Goal: Task Accomplishment & Management: Manage account settings

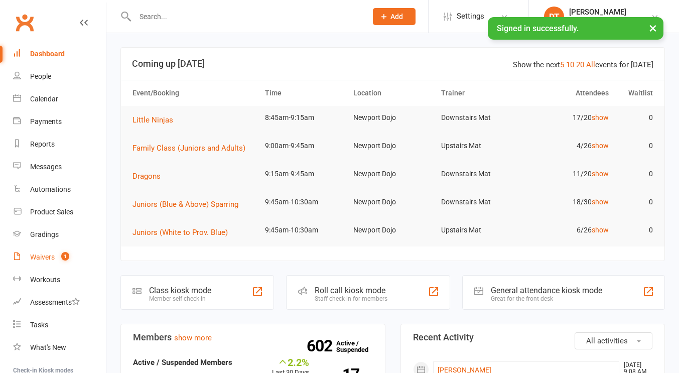
click at [72, 252] on link "Waivers 1" at bounding box center [59, 257] width 93 height 23
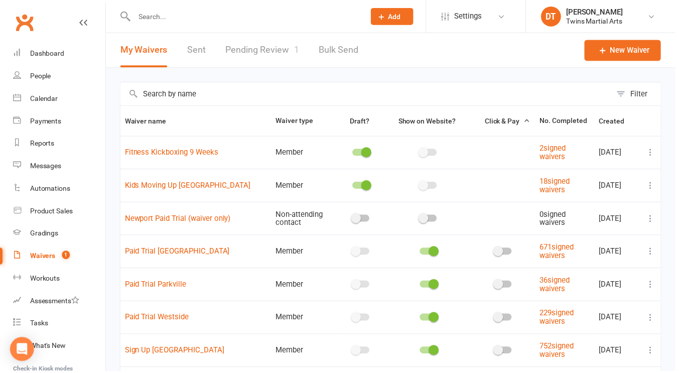
click at [279, 57] on link "Pending Review 1" at bounding box center [264, 50] width 74 height 35
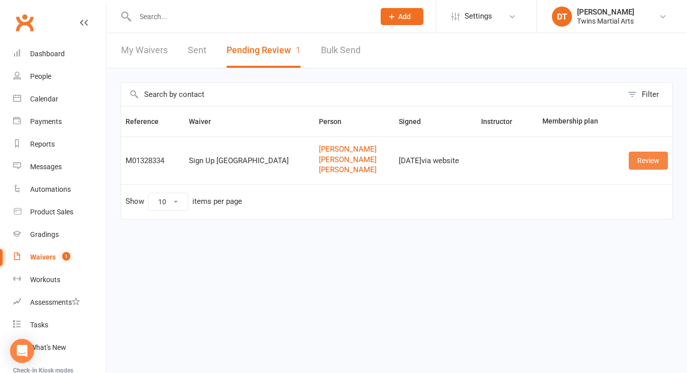
click at [646, 163] on link "Review" at bounding box center [648, 161] width 39 height 18
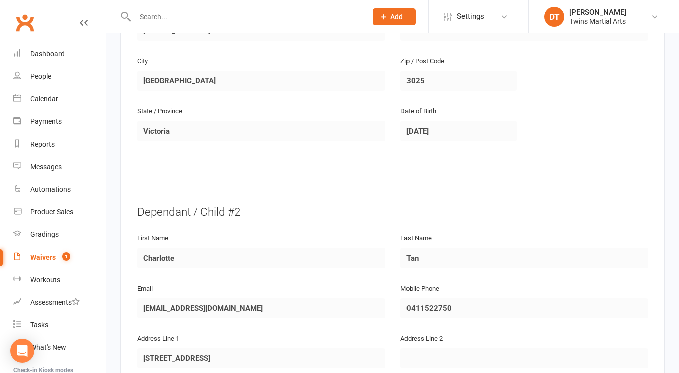
scroll to position [693, 0]
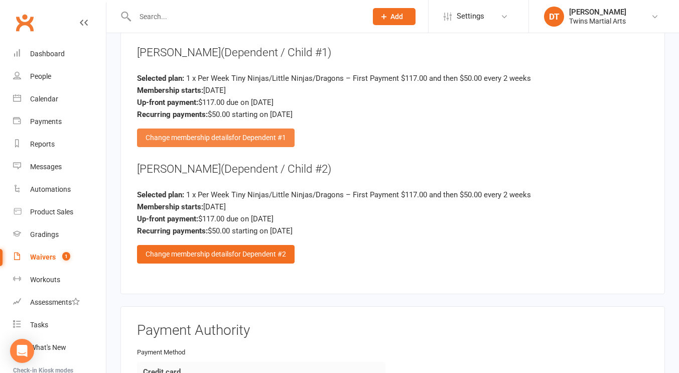
click at [277, 134] on span "for Dependent #1" at bounding box center [259, 138] width 54 height 8
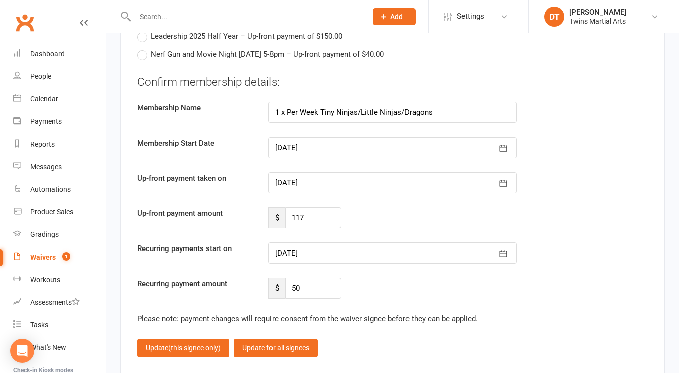
scroll to position [2879, 0]
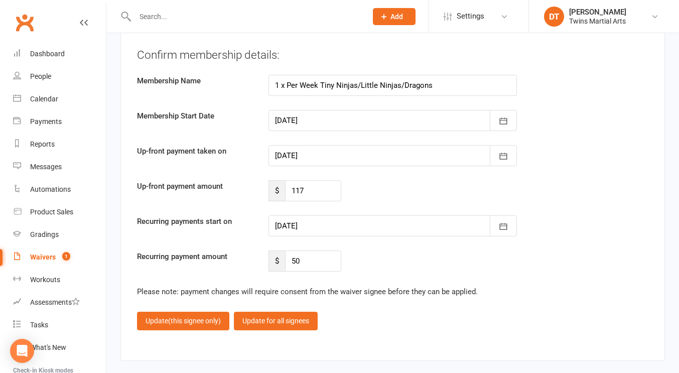
click at [345, 155] on div at bounding box center [393, 155] width 249 height 21
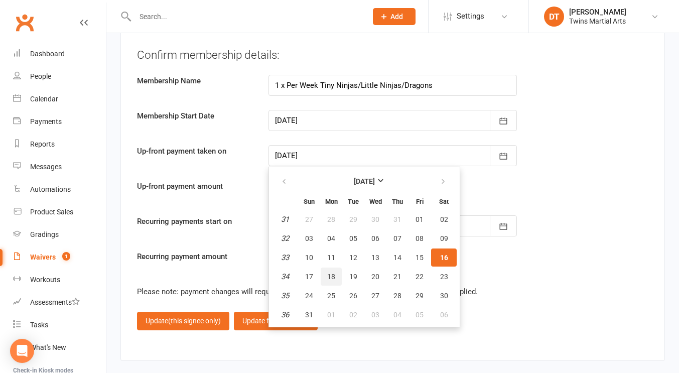
click at [336, 272] on button "18" at bounding box center [331, 277] width 21 height 18
type input "[DATE]"
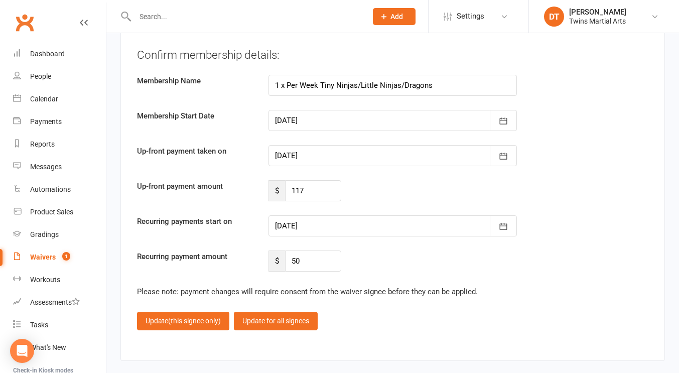
click at [359, 222] on div at bounding box center [393, 225] width 249 height 21
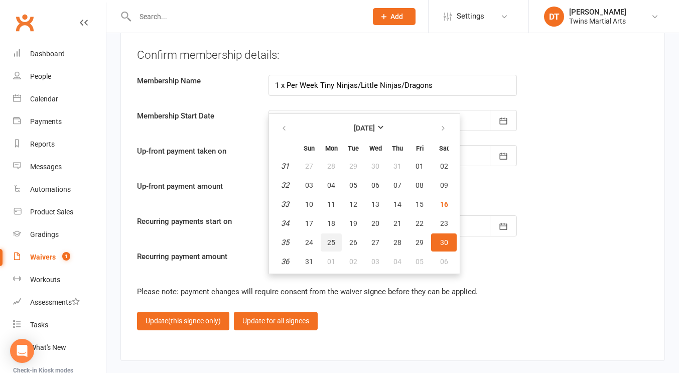
click at [336, 235] on button "25" at bounding box center [331, 242] width 21 height 18
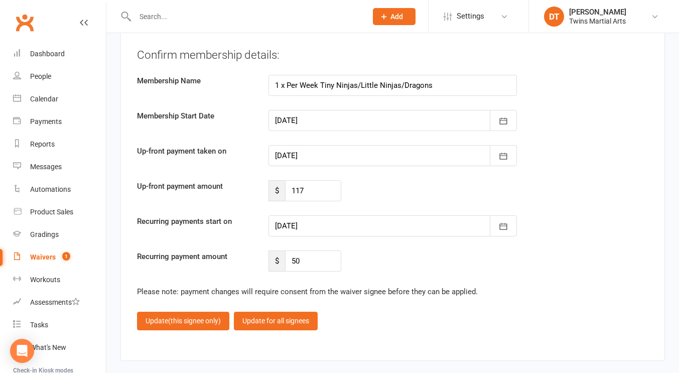
click at [321, 223] on div at bounding box center [393, 225] width 249 height 21
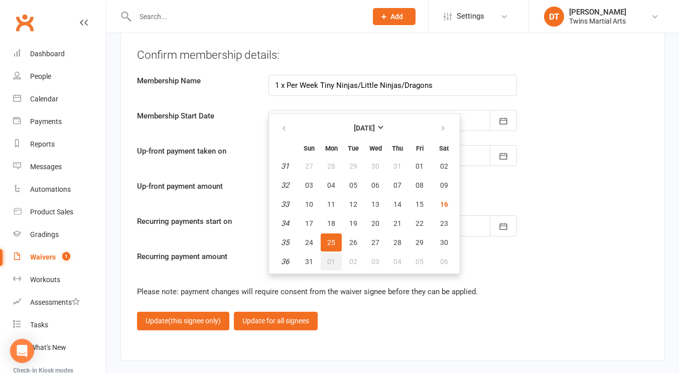
click at [327, 258] on span "01" at bounding box center [331, 262] width 8 height 8
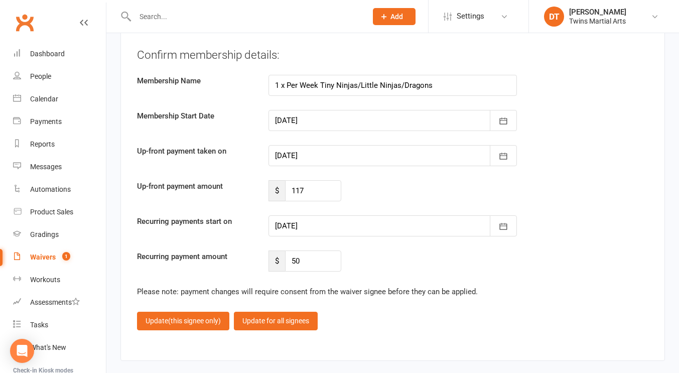
type input "[DATE]"
click at [567, 168] on div "Confirm membership details: Membership Name 1 x Per Week Tiny Ninjas/Little Nin…" at bounding box center [393, 159] width 512 height 225
click at [410, 271] on fieldset "Confirm membership details: Membership Name 1 x Per Week Tiny Ninjas/Little Nin…" at bounding box center [393, 188] width 512 height 283
click at [179, 319] on span "(this signee only)" at bounding box center [194, 321] width 53 height 8
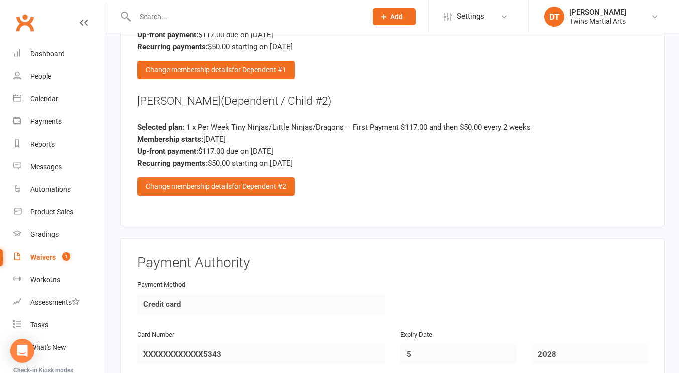
scroll to position [1693, 0]
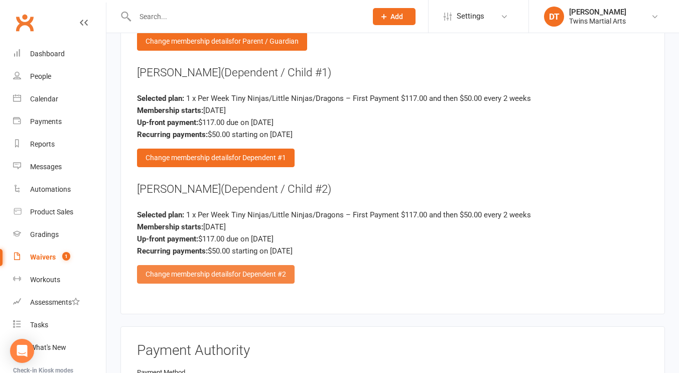
click at [284, 270] on span "for Dependent #2" at bounding box center [259, 274] width 54 height 8
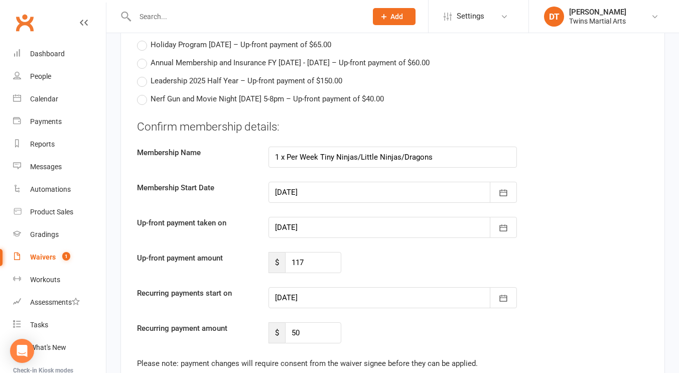
scroll to position [2874, 0]
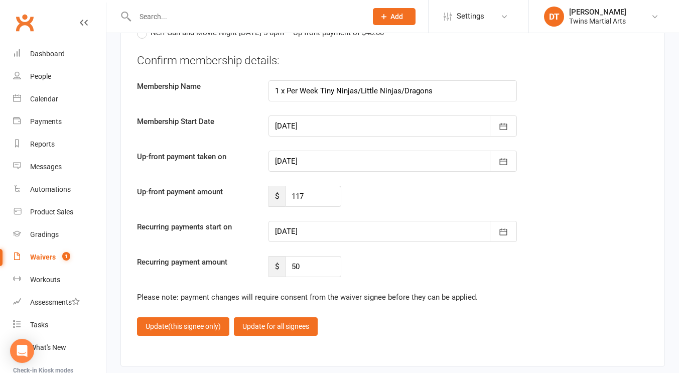
click at [386, 152] on div at bounding box center [393, 161] width 249 height 21
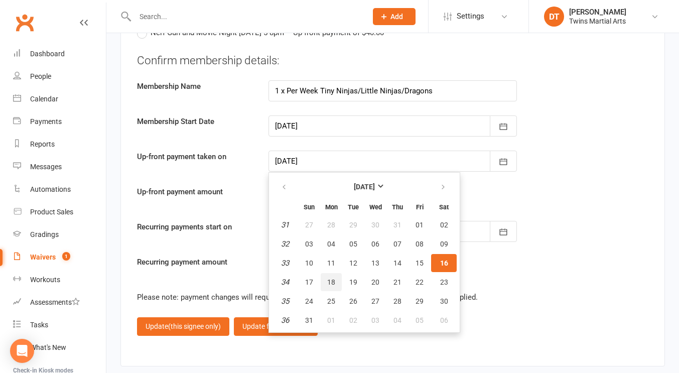
click at [335, 278] on span "18" at bounding box center [331, 282] width 8 height 8
type input "[DATE]"
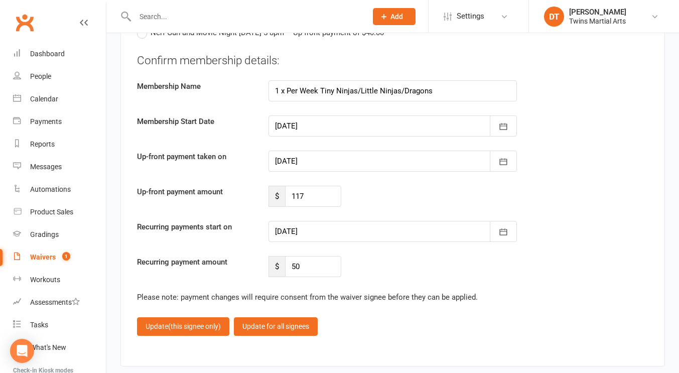
click at [326, 221] on div at bounding box center [393, 231] width 249 height 21
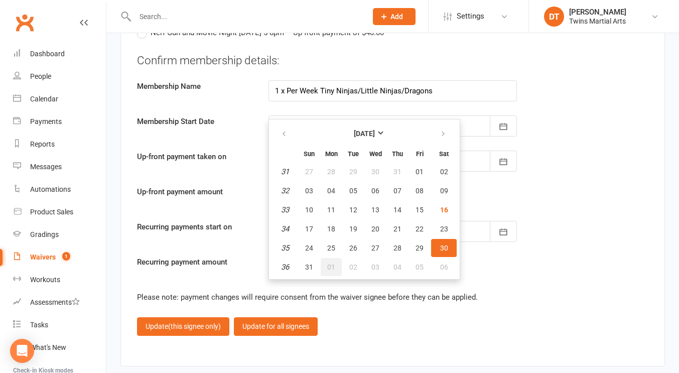
click at [336, 267] on button "01" at bounding box center [331, 267] width 21 height 18
type input "[DATE]"
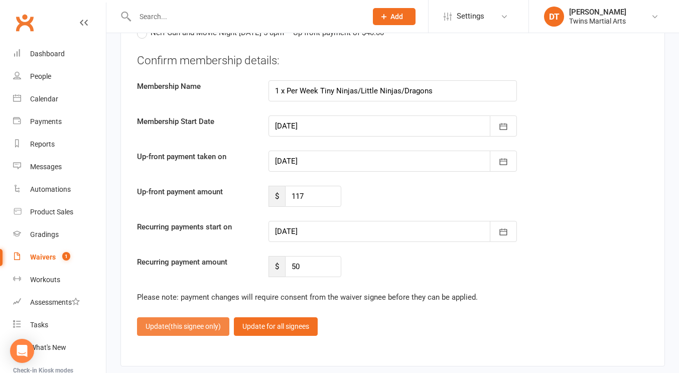
click at [200, 322] on span "(this signee only)" at bounding box center [194, 326] width 53 height 8
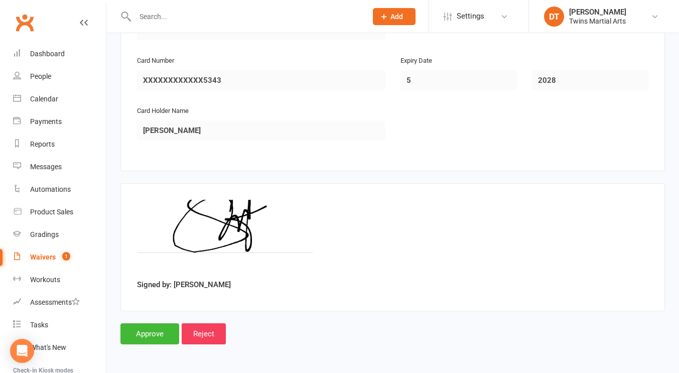
scroll to position [2049, 0]
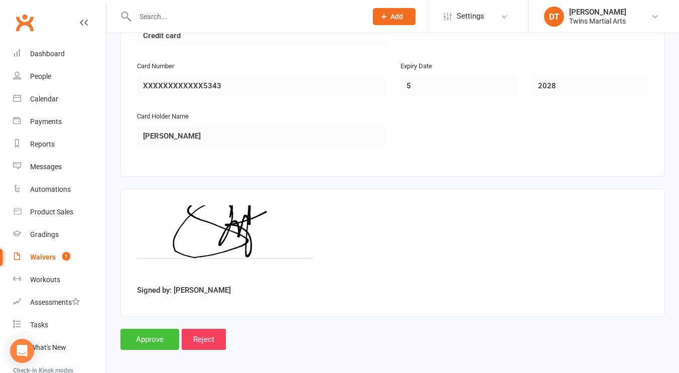
click at [145, 329] on input "Approve" at bounding box center [150, 339] width 59 height 21
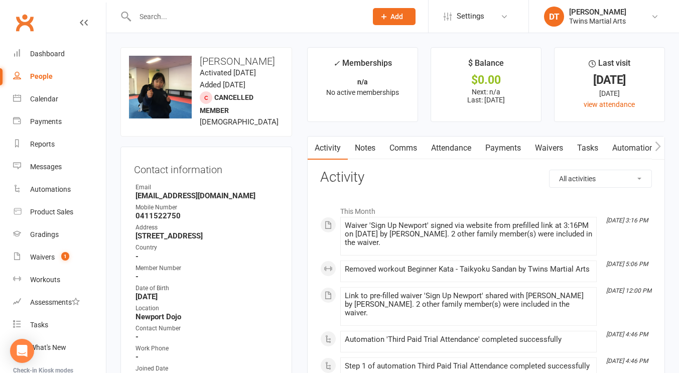
click link "Attendance"
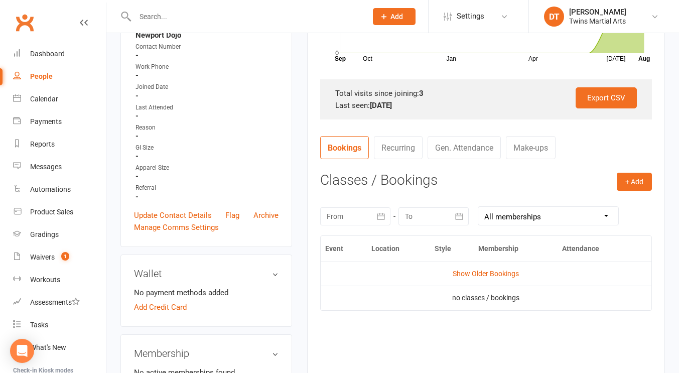
scroll to position [282, 0]
click link "Show Older Bookings"
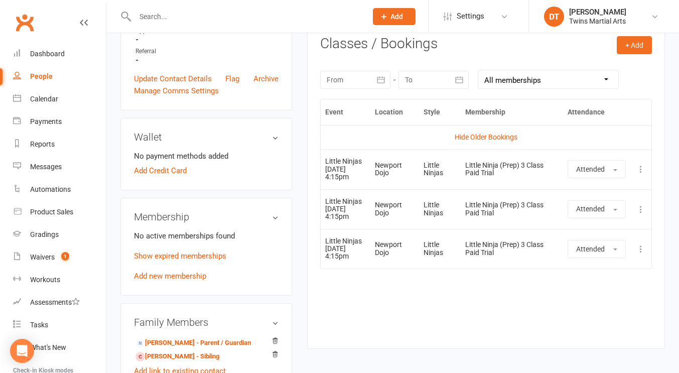
scroll to position [419, 0]
click span "1"
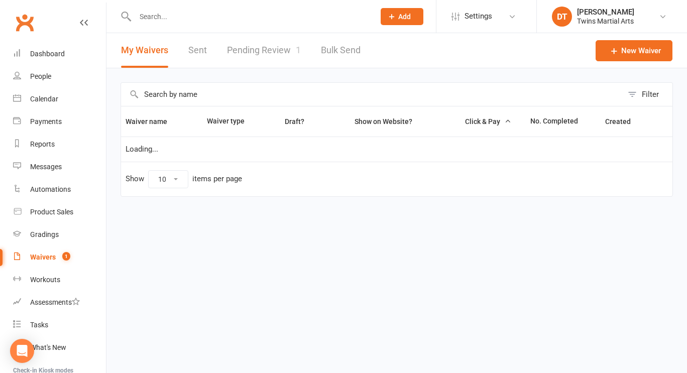
click link "Pending Review 1"
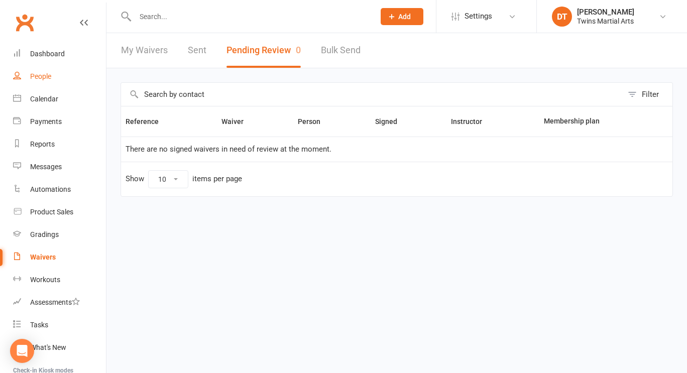
click link "People"
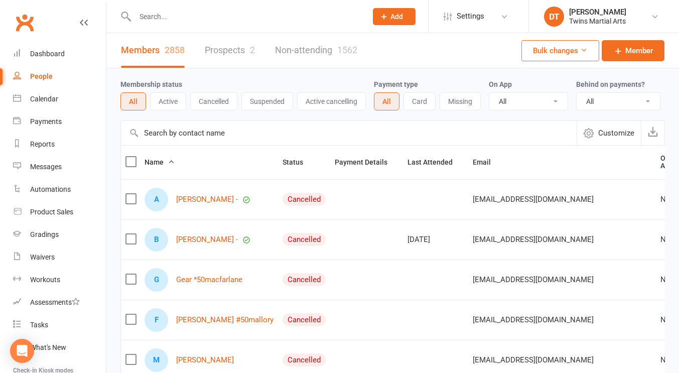
click link "Prospects 2"
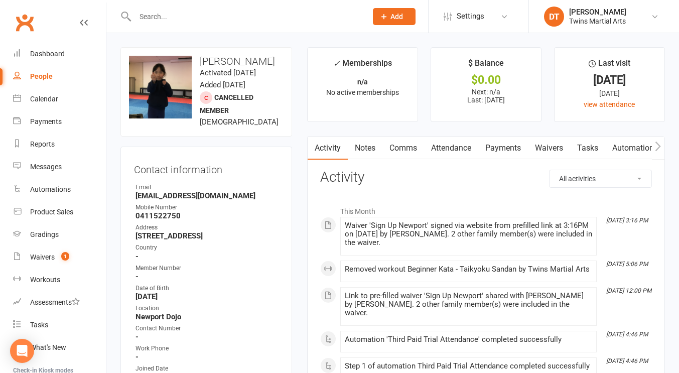
click at [459, 153] on link "Attendance" at bounding box center [451, 148] width 54 height 23
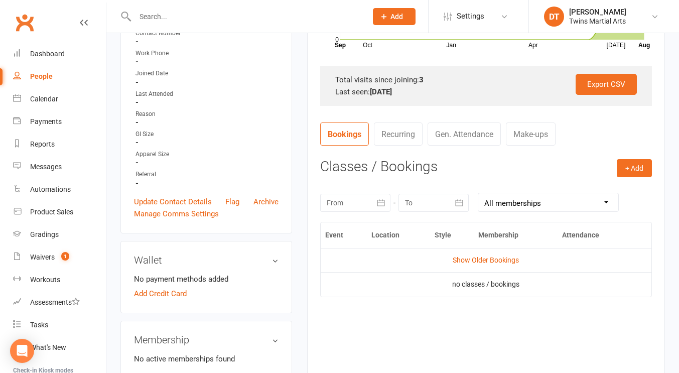
scroll to position [300, 0]
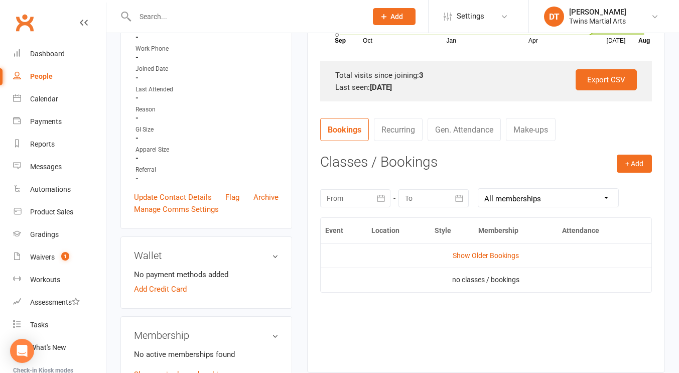
click at [481, 251] on td "Show Older Bookings" at bounding box center [486, 256] width 331 height 24
click at [477, 253] on link "Show Older Bookings" at bounding box center [486, 256] width 66 height 8
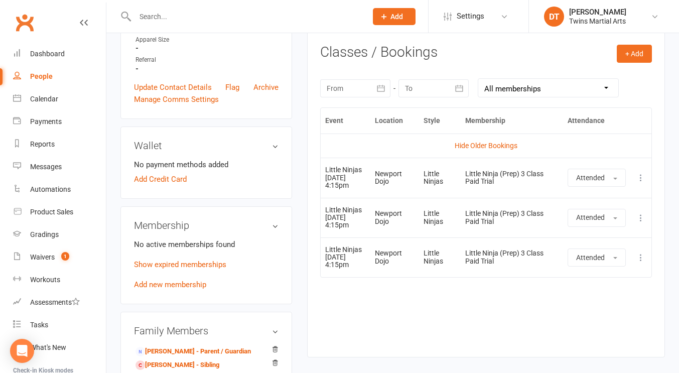
scroll to position [410, 0]
click at [414, 298] on div "Event Location Style Membership Attendance Hide Older Bookings Little Ninjas 28…" at bounding box center [486, 224] width 332 height 234
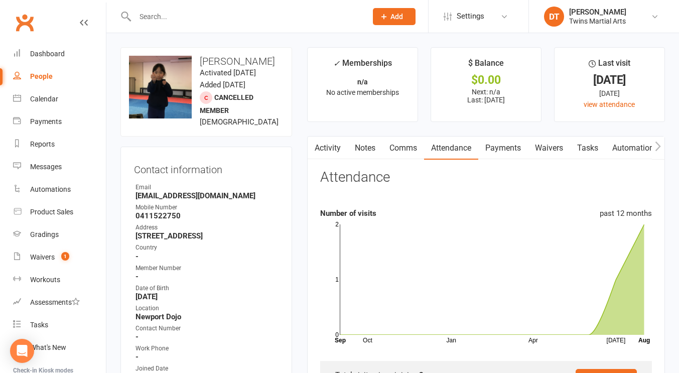
click at [423, 149] on link "Comms" at bounding box center [404, 148] width 42 height 23
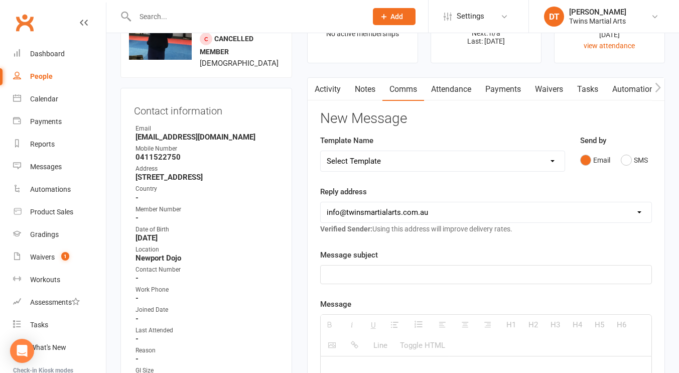
scroll to position [62, 0]
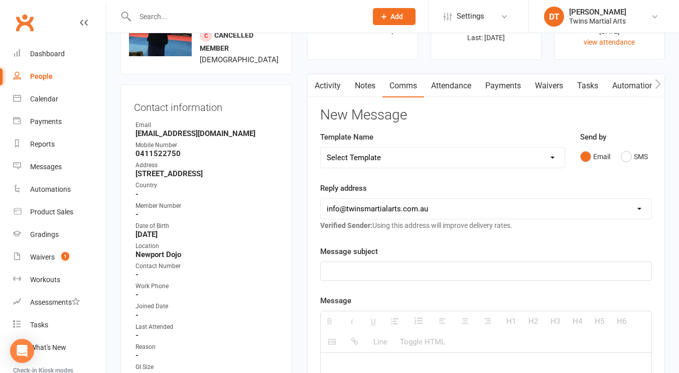
click at [444, 156] on select "Select Template [Email] Bring A Friend [Email] Bring a Friend Referral [Email] …" at bounding box center [443, 158] width 244 height 20
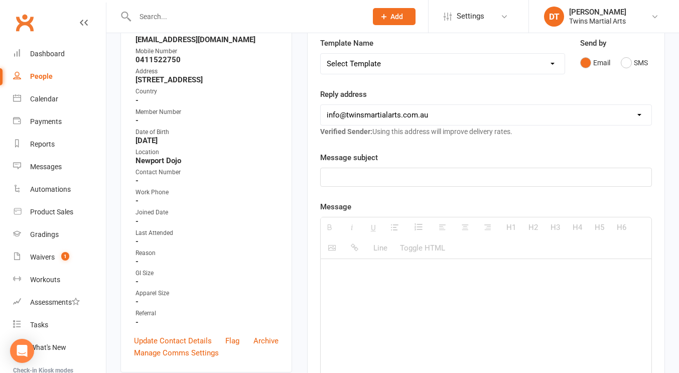
scroll to position [76, 0]
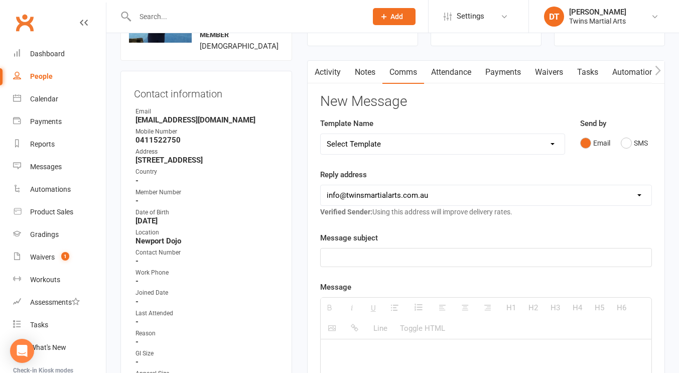
click at [420, 132] on div "Template Name Select Template [Email] Bring A Friend [Email] Bring a Friend Ref…" at bounding box center [442, 135] width 245 height 37
click at [409, 141] on select "Select Template [Email] Bring A Friend [Email] Bring a Friend Referral [Email] …" at bounding box center [443, 144] width 244 height 20
select select "30"
click at [321, 134] on select "Select Template [Email] Bring A Friend [Email] Bring a Friend Referral [Email] …" at bounding box center [443, 144] width 244 height 20
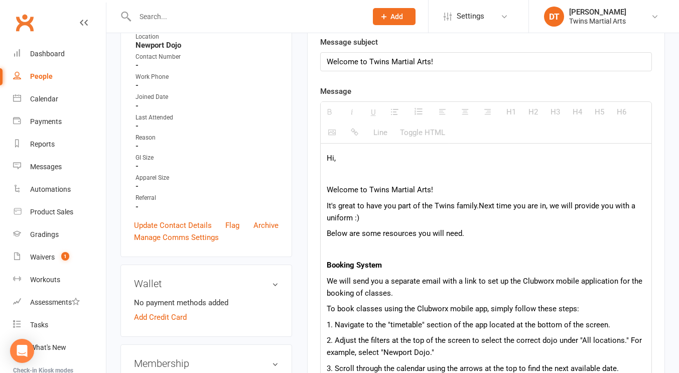
scroll to position [271, 0]
click at [399, 158] on p "Hi," at bounding box center [486, 159] width 319 height 12
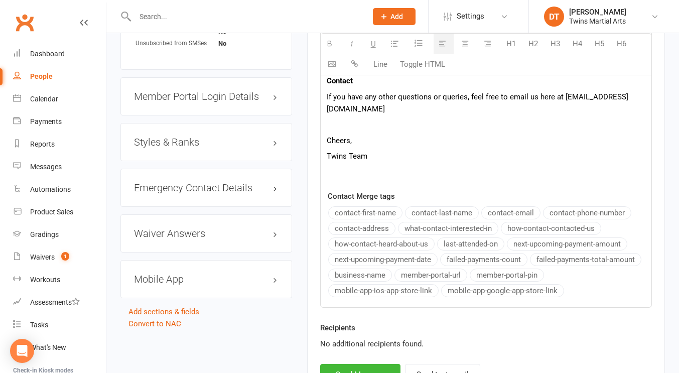
scroll to position [1023, 0]
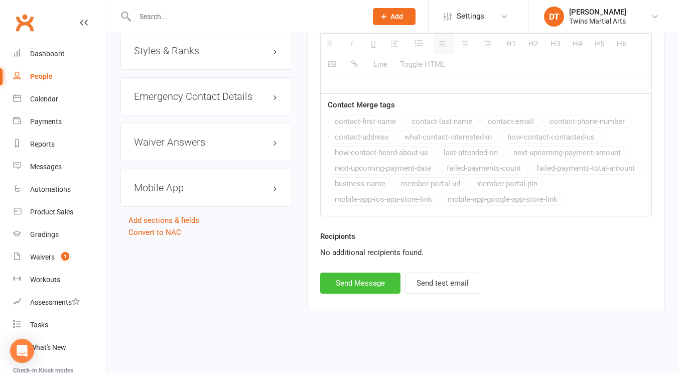
click at [378, 279] on button "Send Message" at bounding box center [360, 283] width 80 height 21
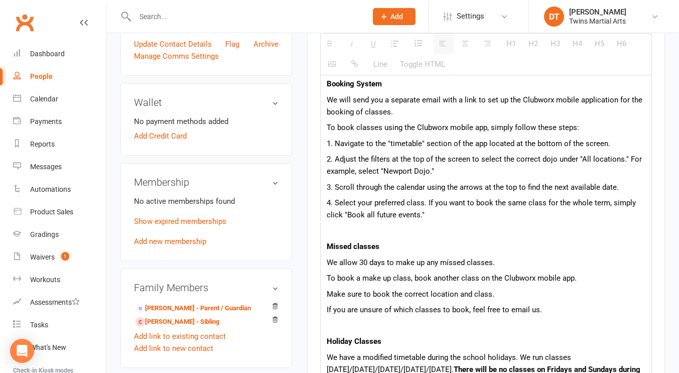
select select
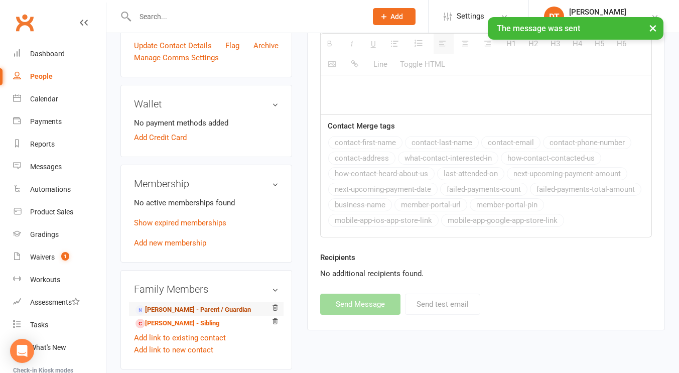
click at [182, 309] on link "[PERSON_NAME] - Parent / Guardian" at bounding box center [193, 310] width 115 height 11
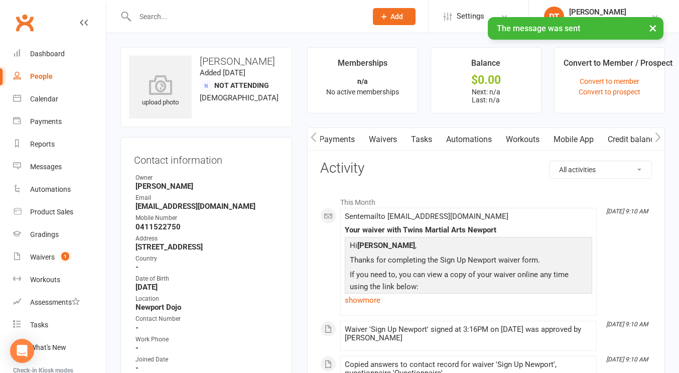
scroll to position [0, 112]
click at [574, 144] on link "Mobile App" at bounding box center [573, 139] width 54 height 23
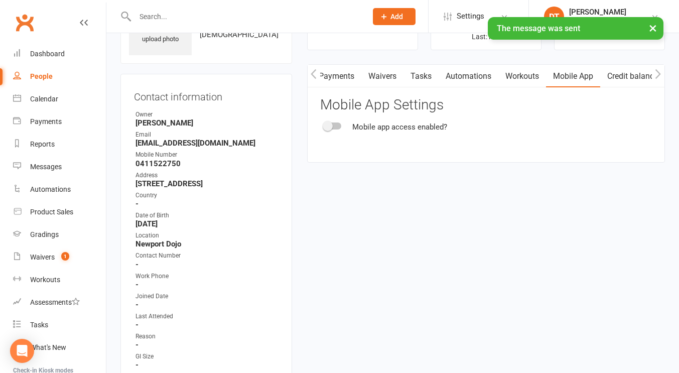
scroll to position [64, 0]
click at [330, 121] on div "Mobile app access enabled?" at bounding box center [486, 127] width 332 height 12
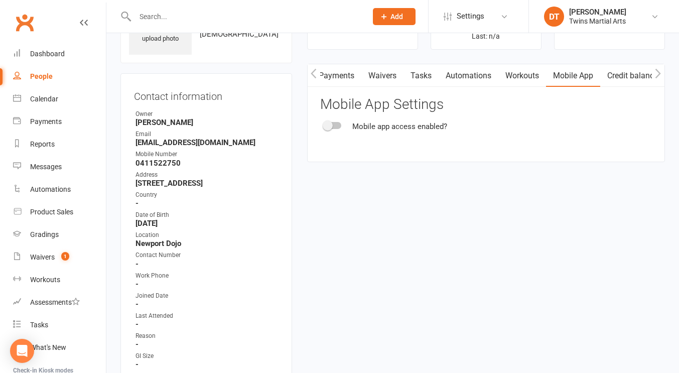
click at [330, 121] on div "Mobile app access enabled?" at bounding box center [486, 127] width 332 height 12
click at [336, 124] on div at bounding box center [332, 125] width 17 height 7
click at [324, 124] on input "checkbox" at bounding box center [324, 124] width 0 height 0
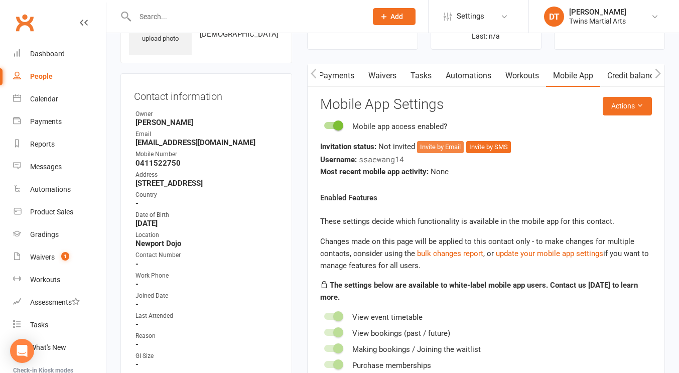
click at [438, 149] on button "Invite by Email" at bounding box center [440, 147] width 47 height 12
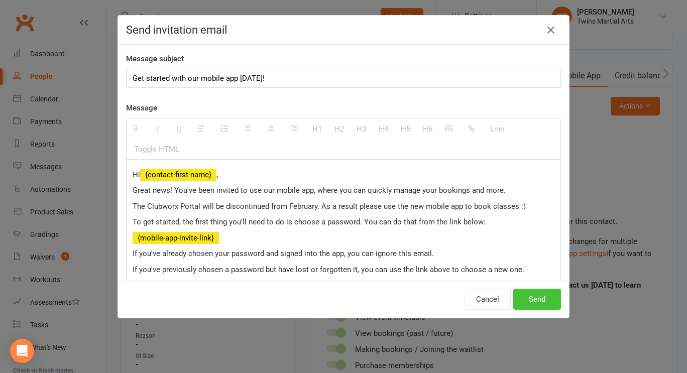
click at [535, 298] on button "Send" at bounding box center [537, 299] width 48 height 21
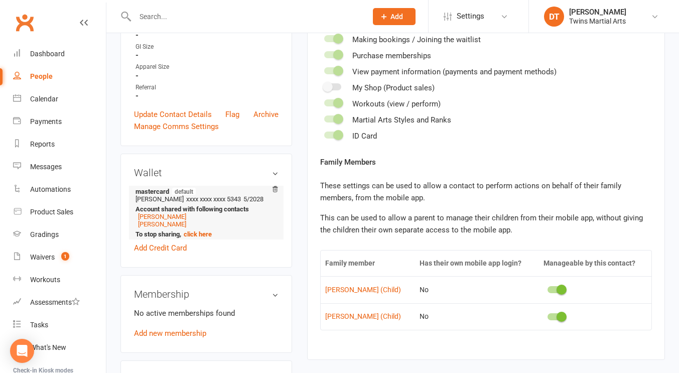
scroll to position [374, 0]
click at [163, 219] on link "Chloe Tan" at bounding box center [162, 216] width 48 height 8
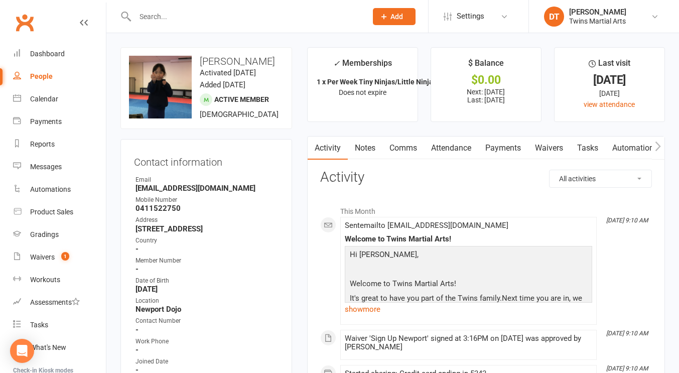
drag, startPoint x: 193, startPoint y: 238, endPoint x: 112, endPoint y: 229, distance: 81.3
copy strong "10 Clementine Street Altona North Victoria 3025"
click at [249, 54] on div "upload photo change photo Chloe Tan Activated 22 July, 2025 Added 21 July, 2025…" at bounding box center [207, 88] width 172 height 82
drag, startPoint x: 251, startPoint y: 59, endPoint x: 195, endPoint y: 65, distance: 55.6
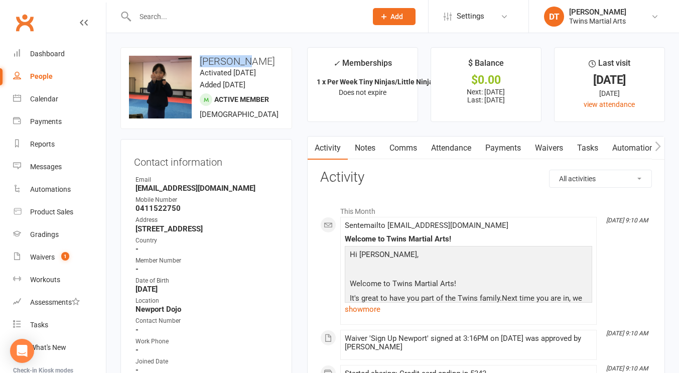
click at [195, 65] on h3 "Chloe Tan" at bounding box center [206, 61] width 155 height 11
copy h3 "Chloe Tan"
click at [403, 19] on button "Add" at bounding box center [394, 16] width 43 height 17
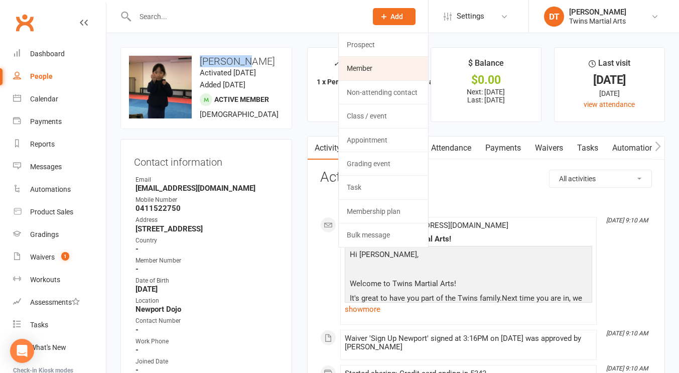
click at [393, 70] on link "Member" at bounding box center [383, 68] width 89 height 23
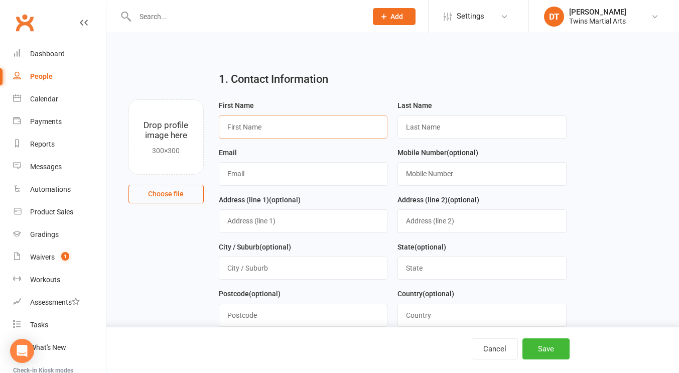
click at [274, 130] on input "text" at bounding box center [303, 126] width 169 height 23
type input "Lain"
click at [281, 124] on input "text" at bounding box center [303, 126] width 169 height 23
paste input "Lainey Walsh"
click at [281, 124] on input "Lainey Walsh" at bounding box center [303, 126] width 169 height 23
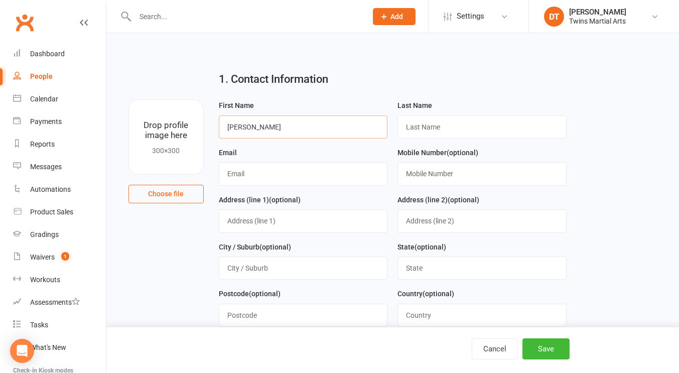
type input "Lainey Walsh"
click at [424, 126] on input "text" at bounding box center [482, 126] width 169 height 23
paste input "Lainey Walsh"
type input "Lainey Walsh"
click at [334, 129] on input "Lainey Walsh" at bounding box center [303, 126] width 169 height 23
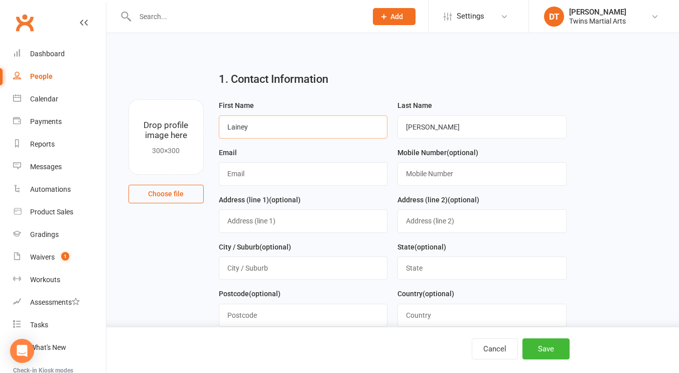
type input "Lainey"
click at [432, 127] on input "Lainey Walsh" at bounding box center [482, 126] width 169 height 23
type input "Walsh"
click at [318, 169] on input "text" at bounding box center [303, 173] width 169 height 23
click at [299, 219] on input "text" at bounding box center [303, 220] width 169 height 23
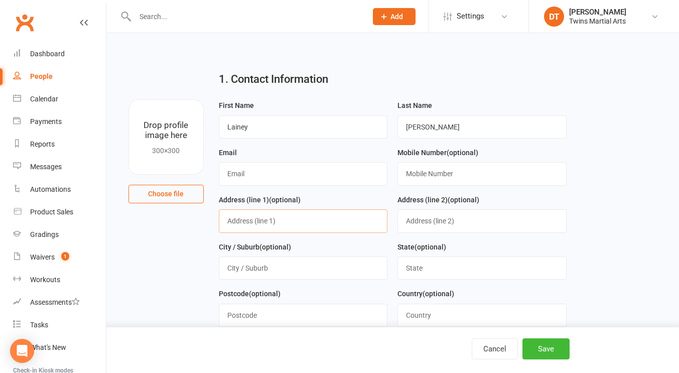
paste input "2a Holloway street , Newport, 3015"
type input "2a Holloway street , Newport, 3015"
click at [272, 177] on input "text" at bounding box center [303, 173] width 169 height 23
type input "noemail@noemail.com"
click at [349, 175] on input "noemail@noemail.com" at bounding box center [303, 173] width 169 height 23
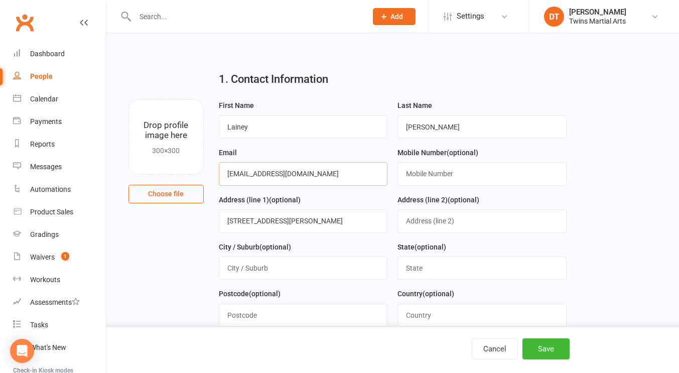
click at [349, 175] on input "noemail@noemail.com" at bounding box center [303, 173] width 169 height 23
click at [353, 144] on div "First Name Lainey" at bounding box center [303, 122] width 179 height 47
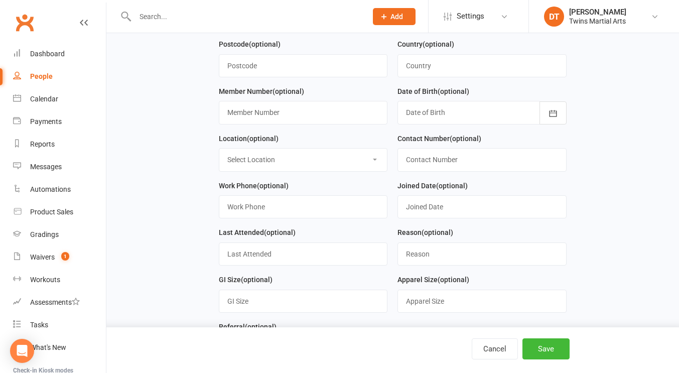
scroll to position [250, 0]
click at [464, 124] on div at bounding box center [482, 111] width 169 height 23
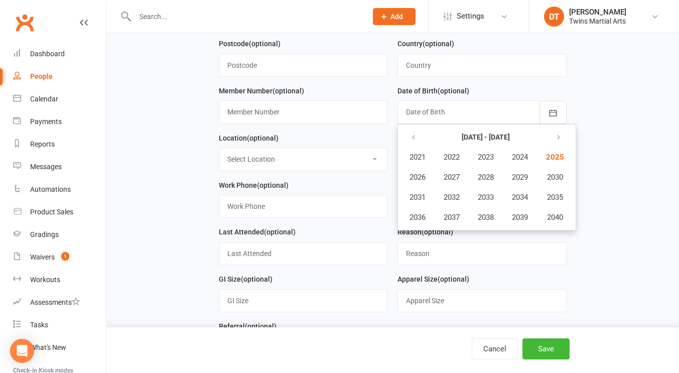
click at [408, 128] on table "2021 - 2040 2021 2022 2023 2024 2025 2026 2027 2028 2029 2030 2031 2032 2033 20…" at bounding box center [487, 177] width 174 height 101
click at [409, 138] on button "button" at bounding box center [415, 137] width 22 height 18
click at [537, 220] on button "2019" at bounding box center [520, 217] width 33 height 19
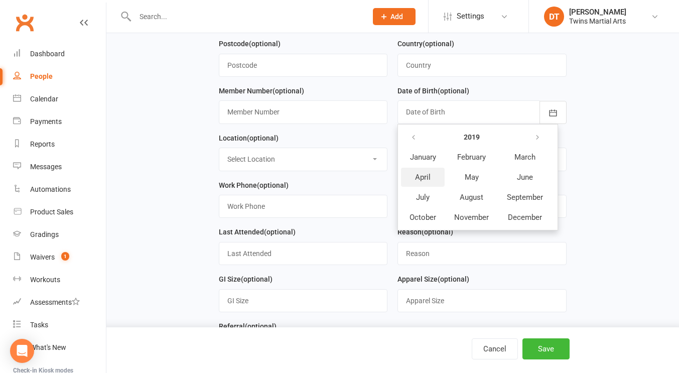
click at [434, 176] on button "April" at bounding box center [423, 177] width 44 height 19
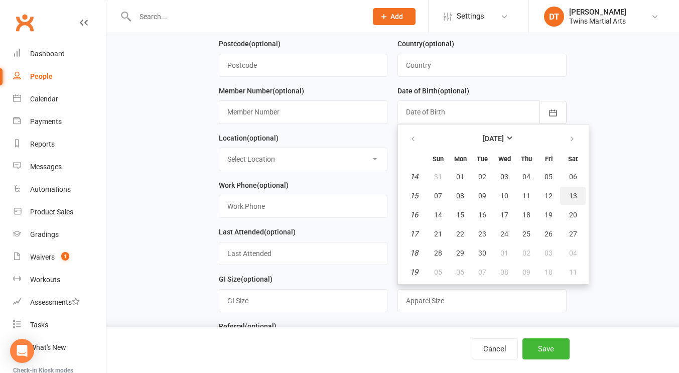
click at [568, 199] on button "13" at bounding box center [573, 196] width 26 height 18
type input "13 Apr 2019"
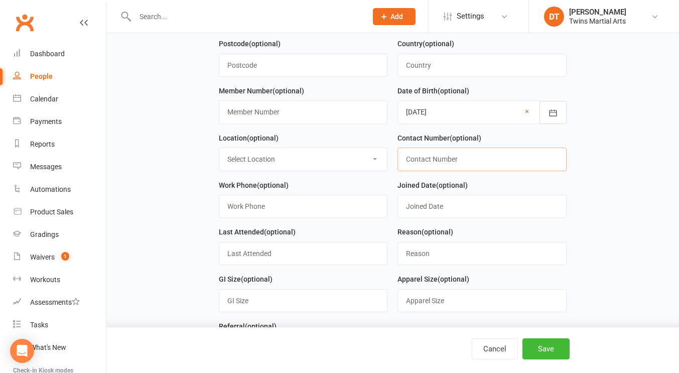
click at [468, 157] on input "text" at bounding box center [482, 159] width 169 height 23
paste input "0402788665"
type input "0402788665"
click at [352, 170] on select "Select Location Newport Dojo Parkville Dojo Virtual Dojo Westside Dojo" at bounding box center [303, 159] width 168 height 22
select select "0"
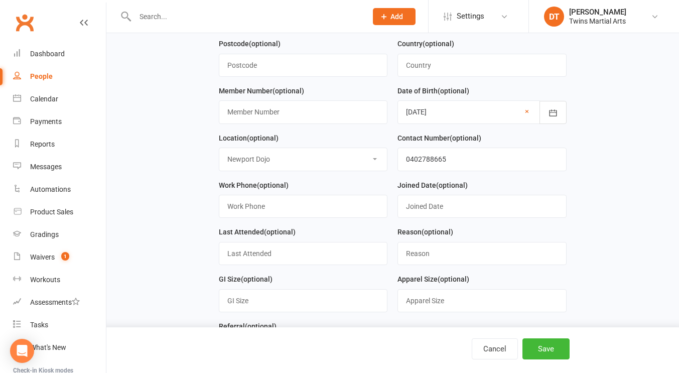
click at [219, 150] on select "Select Location Newport Dojo Parkville Dojo Virtual Dojo Westside Dojo" at bounding box center [303, 159] width 168 height 22
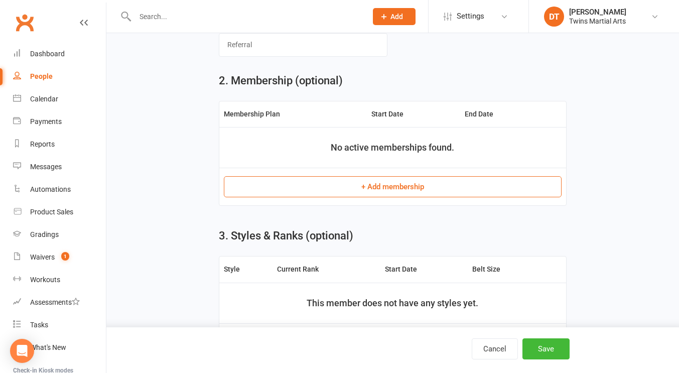
scroll to position [553, 0]
click at [351, 197] on button "+ Add membership" at bounding box center [393, 186] width 338 height 21
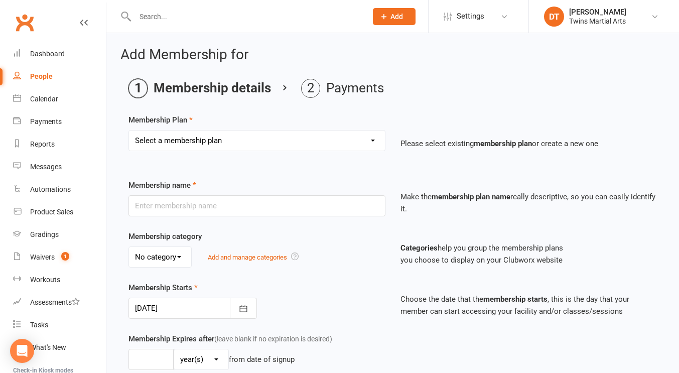
click at [326, 144] on select "Select a membership plan Create new Membership Plan 1 x Per Week Tiny Ninjas/Li…" at bounding box center [257, 141] width 256 height 20
select select "9"
click at [129, 131] on select "Select a membership plan Create new Membership Plan 1 x Per Week Tiny Ninjas/Li…" at bounding box center [257, 141] width 256 height 20
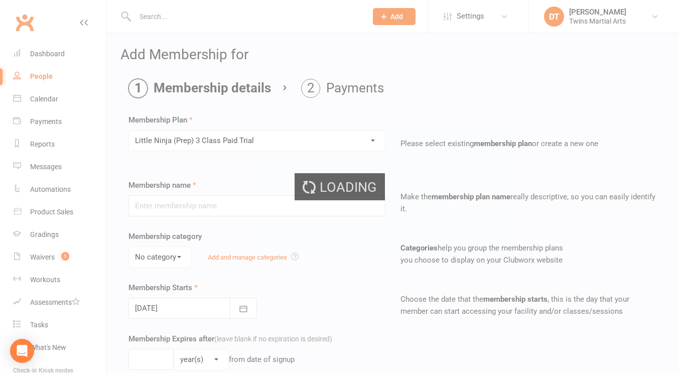
type input "Little Ninja (Prep) 3 Class Paid Trial"
select select "2"
type input "6"
select select "1"
type input "3"
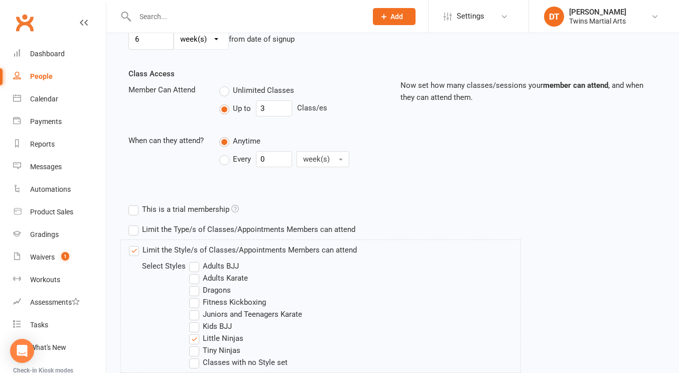
scroll to position [434, 0]
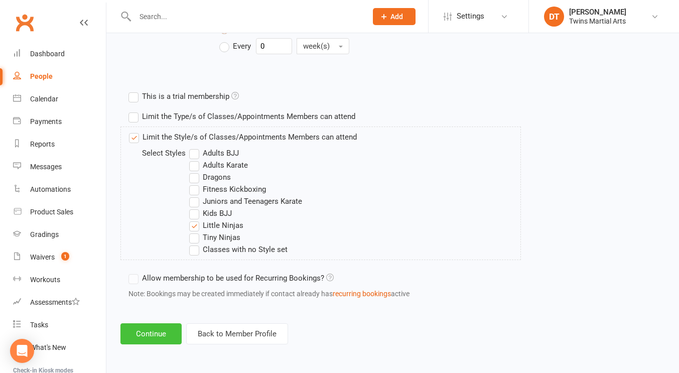
click at [160, 337] on button "Continue" at bounding box center [151, 333] width 61 height 21
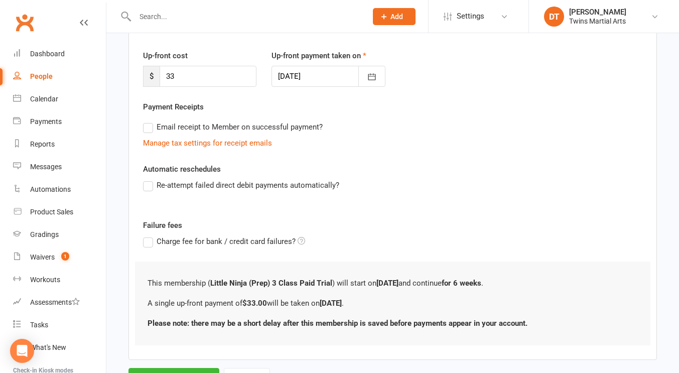
scroll to position [174, 0]
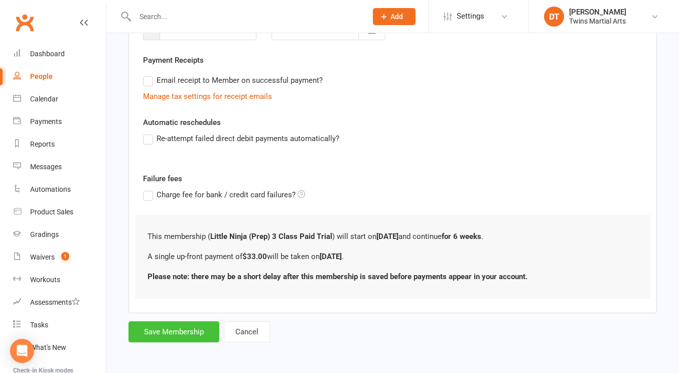
click at [186, 327] on button "Save Membership" at bounding box center [174, 331] width 91 height 21
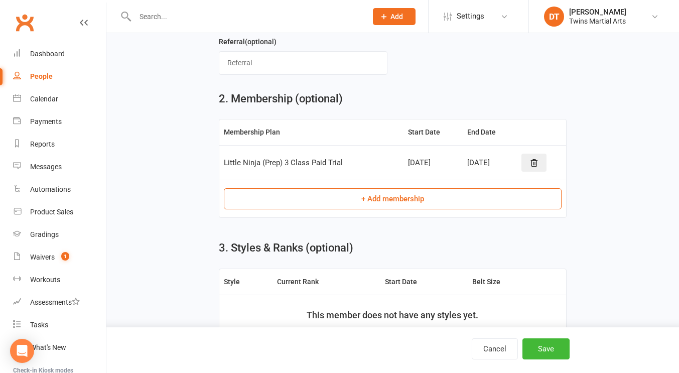
scroll to position [666, 0]
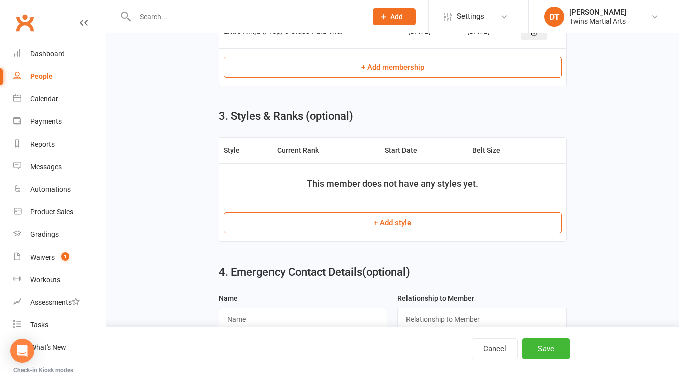
click at [351, 225] on button "+ Add style" at bounding box center [393, 222] width 338 height 21
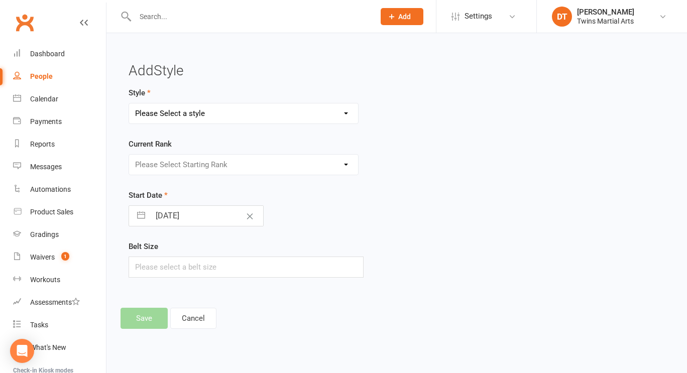
click at [292, 117] on select "Please Select a style Adults BJJ Adults Karate Dragons Fitness Kickboxing Junio…" at bounding box center [243, 113] width 229 height 20
select select "1734"
click at [129, 103] on select "Please Select a style Adults BJJ Adults Karate Dragons Fitness Kickboxing Junio…" at bounding box center [243, 113] width 229 height 20
click at [227, 162] on select "Please Select Starting Rank White White and Red White and Yellow White and Gree…" at bounding box center [243, 165] width 229 height 20
select select "17101"
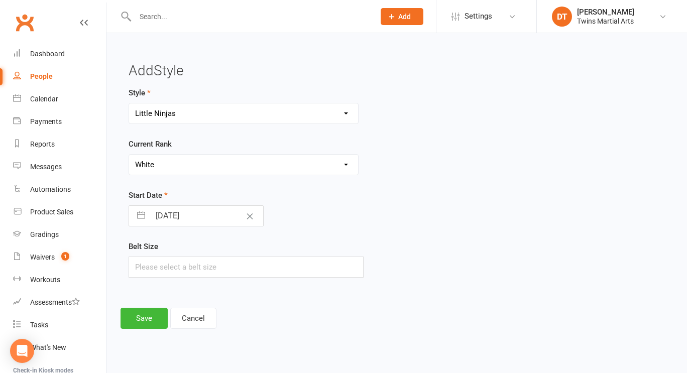
click at [129, 155] on select "Please Select Starting Rank White White and Red White and Yellow White and Gree…" at bounding box center [243, 165] width 229 height 20
click at [150, 310] on button "Save" at bounding box center [144, 318] width 47 height 21
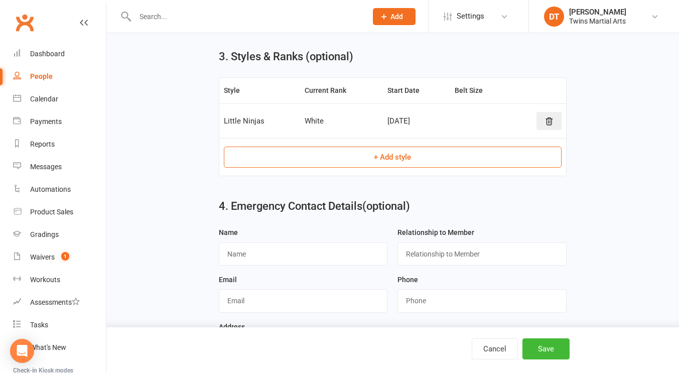
scroll to position [780, 0]
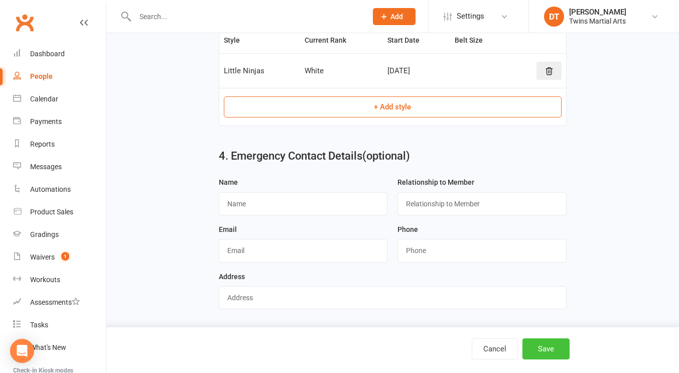
click at [537, 345] on button "Save" at bounding box center [546, 348] width 47 height 21
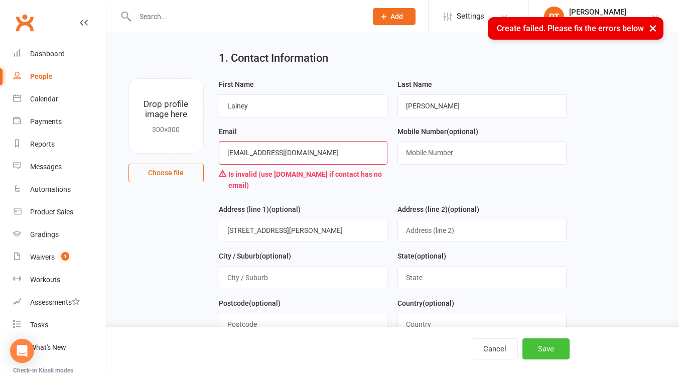
scroll to position [0, 0]
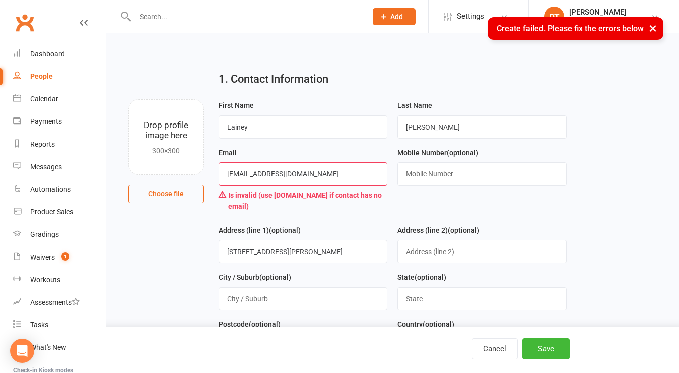
click at [333, 172] on input "noemail@noemail.com" at bounding box center [303, 173] width 169 height 23
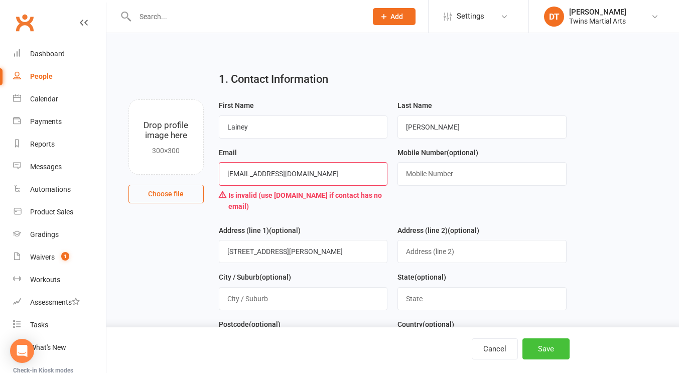
type input "noemail@example.com"
click at [550, 343] on button "Save" at bounding box center [546, 348] width 47 height 21
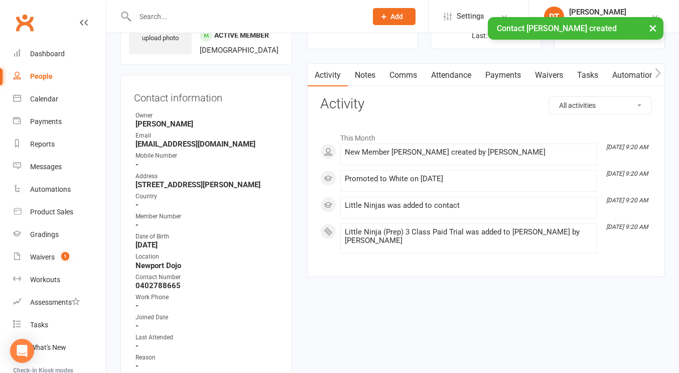
scroll to position [65, 0]
drag, startPoint x: 192, startPoint y: 295, endPoint x: 129, endPoint y: 299, distance: 62.9
click at [129, 299] on div "Contact information Owner Dominic Teng Email noemail@example.com Mobile Number …" at bounding box center [207, 275] width 172 height 402
copy strong "0402788665"
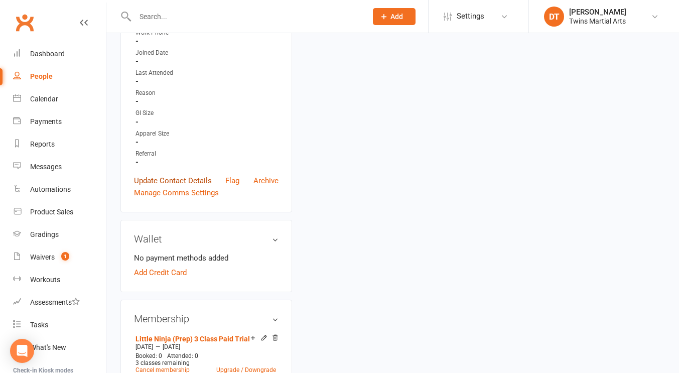
click at [181, 187] on link "Update Contact Details" at bounding box center [173, 181] width 78 height 12
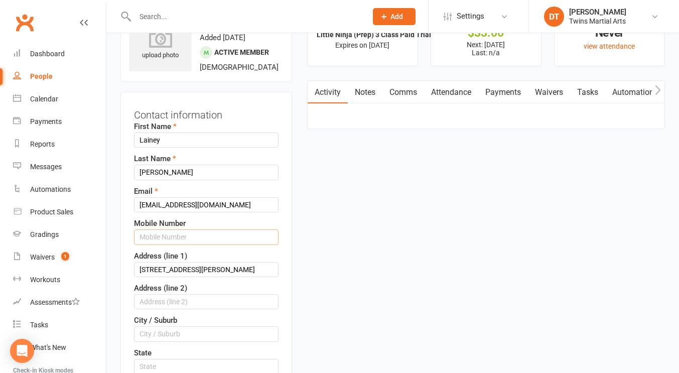
click at [190, 245] on input "text" at bounding box center [206, 236] width 145 height 15
paste input "0402788665"
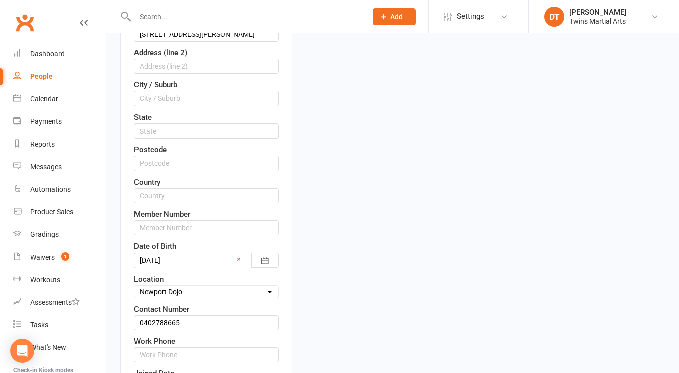
scroll to position [374, 0]
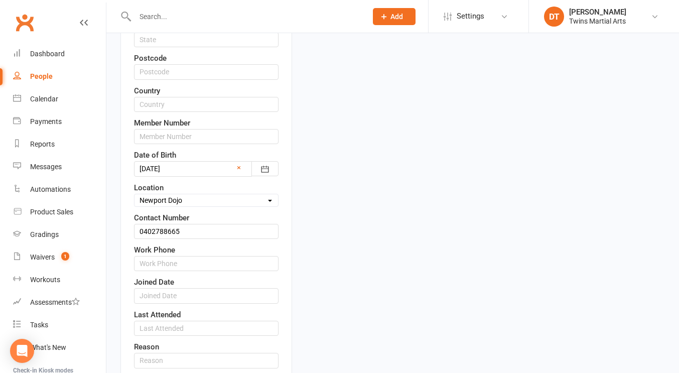
type input "0402788665"
click at [204, 239] on input "0402788665" at bounding box center [206, 231] width 145 height 15
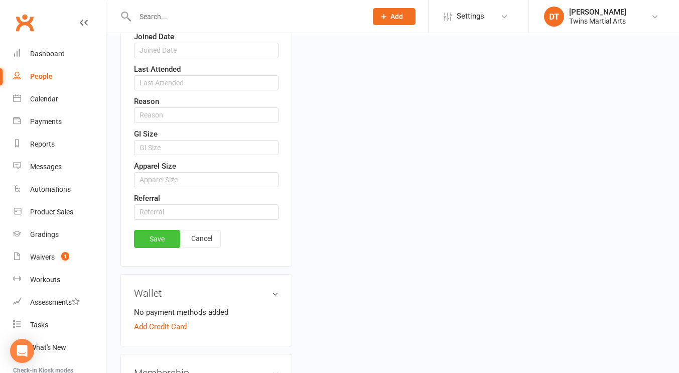
scroll to position [620, 0]
click at [161, 247] on link "Save" at bounding box center [157, 238] width 46 height 18
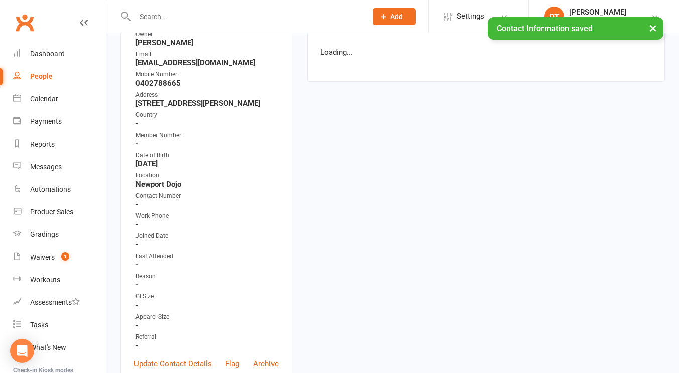
scroll to position [0, 0]
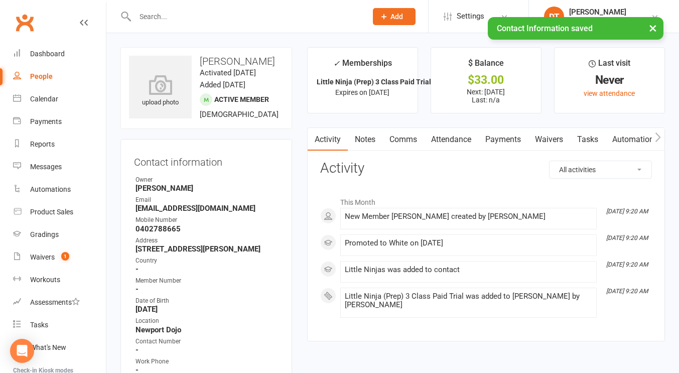
click at [451, 136] on link "Attendance" at bounding box center [451, 139] width 54 height 23
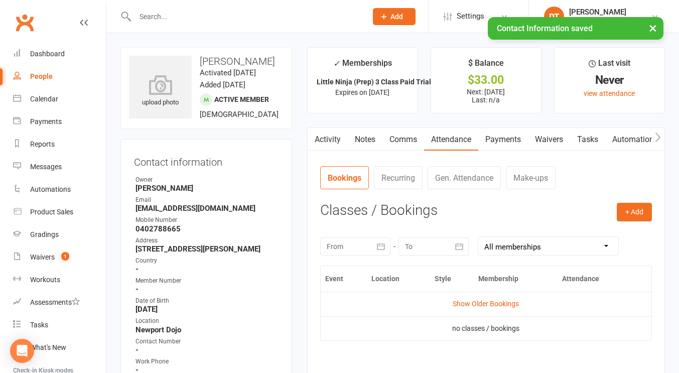
click at [334, 133] on link "Activity" at bounding box center [328, 139] width 40 height 23
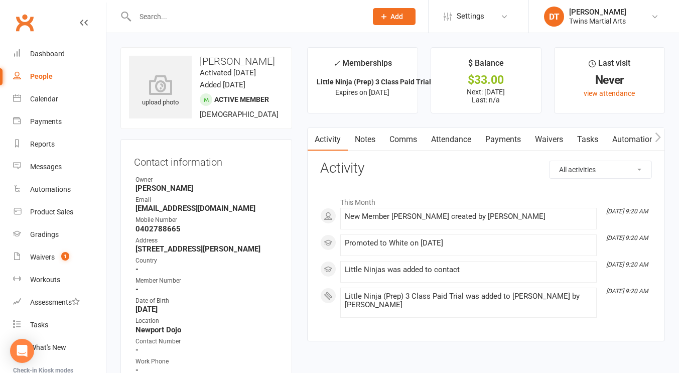
click at [403, 146] on link "Comms" at bounding box center [404, 139] width 42 height 23
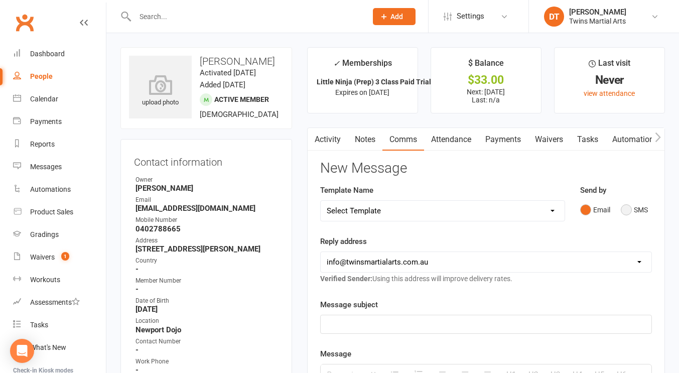
click at [634, 212] on button "SMS" at bounding box center [634, 209] width 27 height 19
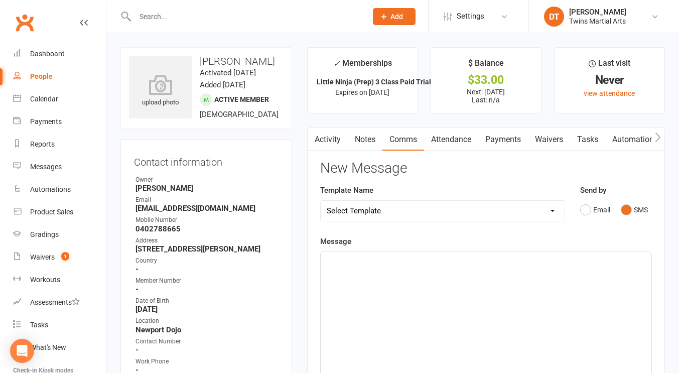
click at [464, 270] on div at bounding box center [486, 327] width 331 height 151
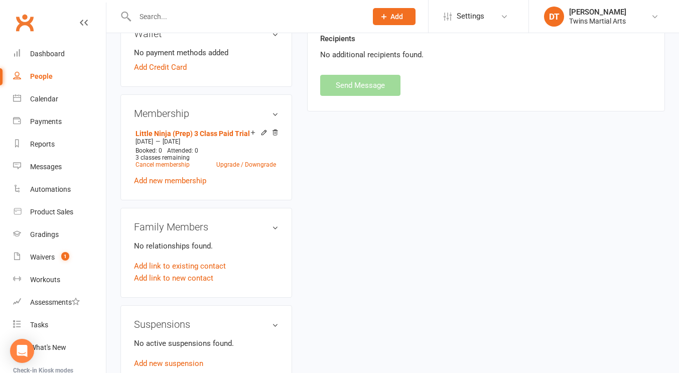
scroll to position [546, 0]
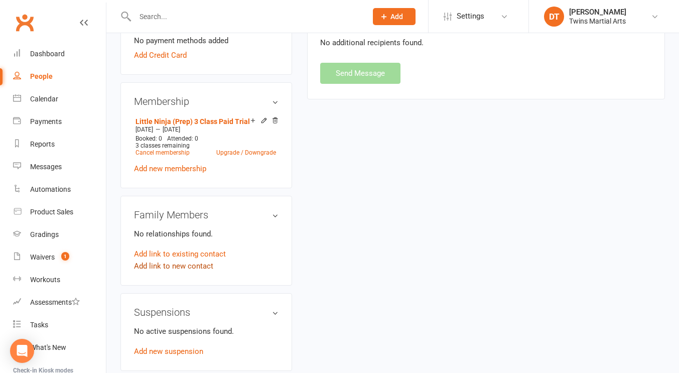
click at [182, 272] on link "Add link to new contact" at bounding box center [173, 266] width 79 height 12
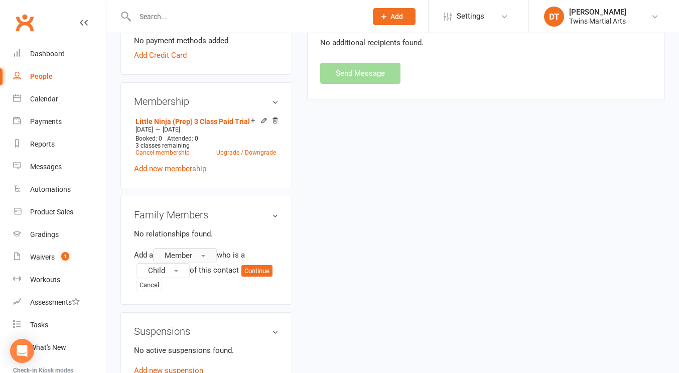
click at [194, 263] on button "Member" at bounding box center [185, 255] width 64 height 15
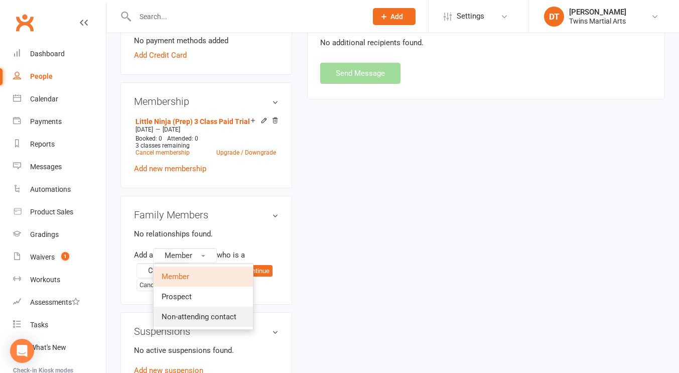
click at [229, 321] on span "Non-attending contact" at bounding box center [199, 316] width 75 height 9
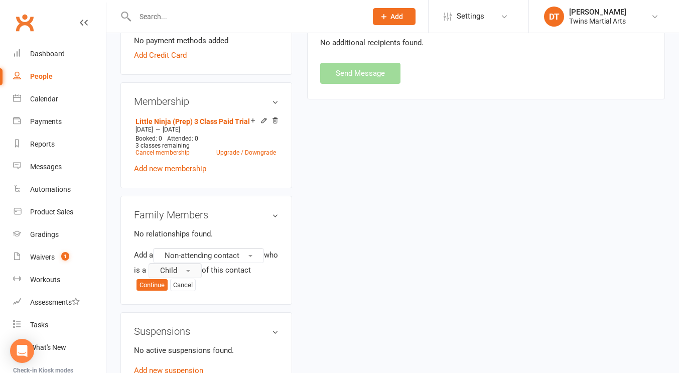
click at [190, 272] on span "button" at bounding box center [188, 271] width 4 height 2
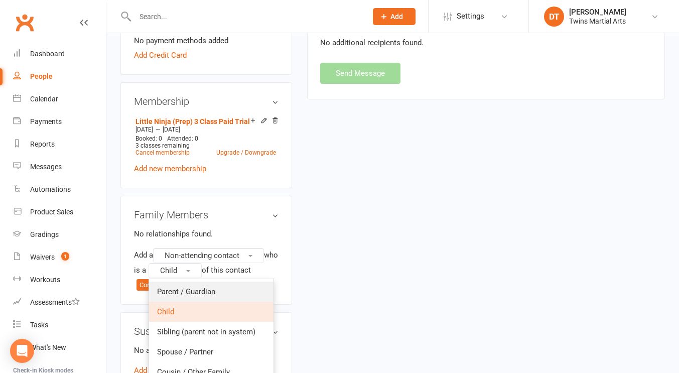
click at [199, 296] on link "Parent / Guardian" at bounding box center [211, 292] width 125 height 20
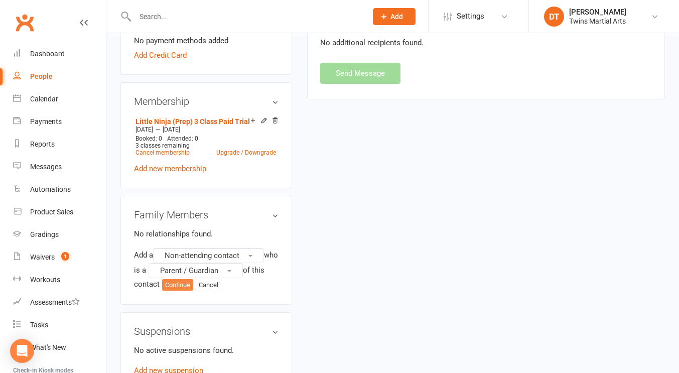
click at [193, 291] on button "Continue" at bounding box center [177, 285] width 31 height 12
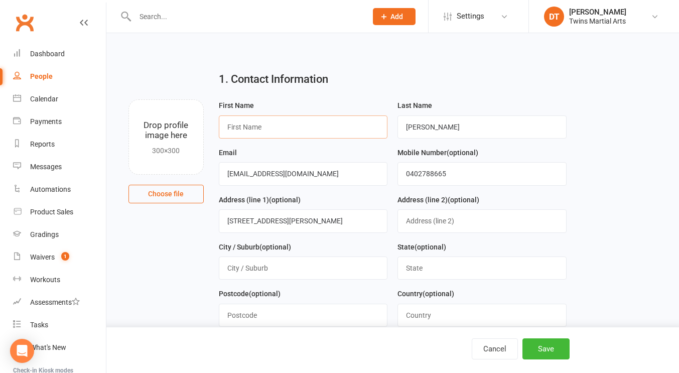
click at [255, 132] on input "text" at bounding box center [303, 126] width 169 height 23
type input "Jodie"
click at [453, 130] on input "Walsh" at bounding box center [482, 126] width 169 height 23
type input "Vugs"
click at [543, 345] on button "Save" at bounding box center [546, 348] width 47 height 21
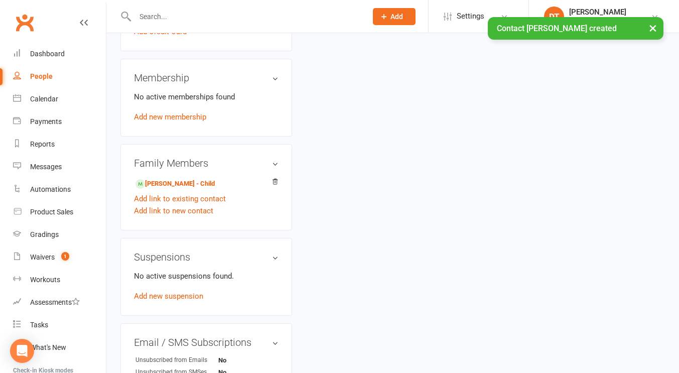
scroll to position [549, 0]
click at [168, 176] on li "Lainey Walsh - Child" at bounding box center [206, 182] width 145 height 14
click at [163, 181] on link "Lainey Walsh - Child" at bounding box center [175, 183] width 79 height 11
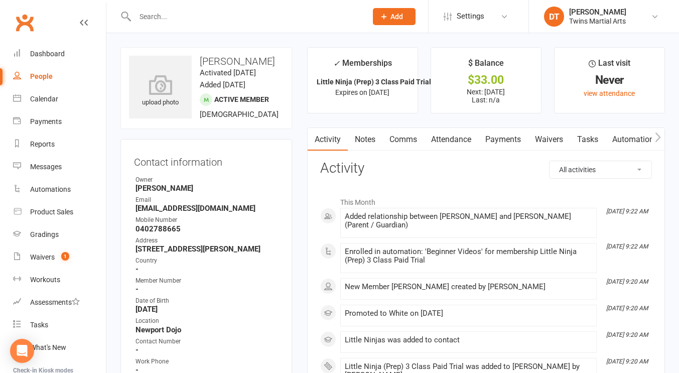
click at [440, 141] on link "Attendance" at bounding box center [451, 139] width 54 height 23
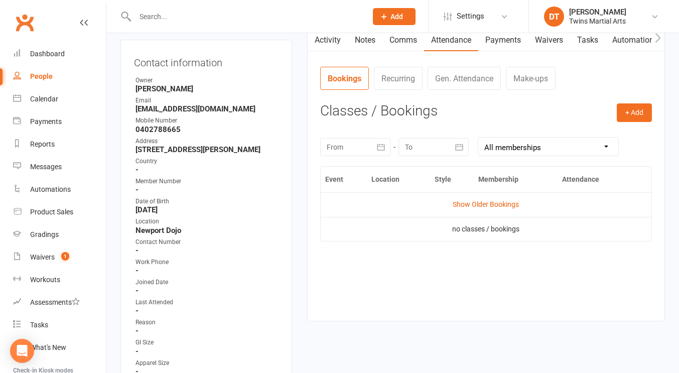
scroll to position [95, 0]
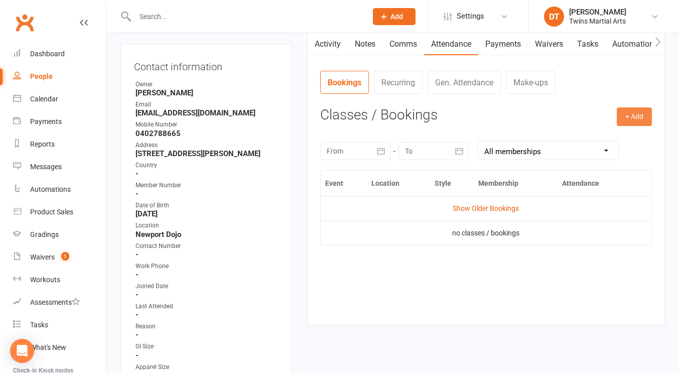
click at [636, 114] on button "+ Add" at bounding box center [634, 116] width 35 height 18
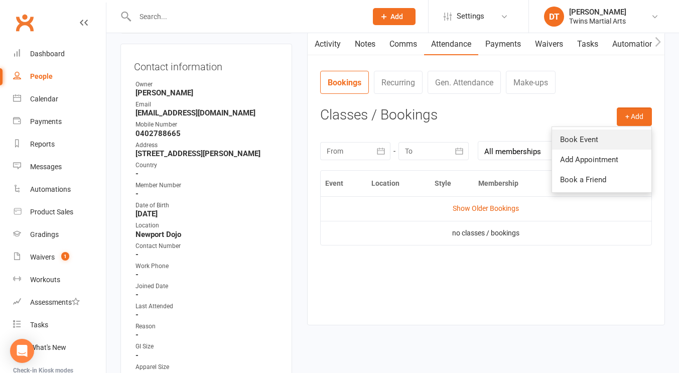
click at [606, 142] on link "Book Event" at bounding box center [601, 140] width 99 height 20
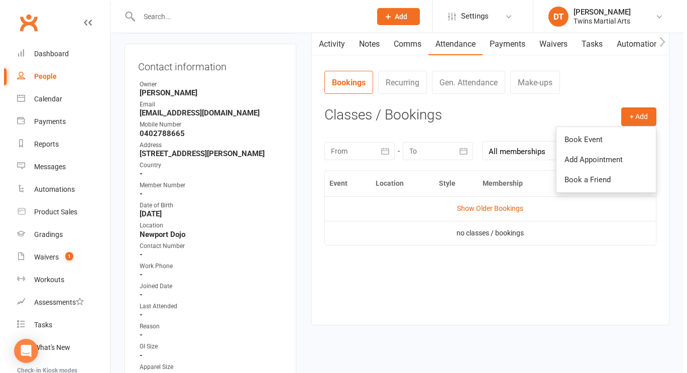
scroll to position [77, 0]
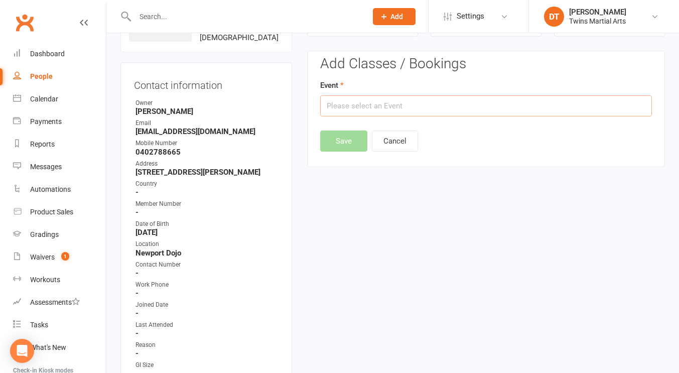
click at [472, 108] on input "text" at bounding box center [486, 105] width 332 height 21
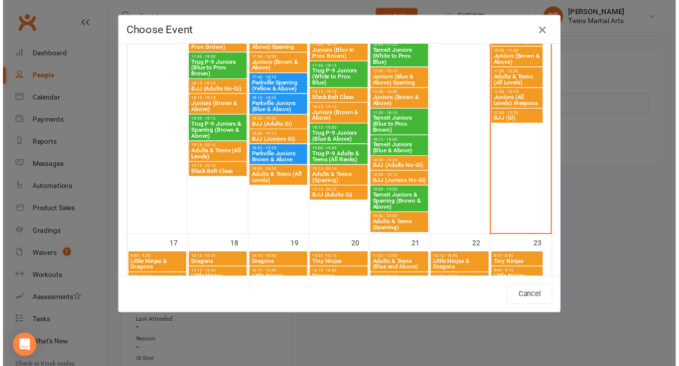
scroll to position [1036, 0]
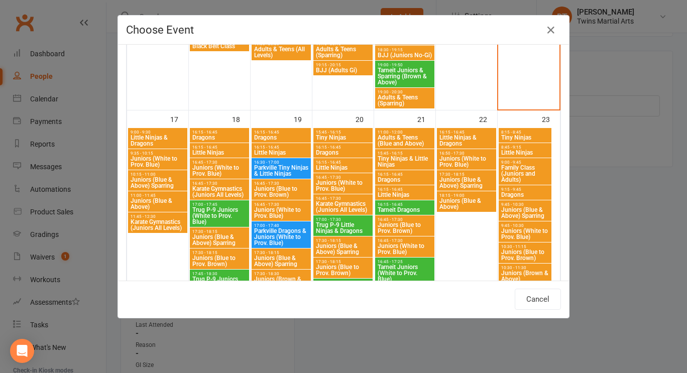
click at [520, 147] on span "8:45 - 9:15" at bounding box center [525, 147] width 49 height 5
type input "Little Ninjas - Aug 23, 2025 8:45:00 AM"
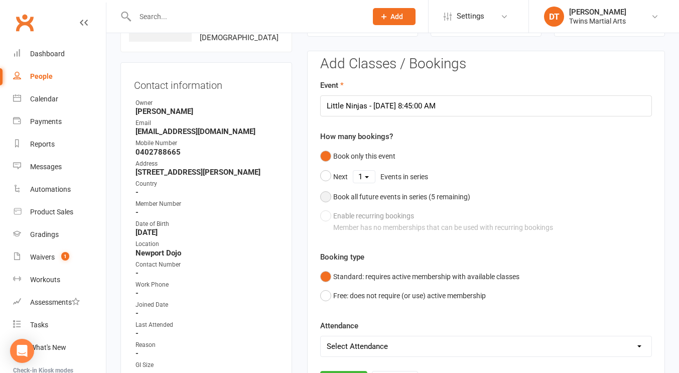
click at [421, 198] on div "Book all future events in series ( 5 remaining)" at bounding box center [401, 196] width 137 height 11
click at [343, 322] on button "Save" at bounding box center [343, 330] width 47 height 21
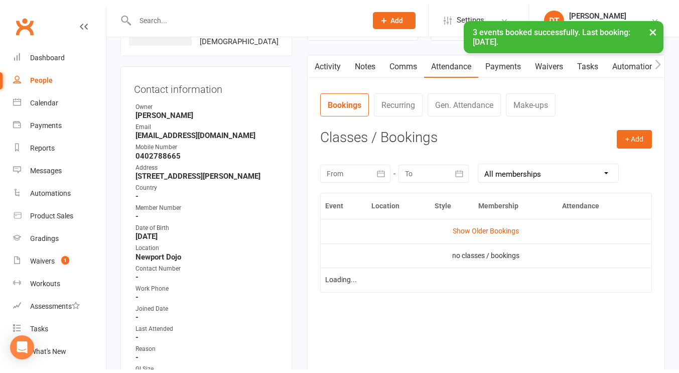
scroll to position [0, 0]
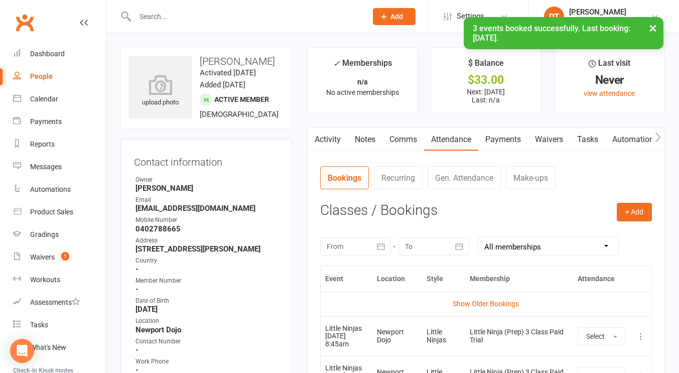
click at [404, 139] on link "Comms" at bounding box center [404, 139] width 42 height 23
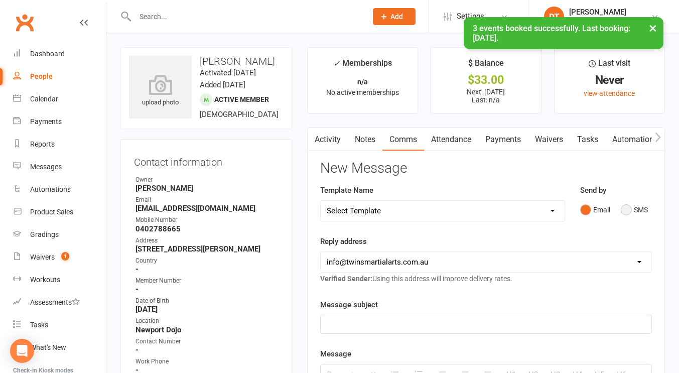
click at [638, 207] on button "SMS" at bounding box center [634, 209] width 27 height 19
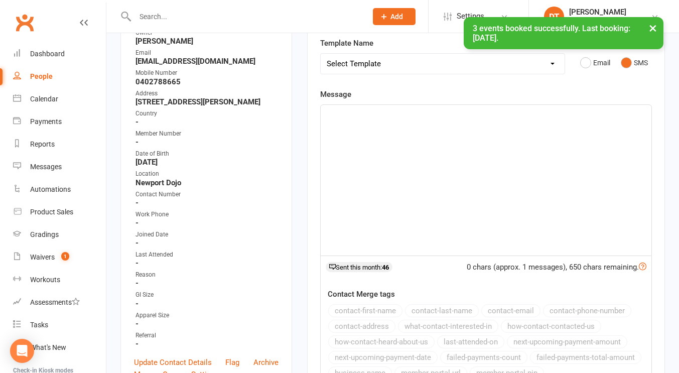
click at [434, 172] on div at bounding box center [486, 180] width 331 height 151
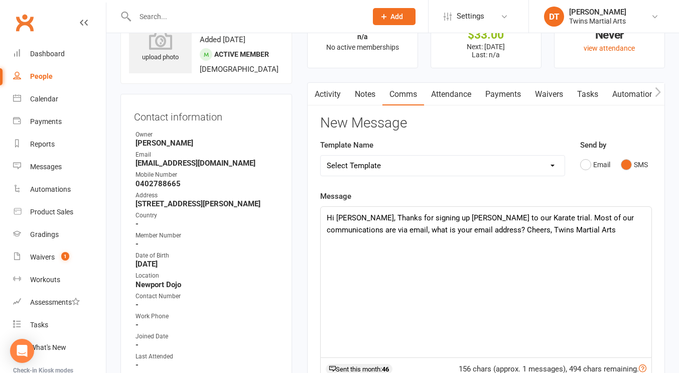
scroll to position [102, 0]
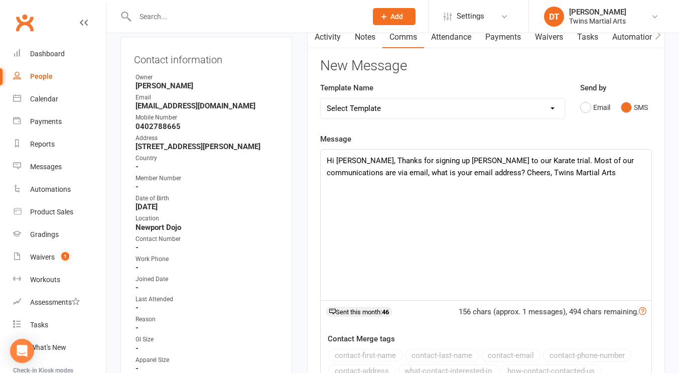
click at [489, 136] on div "Message Hi Jodie, Thanks for signing up Lainey to our Karate trial. Most of our…" at bounding box center [486, 291] width 332 height 317
click at [539, 206] on div "Hi Jodie, Thanks for signing up Lainey to our Karate trial. Most of our communi…" at bounding box center [486, 225] width 331 height 151
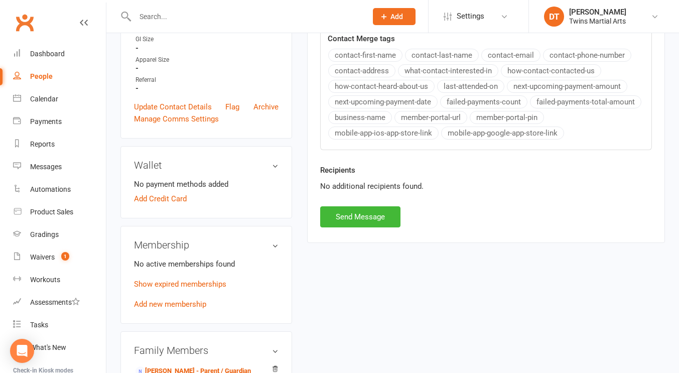
scroll to position [405, 0]
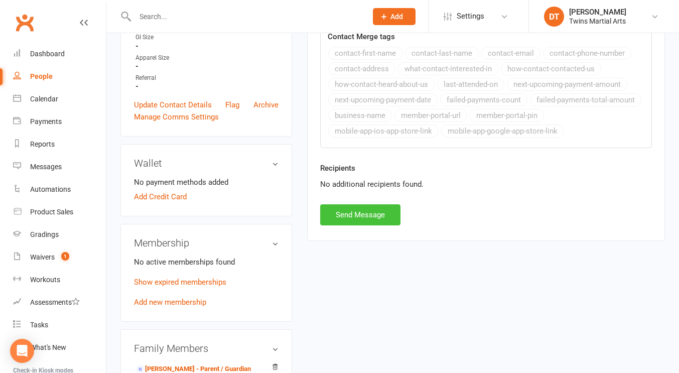
click at [367, 222] on button "Send Message" at bounding box center [360, 214] width 80 height 21
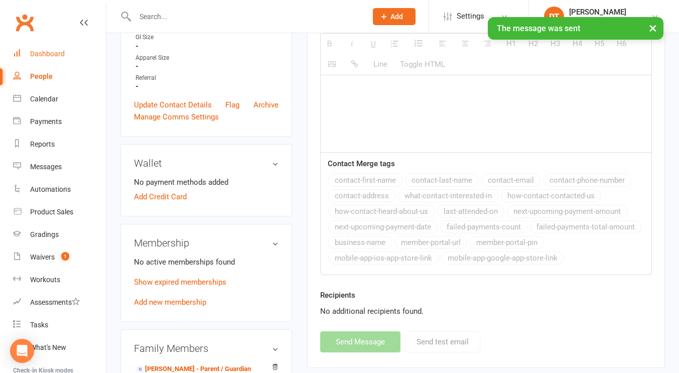
click at [49, 58] on link "Dashboard" at bounding box center [59, 54] width 93 height 23
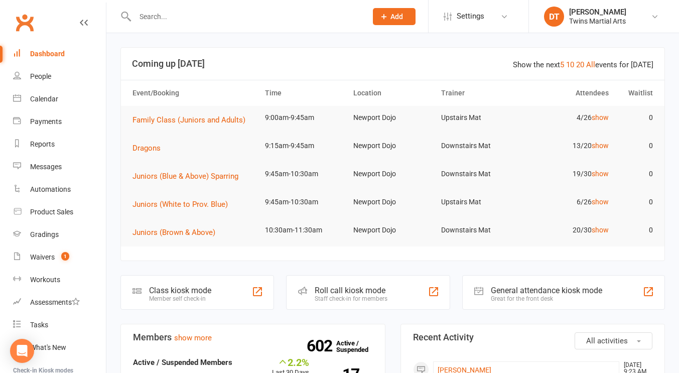
click at [259, 20] on input "text" at bounding box center [246, 17] width 228 height 14
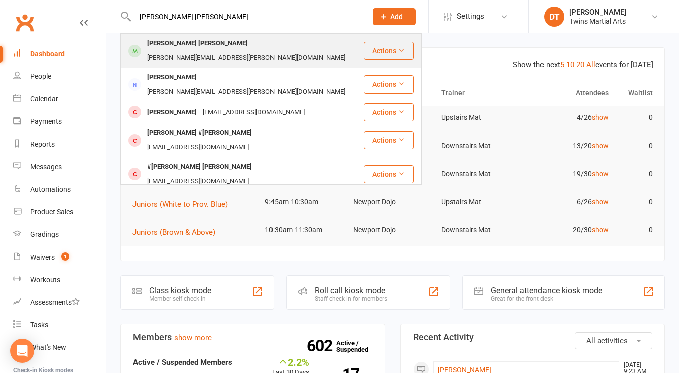
type input "archer johnstone"
click at [223, 51] on div "[PERSON_NAME][EMAIL_ADDRESS][PERSON_NAME][DOMAIN_NAME]" at bounding box center [246, 58] width 204 height 15
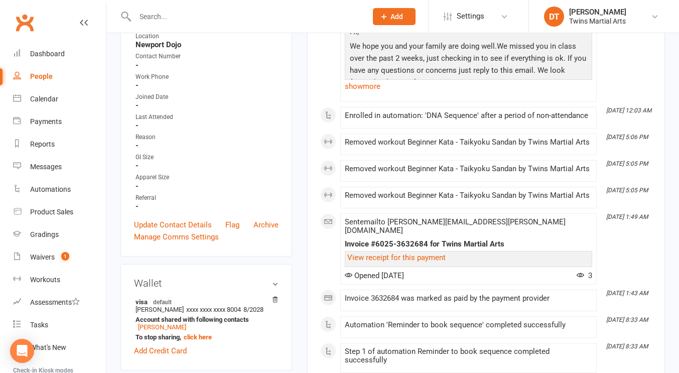
scroll to position [295, 0]
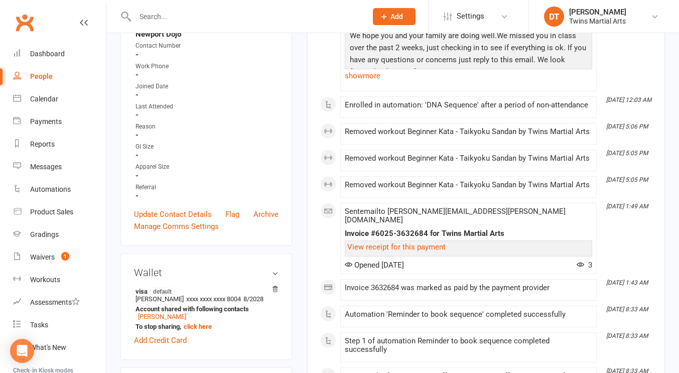
click at [202, 188] on div "Contact information Owner Email monica.kilpatrick@gmail.com Mobile Number 04374…" at bounding box center [207, 50] width 172 height 391
click at [192, 208] on link "Update Contact Details" at bounding box center [173, 214] width 78 height 12
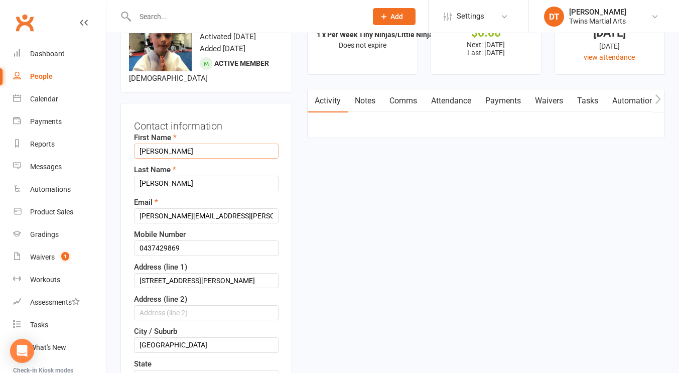
click at [140, 144] on input "Archer" at bounding box center [206, 151] width 145 height 15
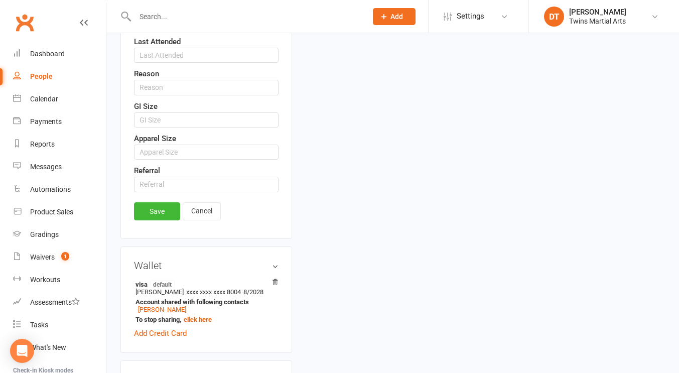
scroll to position [661, 0]
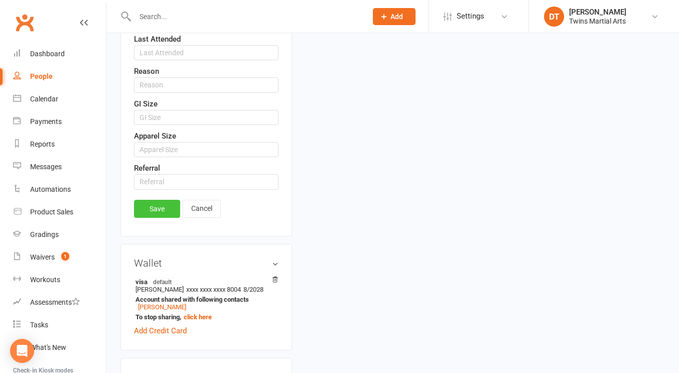
type input "#Archer"
click at [162, 200] on link "Save" at bounding box center [157, 209] width 46 height 18
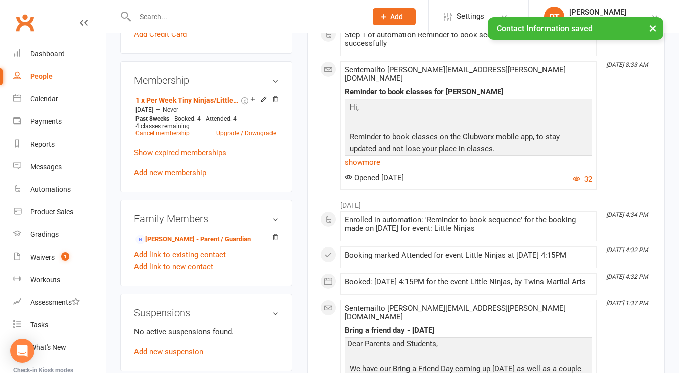
scroll to position [601, 0]
click at [182, 132] on link "Cancel membership" at bounding box center [163, 133] width 54 height 7
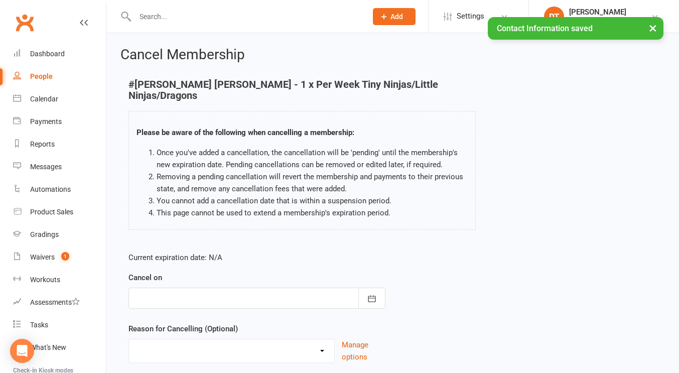
click at [231, 276] on div "Cancel on August 2025 Sun Mon Tue Wed Thu Fri Sat 31 27 28 29 30 31 01 02 32 03…" at bounding box center [257, 290] width 257 height 37
click at [226, 288] on div at bounding box center [257, 298] width 257 height 21
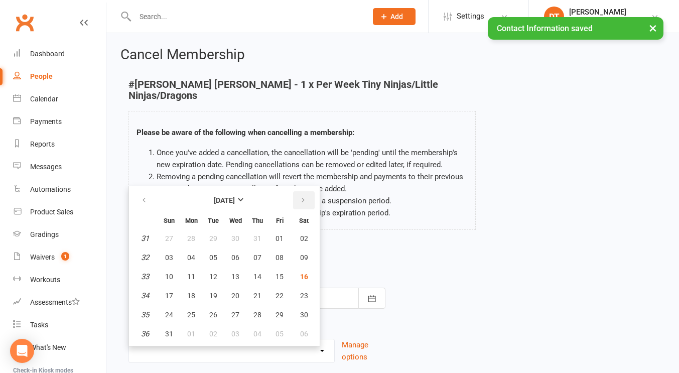
click at [302, 196] on icon "button" at bounding box center [303, 200] width 7 height 8
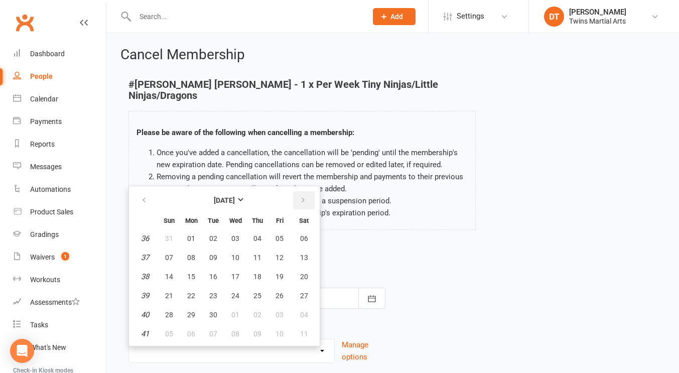
click at [302, 196] on icon "button" at bounding box center [303, 200] width 7 height 8
click at [149, 191] on button "button" at bounding box center [145, 200] width 22 height 18
click at [300, 249] on button "13" at bounding box center [304, 258] width 26 height 18
type input "[DATE]"
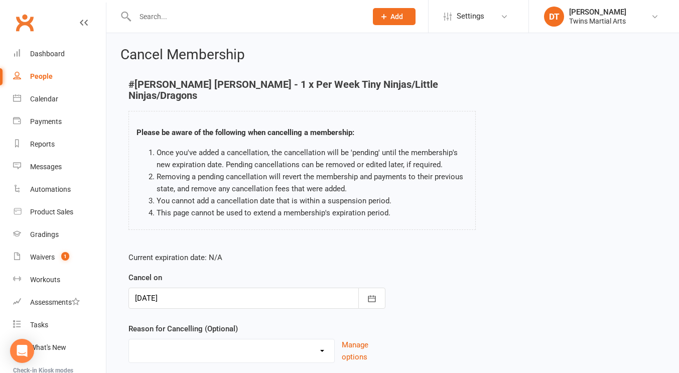
scroll to position [61, 0]
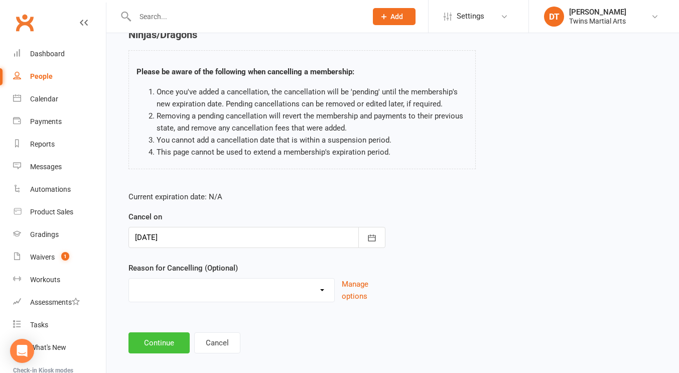
click at [166, 332] on button "Continue" at bounding box center [159, 342] width 61 height 21
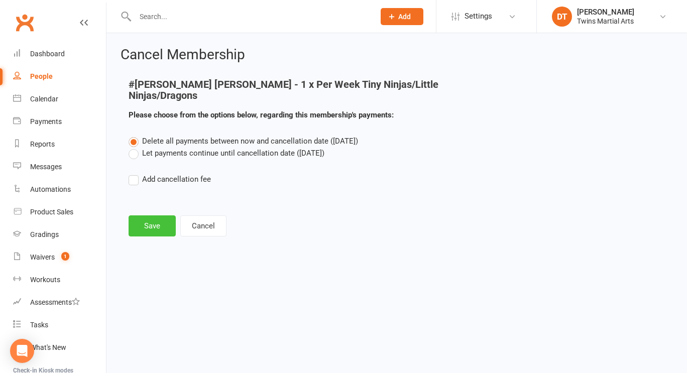
click at [162, 215] on button "Save" at bounding box center [152, 225] width 47 height 21
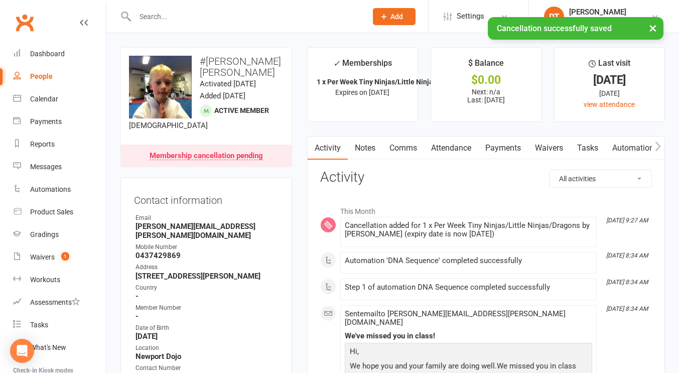
click at [511, 149] on link "Payments" at bounding box center [504, 148] width 50 height 23
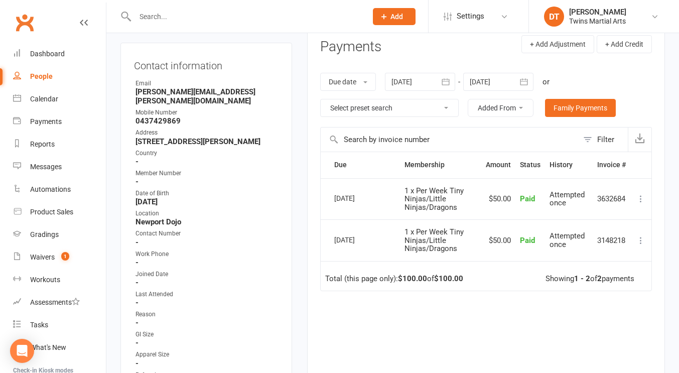
scroll to position [106, 0]
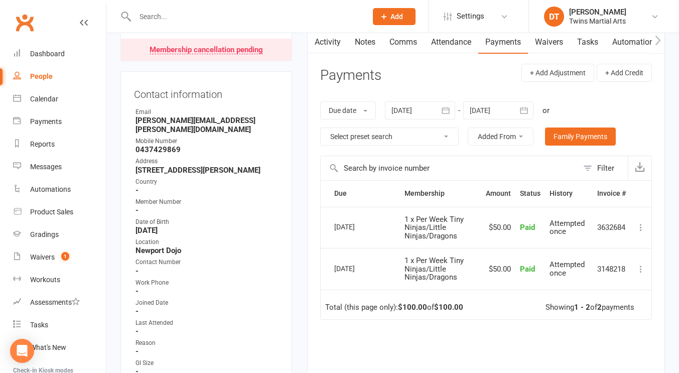
click at [521, 110] on icon "button" at bounding box center [524, 110] width 10 height 10
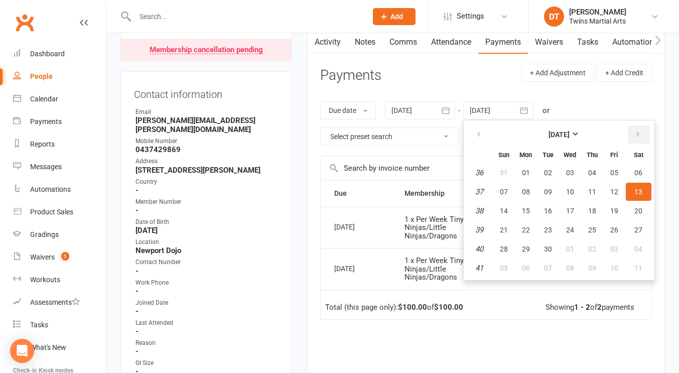
click at [636, 138] on button "button" at bounding box center [639, 135] width 22 height 18
click at [617, 204] on button "17" at bounding box center [614, 211] width 21 height 18
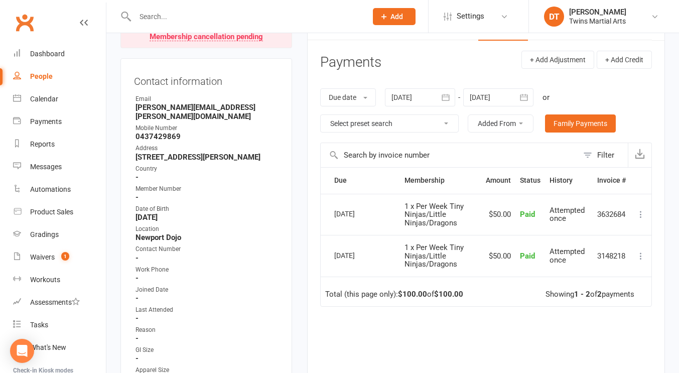
scroll to position [121, 0]
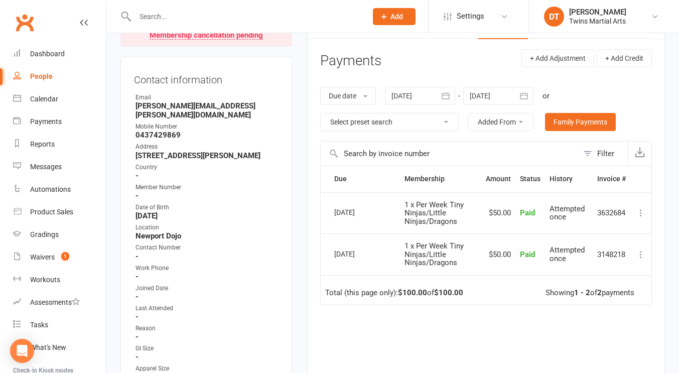
click at [516, 101] on div at bounding box center [498, 96] width 70 height 18
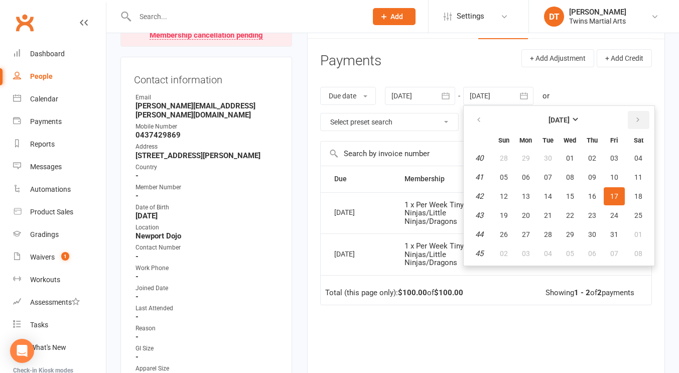
click at [637, 121] on icon "button" at bounding box center [638, 120] width 7 height 8
click at [624, 204] on button "19" at bounding box center [614, 196] width 21 height 18
type input "19 Dec 2025"
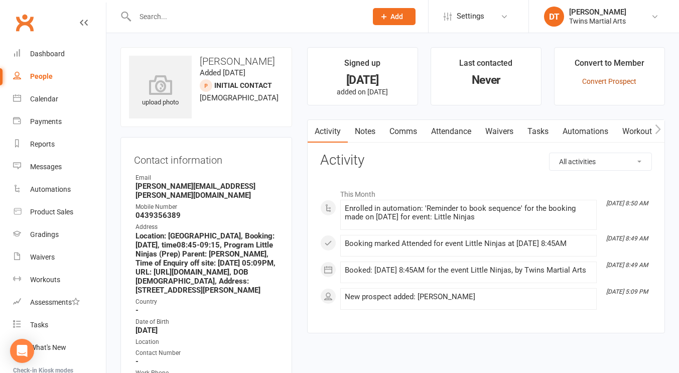
click at [599, 83] on link "Convert Prospect" at bounding box center [609, 81] width 54 height 8
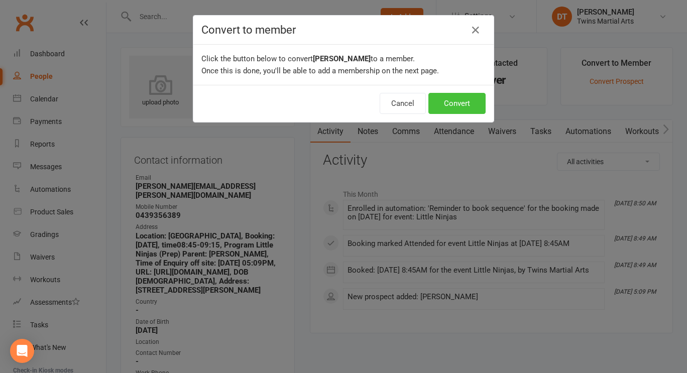
click at [465, 98] on button "Convert" at bounding box center [456, 103] width 57 height 21
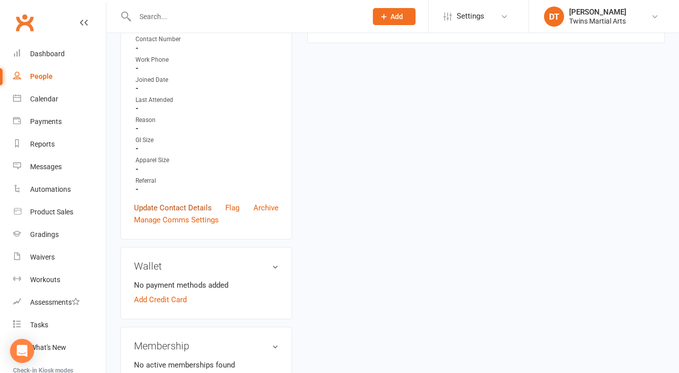
click at [198, 206] on link "Update Contact Details" at bounding box center [173, 208] width 78 height 12
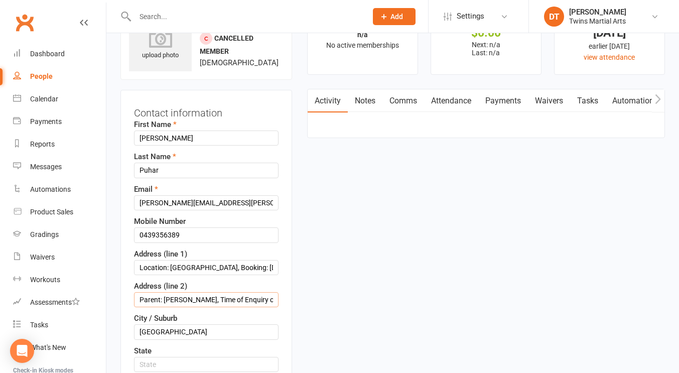
click at [168, 297] on input "Parent: Nicole, Time of Enquiry off site: 08/14/25 05:09PM, URL: https://twinsm…" at bounding box center [206, 299] width 145 height 15
paste input "86A Hansen St"
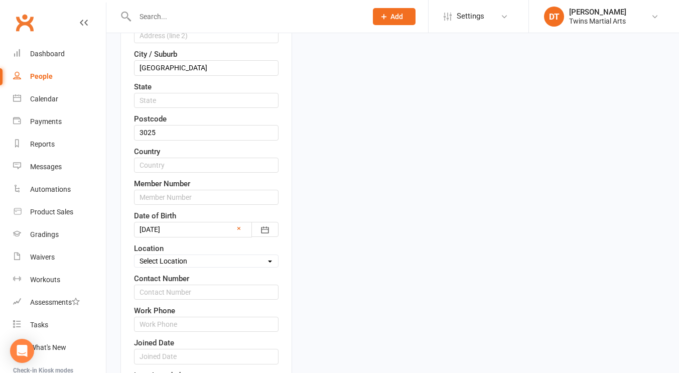
scroll to position [338, 0]
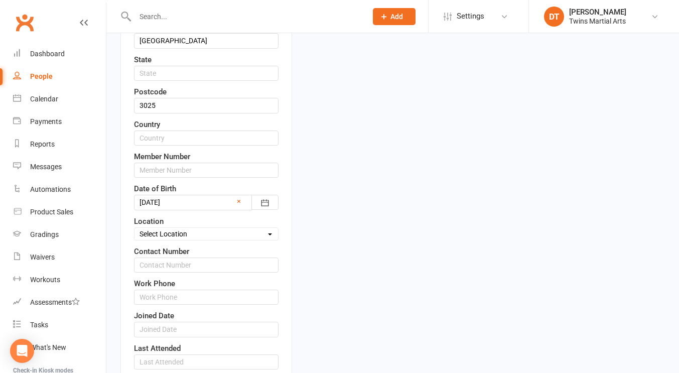
type input "86A Hansen St"
click at [197, 238] on select "Select Location Newport Dojo Parkville Dojo Virtual Dojo Westside Dojo" at bounding box center [207, 233] width 144 height 11
select select "0"
click at [135, 228] on select "Select Location Newport Dojo Parkville Dojo Virtual Dojo Westside Dojo" at bounding box center [207, 233] width 144 height 11
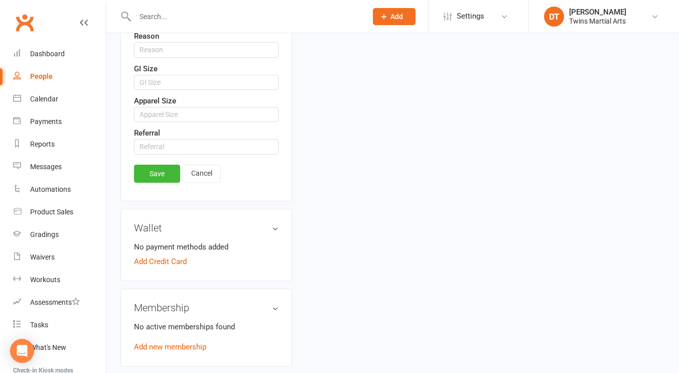
scroll to position [687, 0]
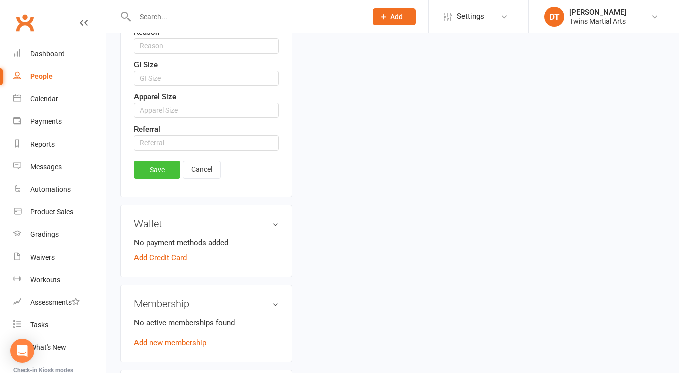
click at [163, 169] on link "Save" at bounding box center [157, 170] width 46 height 18
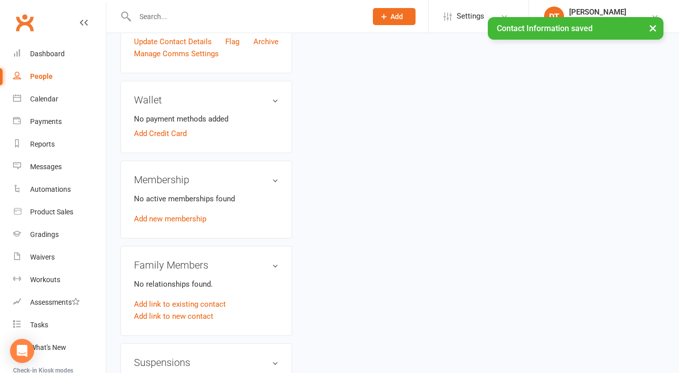
scroll to position [455, 0]
click at [195, 214] on link "Add new membership" at bounding box center [170, 218] width 72 height 9
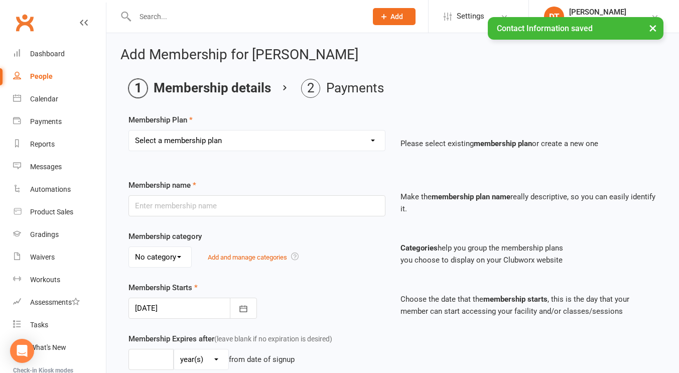
click at [287, 142] on select "Select a membership plan Create new Membership Plan 1 x Per Week Tiny Ninjas/Li…" at bounding box center [257, 141] width 256 height 20
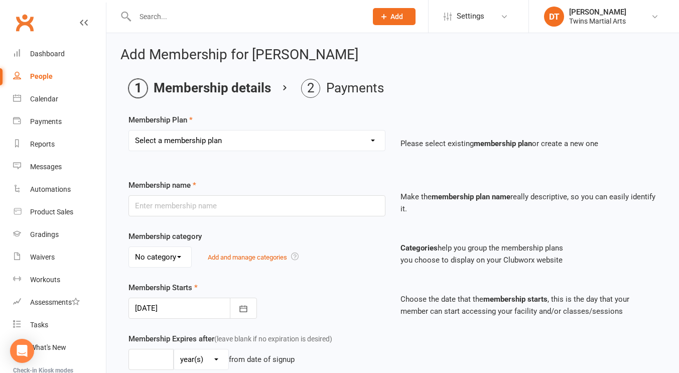
select select "9"
click at [129, 131] on select "Select a membership plan Create new Membership Plan 1 x Per Week Tiny Ninjas/Li…" at bounding box center [257, 141] width 256 height 20
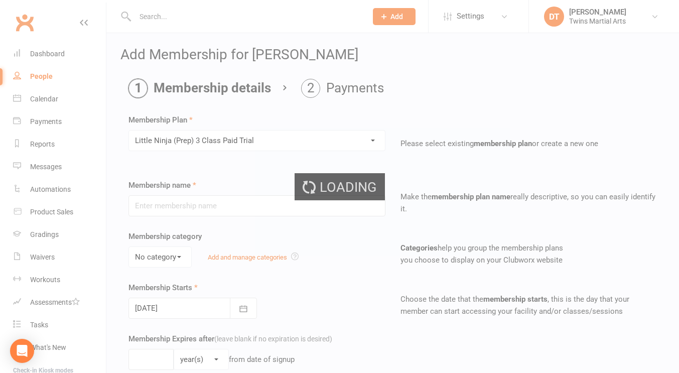
type input "Little Ninja (Prep) 3 Class Paid Trial"
select select "2"
type input "6"
select select "1"
type input "3"
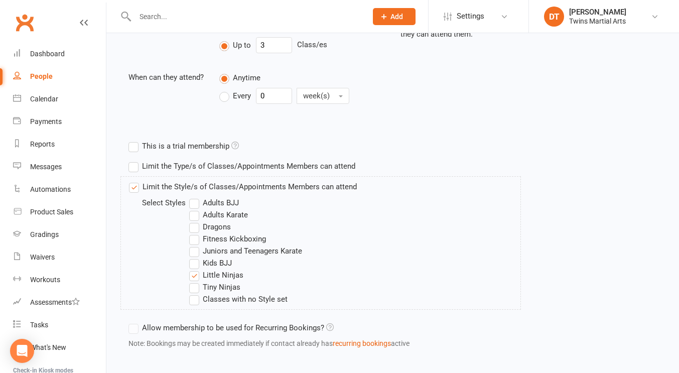
scroll to position [434, 0]
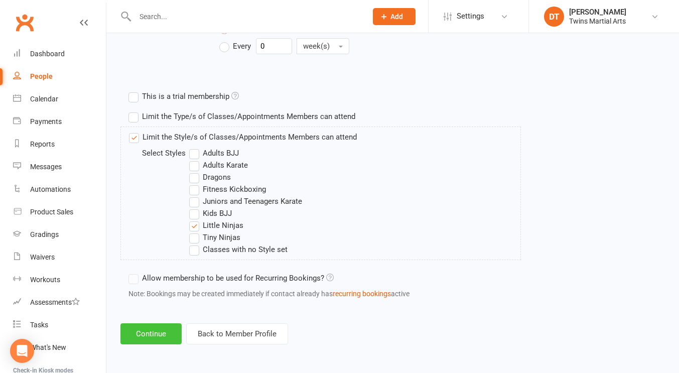
click at [155, 338] on button "Continue" at bounding box center [151, 333] width 61 height 21
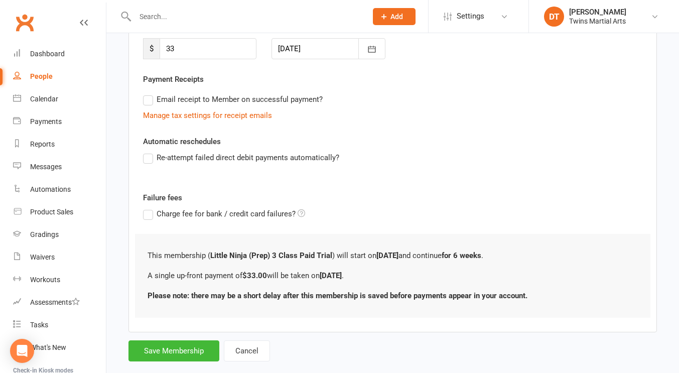
scroll to position [174, 0]
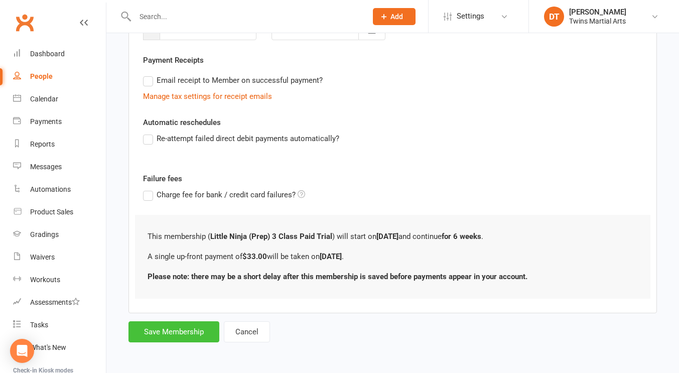
click at [175, 331] on button "Save Membership" at bounding box center [174, 331] width 91 height 21
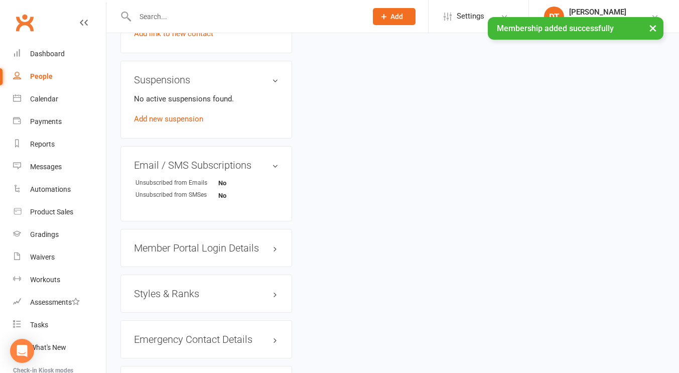
scroll to position [768, 0]
click at [175, 295] on h3 "Styles & Ranks" at bounding box center [206, 293] width 145 height 11
click at [155, 346] on link "Add new style" at bounding box center [157, 344] width 47 height 9
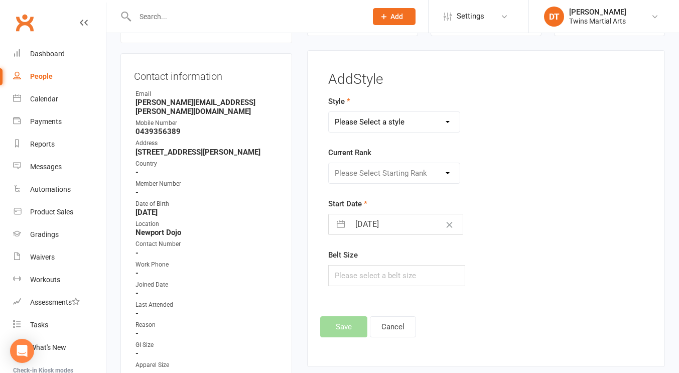
click at [395, 129] on select "Please Select a style Adults BJJ Adults Karate Dragons Fitness Kickboxing Junio…" at bounding box center [394, 122] width 131 height 20
select select "1734"
click at [329, 112] on select "Please Select a style Adults BJJ Adults Karate Dragons Fitness Kickboxing Junio…" at bounding box center [394, 122] width 131 height 20
click at [384, 176] on select "Please Select Starting Rank White White and Red White and Yellow White and Gree…" at bounding box center [394, 173] width 131 height 20
select select "17101"
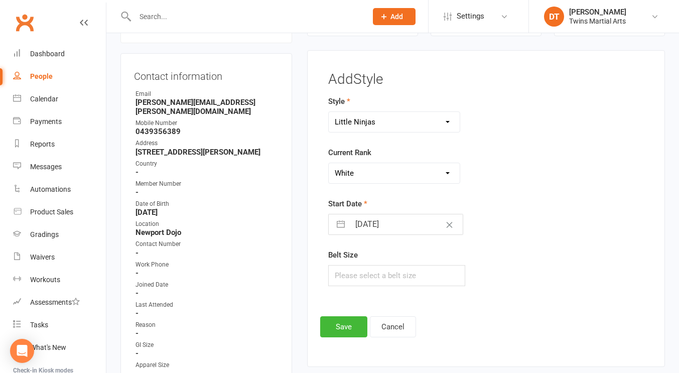
click at [329, 163] on select "Please Select Starting Rank White White and Red White and Yellow White and Gree…" at bounding box center [394, 173] width 131 height 20
click at [346, 324] on button "Save" at bounding box center [343, 326] width 47 height 21
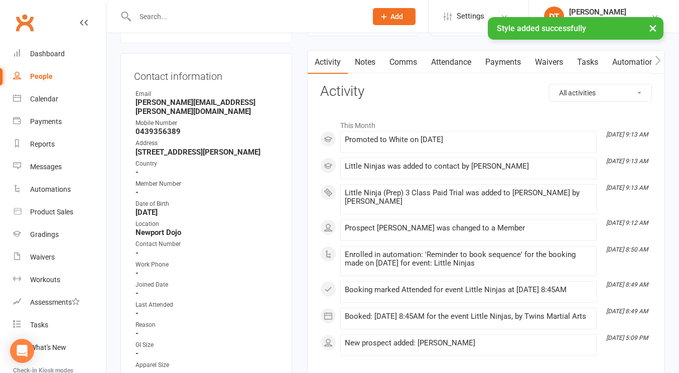
click at [450, 66] on link "Attendance" at bounding box center [451, 62] width 54 height 23
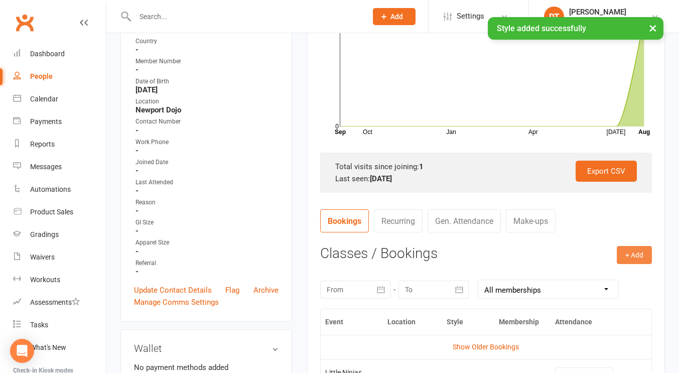
scroll to position [213, 0]
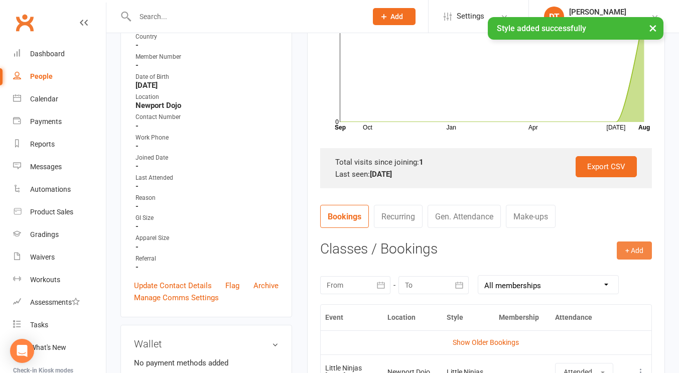
click at [637, 249] on button "+ Add" at bounding box center [634, 251] width 35 height 18
click at [617, 202] on contact-attendance "Attendance Number of visits past 12 months Oct Jan Apr Jul Month Sep Aug 0 1 Ex…" at bounding box center [486, 205] width 332 height 497
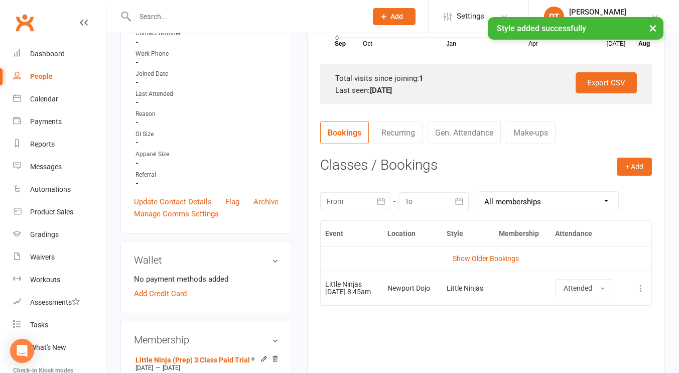
scroll to position [297, 0]
click at [635, 168] on button "+ Add" at bounding box center [634, 166] width 35 height 18
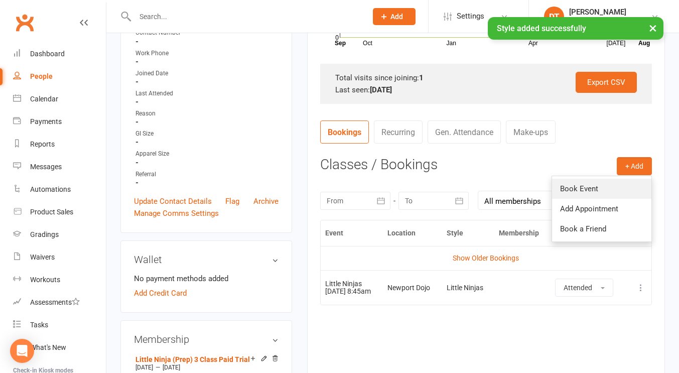
click at [618, 188] on link "Book Event" at bounding box center [601, 189] width 99 height 20
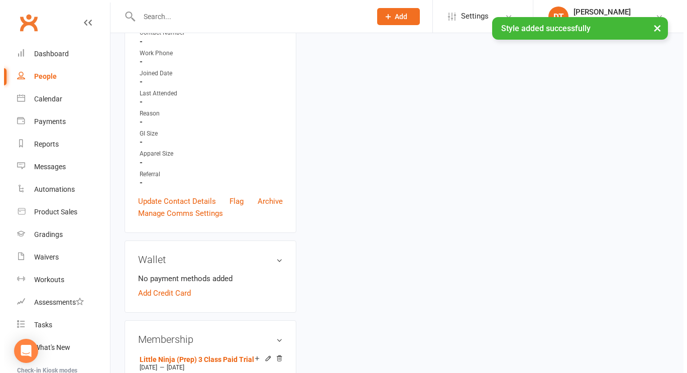
scroll to position [86, 0]
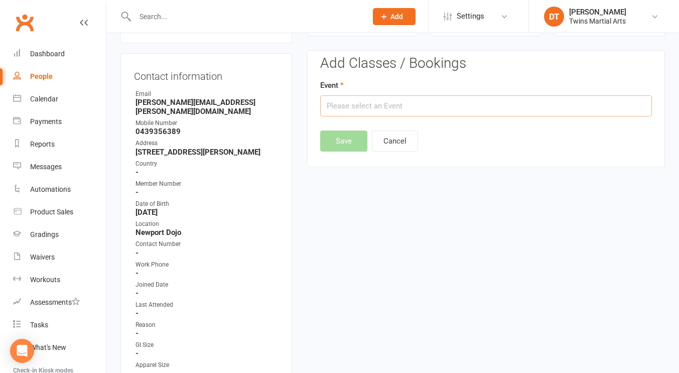
click at [477, 105] on input "text" at bounding box center [486, 105] width 332 height 21
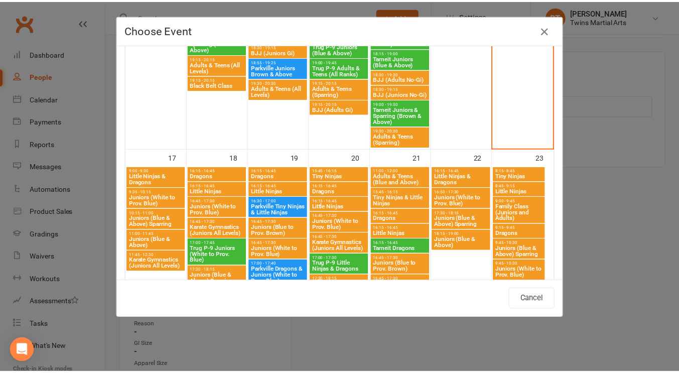
scroll to position [1030, 0]
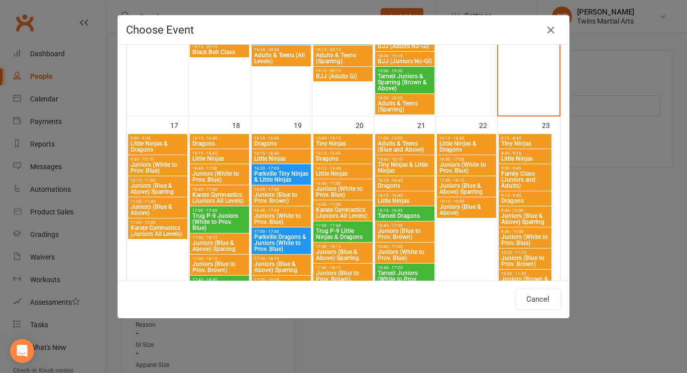
click at [514, 158] on span "Little Ninjas" at bounding box center [525, 159] width 49 height 6
type input "Little Ninjas - Aug 23, 2025 8:45:00 AM"
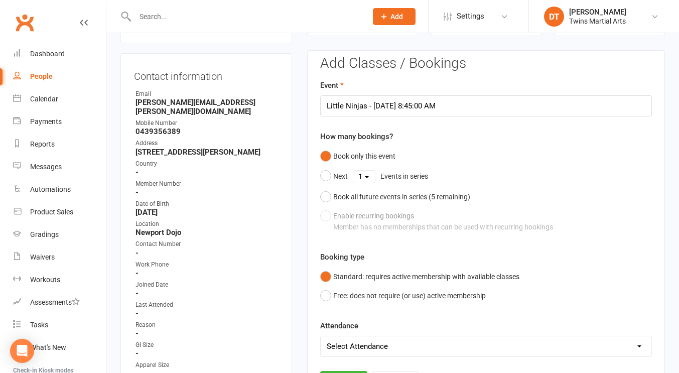
scroll to position [132, 0]
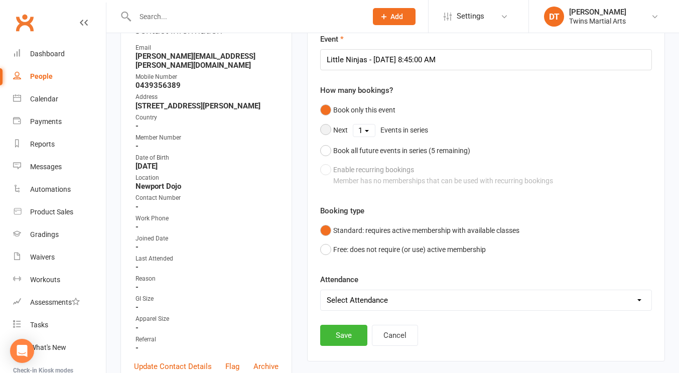
click at [369, 135] on select "1 2 3 4 5" at bounding box center [364, 131] width 22 height 12
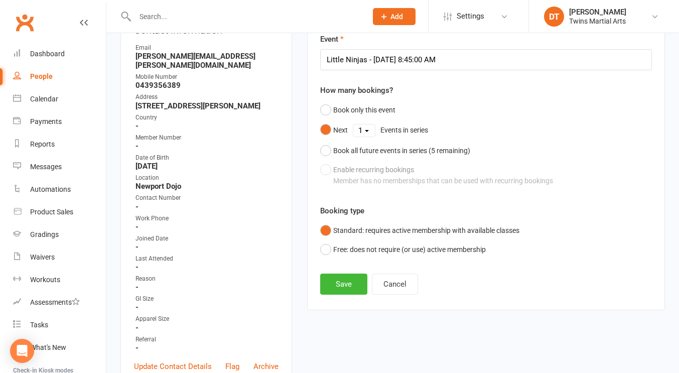
select select "2"
click at [353, 125] on select "1 2 3 4 5" at bounding box center [364, 131] width 22 height 12
click at [350, 298] on div "Add Classes / Bookings Event Little Ninjas - Aug 23, 2025 8:45:00 AM How many b…" at bounding box center [486, 157] width 358 height 306
click at [345, 289] on button "Save" at bounding box center [343, 284] width 47 height 21
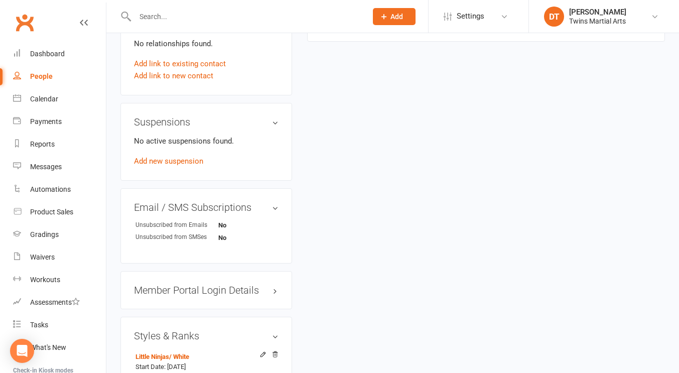
scroll to position [675, 0]
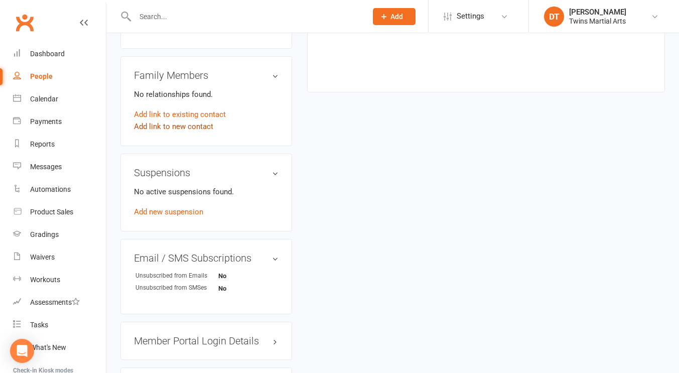
click at [192, 130] on link "Add link to new contact" at bounding box center [173, 127] width 79 height 12
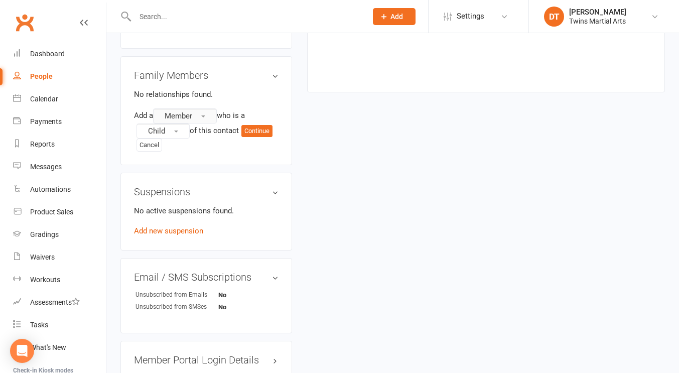
click at [197, 122] on button "Member" at bounding box center [185, 115] width 64 height 15
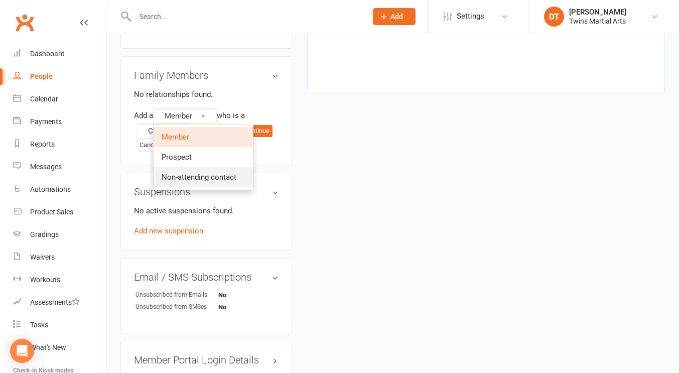
click at [218, 177] on span "Non-attending contact" at bounding box center [199, 177] width 75 height 9
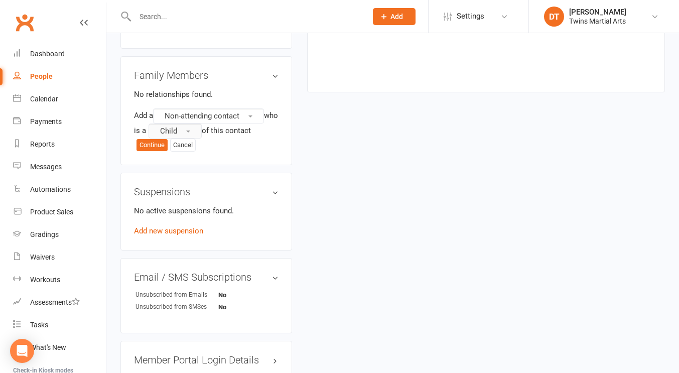
click at [198, 134] on button "Child" at bounding box center [175, 131] width 53 height 15
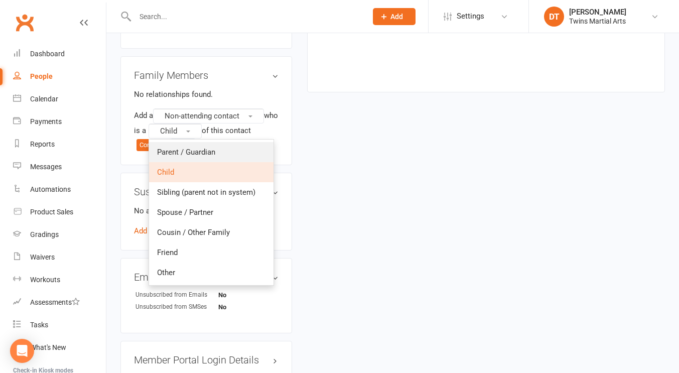
click at [201, 154] on span "Parent / Guardian" at bounding box center [186, 152] width 58 height 9
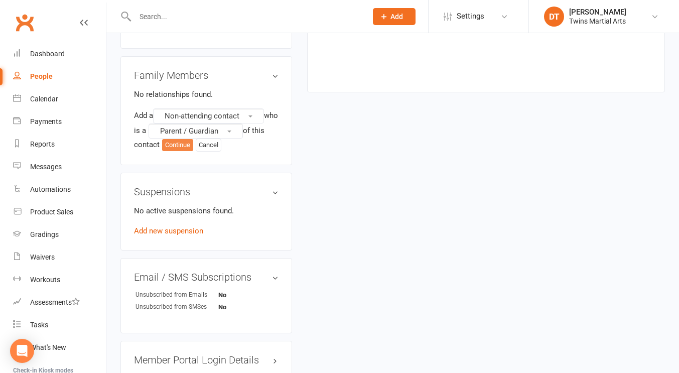
click at [180, 150] on button "Continue" at bounding box center [177, 145] width 31 height 12
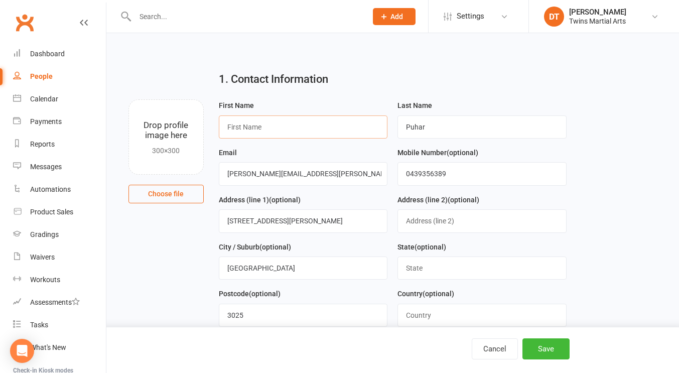
click at [324, 119] on input "text" at bounding box center [303, 126] width 169 height 23
type input "Nicole"
click at [551, 354] on button "Save" at bounding box center [546, 348] width 47 height 21
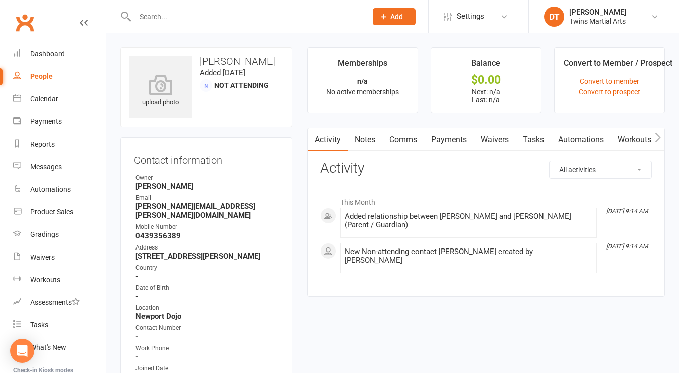
click at [53, 77] on link "People" at bounding box center [59, 76] width 93 height 23
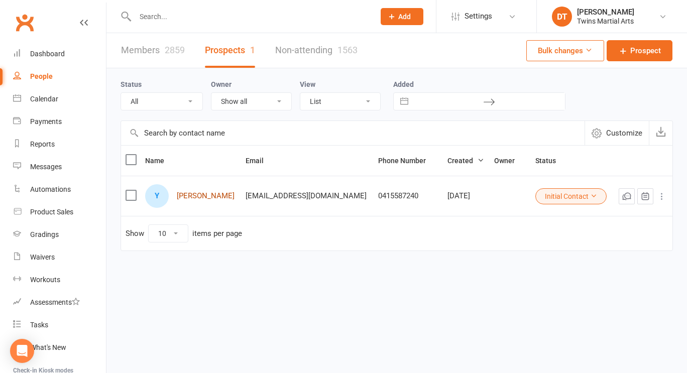
click at [205, 192] on link "[PERSON_NAME]" at bounding box center [206, 196] width 58 height 9
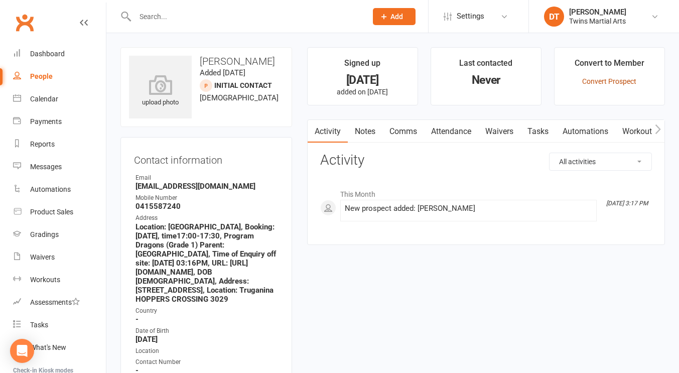
click at [603, 81] on link "Convert Prospect" at bounding box center [609, 81] width 54 height 8
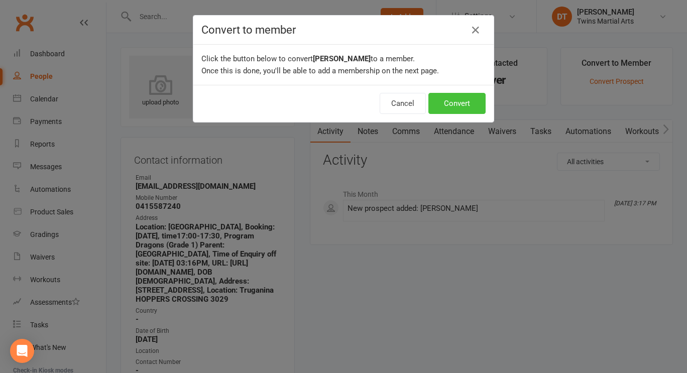
click at [464, 96] on button "Convert" at bounding box center [456, 103] width 57 height 21
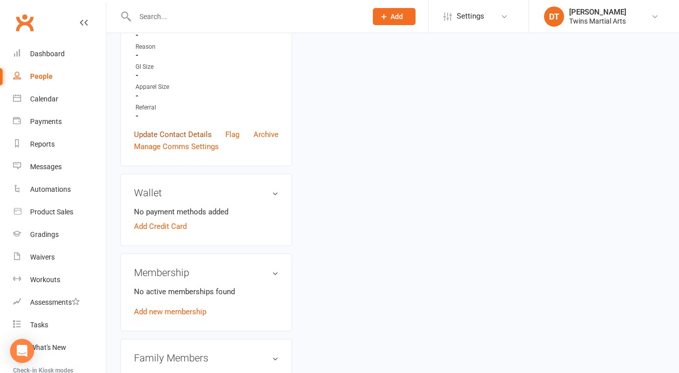
click at [206, 129] on link "Update Contact Details" at bounding box center [173, 135] width 78 height 12
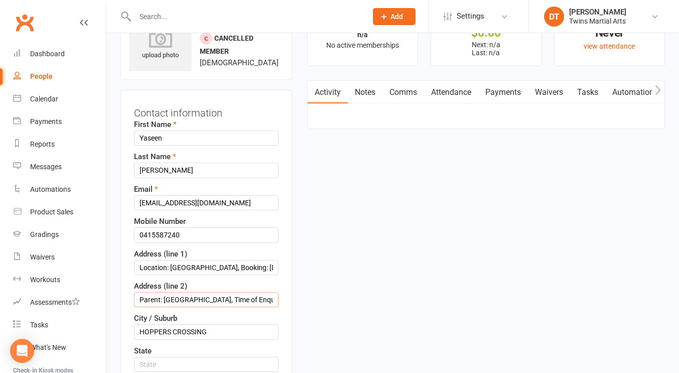
click at [226, 299] on input "Parent: Sofia, Time of Enquiry off site: 08/14/25 03:16PM, URL: https://twinsma…" at bounding box center [206, 299] width 145 height 15
paste input "215 hogans road, HOPPERS CROSSING"
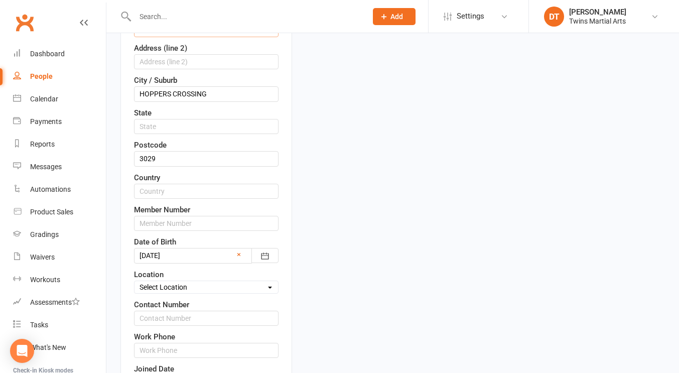
scroll to position [356, 0]
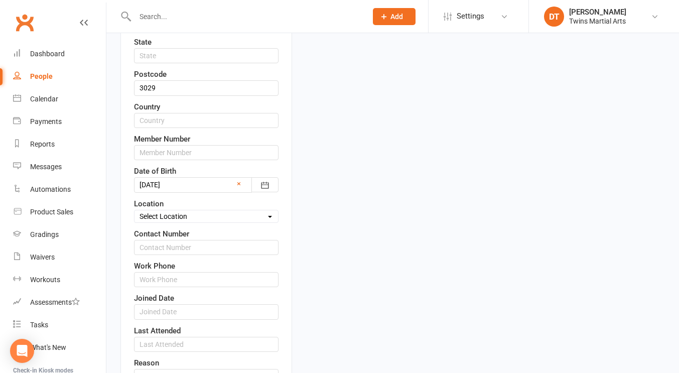
type input "215 hogans road, HOPPERS CROSSING"
click at [203, 215] on select "Select Location Newport Dojo Parkville Dojo Virtual Dojo Westside Dojo" at bounding box center [207, 216] width 144 height 11
select select "0"
click at [135, 211] on select "Select Location Newport Dojo Parkville Dojo Virtual Dojo Westside Dojo" at bounding box center [207, 216] width 144 height 11
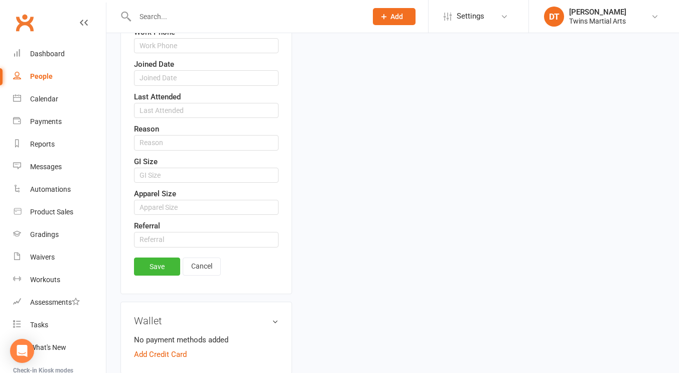
scroll to position [605, 0]
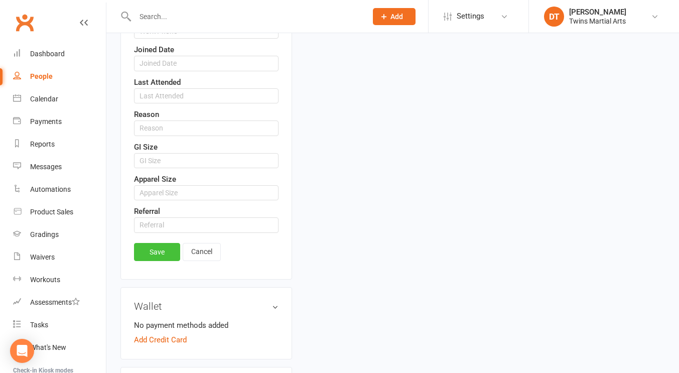
click at [161, 256] on link "Save" at bounding box center [157, 252] width 46 height 18
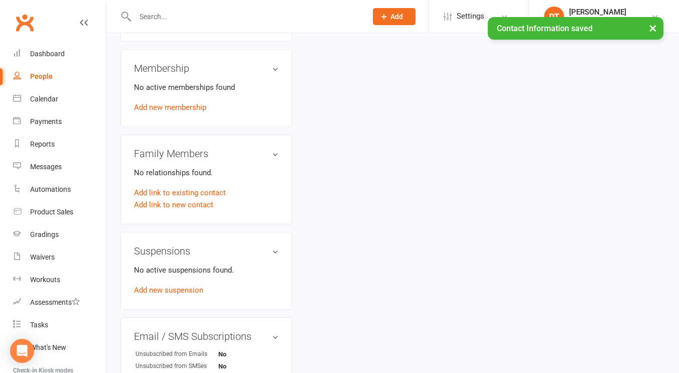
scroll to position [480, 0]
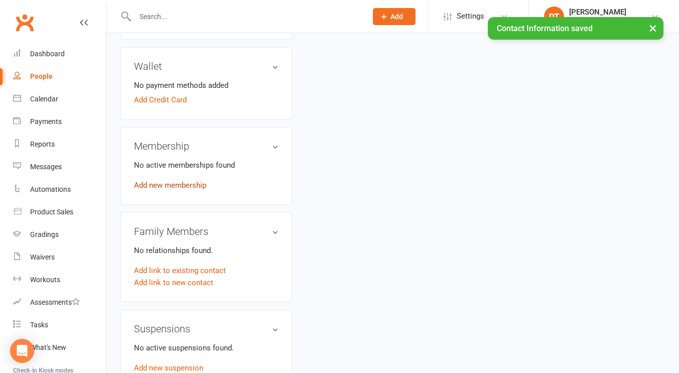
click at [190, 190] on link "Add new membership" at bounding box center [170, 185] width 72 height 9
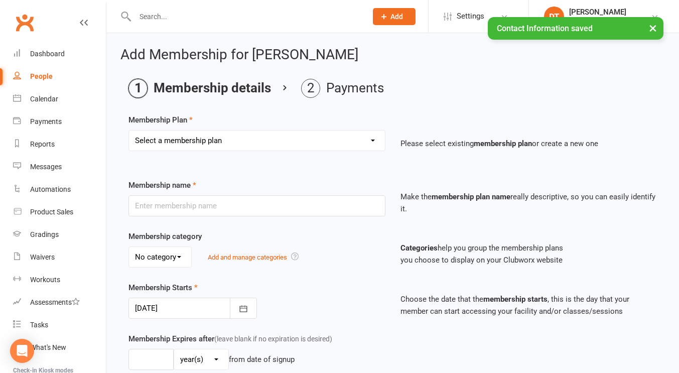
click at [257, 131] on select "Select a membership plan Create new Membership Plan 1 x Per Week Tiny Ninjas/Li…" at bounding box center [257, 141] width 256 height 20
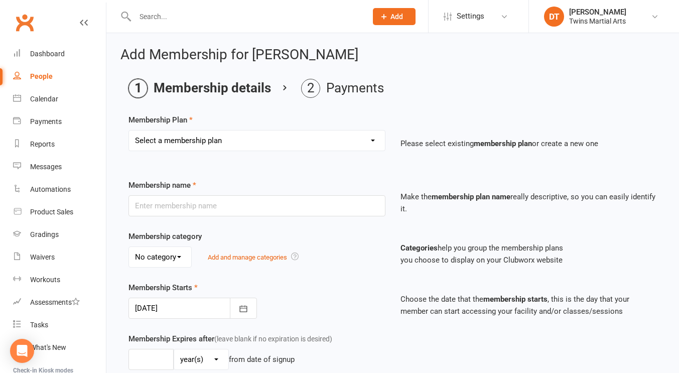
select select "10"
click at [129, 131] on select "Select a membership plan Create new Membership Plan 1 x Per Week Tiny Ninjas/Li…" at bounding box center [257, 141] width 256 height 20
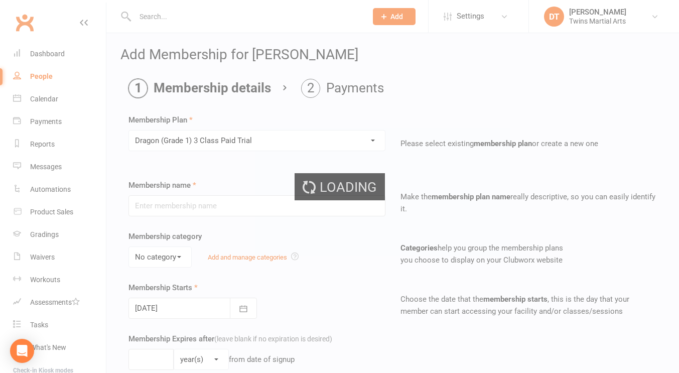
type input "Dragon (Grade 1) 3 Class Paid Trial"
select select "2"
type input "6"
select select "1"
type input "3"
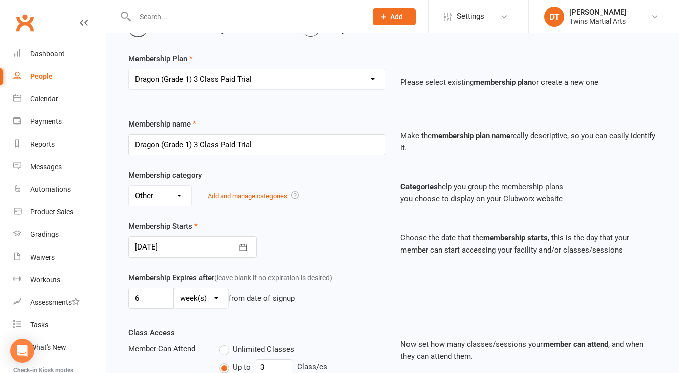
scroll to position [131, 0]
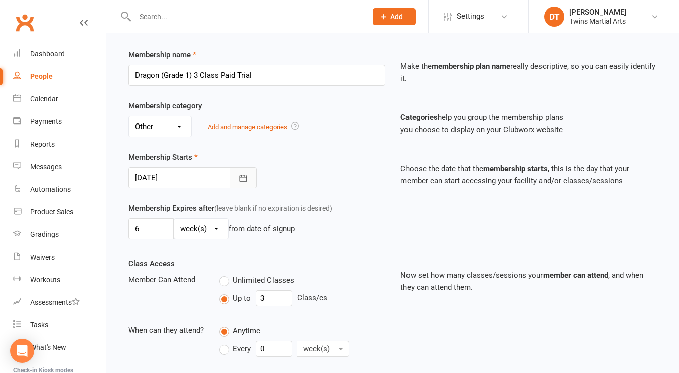
click at [246, 184] on button "button" at bounding box center [243, 177] width 27 height 21
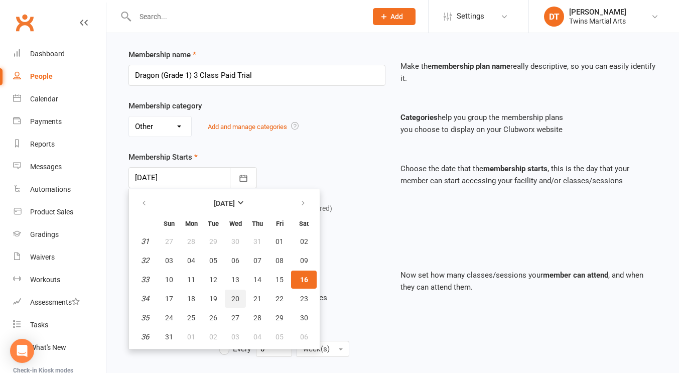
click at [232, 300] on span "20" at bounding box center [235, 299] width 8 height 8
type input "20 Aug 2025"
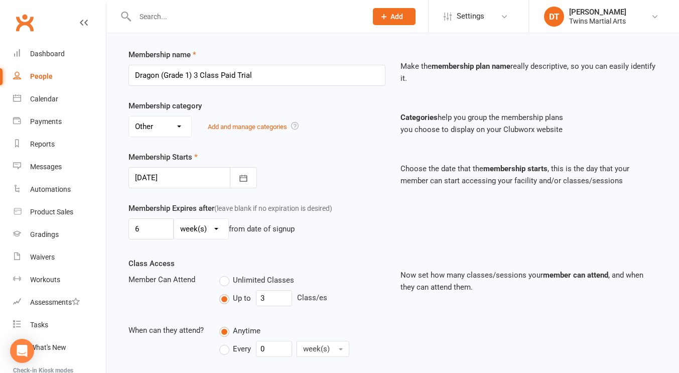
scroll to position [434, 0]
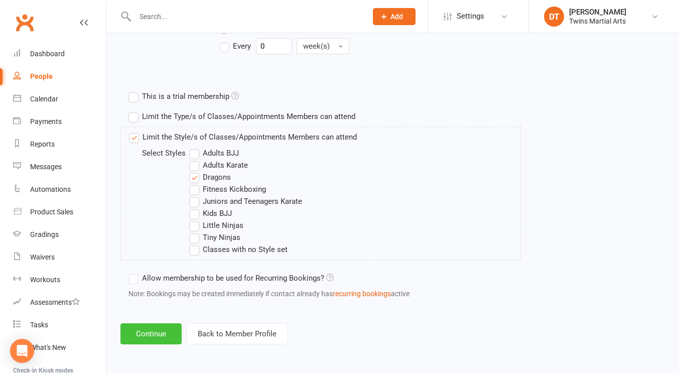
click at [149, 335] on button "Continue" at bounding box center [151, 333] width 61 height 21
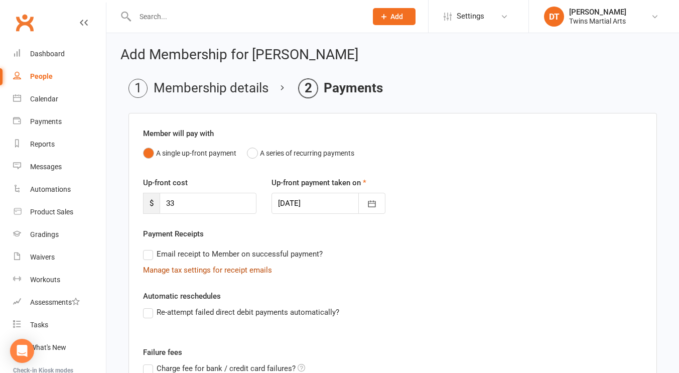
scroll to position [174, 0]
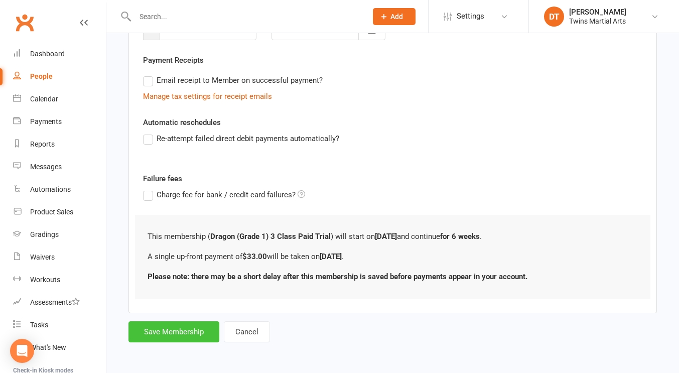
click at [181, 328] on button "Save Membership" at bounding box center [174, 331] width 91 height 21
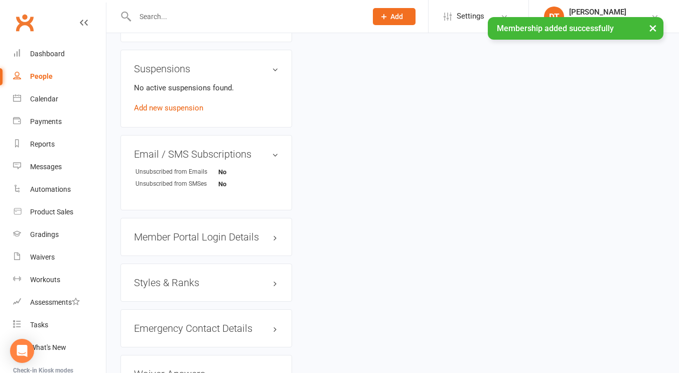
scroll to position [765, 0]
click at [165, 300] on div "Styles & Ranks" at bounding box center [207, 281] width 172 height 38
click at [159, 287] on h3 "Styles & Ranks" at bounding box center [206, 281] width 145 height 11
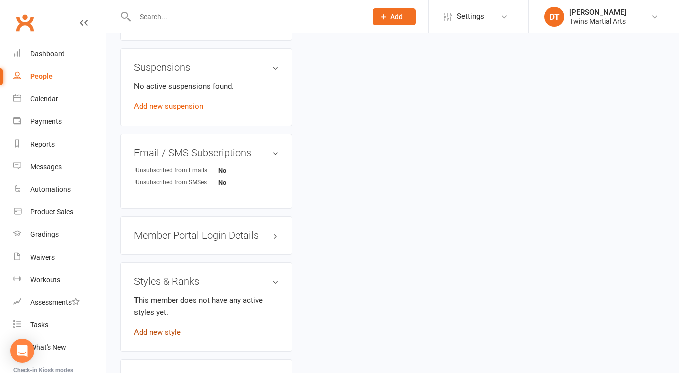
click at [157, 337] on link "Add new style" at bounding box center [157, 332] width 47 height 9
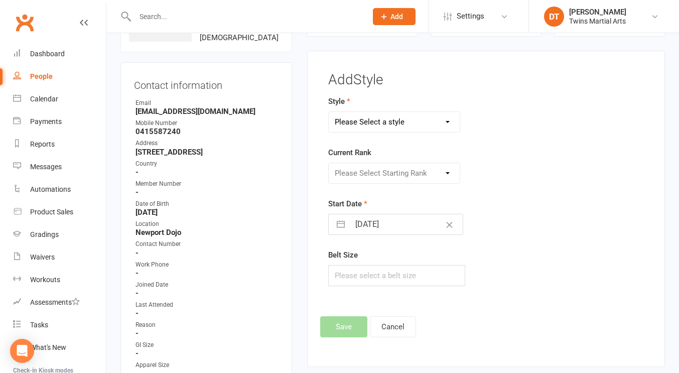
click at [387, 128] on select "Please Select a style Adults BJJ Adults Karate Dragons Fitness Kickboxing Junio…" at bounding box center [394, 122] width 131 height 20
select select "1736"
click at [329, 112] on select "Please Select a style Adults BJJ Adults Karate Dragons Fitness Kickboxing Junio…" at bounding box center [394, 122] width 131 height 20
click at [388, 175] on select "Please Select Starting Rank White Red and Black Yellow and Black Green and Blac…" at bounding box center [394, 173] width 131 height 20
select select "17110"
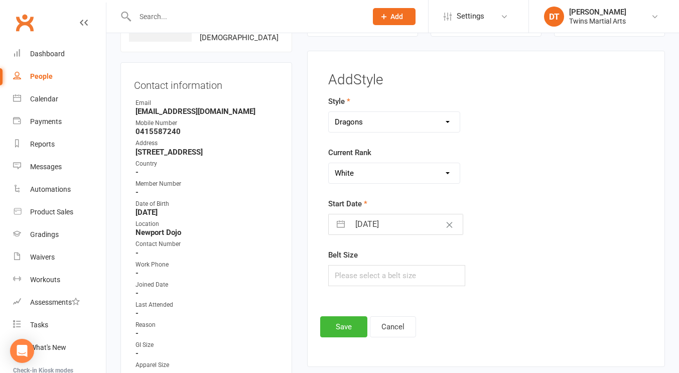
click at [329, 163] on select "Please Select Starting Rank White Red and Black Yellow and Black Green and Blac…" at bounding box center [394, 173] width 131 height 20
click at [379, 229] on input "16 Aug 2025" at bounding box center [406, 224] width 113 height 20
select select "6"
select select "2025"
select select "7"
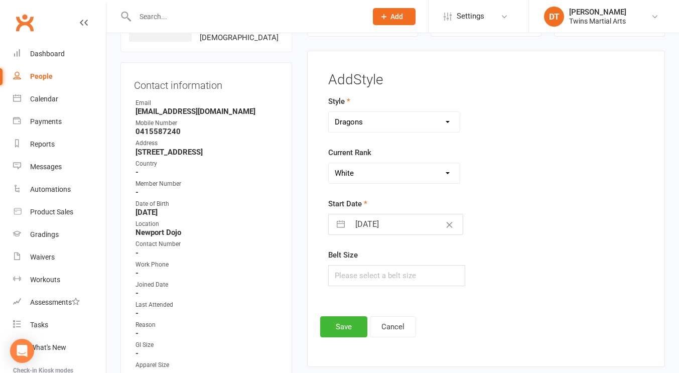
select select "2025"
select select "8"
select select "2025"
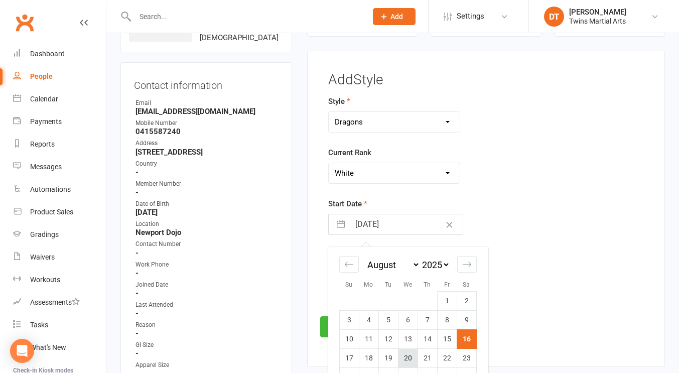
click at [406, 353] on td "20" at bounding box center [408, 358] width 20 height 19
type input "20 Aug 2025"
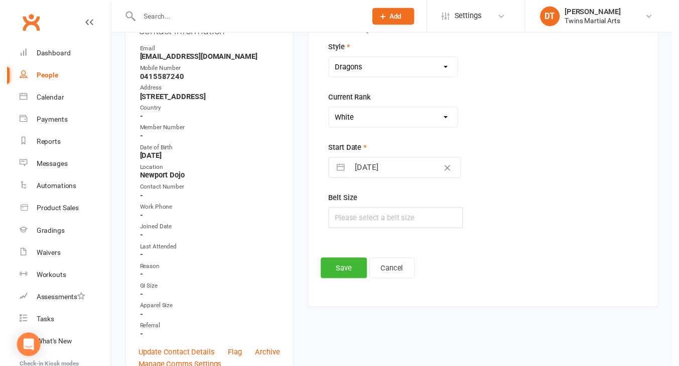
scroll to position [131, 0]
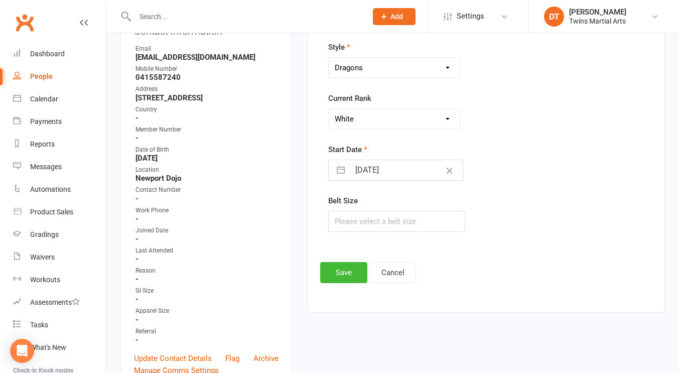
click at [368, 274] on footer "Save Cancel" at bounding box center [486, 272] width 332 height 21
click at [363, 273] on button "Save" at bounding box center [343, 272] width 47 height 21
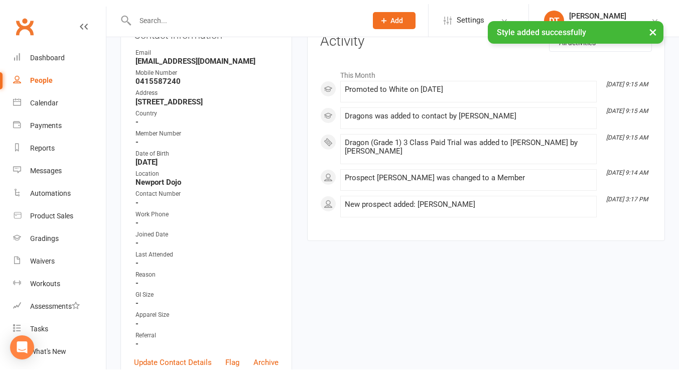
scroll to position [0, 0]
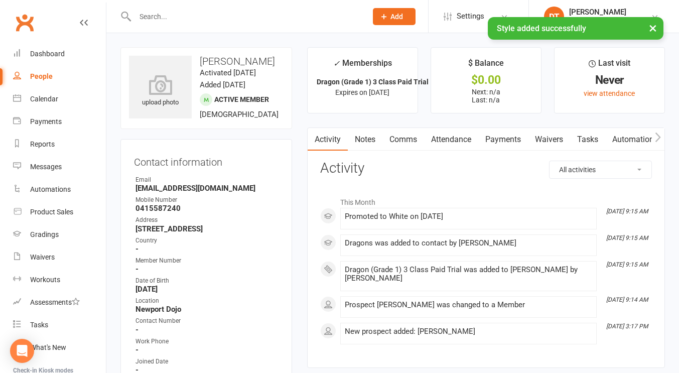
click at [451, 125] on main "✓ Memberships Dragon (Grade 1) 3 Class Paid Trial Expires on 30th September, 20…" at bounding box center [486, 212] width 373 height 331
click at [443, 143] on link "Attendance" at bounding box center [451, 139] width 54 height 23
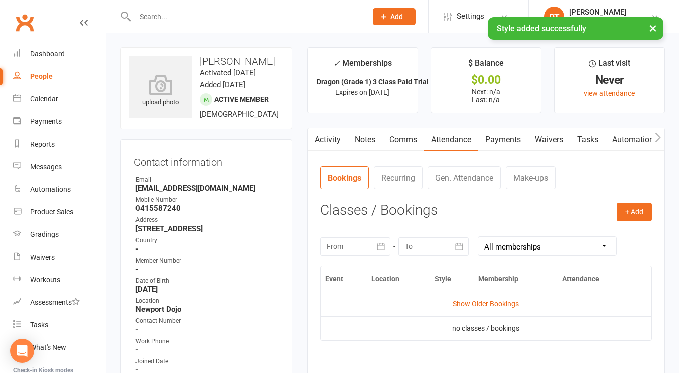
scroll to position [39, 0]
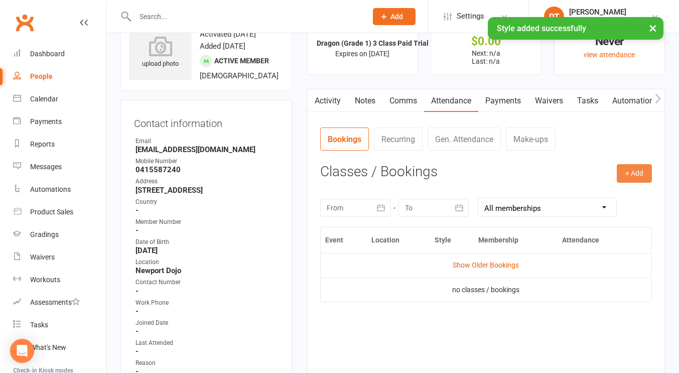
click at [633, 166] on button "+ Add" at bounding box center [634, 173] width 35 height 18
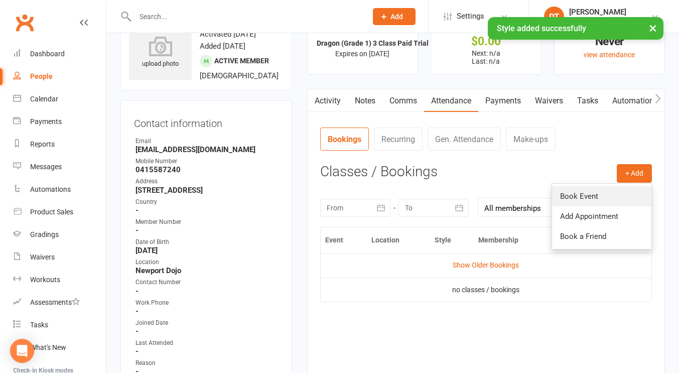
click at [592, 192] on link "Book Event" at bounding box center [601, 196] width 99 height 20
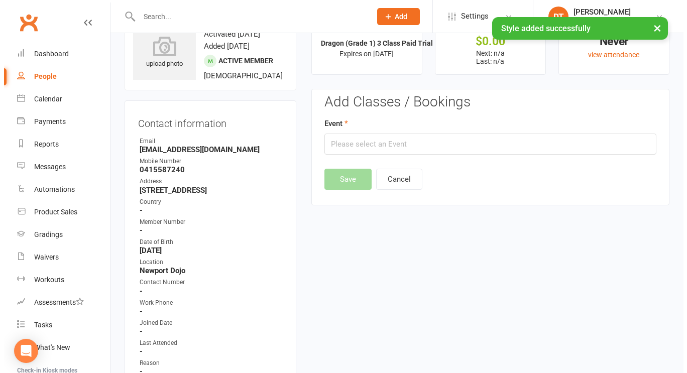
scroll to position [77, 0]
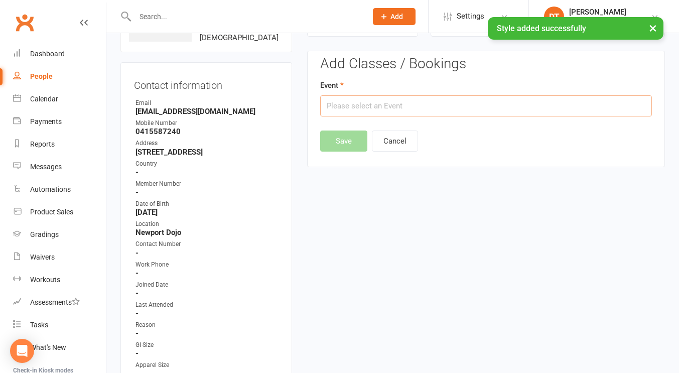
click at [451, 111] on input "text" at bounding box center [486, 105] width 332 height 21
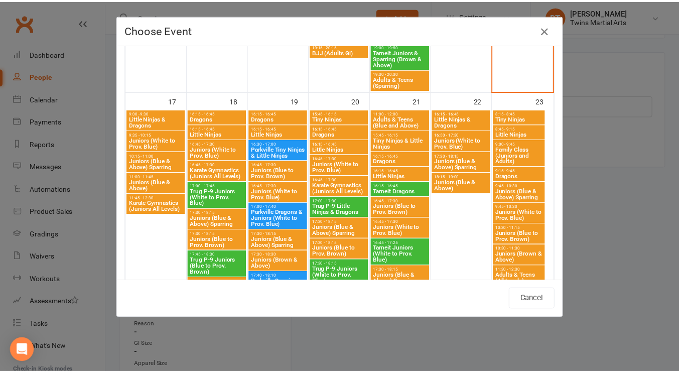
scroll to position [1081, 0]
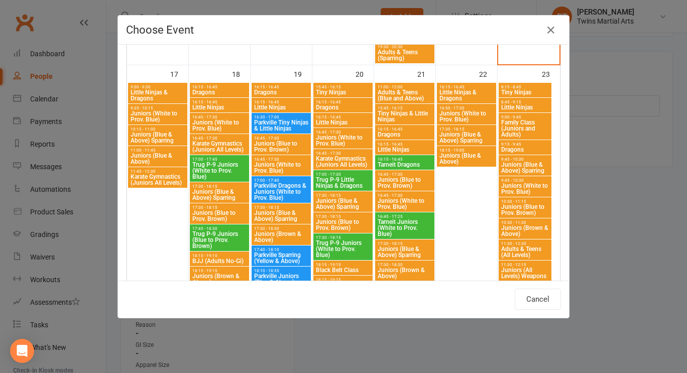
click at [345, 180] on span "Trug P-9 Little Ninjas & Dragons" at bounding box center [342, 183] width 55 height 12
type input "Trug P-9 Little Ninjas & Dragons - Aug 20, 2025 5:00:00 PM"
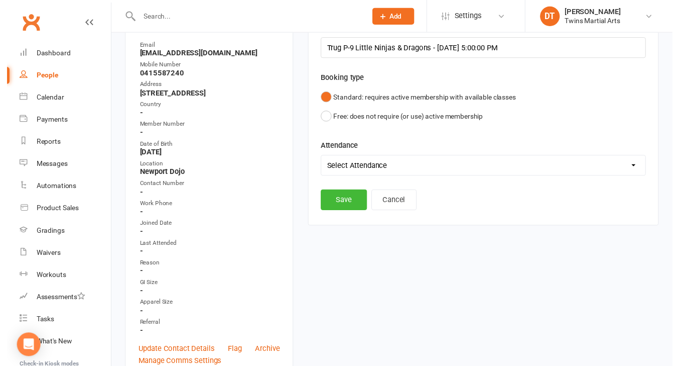
scroll to position [136, 0]
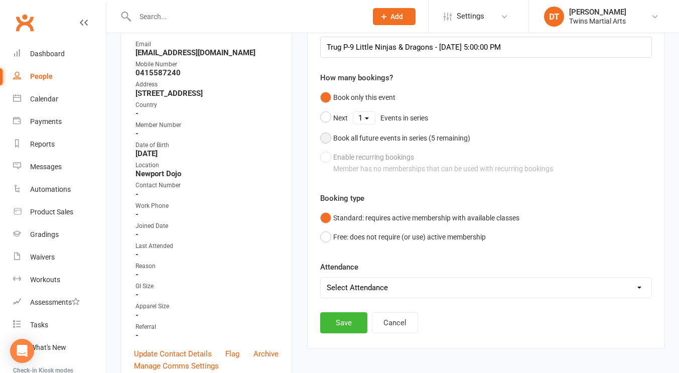
click at [386, 140] on div "Book all future events in series ( 5 remaining)" at bounding box center [401, 138] width 137 height 11
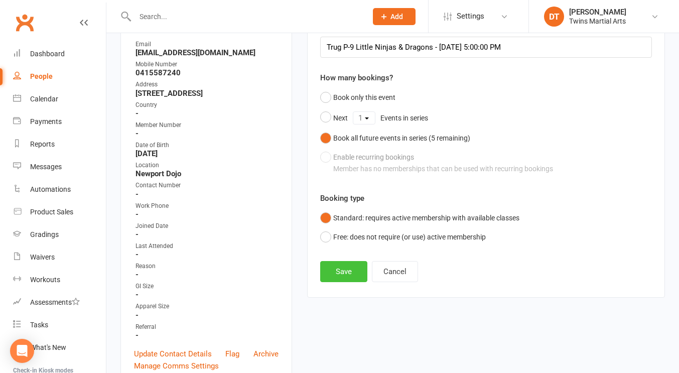
click at [352, 278] on button "Save" at bounding box center [343, 271] width 47 height 21
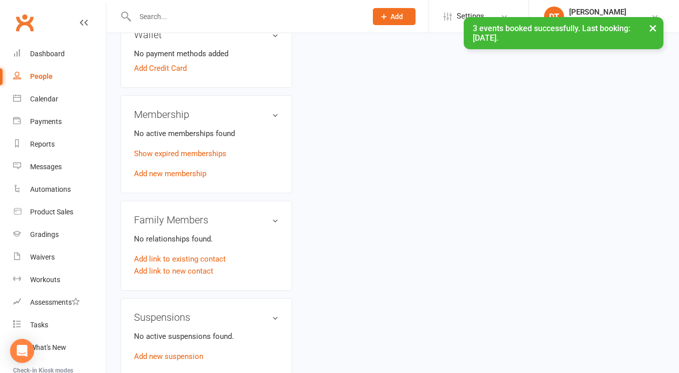
scroll to position [514, 0]
click at [186, 277] on link "Add link to new contact" at bounding box center [173, 271] width 79 height 12
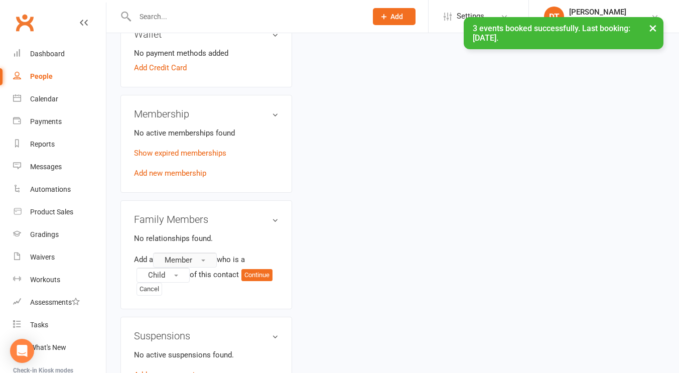
click at [201, 268] on button "Member" at bounding box center [185, 260] width 64 height 15
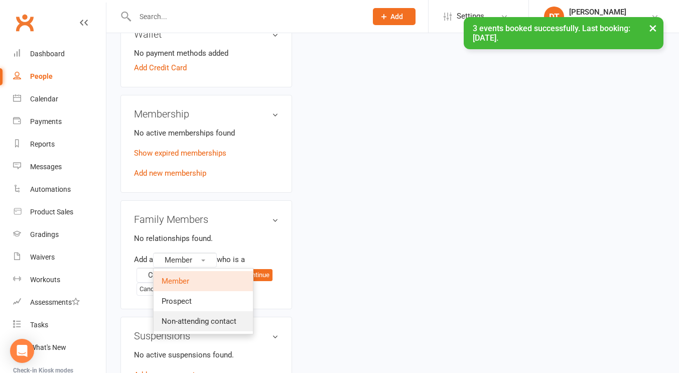
click at [231, 326] on span "Non-attending contact" at bounding box center [199, 321] width 75 height 9
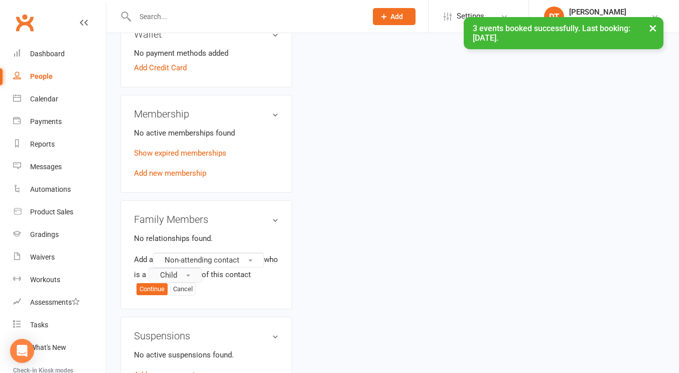
click at [177, 280] on span "Child" at bounding box center [168, 275] width 17 height 9
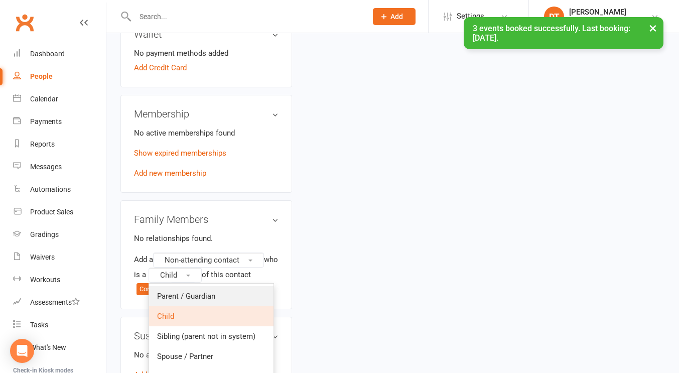
click at [205, 301] on span "Parent / Guardian" at bounding box center [186, 296] width 58 height 9
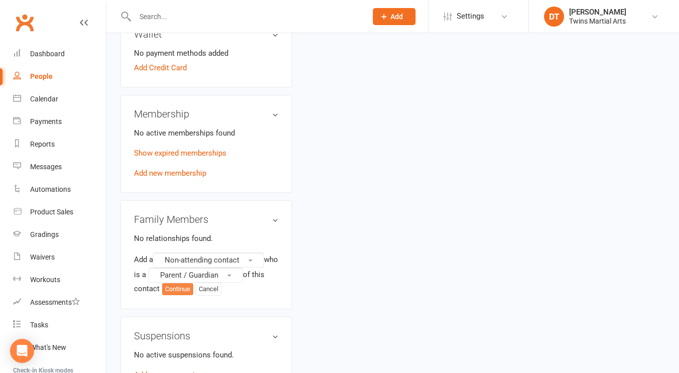
click at [193, 295] on button "Continue" at bounding box center [177, 289] width 31 height 12
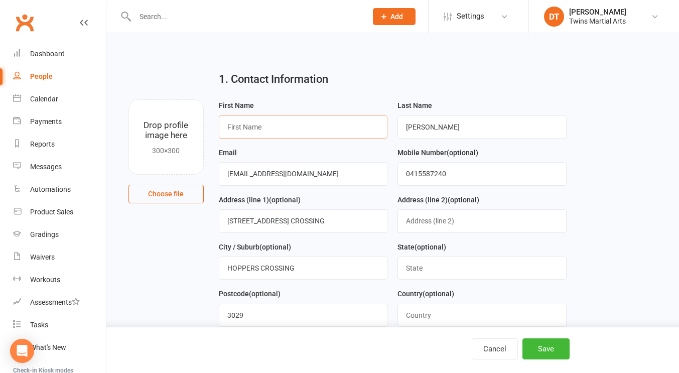
click at [297, 128] on input "text" at bounding box center [303, 126] width 169 height 23
type input "Sofia"
click at [540, 346] on button "Save" at bounding box center [546, 348] width 47 height 21
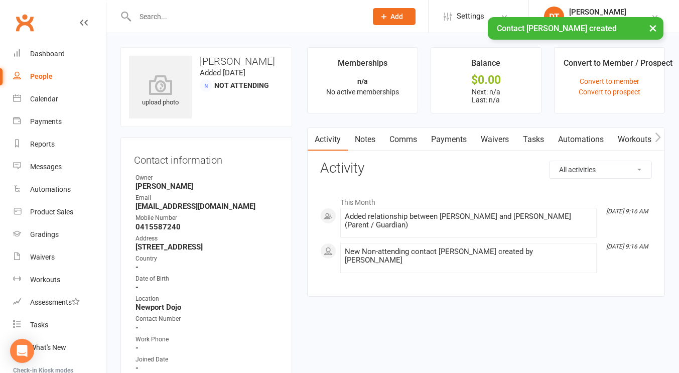
click at [48, 72] on div "People" at bounding box center [41, 76] width 23 height 8
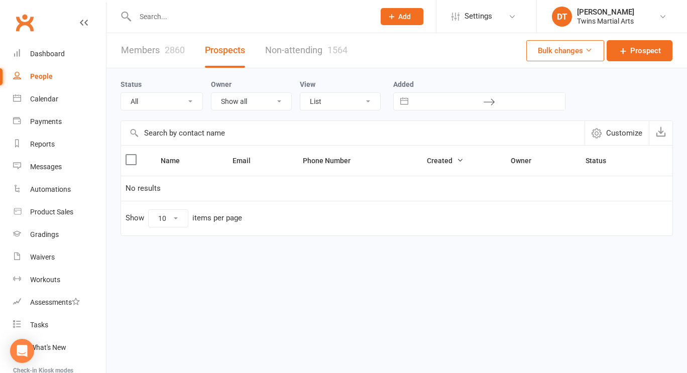
click at [245, 23] on input "text" at bounding box center [249, 17] width 235 height 14
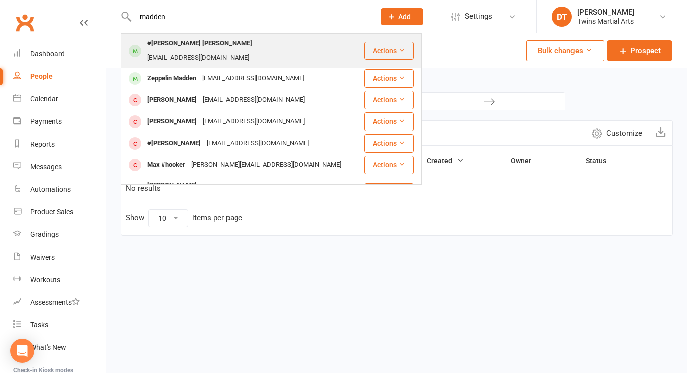
type input "madden"
click at [241, 51] on div "krislreynolds@gmail.com" at bounding box center [198, 58] width 108 height 15
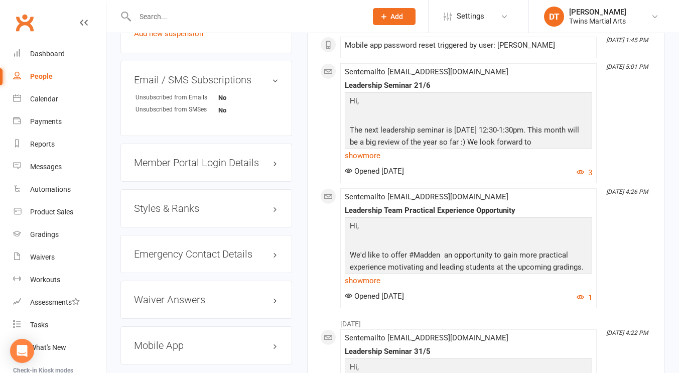
scroll to position [885, 0]
click at [225, 213] on h3 "Styles & Ranks" at bounding box center [206, 207] width 145 height 11
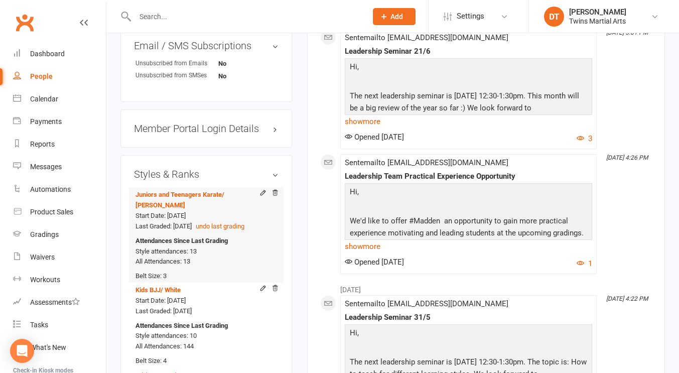
scroll to position [959, 0]
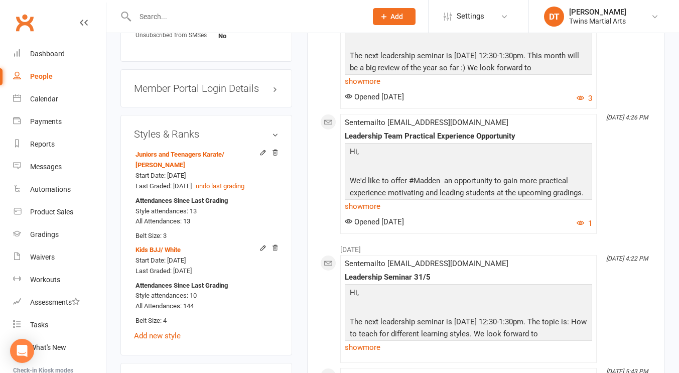
click at [310, 106] on div "Activity Notes Comms Attendance Payments Waivers Tasks Automations Workouts Gra…" at bounding box center [486, 175] width 358 height 1995
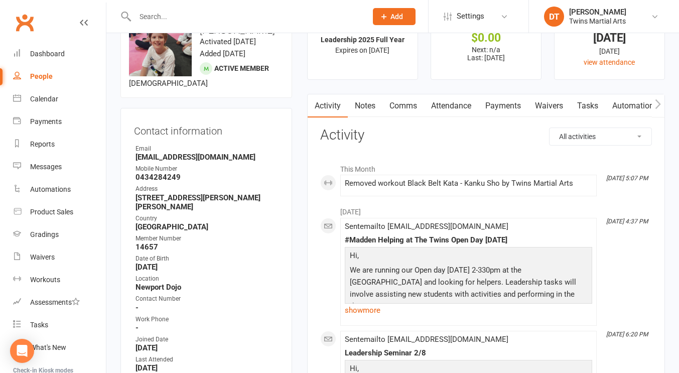
scroll to position [0, 0]
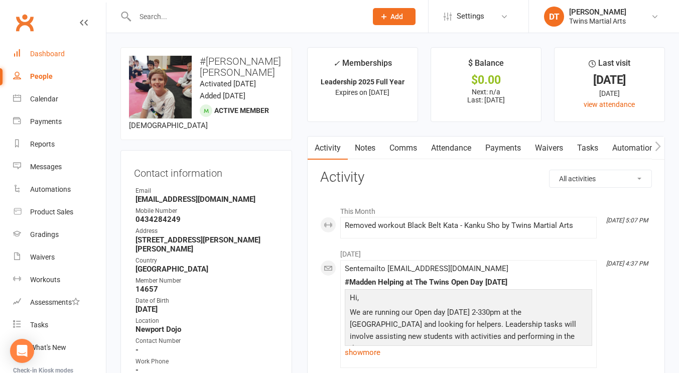
click at [59, 49] on link "Dashboard" at bounding box center [59, 54] width 93 height 23
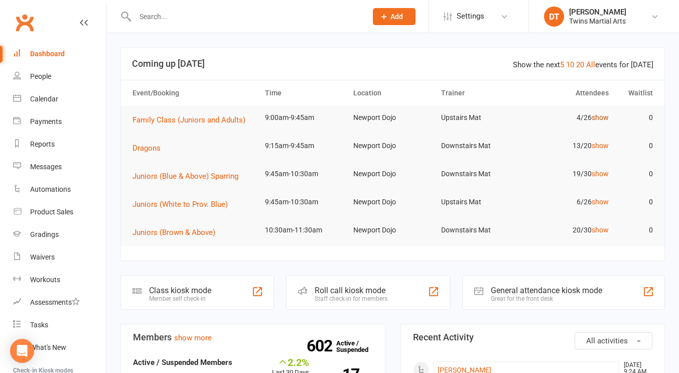
click at [602, 120] on link "show" at bounding box center [600, 117] width 17 height 8
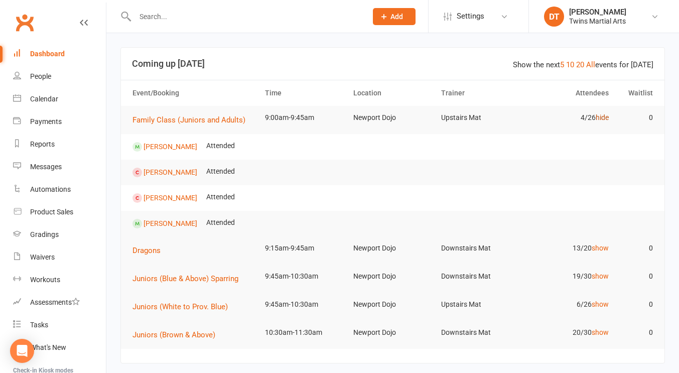
click at [604, 117] on link "hide" at bounding box center [602, 117] width 13 height 8
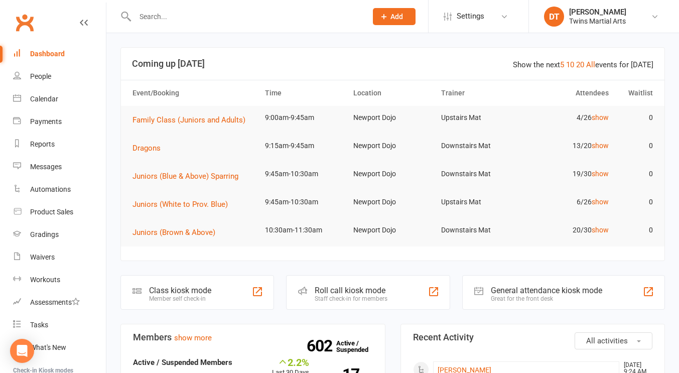
click at [289, 11] on input "text" at bounding box center [246, 17] width 228 height 14
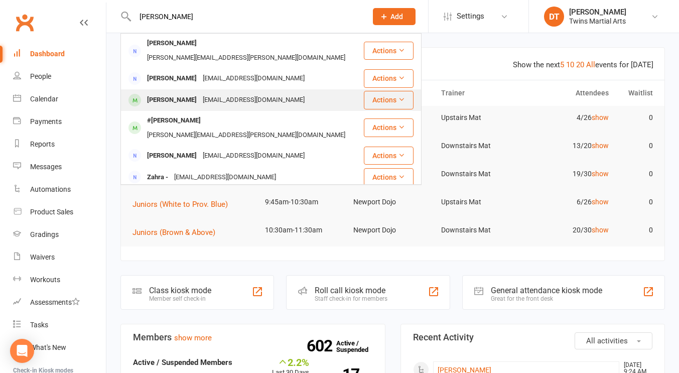
type input "zc saliba"
click at [249, 90] on div "Zac Saliba saabcilia@hotmail.com" at bounding box center [243, 100] width 242 height 21
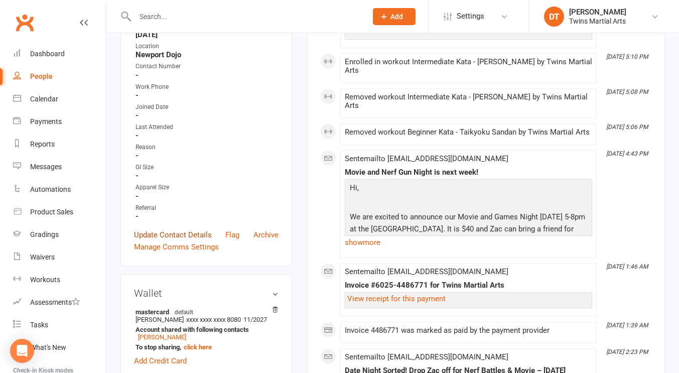
click at [197, 241] on link "Update Contact Details" at bounding box center [173, 235] width 78 height 12
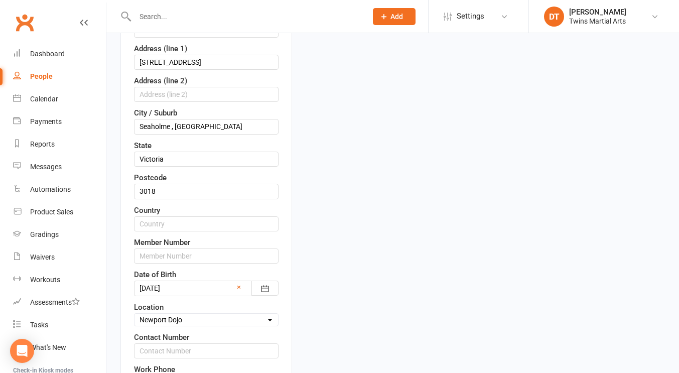
scroll to position [47, 0]
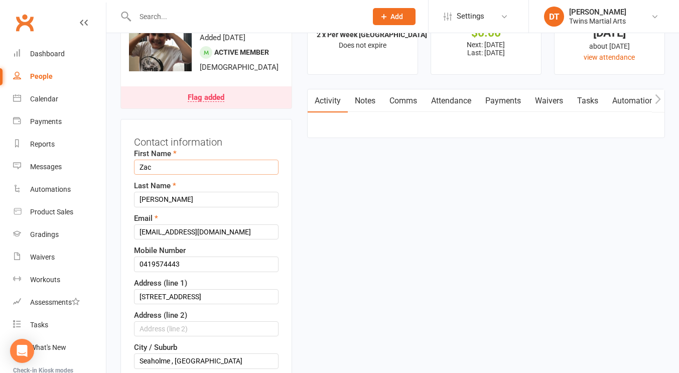
click at [137, 175] on input "Zac" at bounding box center [206, 167] width 145 height 15
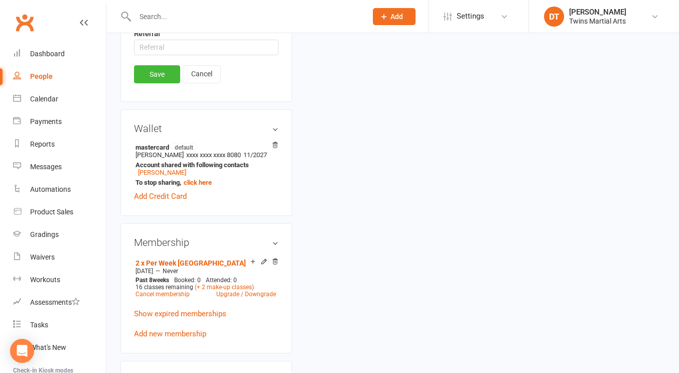
scroll to position [817, 0]
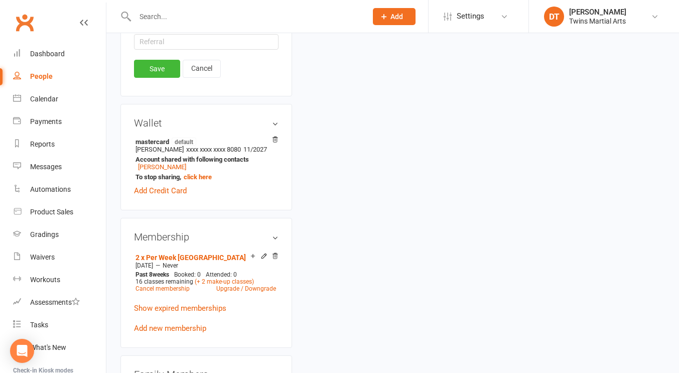
type input "#Zac"
click at [163, 78] on link "Save" at bounding box center [157, 69] width 46 height 18
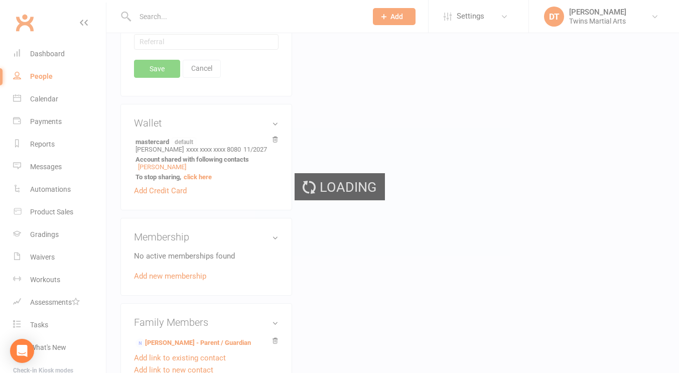
click at [160, 85] on div "Loading" at bounding box center [339, 186] width 679 height 373
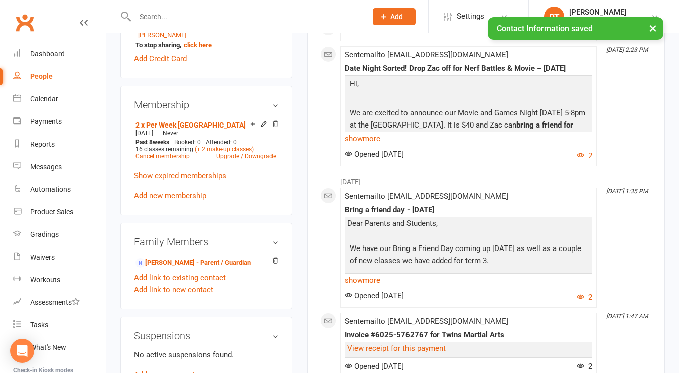
scroll to position [583, 0]
click at [174, 160] on link "Cancel membership" at bounding box center [163, 156] width 54 height 7
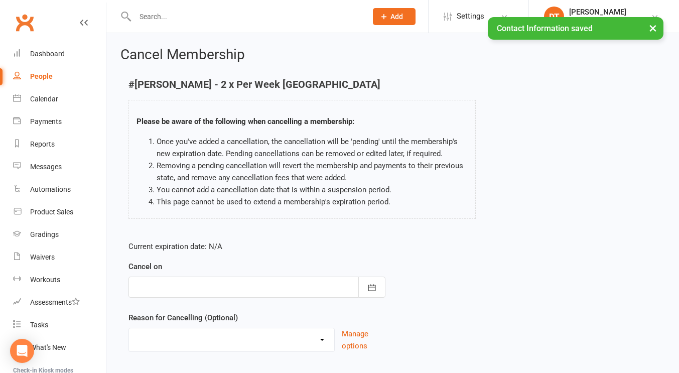
click at [234, 280] on div at bounding box center [257, 287] width 257 height 21
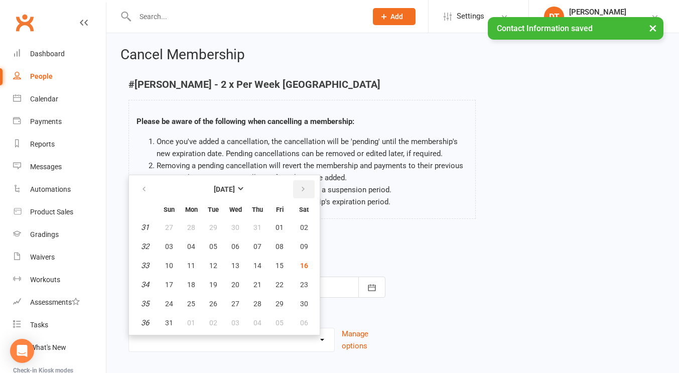
click at [300, 188] on icon "button" at bounding box center [303, 189] width 7 height 8
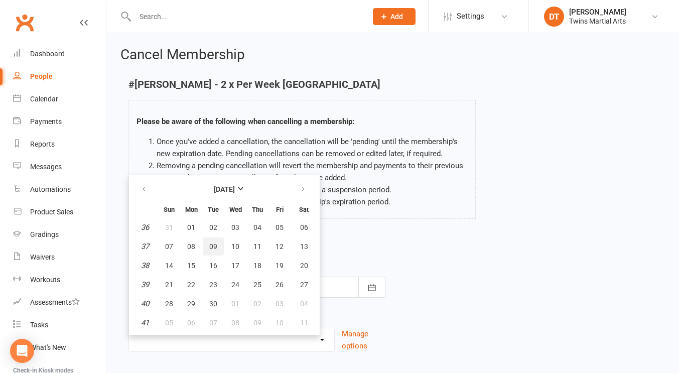
click at [219, 246] on button "09" at bounding box center [213, 247] width 21 height 18
type input "09 Sep 2025"
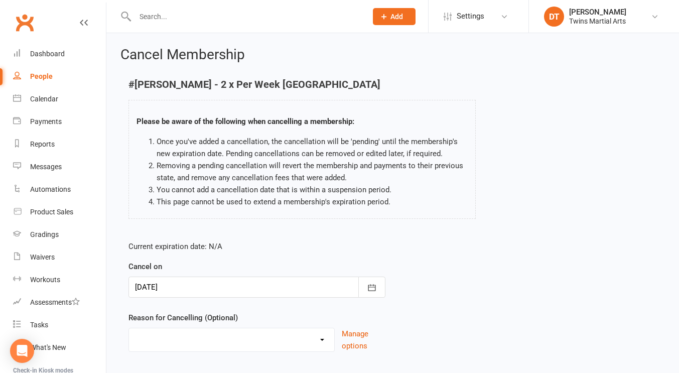
scroll to position [61, 0]
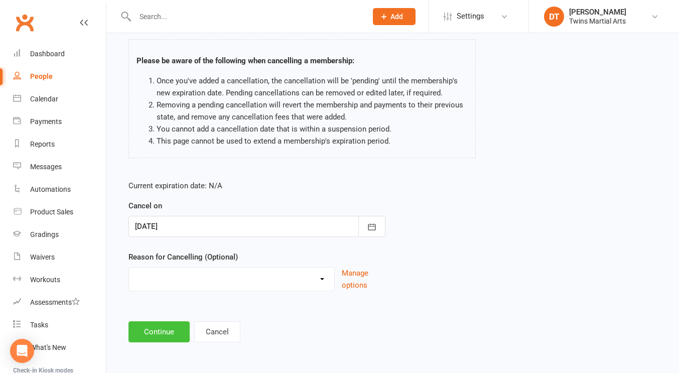
click at [163, 325] on button "Continue" at bounding box center [159, 331] width 61 height 21
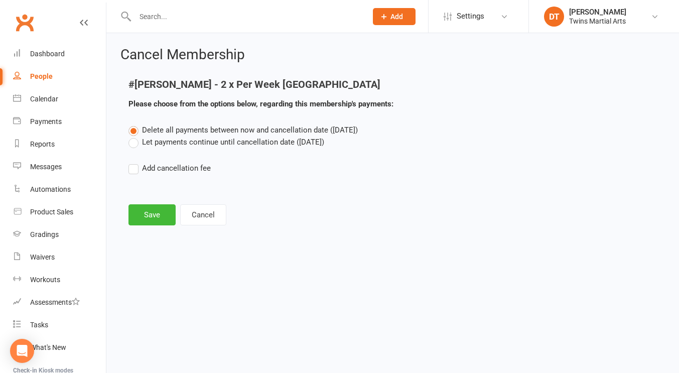
scroll to position [0, 0]
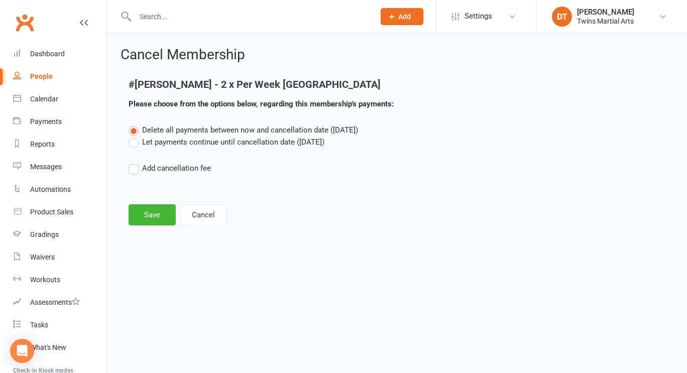
click at [209, 136] on label "Let payments continue until cancellation date (Sep 9, 2025)" at bounding box center [227, 142] width 196 height 12
click at [135, 136] on input "Let payments continue until cancellation date (Sep 9, 2025)" at bounding box center [132, 136] width 7 height 0
click at [152, 213] on button "Save" at bounding box center [152, 214] width 47 height 21
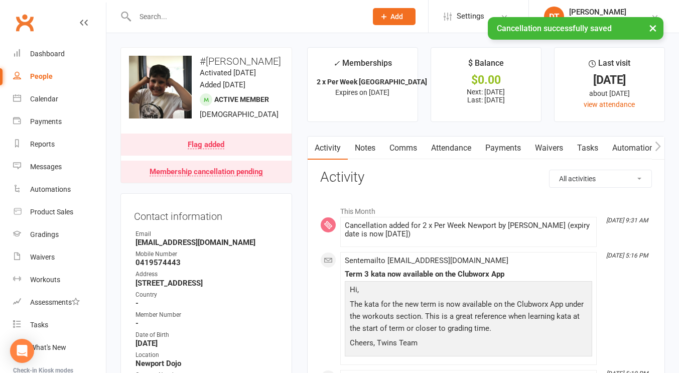
click at [453, 149] on link "Attendance" at bounding box center [451, 148] width 54 height 23
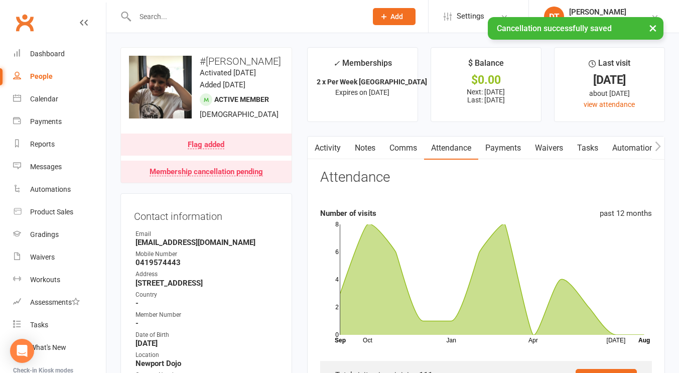
click at [506, 149] on link "Payments" at bounding box center [504, 148] width 50 height 23
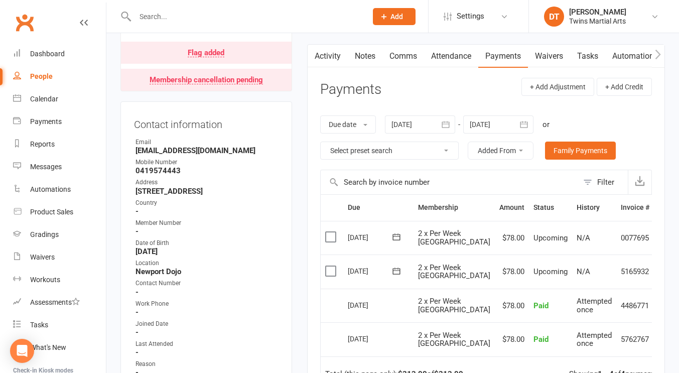
scroll to position [136, 0]
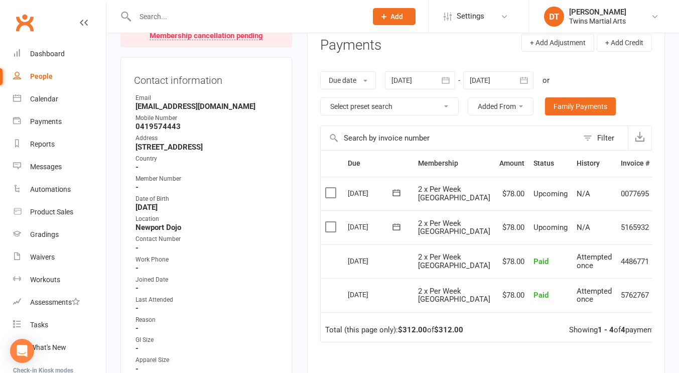
click at [660, 193] on icon at bounding box center [665, 194] width 10 height 10
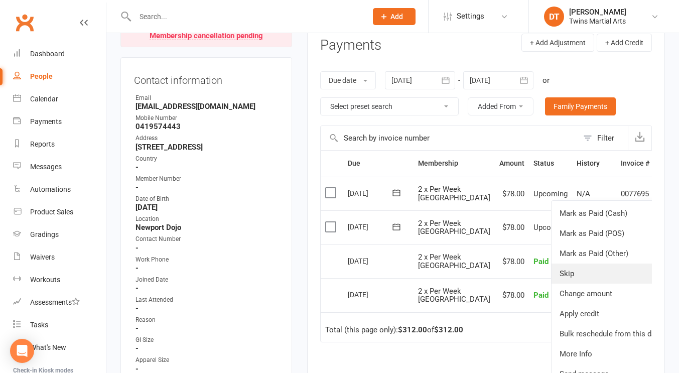
click at [585, 272] on link "Skip" at bounding box center [611, 274] width 119 height 20
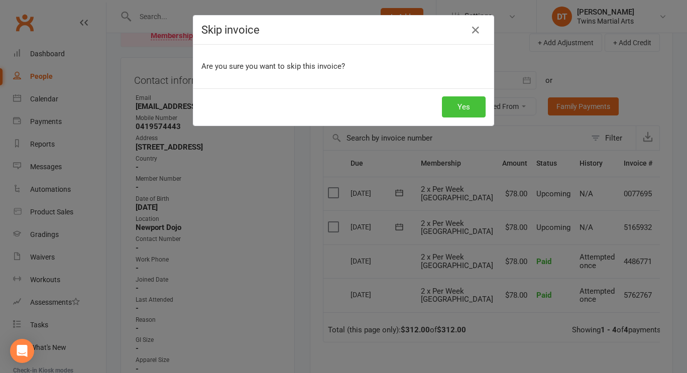
click at [458, 110] on button "Yes" at bounding box center [464, 106] width 44 height 21
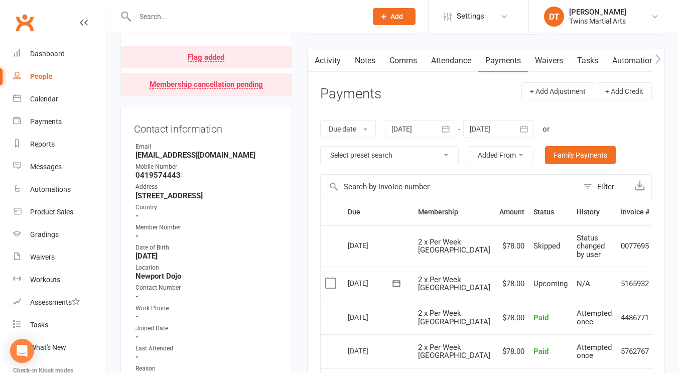
scroll to position [84, 0]
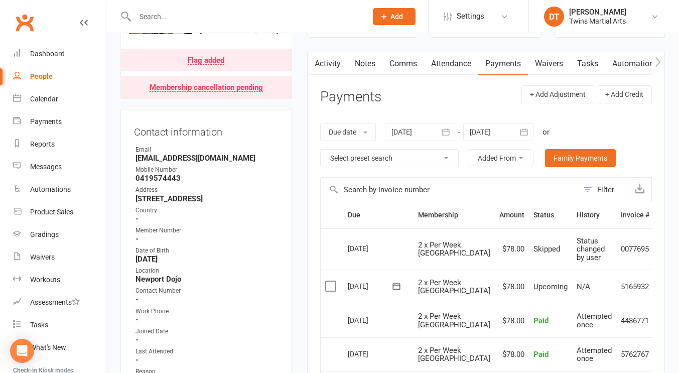
click at [210, 65] on div "Flag added" at bounding box center [206, 61] width 37 height 8
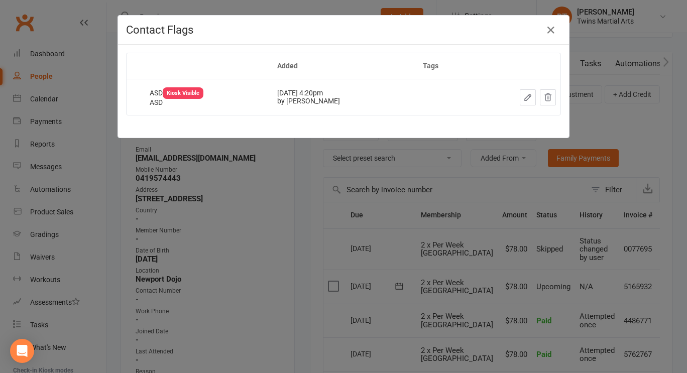
click at [285, 190] on div "Contact Flags Added Tags ASD Kiosk Visible ASD Jan 10, 2023 4:20pm by Dominic T…" at bounding box center [343, 186] width 687 height 373
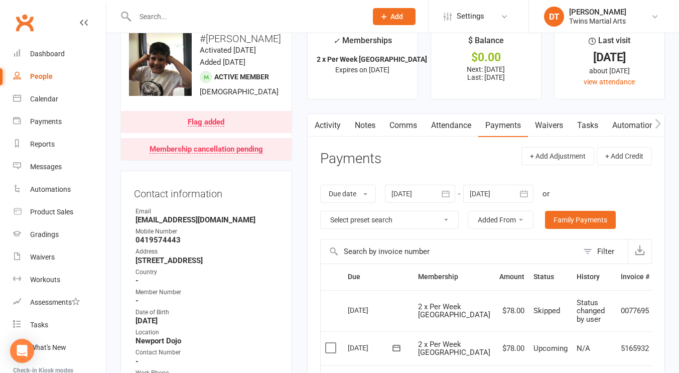
scroll to position [0, 0]
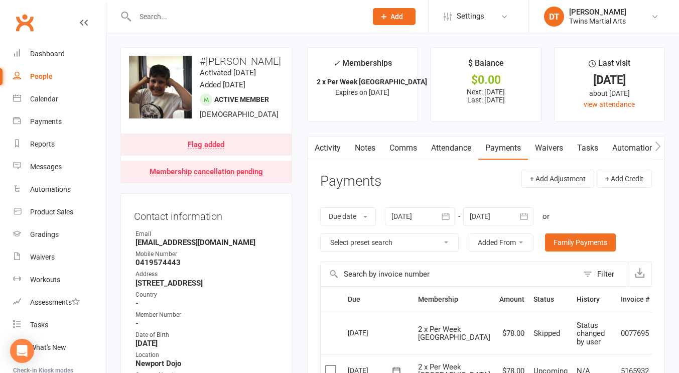
click at [223, 11] on input "text" at bounding box center [246, 17] width 228 height 14
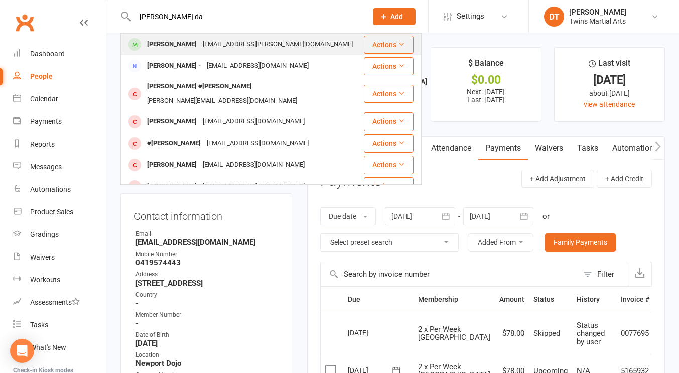
type input "logan da"
click at [226, 50] on div "gin.nguyen@hotmail.com" at bounding box center [278, 44] width 156 height 15
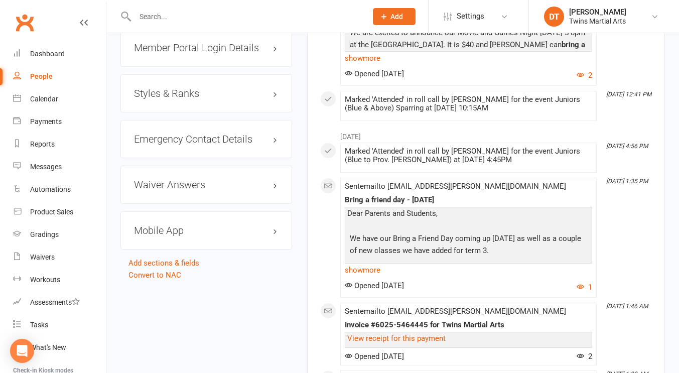
scroll to position [1046, 0]
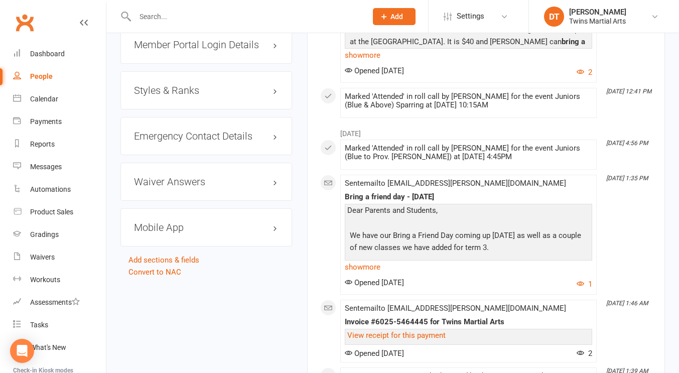
click at [206, 92] on h3 "Styles & Ranks" at bounding box center [206, 90] width 145 height 11
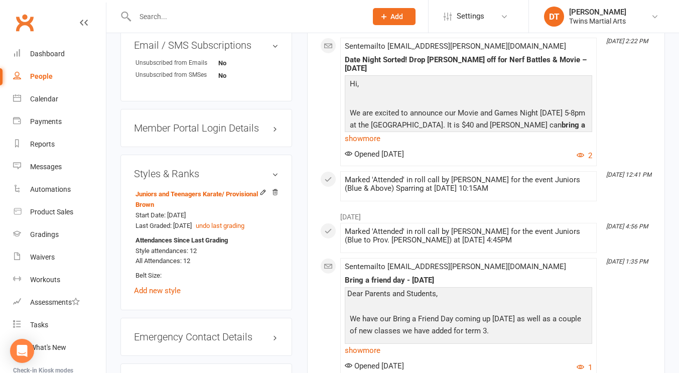
scroll to position [962, 0]
click at [256, 17] on input "text" at bounding box center [246, 17] width 228 height 14
paste input "3mm4gardner@gmail.com"
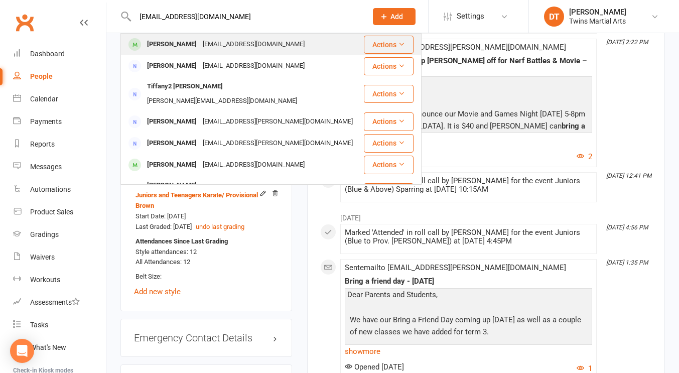
type input "3mm4gardner@gmail.com"
click at [251, 50] on div "3mm4gardner@gmail.com" at bounding box center [254, 44] width 108 height 15
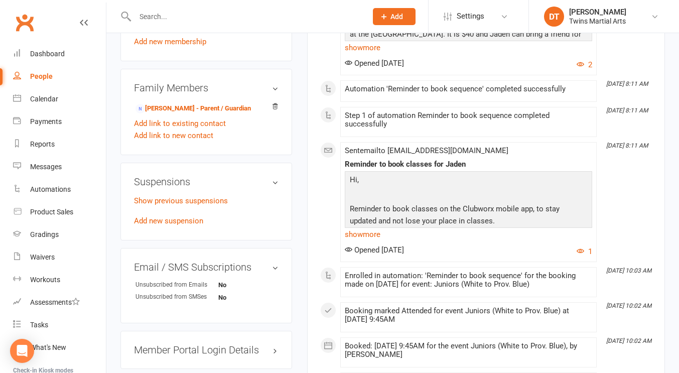
scroll to position [714, 0]
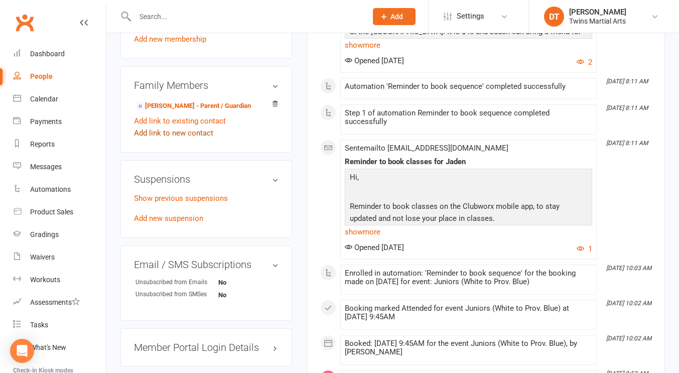
click at [207, 139] on link "Add link to new contact" at bounding box center [173, 133] width 79 height 12
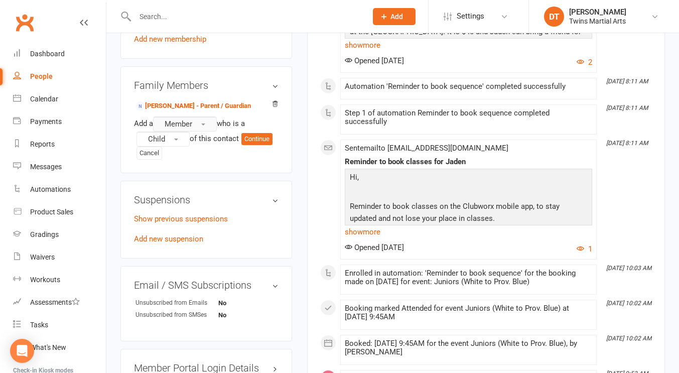
click at [205, 126] on span "button" at bounding box center [203, 125] width 4 height 2
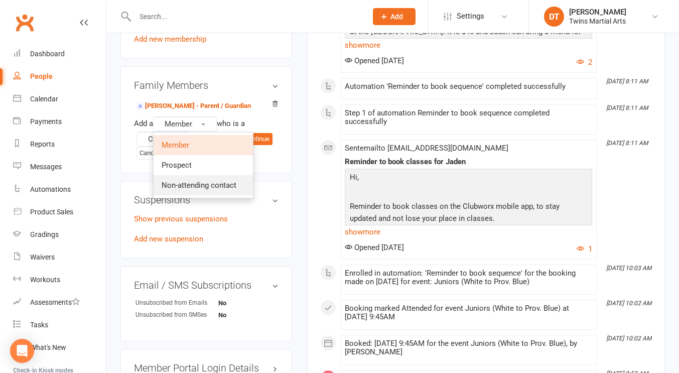
click at [224, 190] on span "Non-attending contact" at bounding box center [199, 185] width 75 height 9
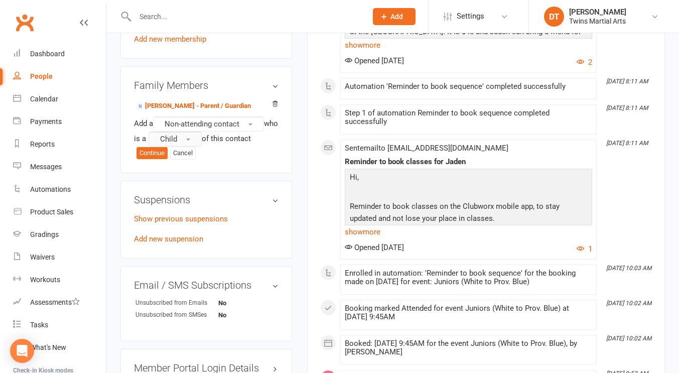
click at [198, 147] on button "Child" at bounding box center [175, 139] width 53 height 15
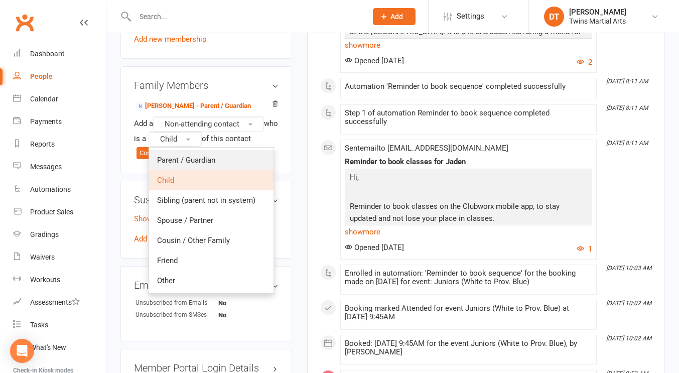
click at [199, 165] on span "Parent / Guardian" at bounding box center [186, 160] width 58 height 9
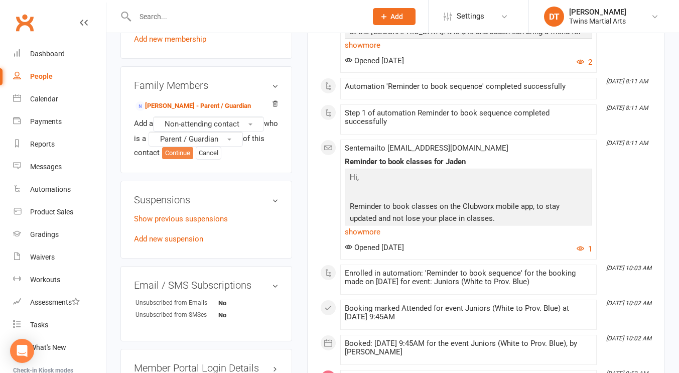
click at [193, 159] on button "Continue" at bounding box center [177, 153] width 31 height 12
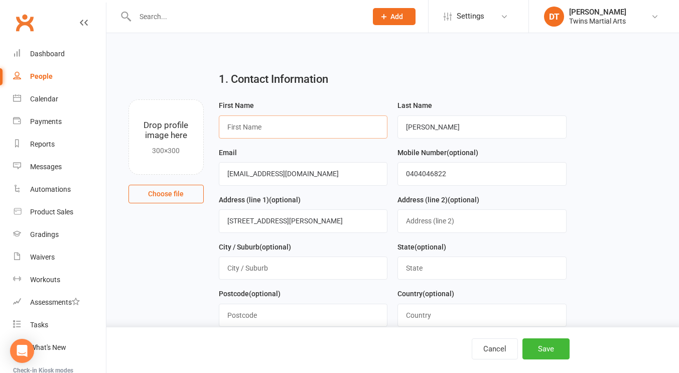
click at [266, 124] on input "text" at bounding box center [303, 126] width 169 height 23
type input "Emma"
click at [464, 85] on h2 "1. Contact Information" at bounding box center [393, 79] width 348 height 12
click at [552, 361] on div "Cancel Save" at bounding box center [339, 350] width 679 height 46
click at [555, 348] on button "Save" at bounding box center [546, 348] width 47 height 21
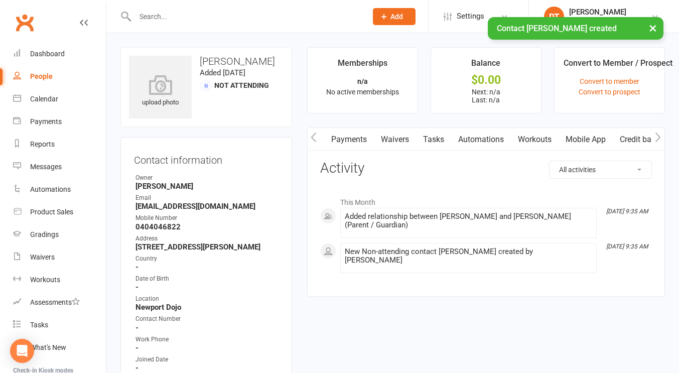
scroll to position [0, 113]
click at [557, 138] on link "Mobile App" at bounding box center [573, 139] width 54 height 23
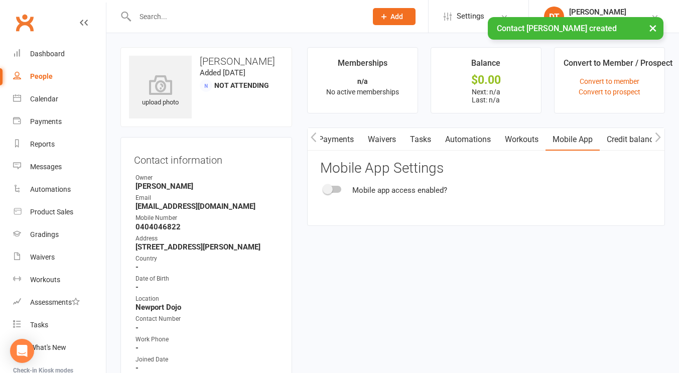
click at [335, 191] on div at bounding box center [332, 189] width 17 height 7
click at [324, 188] on input "checkbox" at bounding box center [324, 188] width 0 height 0
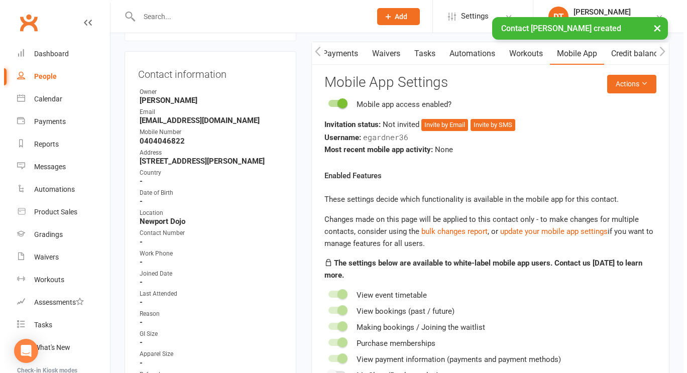
scroll to position [86, 0]
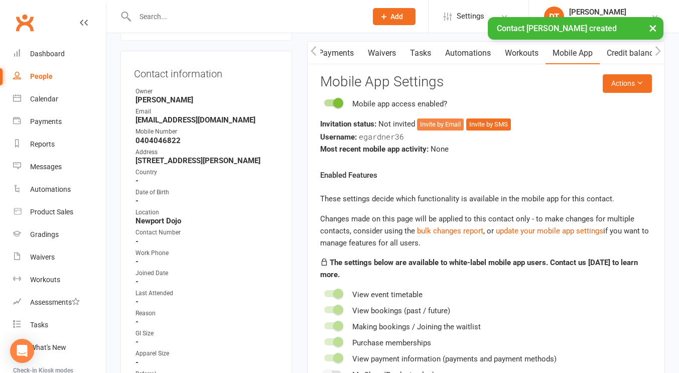
click at [432, 124] on button "Invite by Email" at bounding box center [440, 125] width 47 height 12
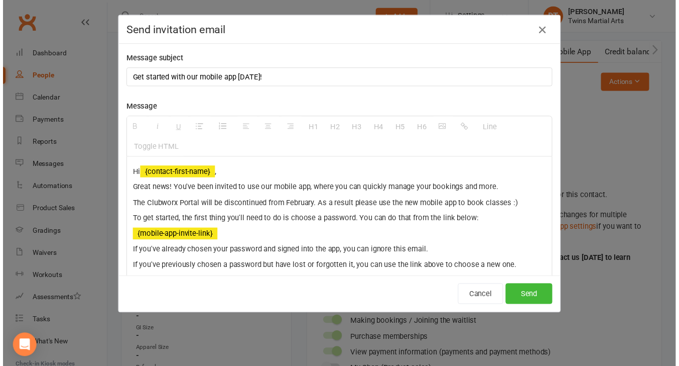
scroll to position [0, 111]
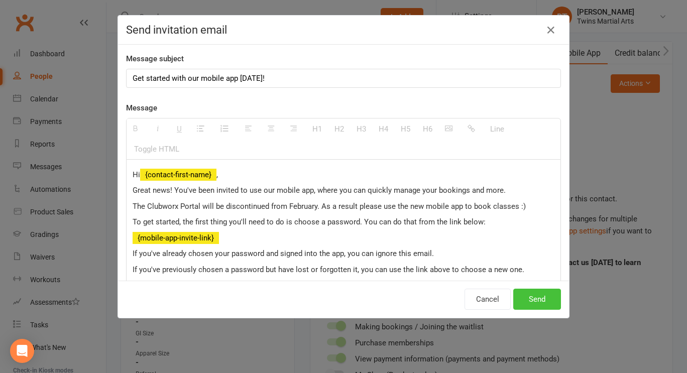
click at [540, 290] on button "Send" at bounding box center [537, 299] width 48 height 21
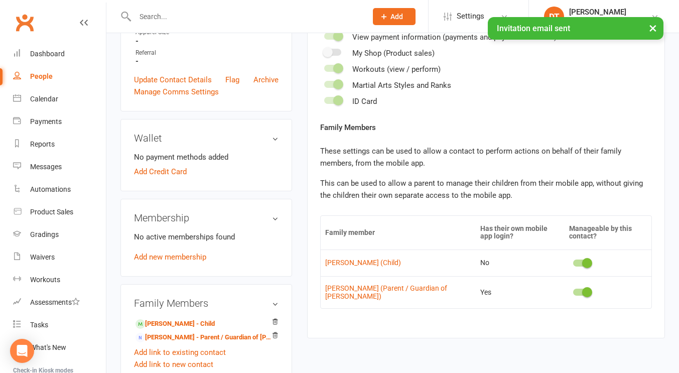
scroll to position [408, 0]
click at [582, 292] on span at bounding box center [587, 292] width 10 height 10
click at [573, 290] on input "checkbox" at bounding box center [573, 290] width 0 height 0
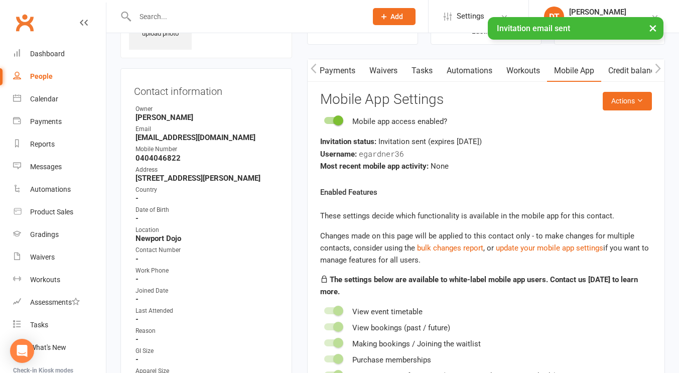
scroll to position [0, 0]
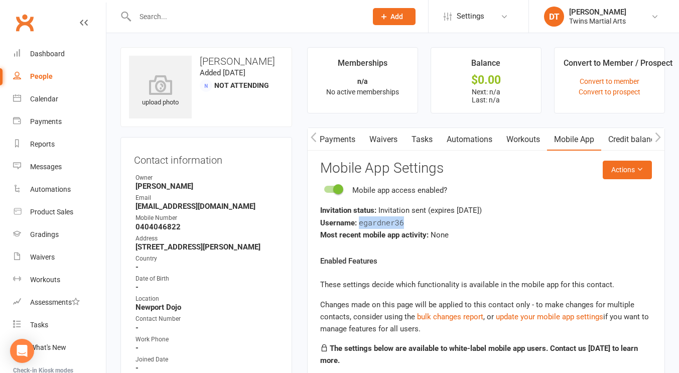
drag, startPoint x: 406, startPoint y: 222, endPoint x: 360, endPoint y: 228, distance: 46.6
click at [360, 228] on div "Username: egardner36" at bounding box center [486, 222] width 332 height 13
copy span "egardner36"
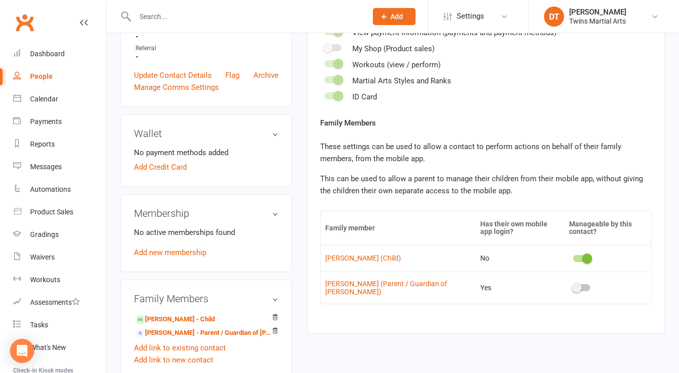
scroll to position [413, 0]
click at [376, 286] on link "Justin Gardner (Parent / Guardian of Jaden Gardner)" at bounding box center [398, 288] width 146 height 16
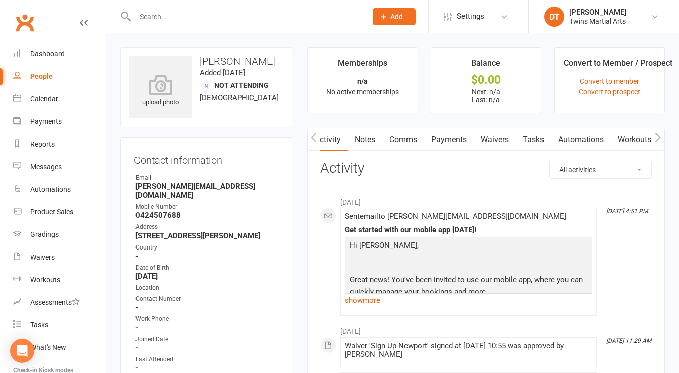
scroll to position [0, 116]
click at [551, 145] on link "Mobile App" at bounding box center [573, 139] width 54 height 23
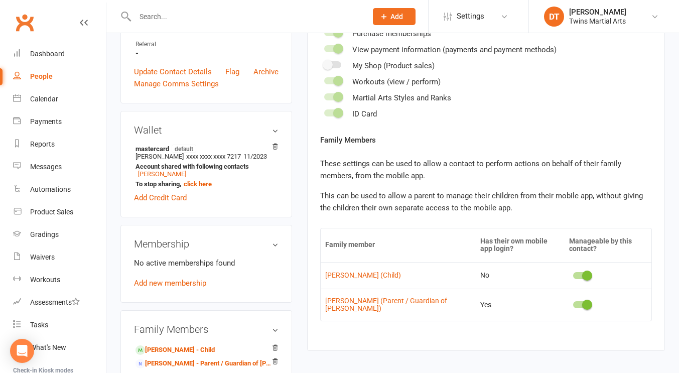
scroll to position [487, 0]
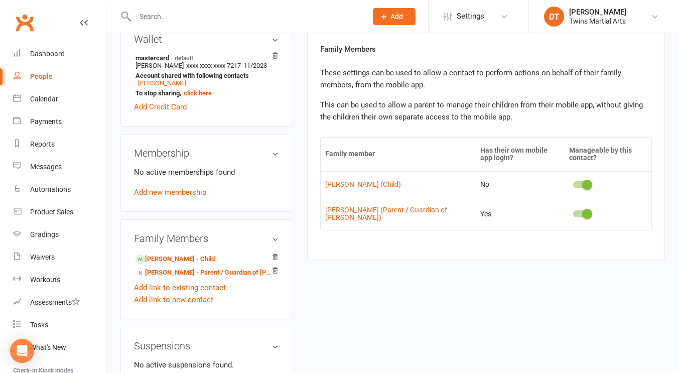
click at [586, 216] on span at bounding box center [587, 214] width 10 height 10
click at [573, 212] on input "checkbox" at bounding box center [573, 212] width 0 height 0
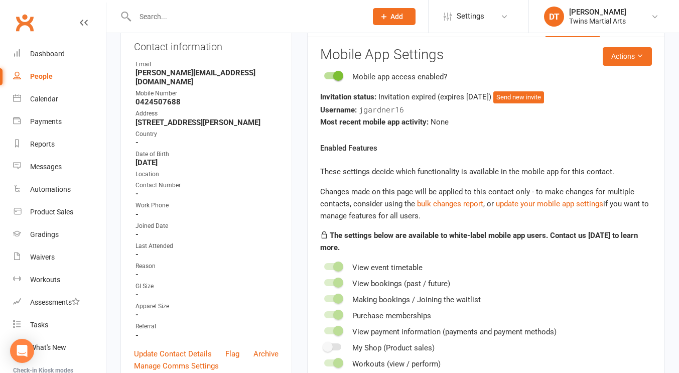
scroll to position [0, 0]
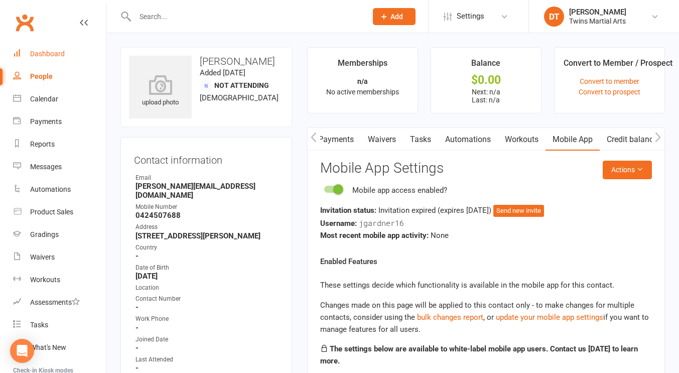
click at [67, 58] on link "Dashboard" at bounding box center [59, 54] width 93 height 23
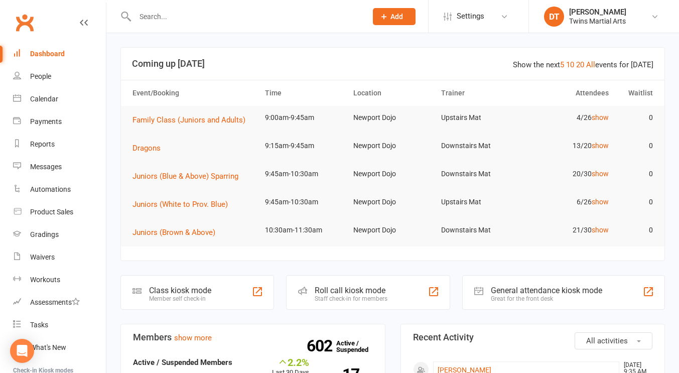
click at [245, 18] on input "text" at bounding box center [246, 17] width 228 height 14
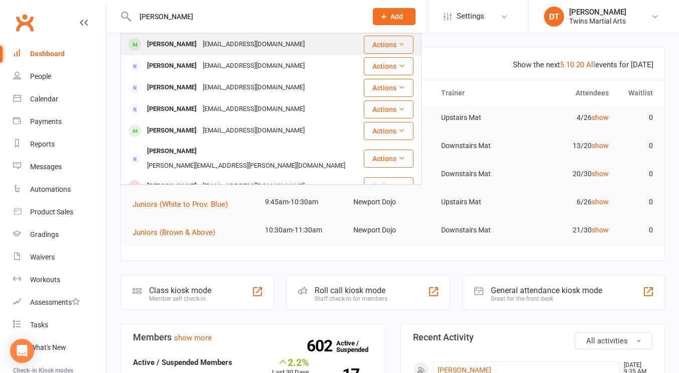
type input "jayden chong"
click at [234, 49] on div "jjsooyin@yahoo.com" at bounding box center [254, 44] width 108 height 15
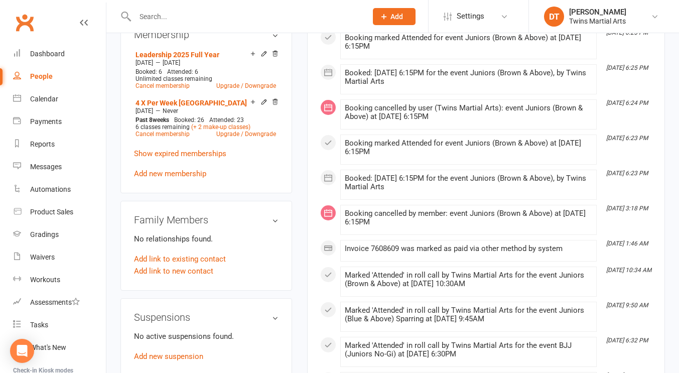
scroll to position [594, 0]
click at [251, 105] on icon at bounding box center [253, 101] width 7 height 7
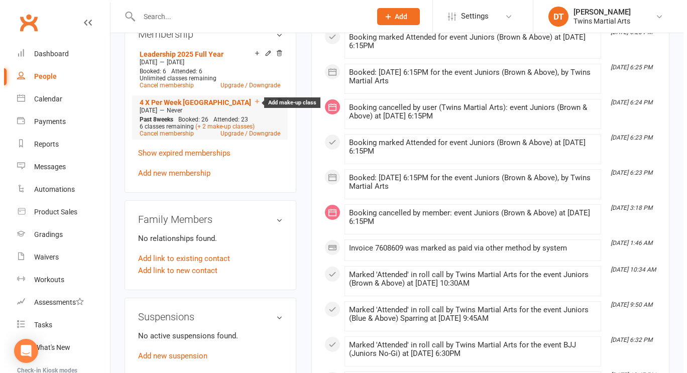
scroll to position [584, 0]
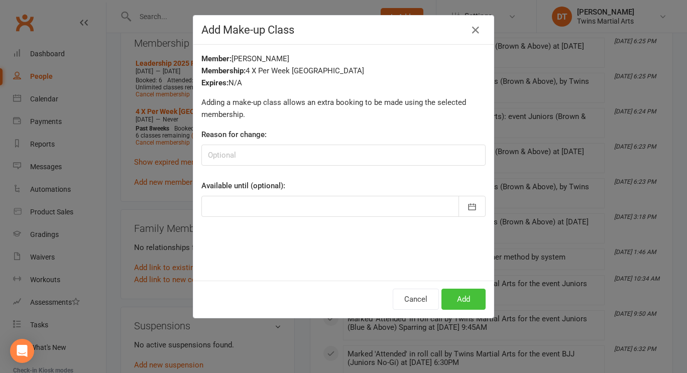
click at [449, 299] on button "Add" at bounding box center [463, 299] width 44 height 21
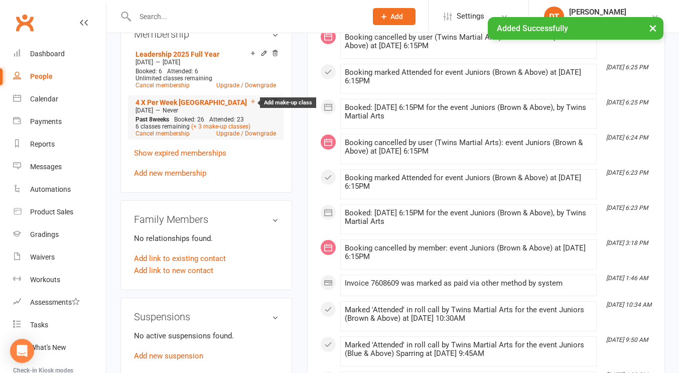
click at [254, 105] on icon at bounding box center [253, 101] width 7 height 7
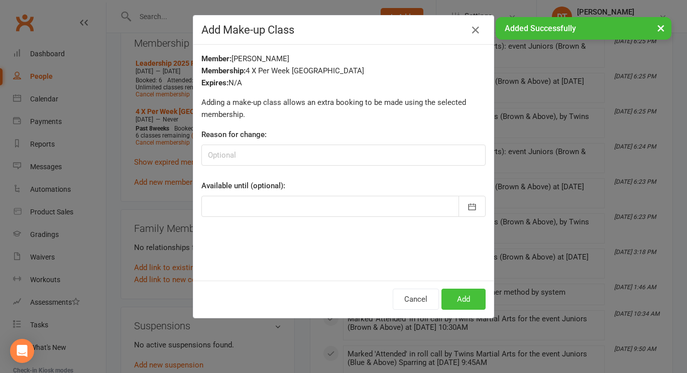
click at [467, 293] on button "Add" at bounding box center [463, 299] width 44 height 21
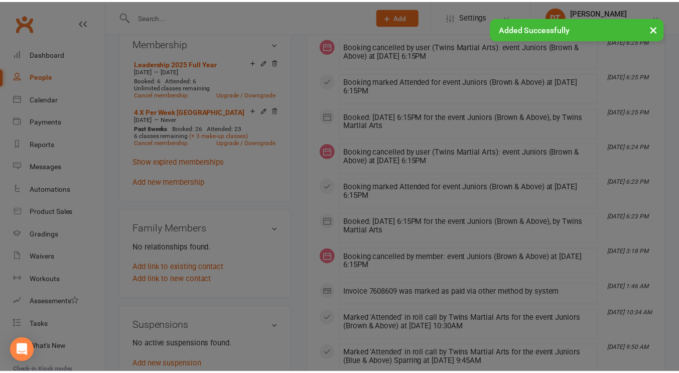
scroll to position [594, 0]
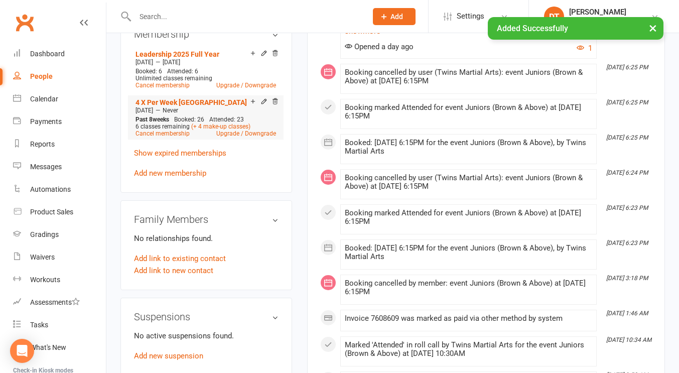
click at [257, 106] on div at bounding box center [263, 102] width 32 height 9
click at [254, 105] on icon at bounding box center [253, 101] width 7 height 7
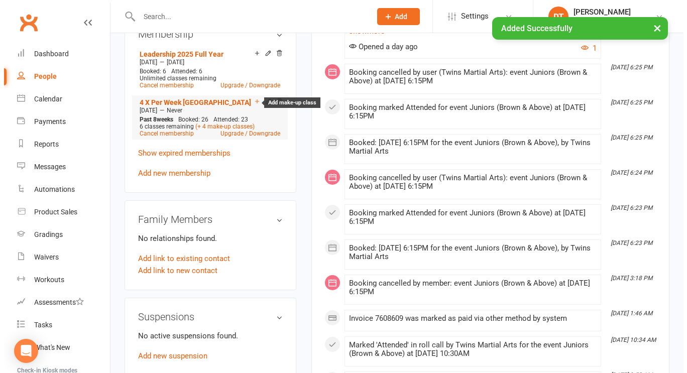
scroll to position [584, 0]
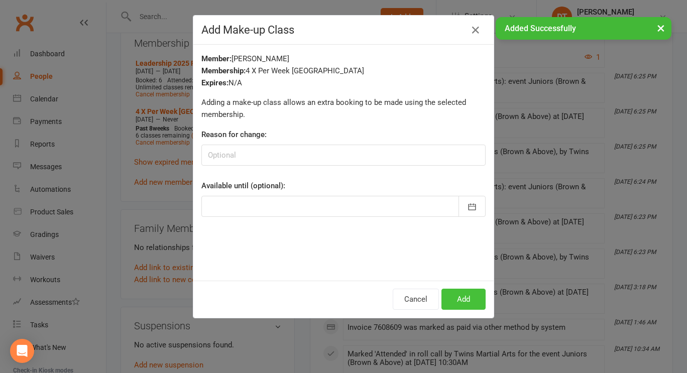
click at [457, 290] on button "Add" at bounding box center [463, 299] width 44 height 21
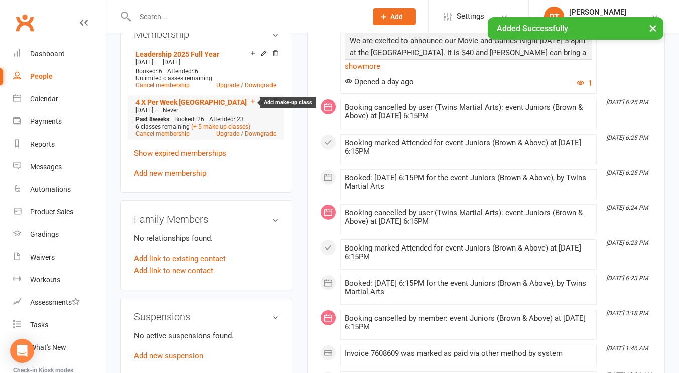
click at [254, 105] on icon at bounding box center [253, 101] width 7 height 7
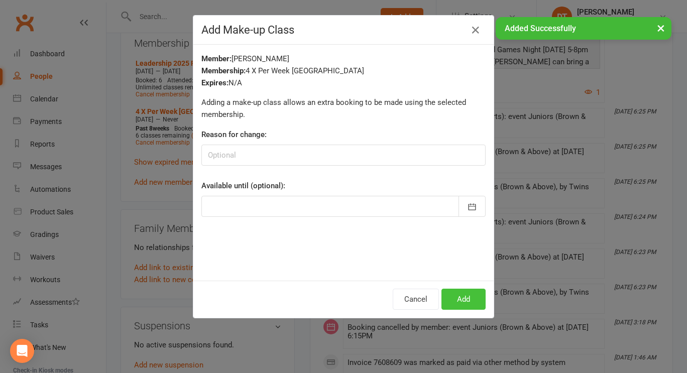
click at [458, 299] on button "Add" at bounding box center [463, 299] width 44 height 21
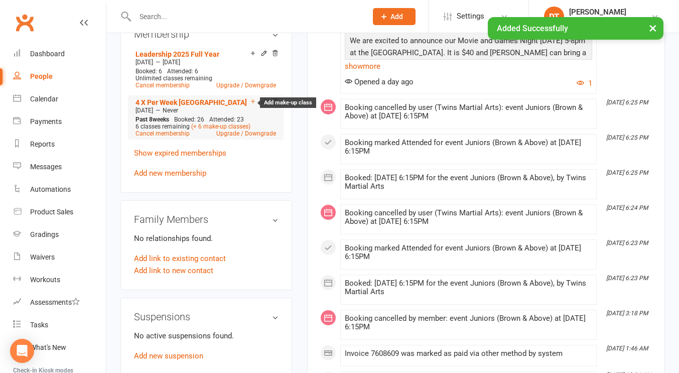
click at [252, 105] on icon at bounding box center [253, 101] width 7 height 7
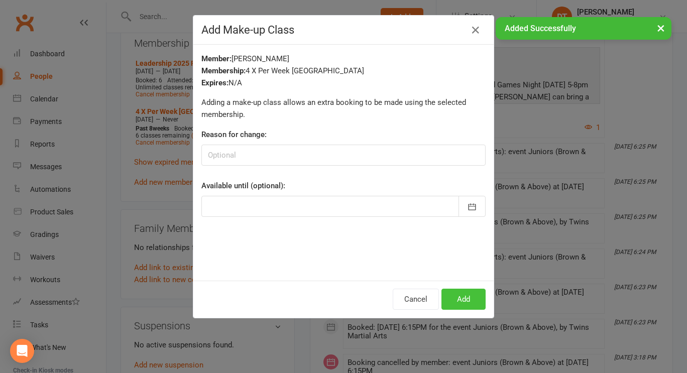
click at [457, 294] on button "Add" at bounding box center [463, 299] width 44 height 21
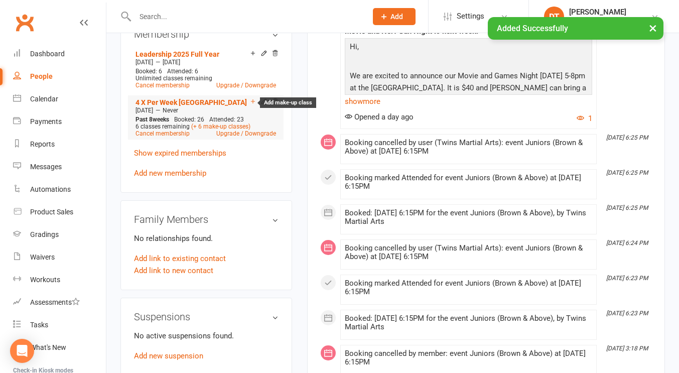
click at [252, 105] on icon at bounding box center [253, 101] width 7 height 7
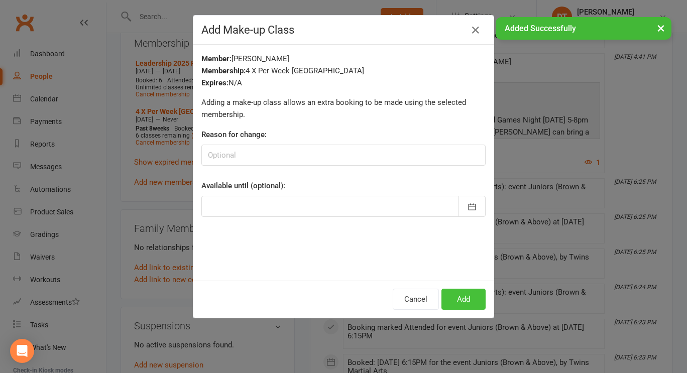
click at [471, 300] on button "Add" at bounding box center [463, 299] width 44 height 21
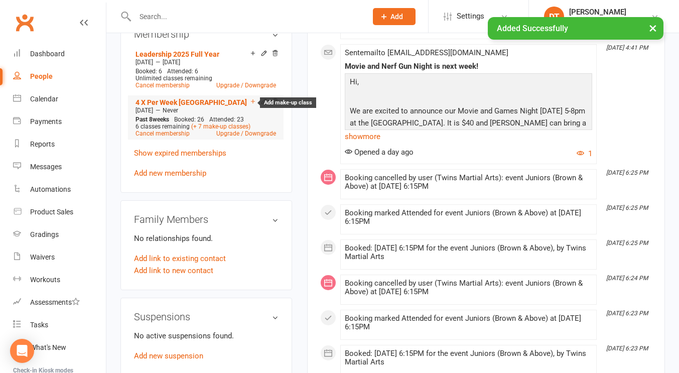
click at [255, 105] on icon at bounding box center [253, 101] width 7 height 7
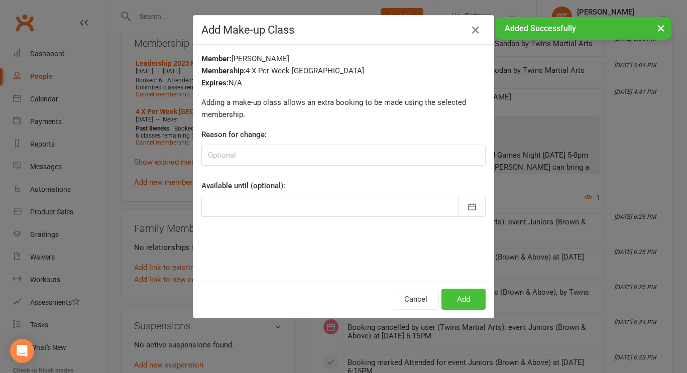
click at [455, 301] on button "Add" at bounding box center [463, 299] width 44 height 21
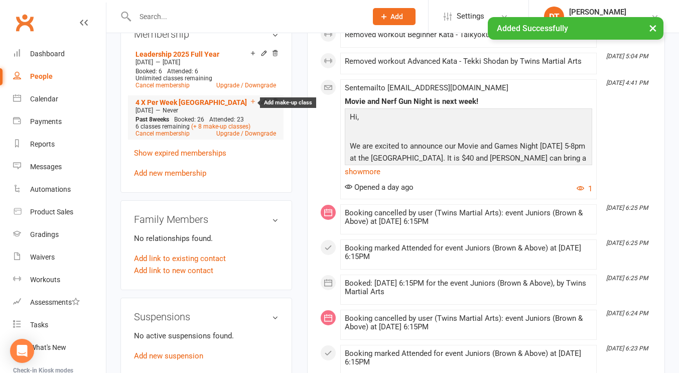
click at [253, 105] on icon at bounding box center [253, 101] width 7 height 7
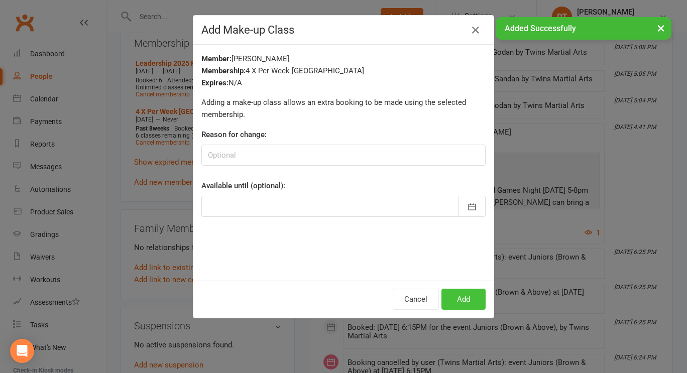
click at [457, 299] on button "Add" at bounding box center [463, 299] width 44 height 21
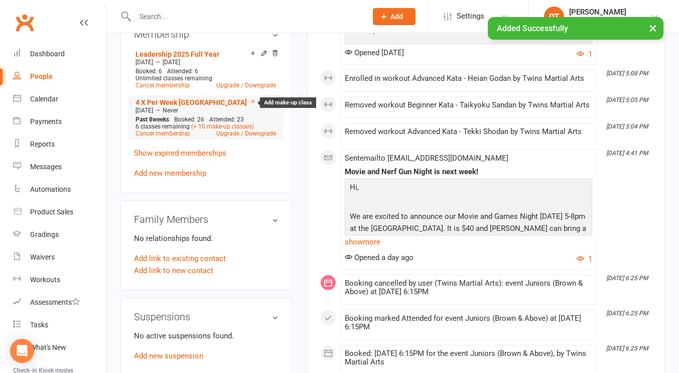
click at [251, 105] on icon at bounding box center [253, 101] width 7 height 7
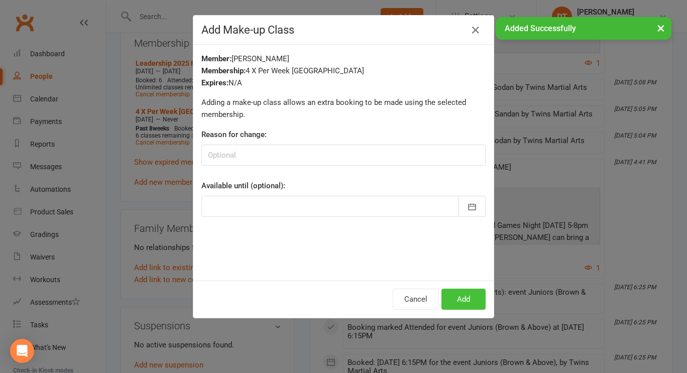
click at [462, 299] on button "Add" at bounding box center [463, 299] width 44 height 21
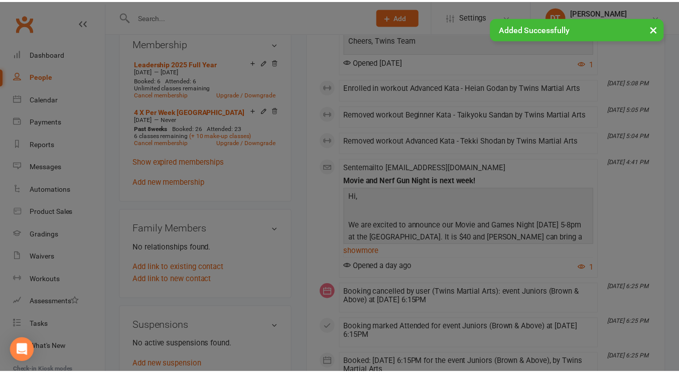
scroll to position [594, 0]
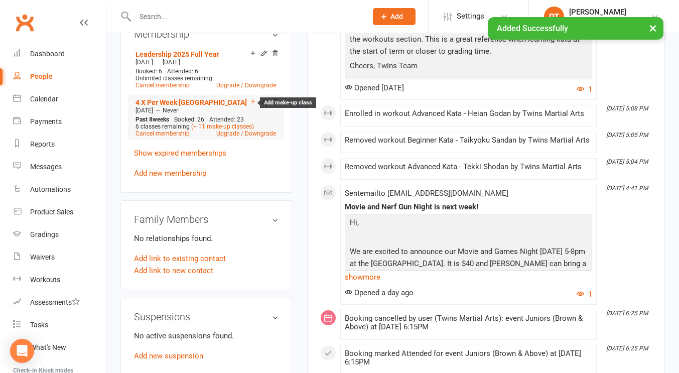
click at [254, 105] on icon at bounding box center [253, 101] width 7 height 7
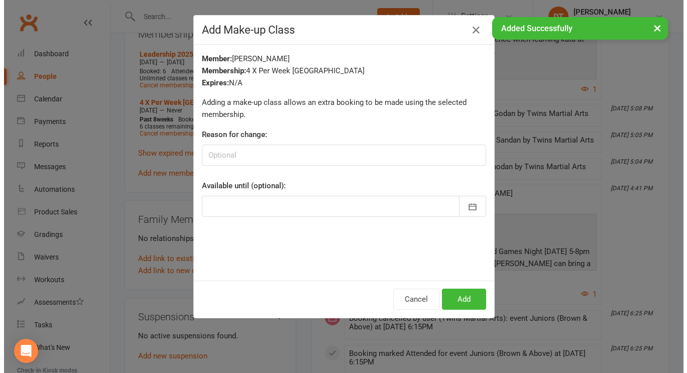
scroll to position [584, 0]
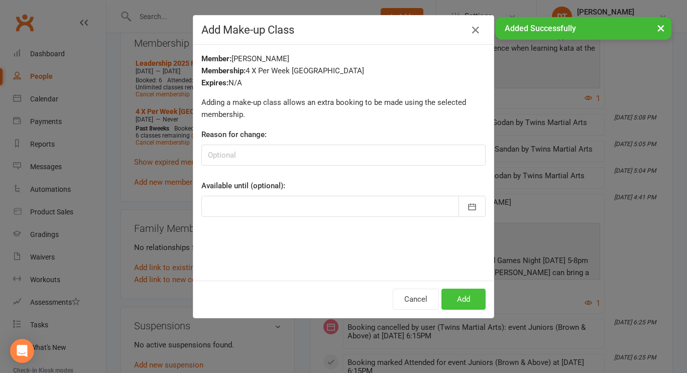
click at [471, 298] on button "Add" at bounding box center [463, 299] width 44 height 21
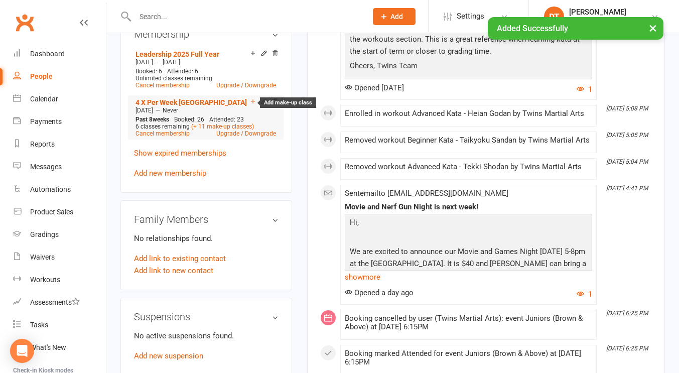
click at [255, 105] on icon at bounding box center [253, 101] width 7 height 7
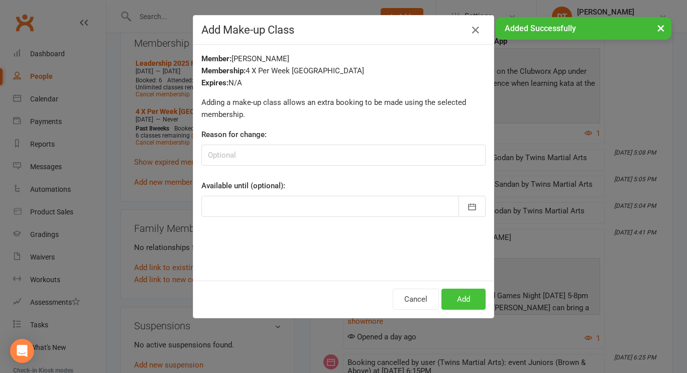
click at [465, 305] on button "Add" at bounding box center [463, 299] width 44 height 21
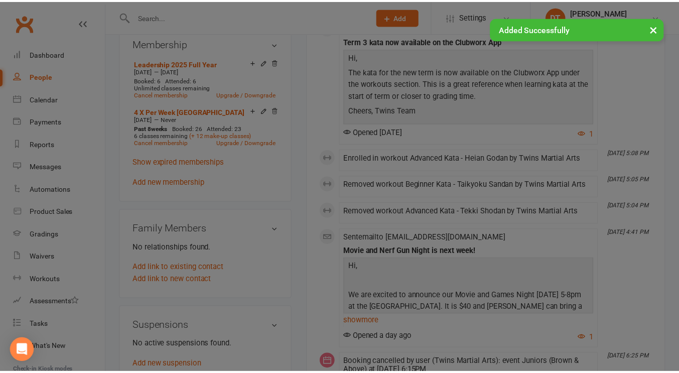
scroll to position [594, 0]
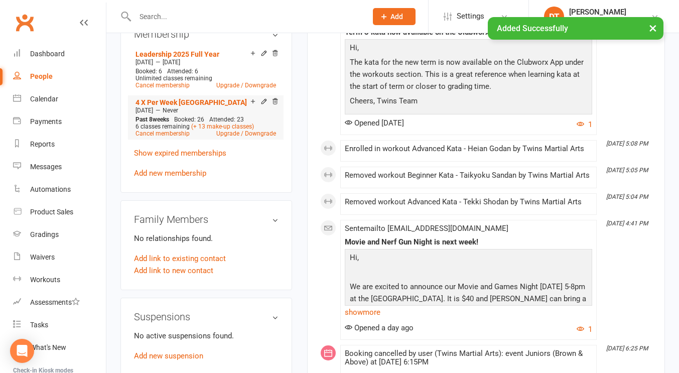
click at [256, 106] on div at bounding box center [263, 102] width 32 height 9
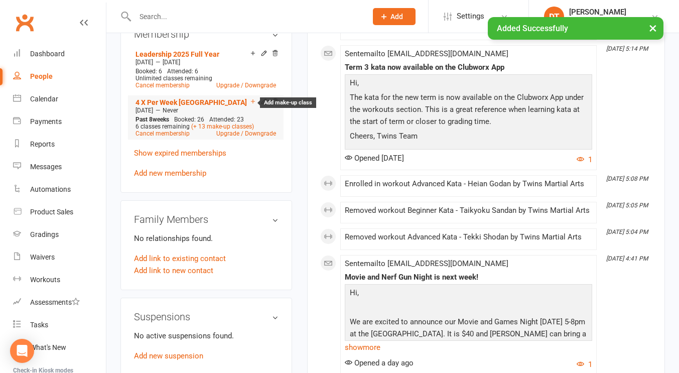
click at [253, 103] on icon at bounding box center [253, 101] width 4 height 4
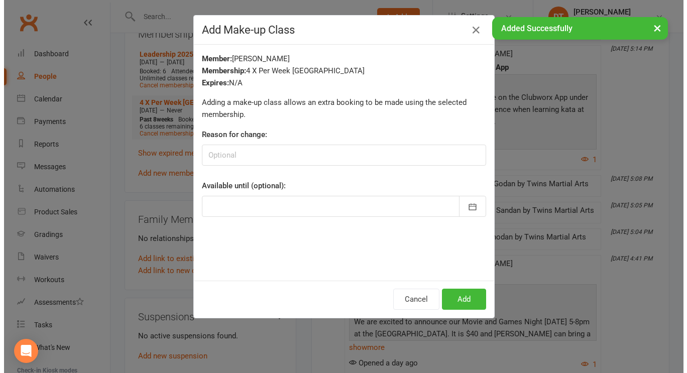
scroll to position [584, 0]
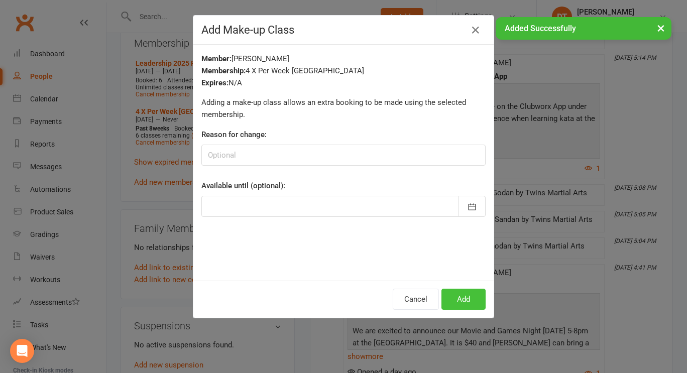
click at [452, 296] on button "Add" at bounding box center [463, 299] width 44 height 21
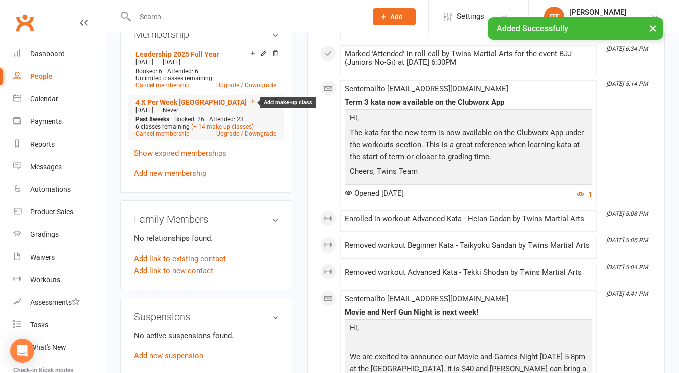
click at [253, 105] on icon at bounding box center [253, 101] width 7 height 7
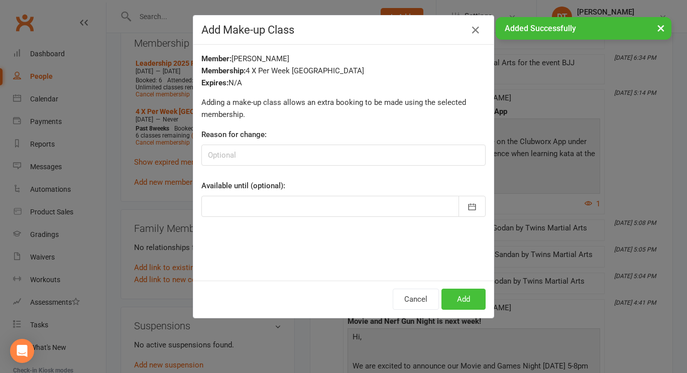
click at [467, 300] on button "Add" at bounding box center [463, 299] width 44 height 21
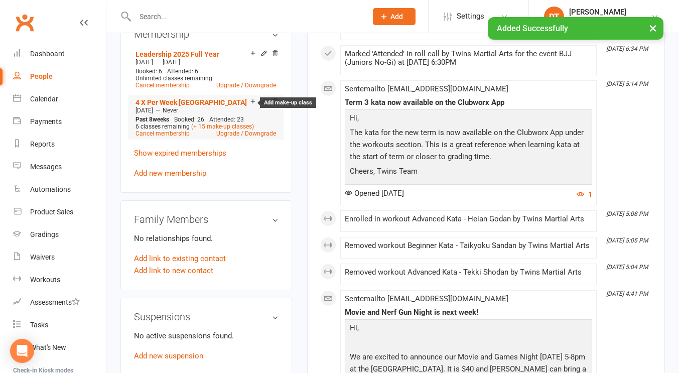
click at [252, 105] on icon at bounding box center [253, 101] width 7 height 7
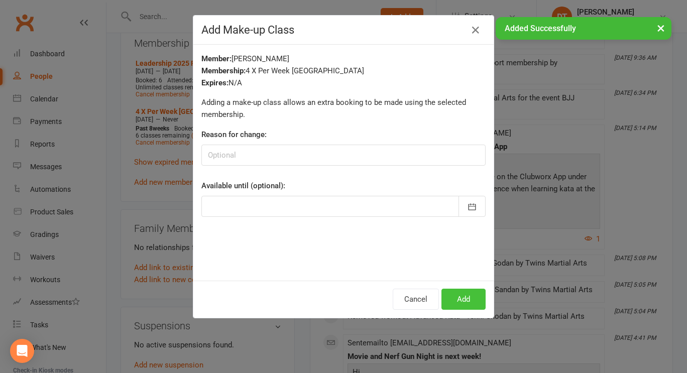
click at [454, 301] on button "Add" at bounding box center [463, 299] width 44 height 21
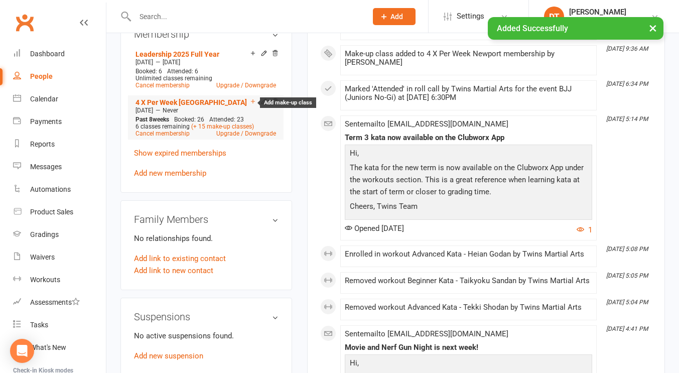
click at [251, 105] on icon at bounding box center [253, 101] width 7 height 7
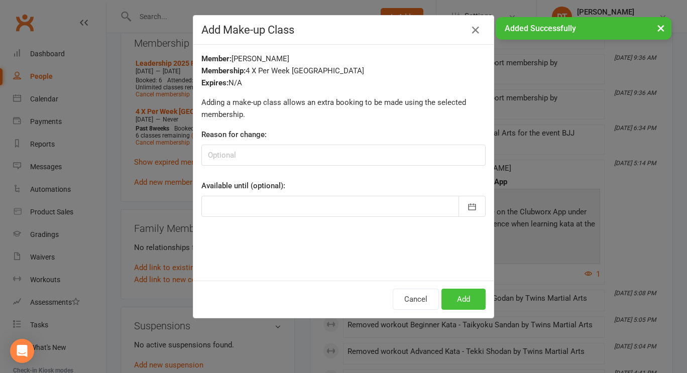
click at [456, 299] on button "Add" at bounding box center [463, 299] width 44 height 21
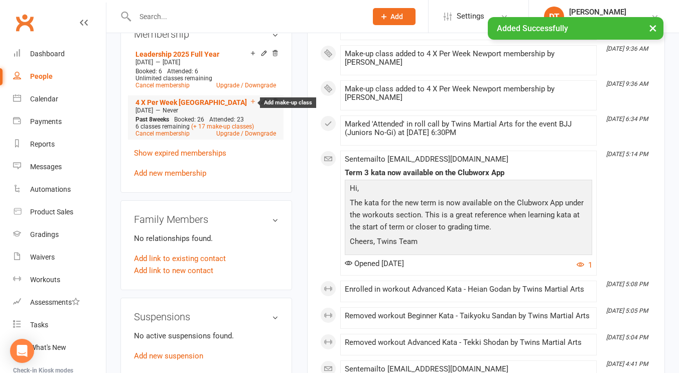
click at [252, 105] on icon at bounding box center [253, 101] width 7 height 7
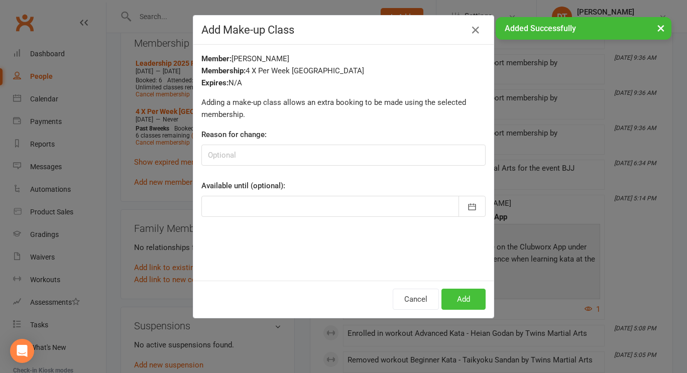
click at [458, 298] on button "Add" at bounding box center [463, 299] width 44 height 21
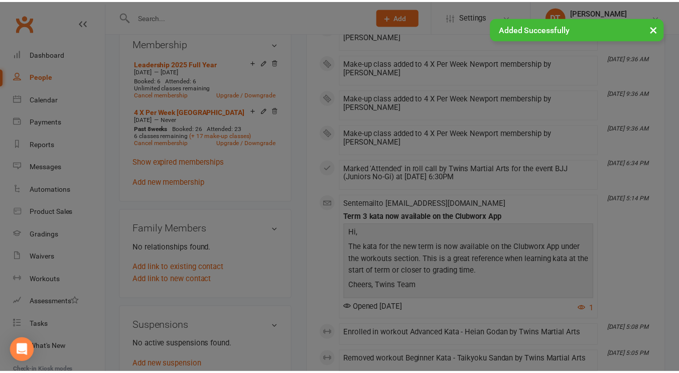
scroll to position [594, 0]
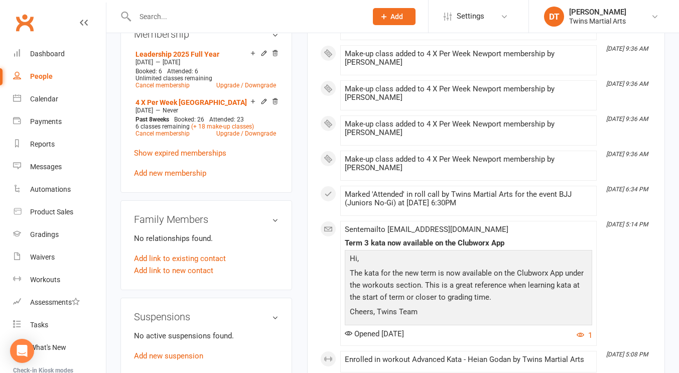
click at [237, 14] on input "text" at bounding box center [246, 17] width 228 height 14
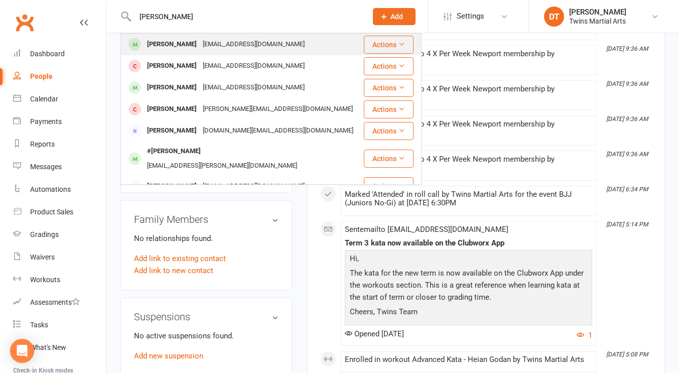
type input "jake tran"
click at [224, 47] on div "annietran.melb@gmail.com" at bounding box center [254, 44] width 108 height 15
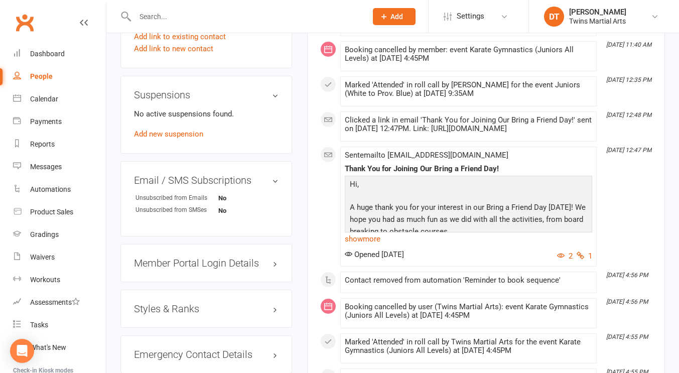
scroll to position [898, 0]
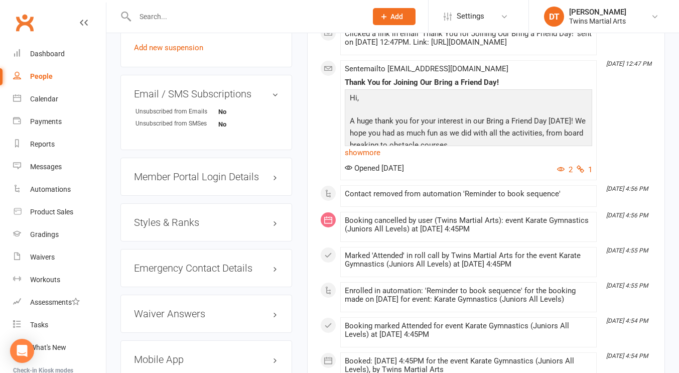
click at [196, 228] on h3 "Styles & Ranks" at bounding box center [206, 222] width 145 height 11
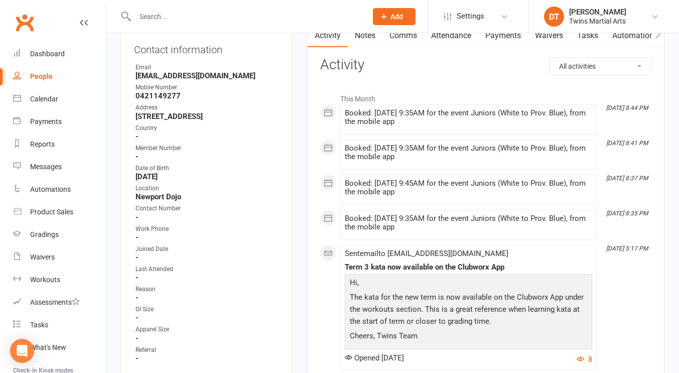
scroll to position [0, 0]
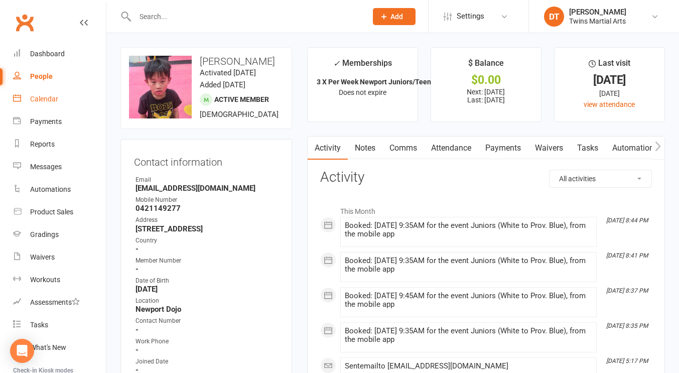
click at [69, 91] on link "Calendar" at bounding box center [59, 99] width 93 height 23
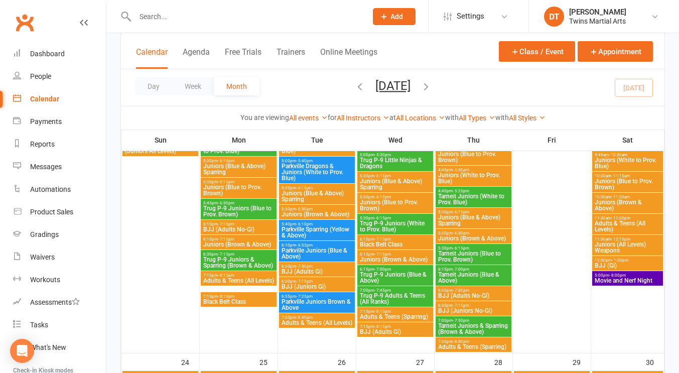
scroll to position [1127, 0]
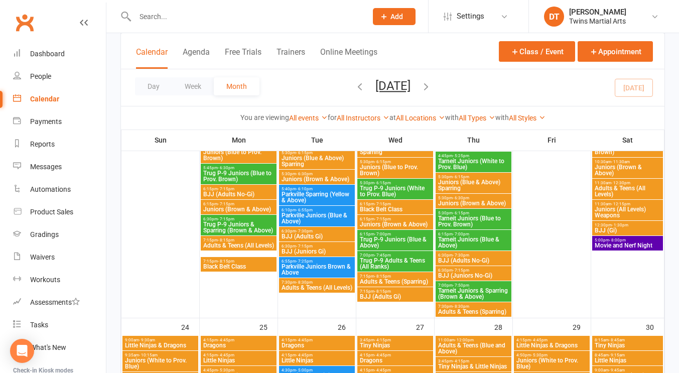
click at [606, 244] on span "Movie and Nerf Night" at bounding box center [628, 246] width 67 height 6
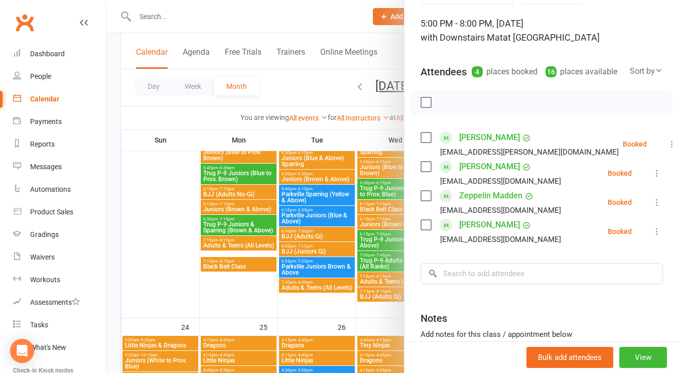
scroll to position [0, 0]
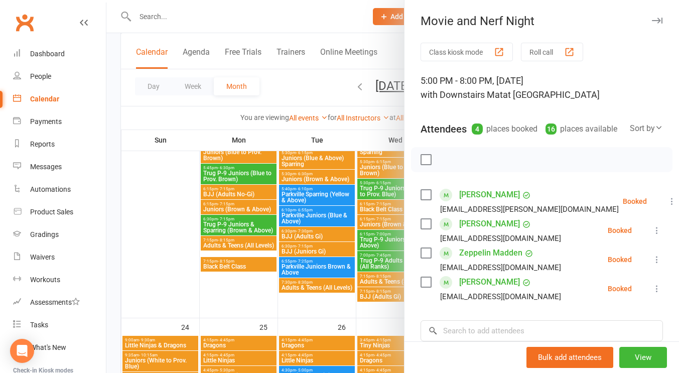
click at [651, 25] on button "button" at bounding box center [657, 21] width 12 height 12
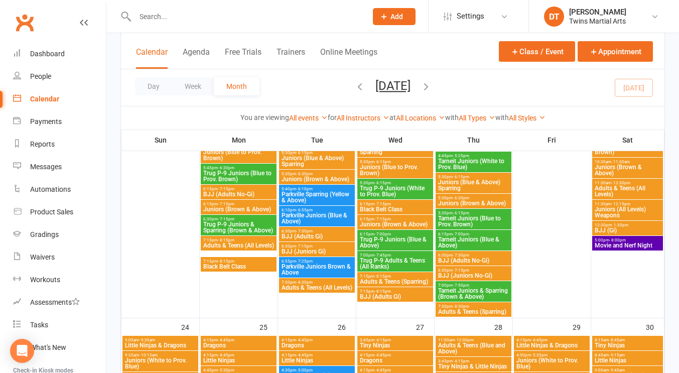
click at [208, 18] on input "text" at bounding box center [246, 17] width 228 height 14
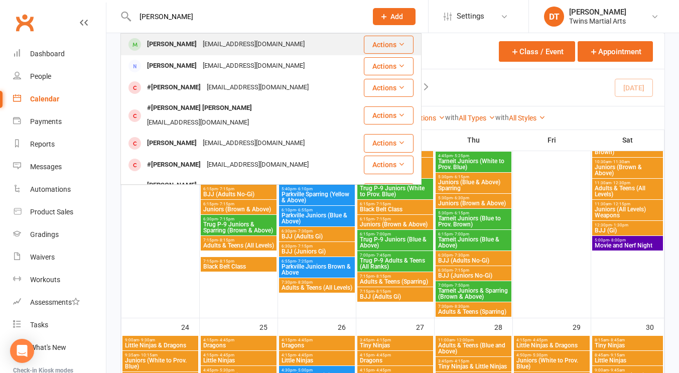
type input "cooper jarvis"
click at [206, 48] on div "gemima3@gmail.com" at bounding box center [254, 44] width 108 height 15
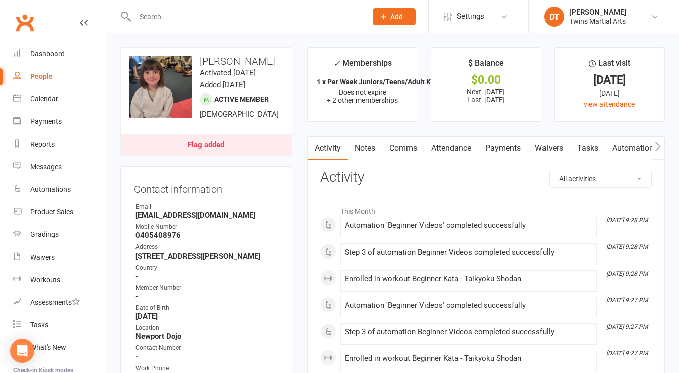
click at [262, 10] on input "text" at bounding box center [246, 17] width 228 height 14
click at [255, 20] on input "text" at bounding box center [246, 17] width 228 height 14
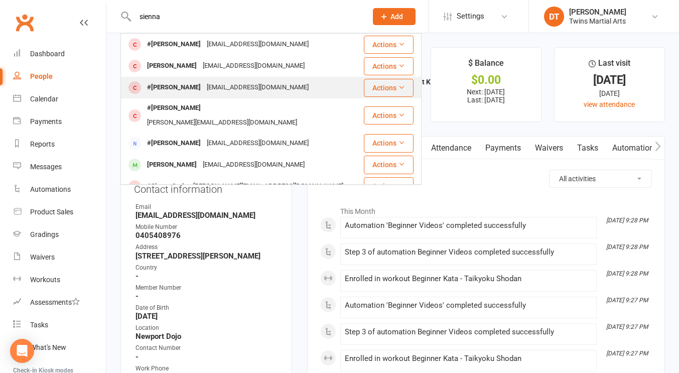
scroll to position [8, 0]
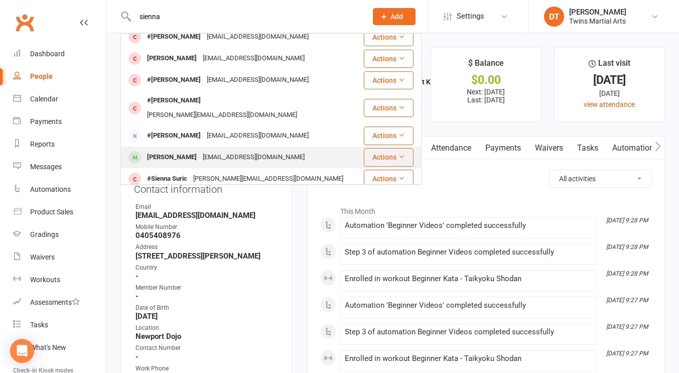
type input "sienna"
click at [239, 147] on div "Sienna Martin pspitaleri@icloud.com" at bounding box center [243, 157] width 242 height 21
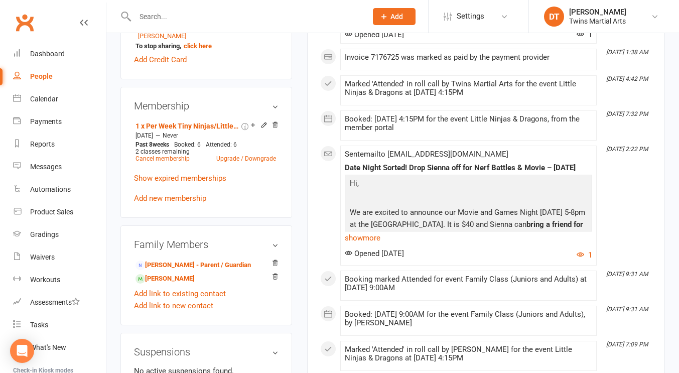
scroll to position [564, 0]
click at [284, 115] on div "Membership 1 x Per Week Tiny Ninjas/Little Ninjas/Dragons Oct 24 2022 — Never P…" at bounding box center [207, 151] width 172 height 131
click at [195, 283] on link "Christina Martin - Sibling" at bounding box center [165, 278] width 59 height 11
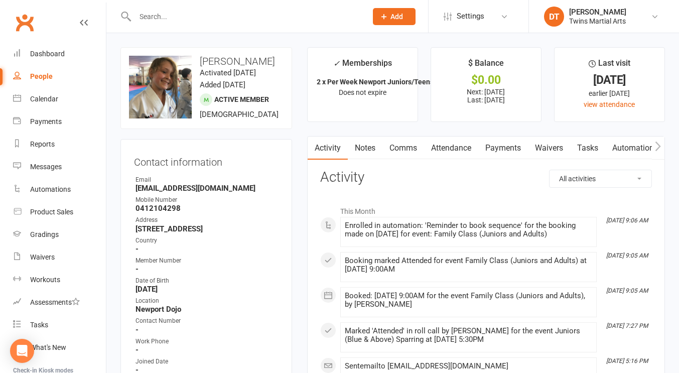
click at [457, 154] on link "Attendance" at bounding box center [451, 148] width 54 height 23
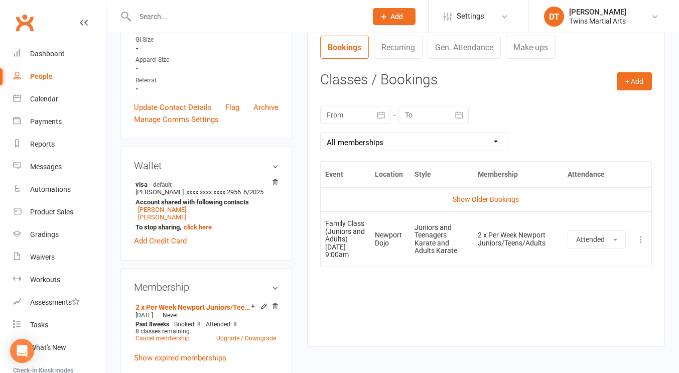
scroll to position [383, 0]
click at [492, 198] on link "Show Older Bookings" at bounding box center [486, 198] width 66 height 8
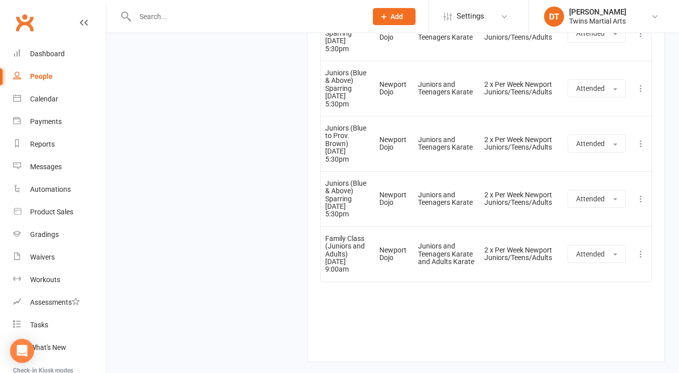
click at [496, 209] on td "2 x Per Week Newport Juniors/Teens/Adults" at bounding box center [521, 198] width 83 height 55
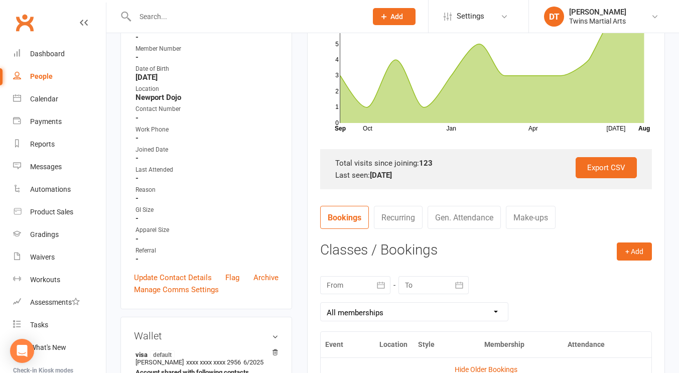
scroll to position [0, 0]
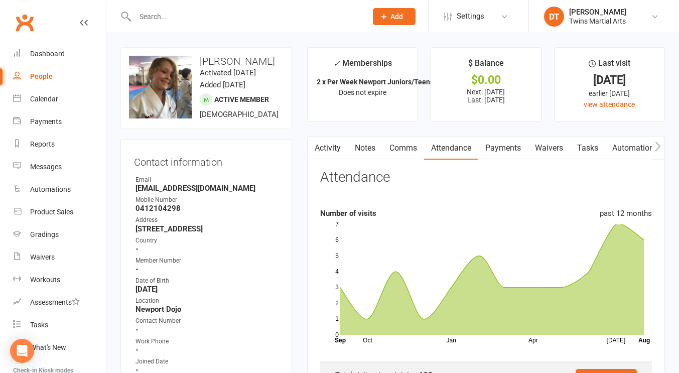
click at [331, 144] on link "Activity" at bounding box center [328, 148] width 40 height 23
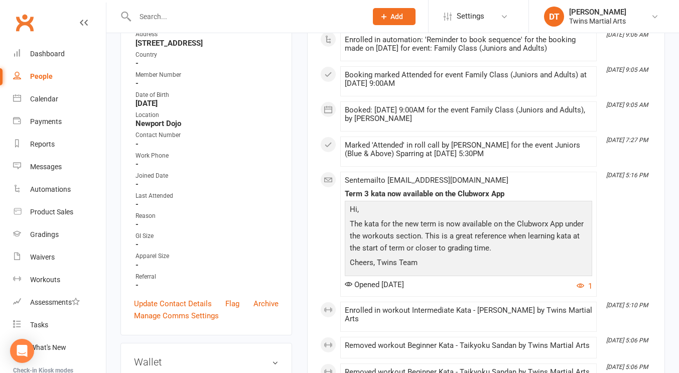
scroll to position [187, 0]
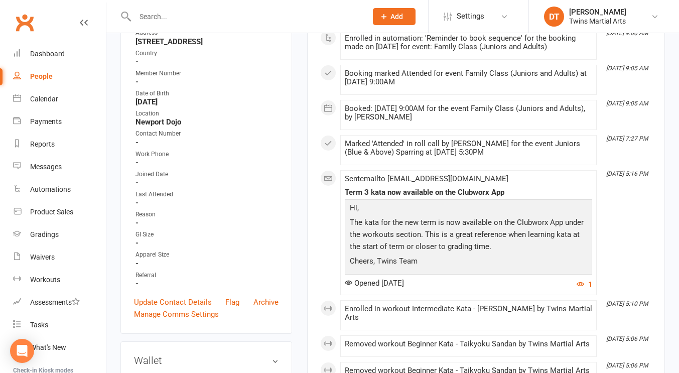
click at [484, 192] on div "Term 3 kata now available on the Clubworx App" at bounding box center [469, 192] width 248 height 9
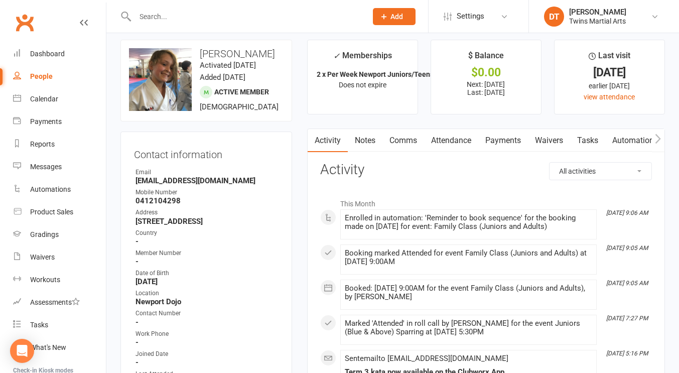
scroll to position [0, 0]
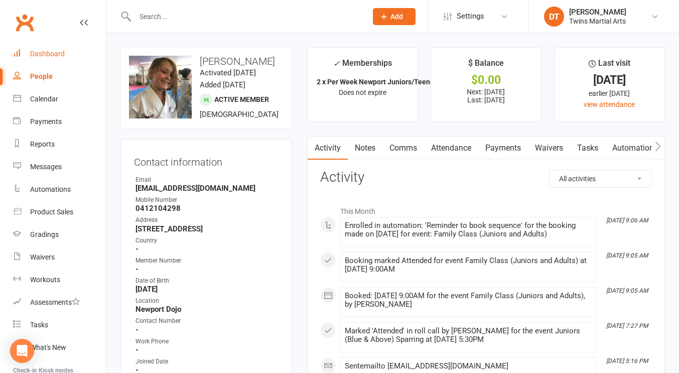
click at [68, 58] on link "Dashboard" at bounding box center [59, 54] width 93 height 23
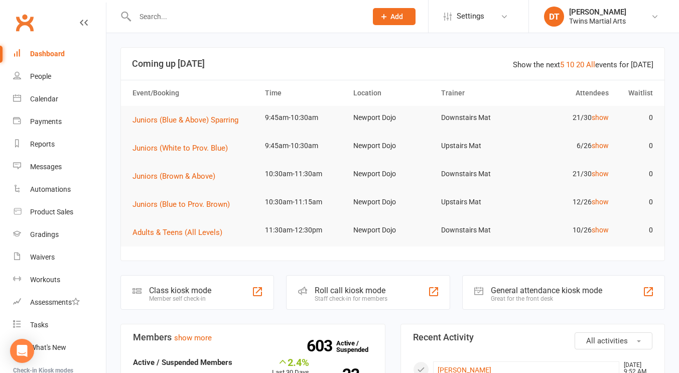
click at [297, 54] on header "Show the next 5 10 20 All events for today Coming up Today" at bounding box center [393, 64] width 544 height 32
click at [249, 52] on header "Show the next 5 10 20 All events for today Coming up Today" at bounding box center [393, 64] width 544 height 32
click at [243, 23] on input "text" at bounding box center [246, 17] width 228 height 14
paste input "chantalmaloney2015@gmail.com"
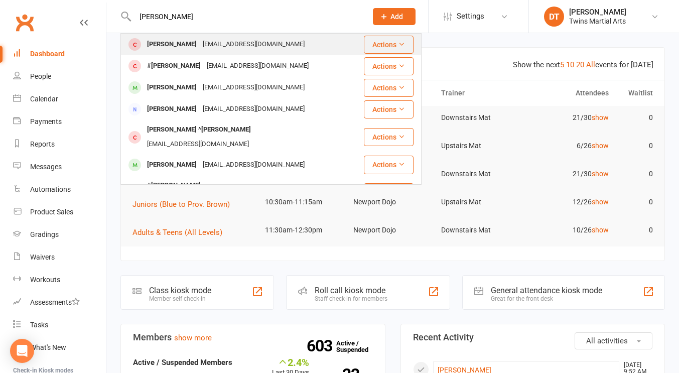
type input "sonny bracken"
click at [255, 45] on div "luke@draintechmelbourne.com.au" at bounding box center [254, 44] width 108 height 15
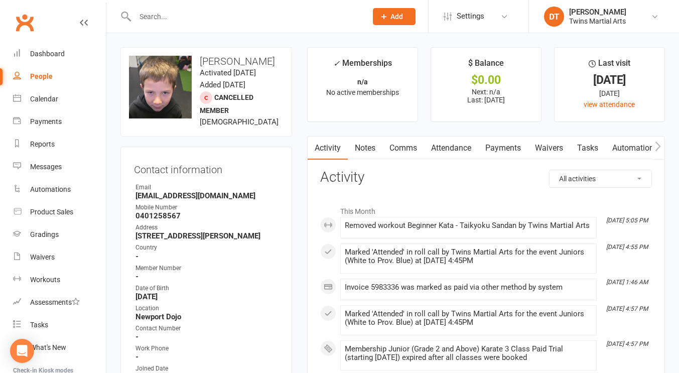
click at [459, 144] on link "Attendance" at bounding box center [451, 148] width 54 height 23
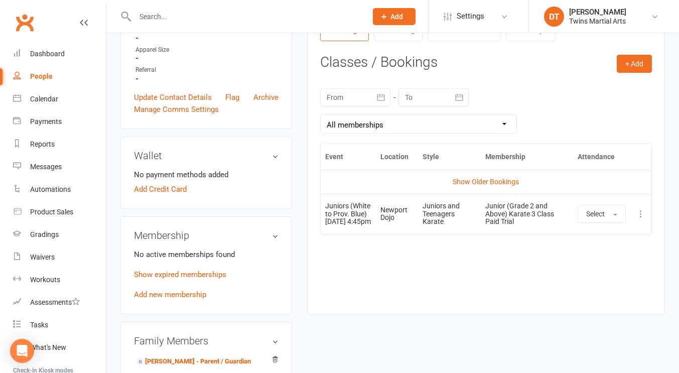
scroll to position [400, 0]
click at [643, 218] on icon at bounding box center [641, 213] width 10 height 10
click at [608, 283] on link "Remove booking" at bounding box center [596, 273] width 99 height 20
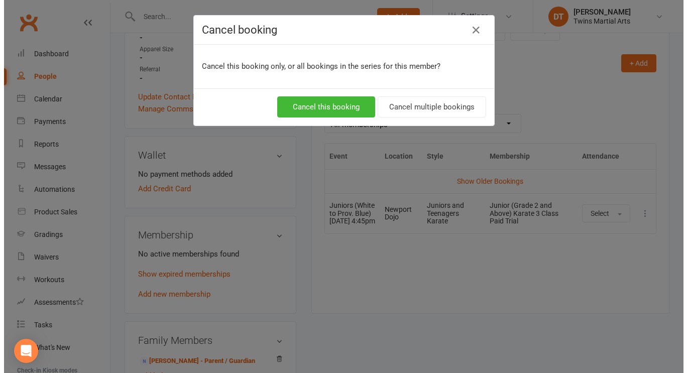
scroll to position [390, 0]
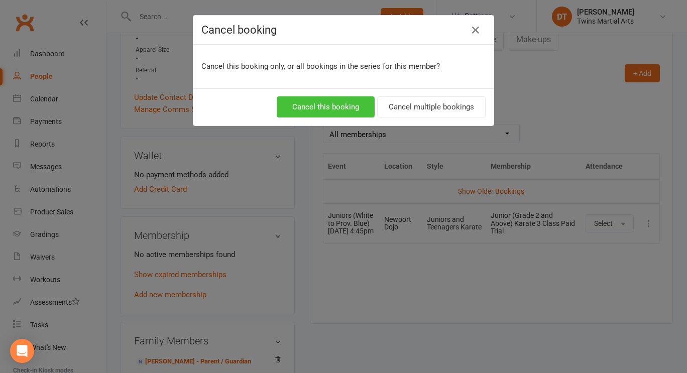
click at [358, 107] on button "Cancel this booking" at bounding box center [326, 106] width 98 height 21
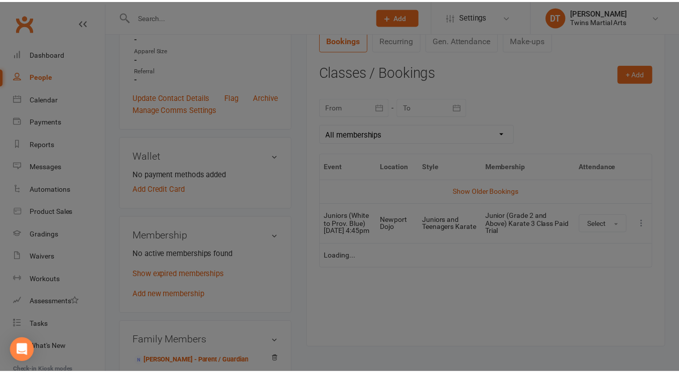
scroll to position [400, 0]
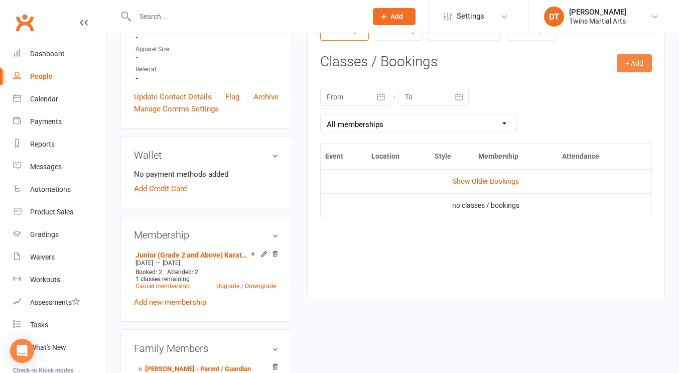
click at [634, 69] on button "+ Add" at bounding box center [634, 63] width 35 height 18
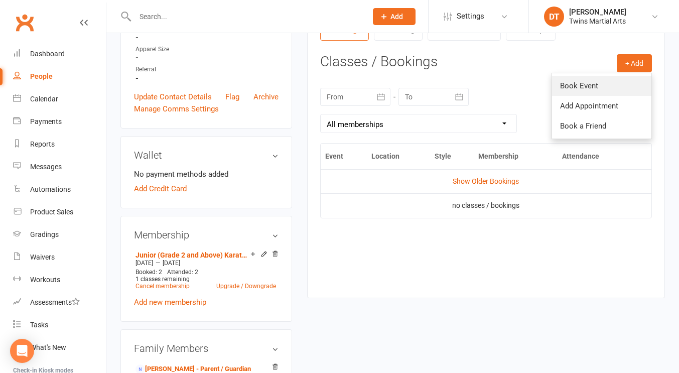
click at [614, 82] on link "Book Event" at bounding box center [601, 86] width 99 height 20
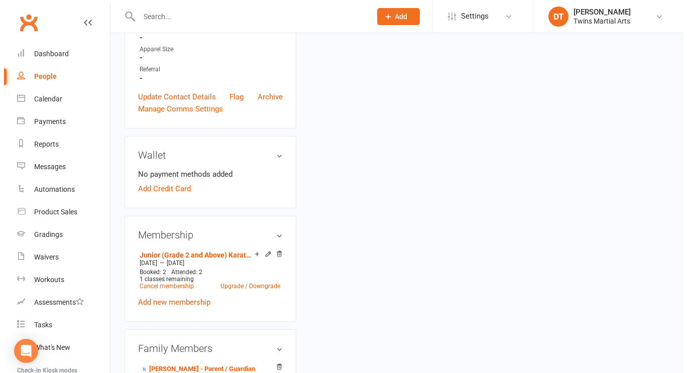
scroll to position [86, 0]
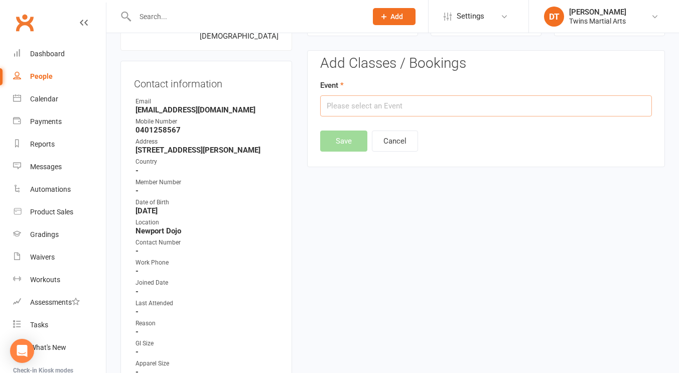
click at [479, 106] on input "text" at bounding box center [486, 105] width 332 height 21
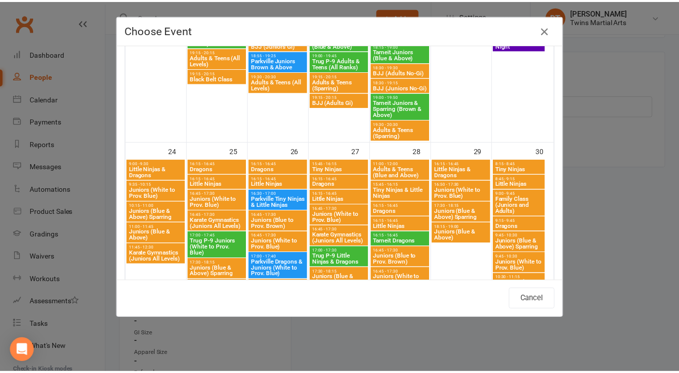
scroll to position [1371, 0]
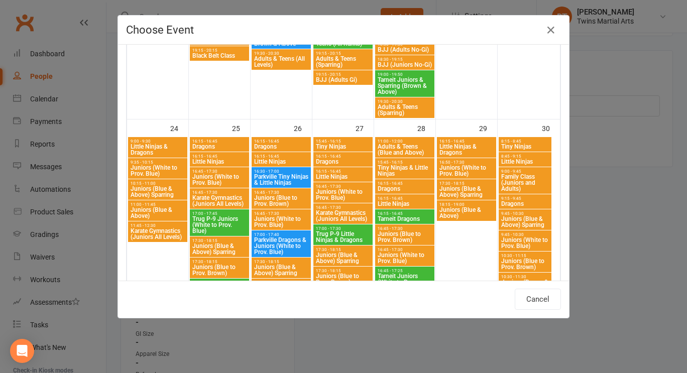
click at [225, 178] on span "Juniors (White to Prov. Blue)" at bounding box center [219, 180] width 55 height 12
type input "Juniors (White to Prov. Blue) - Aug 25, 2025 4:45:00 PM"
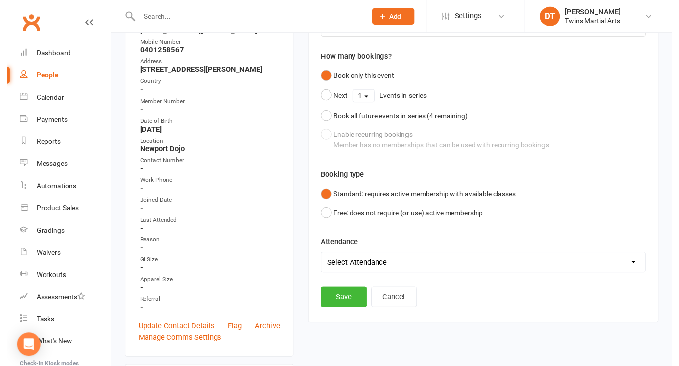
scroll to position [166, 0]
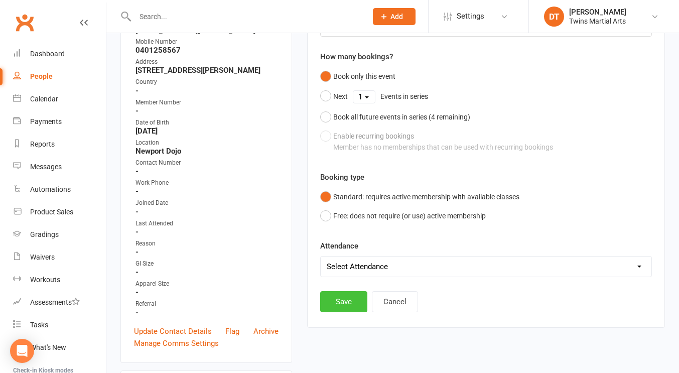
click at [342, 298] on button "Save" at bounding box center [343, 301] width 47 height 21
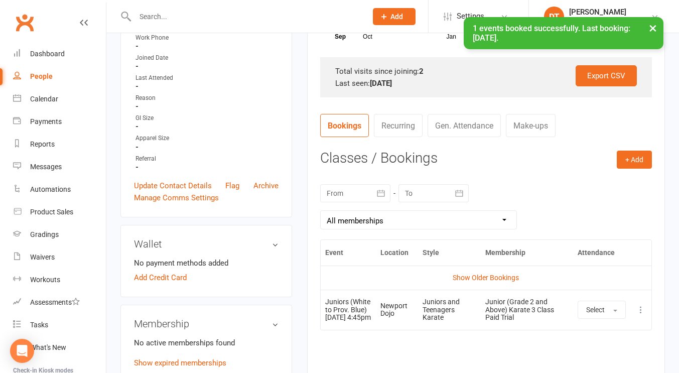
scroll to position [424, 0]
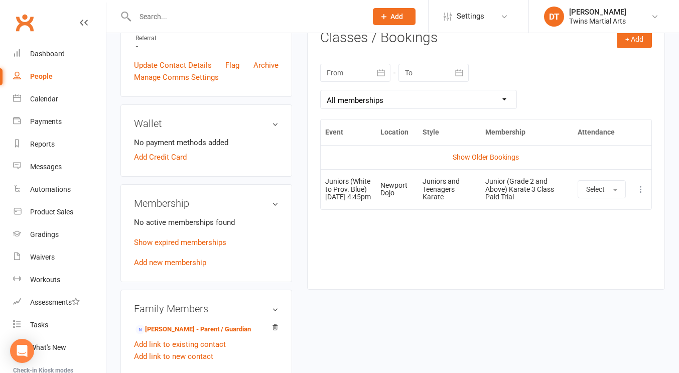
click at [239, 21] on input "text" at bounding box center [246, 17] width 228 height 14
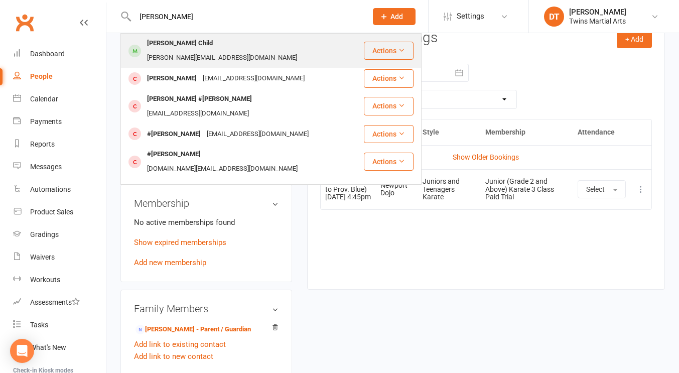
type input "harrison child"
click at [242, 51] on div "dave.jenchild@gmail.com" at bounding box center [222, 58] width 156 height 15
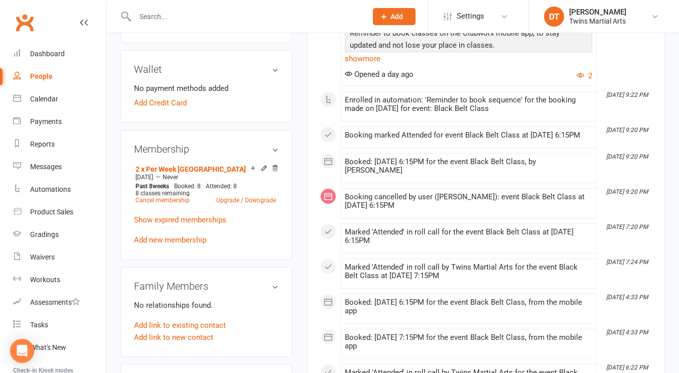
scroll to position [587, 0]
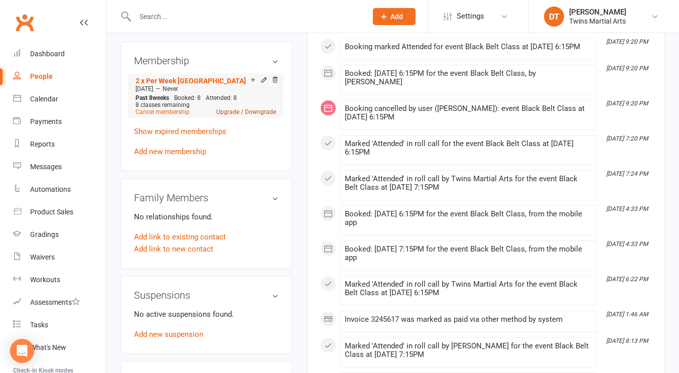
click at [262, 115] on link "Upgrade / Downgrade" at bounding box center [246, 111] width 60 height 7
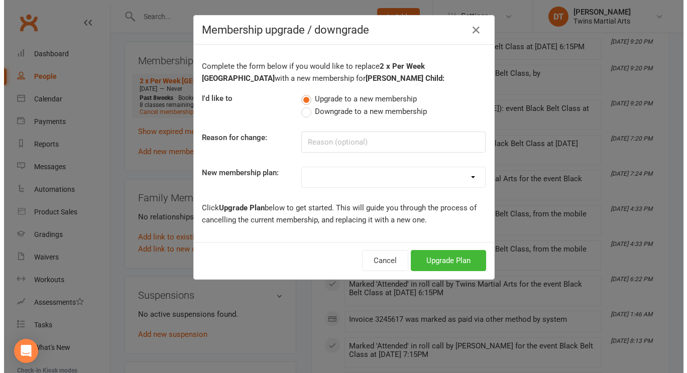
scroll to position [578, 0]
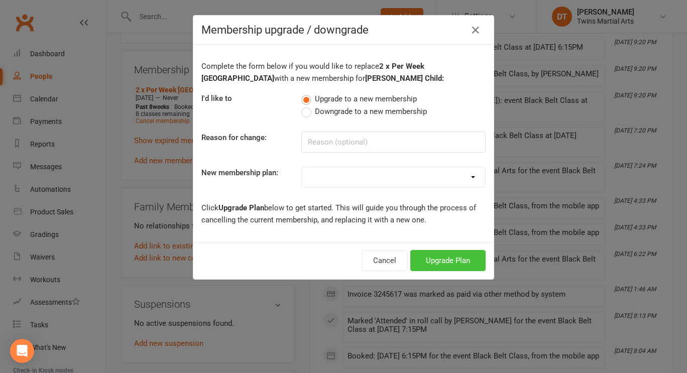
click at [455, 258] on button "Upgrade Plan" at bounding box center [447, 260] width 75 height 21
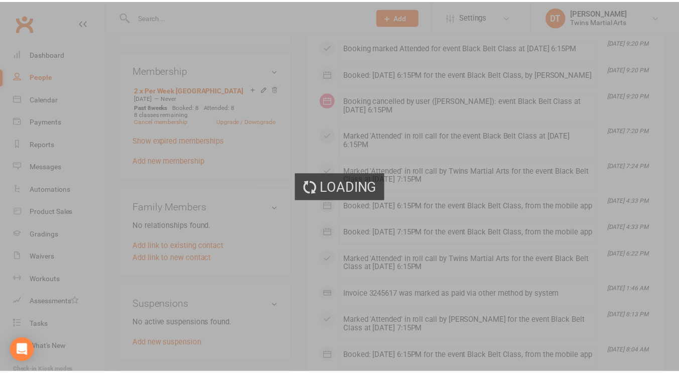
scroll to position [587, 0]
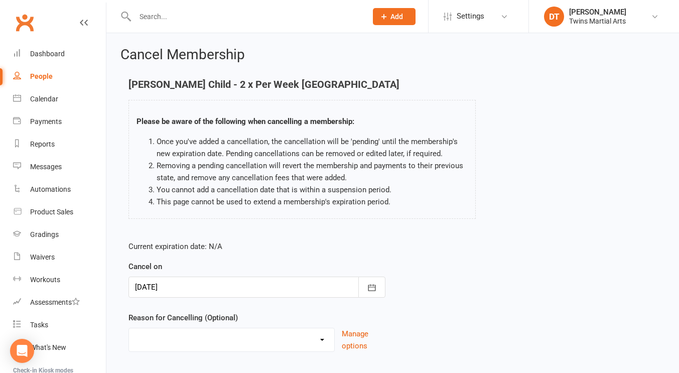
scroll to position [61, 0]
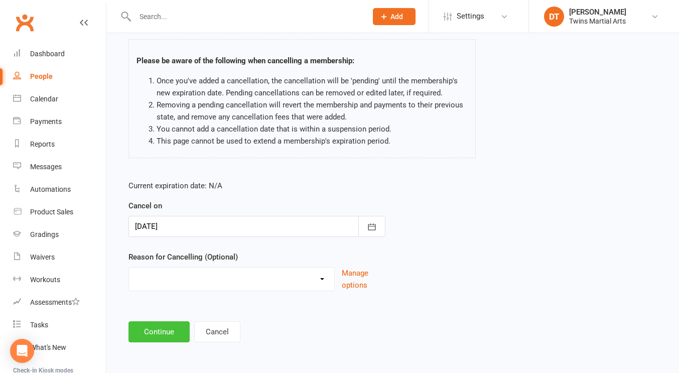
click at [172, 334] on button "Continue" at bounding box center [159, 331] width 61 height 21
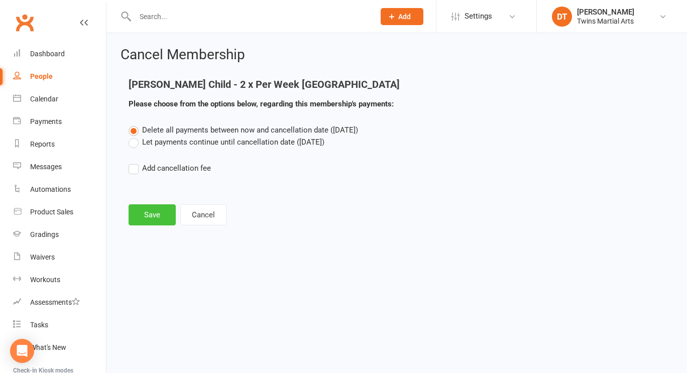
click at [158, 211] on button "Save" at bounding box center [152, 214] width 47 height 21
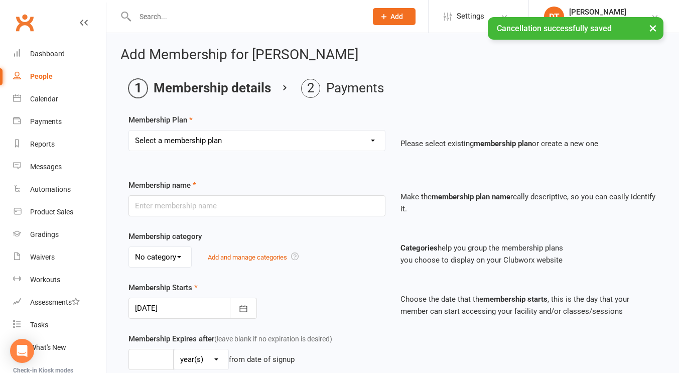
click at [237, 143] on select "Select a membership plan Create new Membership Plan 1 x Per Week Tiny Ninjas/Li…" at bounding box center [257, 141] width 256 height 20
select select "4"
click at [129, 131] on select "Select a membership plan Create new Membership Plan 1 x Per Week Tiny Ninjas/Li…" at bounding box center [257, 141] width 256 height 20
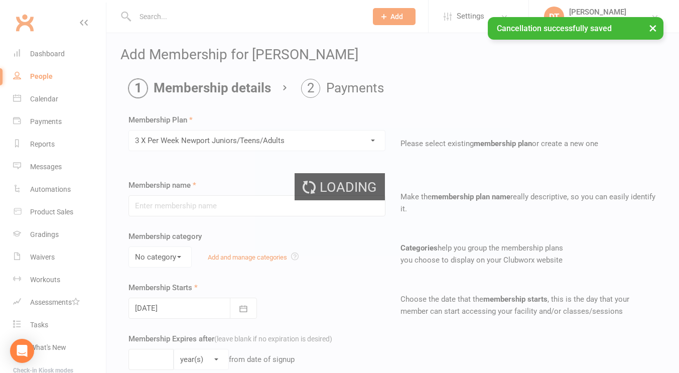
type input "3 X Per Week Newport Juniors/Teens/Adults"
select select "3"
type input "0"
type input "24"
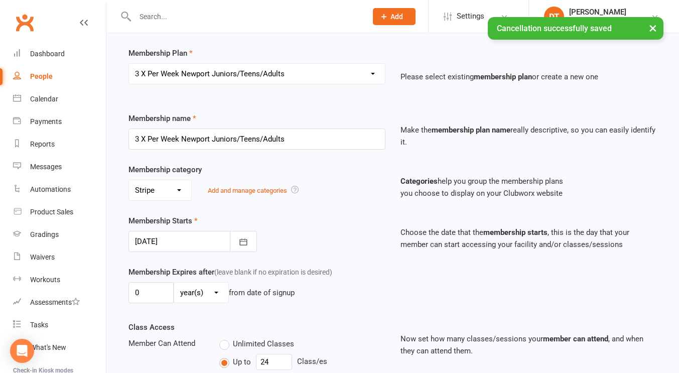
scroll to position [67, 0]
click at [186, 198] on select "No category Billbuddy Cash Other Stripe" at bounding box center [160, 190] width 62 height 20
select select "0"
click at [129, 180] on select "No category Billbuddy Cash Other Stripe" at bounding box center [160, 190] width 62 height 20
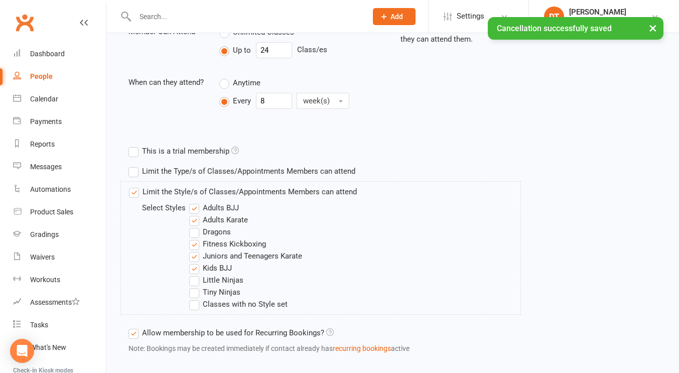
scroll to position [417, 0]
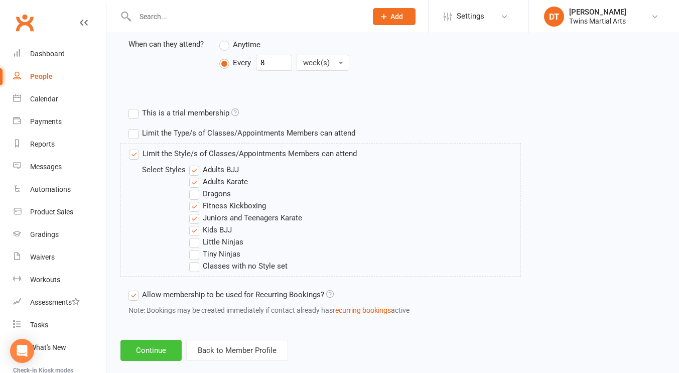
click at [154, 344] on button "Continue" at bounding box center [151, 350] width 61 height 21
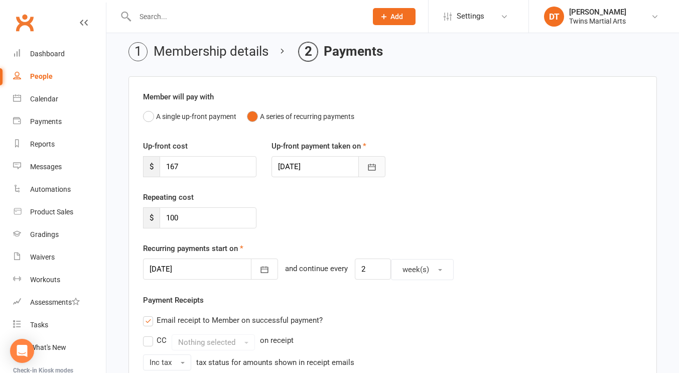
scroll to position [38, 0]
drag, startPoint x: 239, startPoint y: 167, endPoint x: 148, endPoint y: 166, distance: 90.9
click at [148, 166] on div "$ 167" at bounding box center [199, 165] width 113 height 21
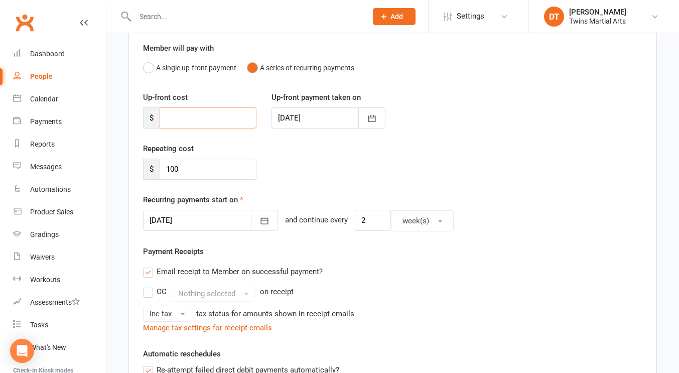
scroll to position [87, 0]
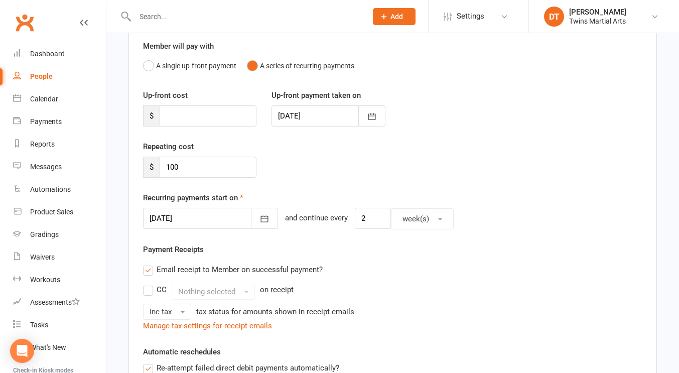
click at [234, 216] on div at bounding box center [210, 218] width 135 height 21
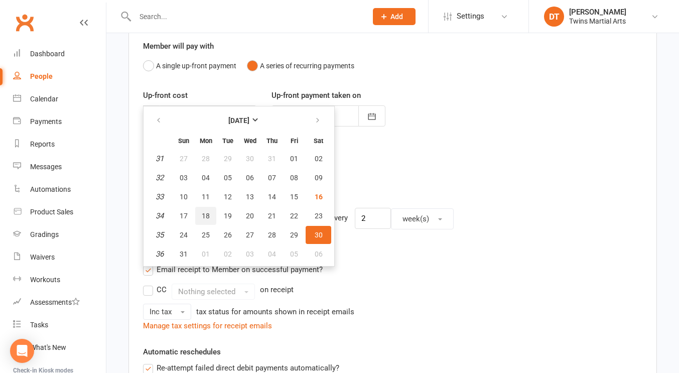
click at [203, 214] on span "18" at bounding box center [206, 216] width 8 height 8
type input "18 Aug 2025"
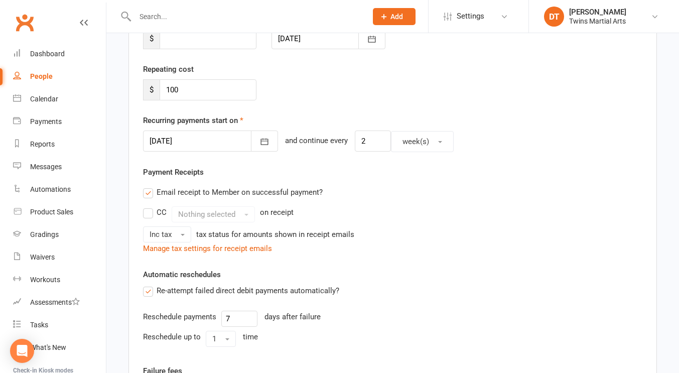
scroll to position [165, 0]
click at [194, 194] on label "Email receipt to Member on successful payment?" at bounding box center [233, 192] width 180 height 12
click at [150, 186] on input "Email receipt to Member on successful payment?" at bounding box center [146, 186] width 7 height 0
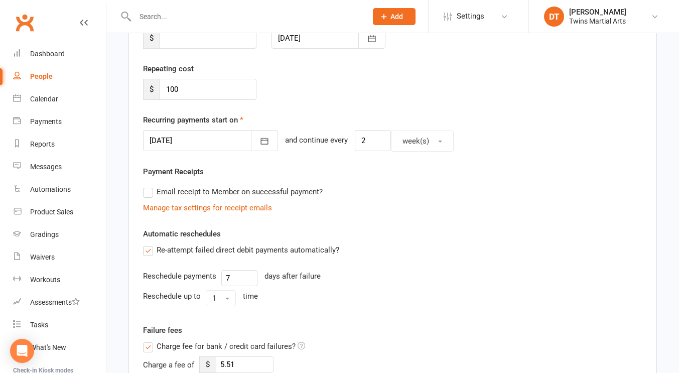
click at [187, 251] on label "Re-attempt failed direct debit payments automatically?" at bounding box center [241, 250] width 196 height 12
click at [150, 244] on input "Re-attempt failed direct debit payments automatically?" at bounding box center [146, 244] width 7 height 0
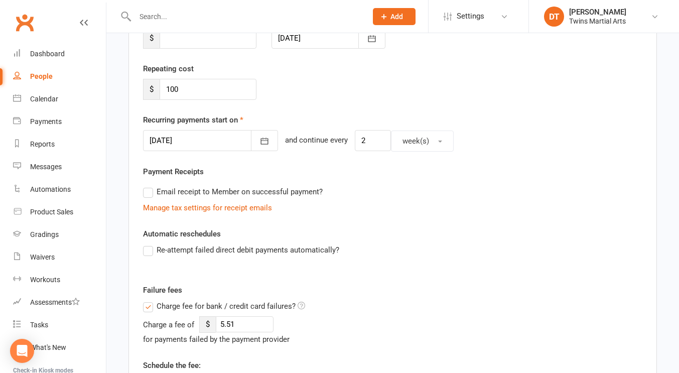
click at [181, 303] on span "Charge fee for bank / credit card failures?" at bounding box center [226, 305] width 139 height 11
click at [181, 300] on input "Charge fee for bank / credit card failures?" at bounding box center [224, 300] width 162 height 0
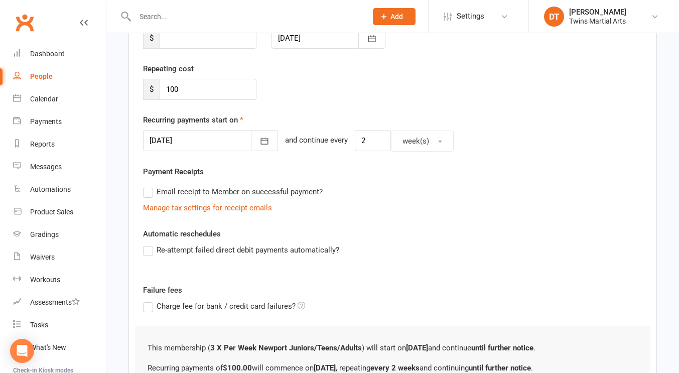
scroll to position [277, 0]
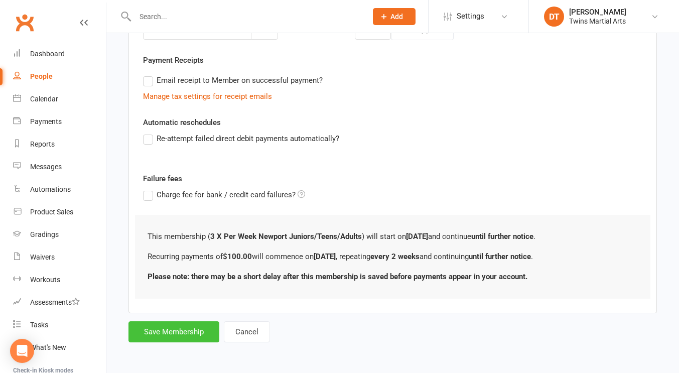
click at [175, 331] on button "Save Membership" at bounding box center [174, 331] width 91 height 21
type input "0"
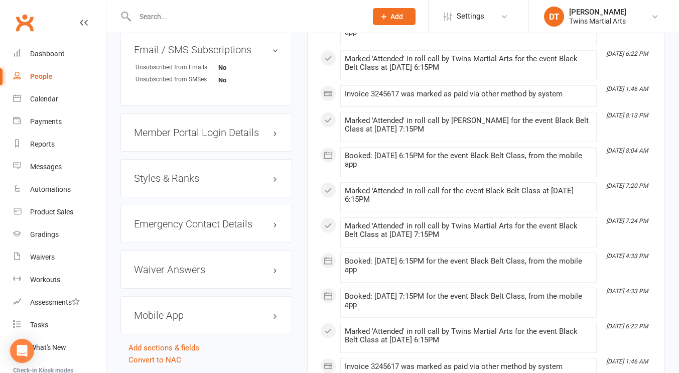
click at [198, 184] on h3 "Styles & Ranks" at bounding box center [206, 178] width 145 height 11
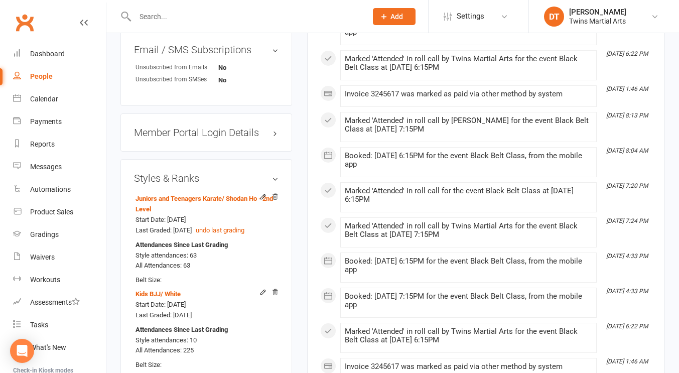
click at [198, 184] on h3 "Styles & Ranks" at bounding box center [206, 178] width 145 height 11
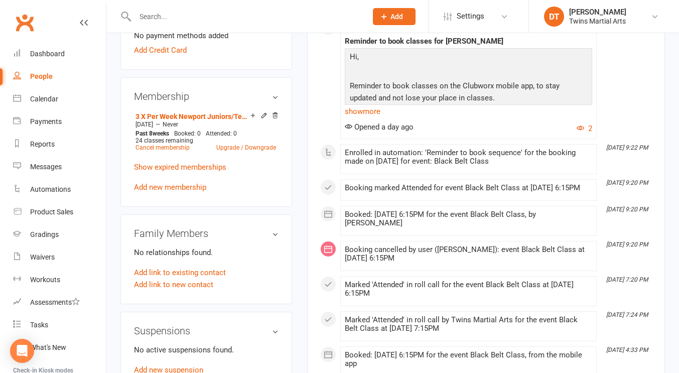
scroll to position [551, 0]
click at [264, 118] on icon at bounding box center [264, 115] width 5 height 5
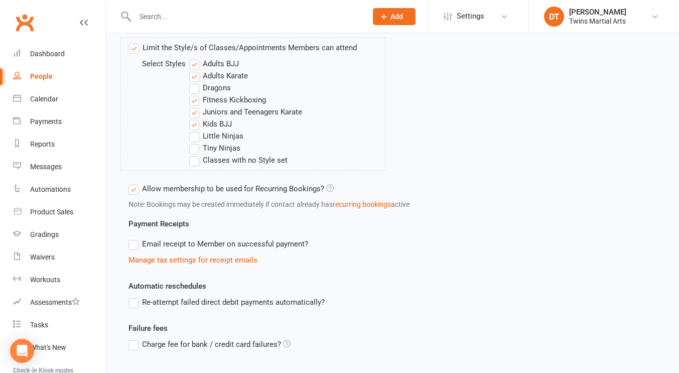
scroll to position [329, 0]
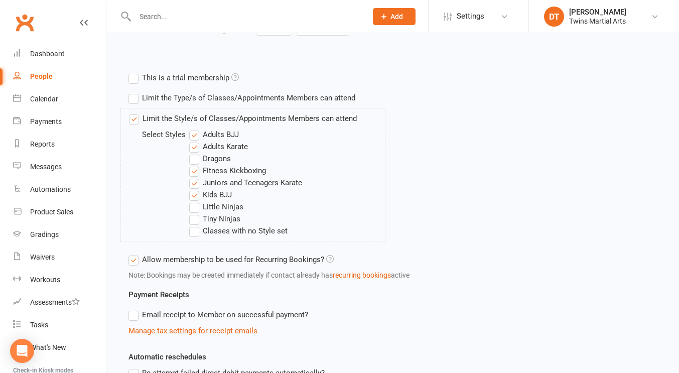
click at [430, 187] on div "Limit the Style/s of Classes/Appointments Members can attend Select Styles Adul…" at bounding box center [393, 179] width 544 height 142
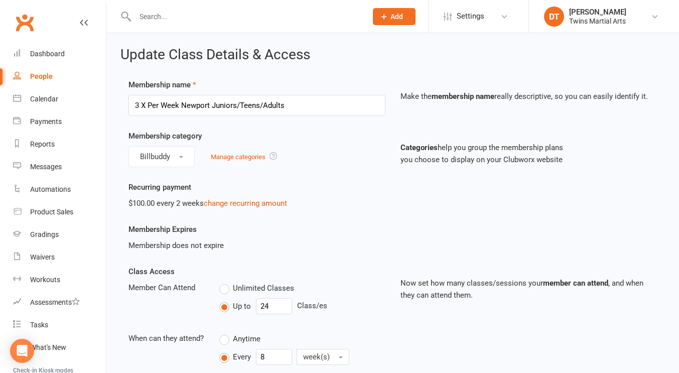
click at [56, 75] on link "People" at bounding box center [59, 76] width 93 height 23
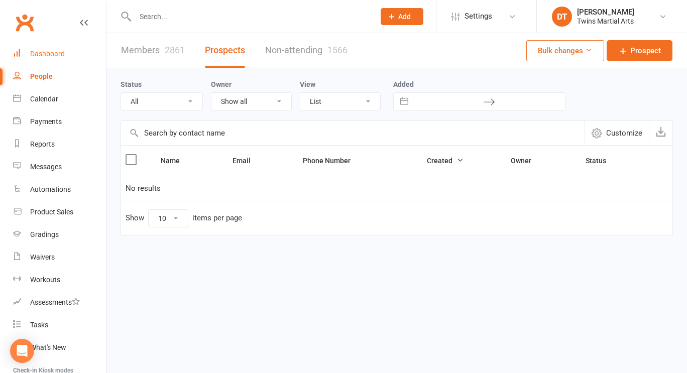
click at [59, 58] on div "Dashboard" at bounding box center [47, 54] width 35 height 8
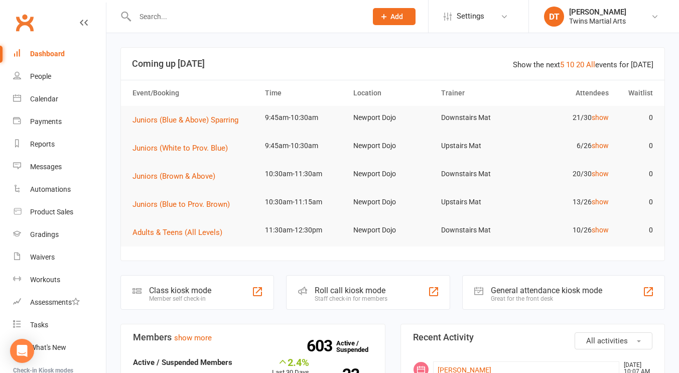
click at [222, 15] on input "text" at bounding box center [246, 17] width 228 height 14
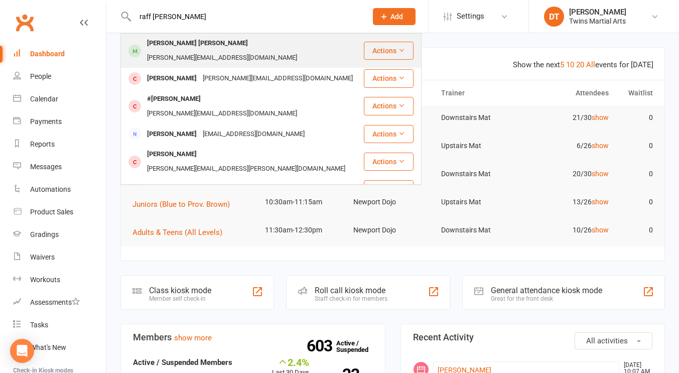
type input "raff lott"
click at [224, 51] on div "andrea.lott10@gmail.com" at bounding box center [222, 58] width 156 height 15
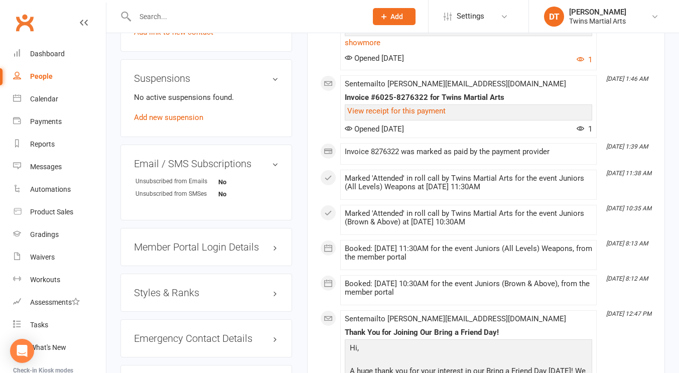
scroll to position [883, 0]
click at [213, 287] on h3 "Styles & Ranks" at bounding box center [206, 292] width 145 height 11
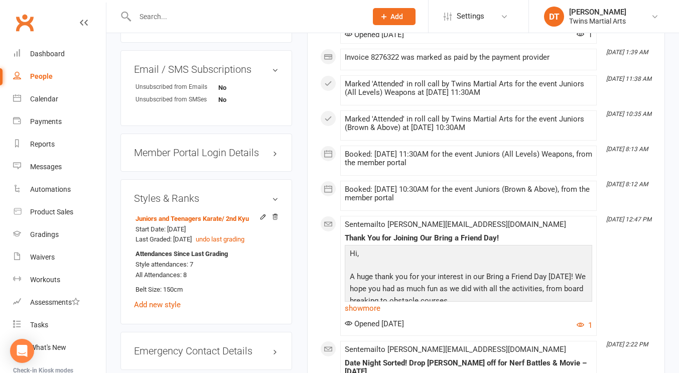
scroll to position [978, 0]
click at [238, 20] on input "text" at bounding box center [246, 17] width 228 height 14
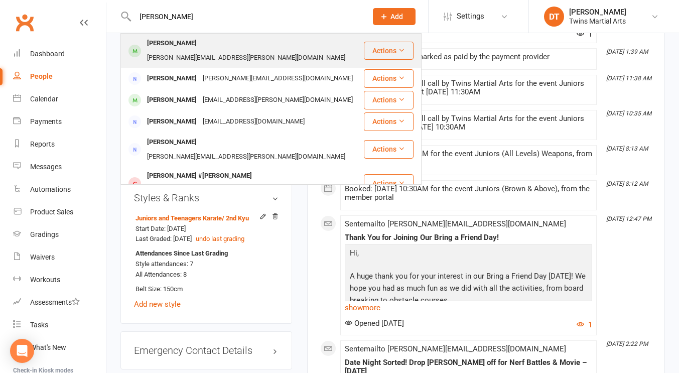
type input "ella postle"
click at [244, 51] on div "Emma.cashen@gmail.com" at bounding box center [246, 58] width 204 height 15
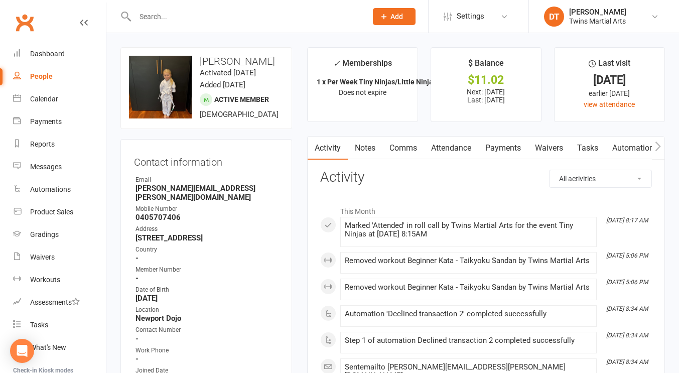
click at [515, 150] on link "Payments" at bounding box center [504, 148] width 50 height 23
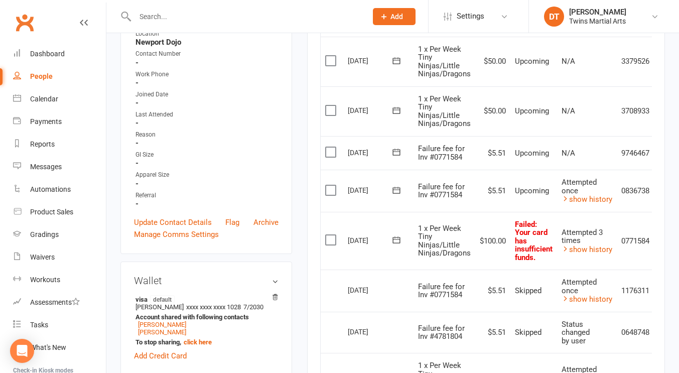
scroll to position [317, 0]
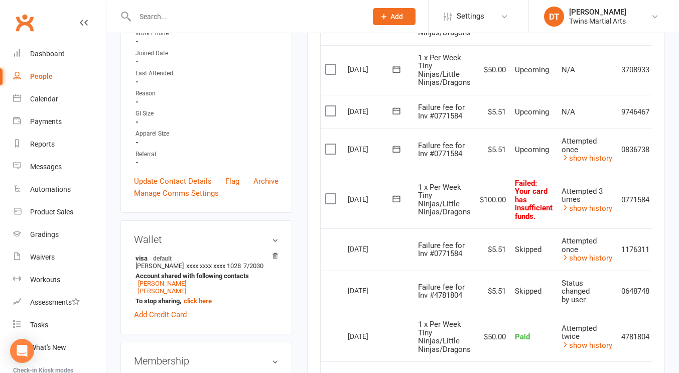
click at [399, 200] on icon at bounding box center [397, 199] width 10 height 10
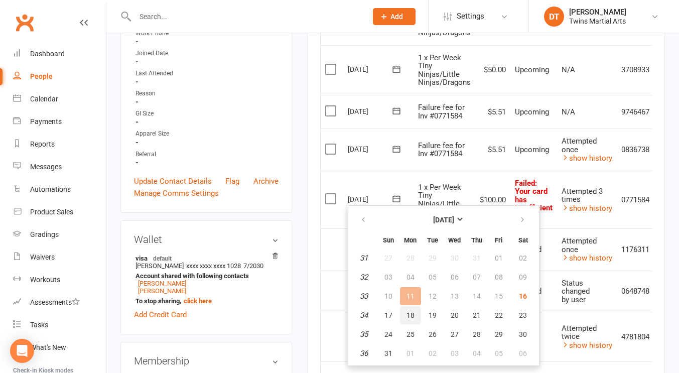
click at [414, 313] on span "18" at bounding box center [411, 315] width 8 height 8
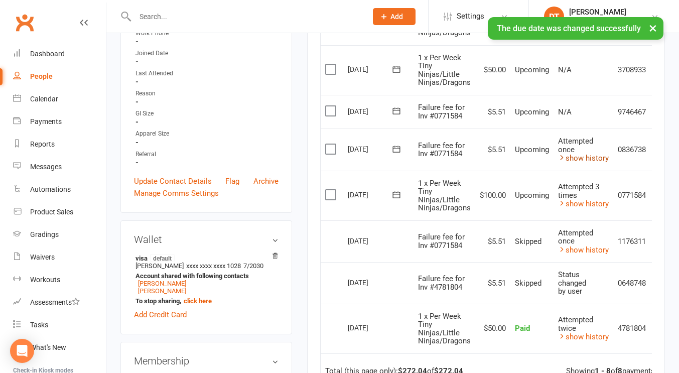
scroll to position [0, 23]
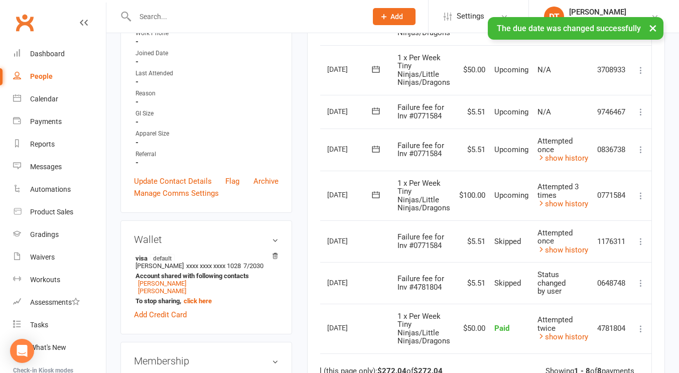
click at [641, 114] on icon at bounding box center [641, 112] width 10 height 10
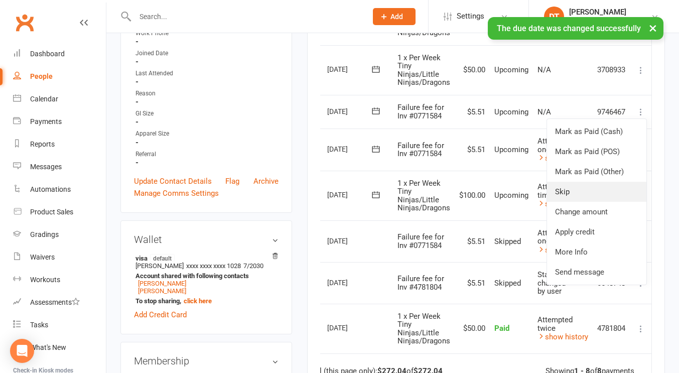
click at [598, 182] on link "Skip" at bounding box center [596, 192] width 99 height 20
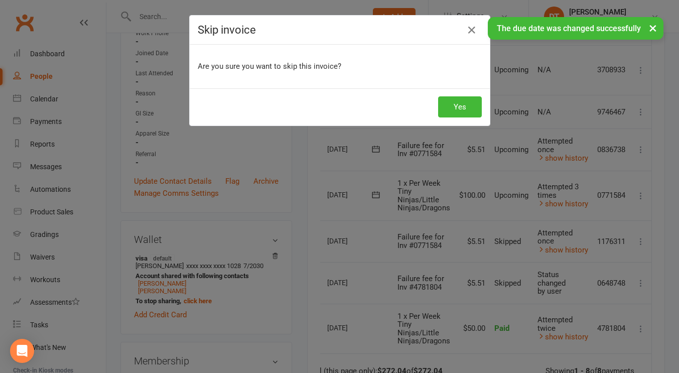
scroll to position [0, 18]
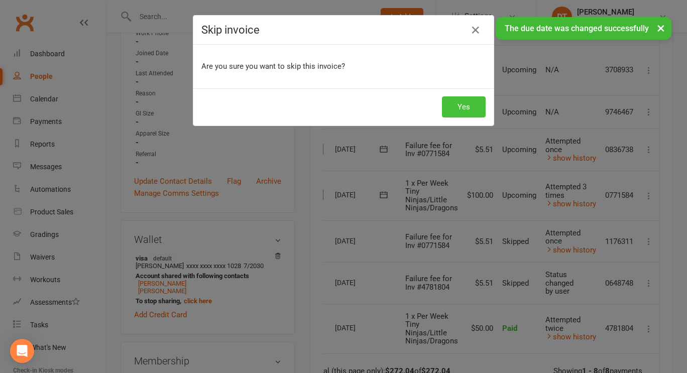
click at [461, 108] on button "Yes" at bounding box center [464, 106] width 44 height 21
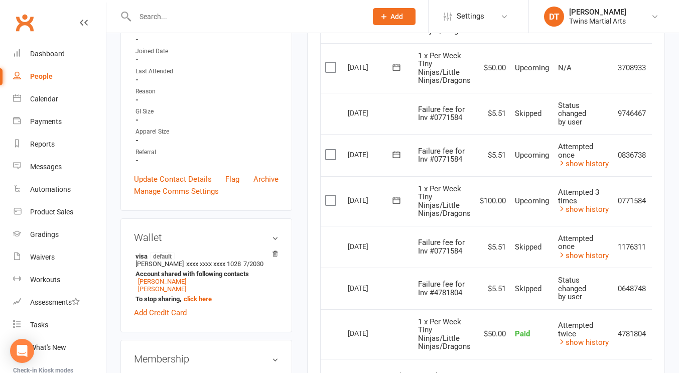
scroll to position [355, 0]
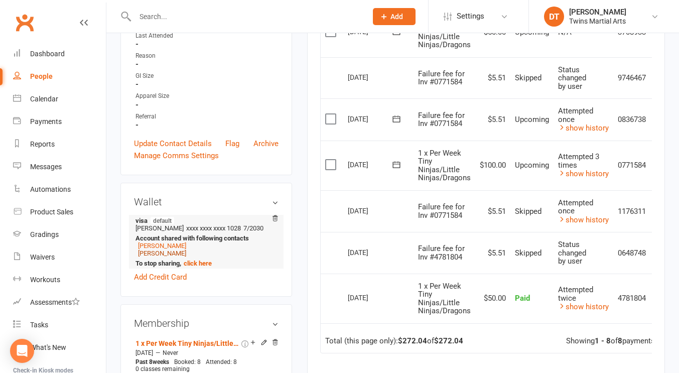
click at [167, 250] on link "Riley Postlethwaite" at bounding box center [162, 254] width 48 height 8
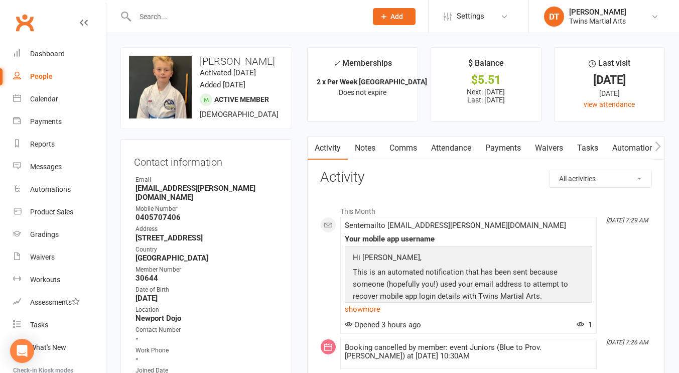
click at [509, 142] on link "Payments" at bounding box center [504, 148] width 50 height 23
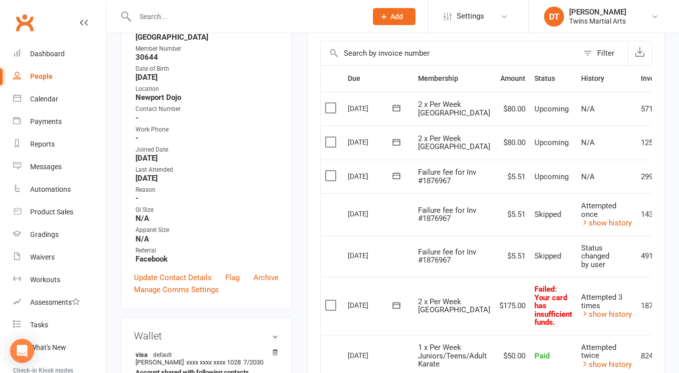
scroll to position [291, 0]
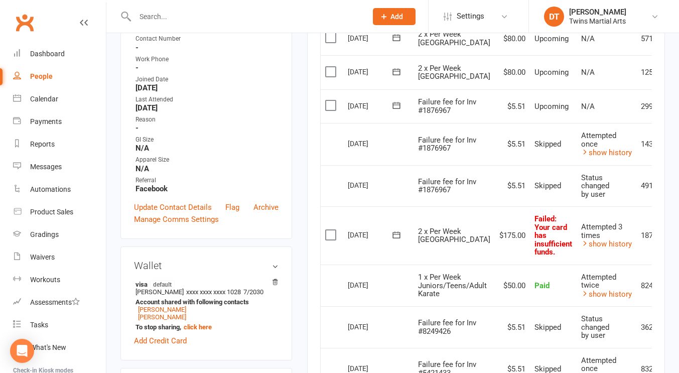
click at [397, 234] on icon at bounding box center [397, 235] width 10 height 10
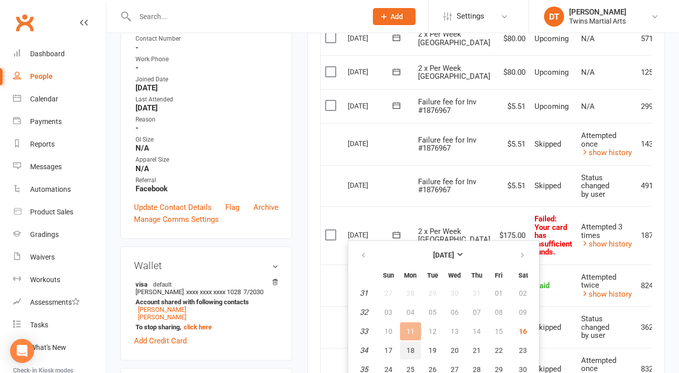
click at [406, 342] on button "18" at bounding box center [410, 350] width 21 height 18
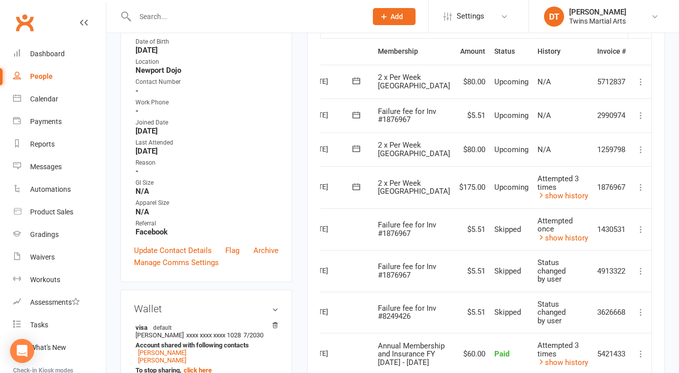
scroll to position [0, 0]
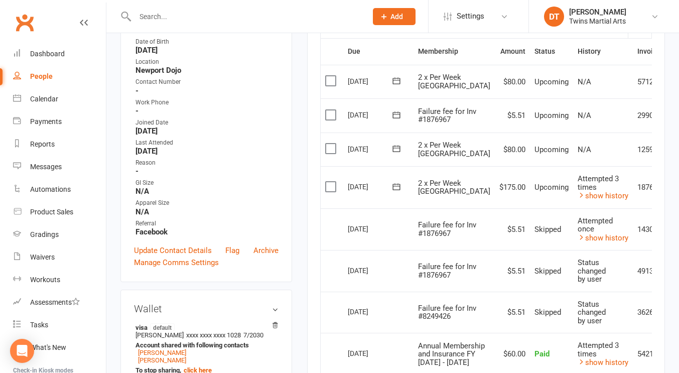
click at [400, 120] on span at bounding box center [397, 115] width 25 height 16
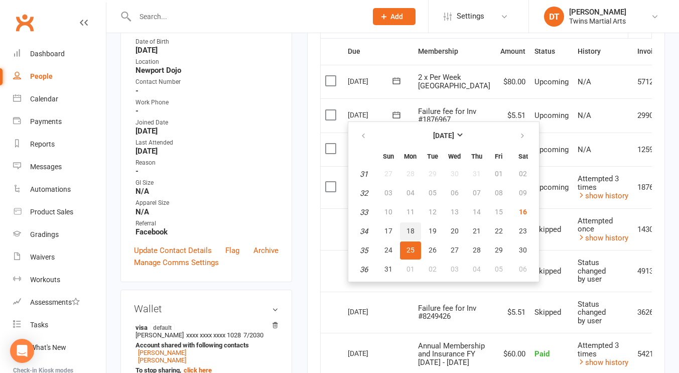
click at [411, 228] on span "18" at bounding box center [411, 231] width 8 height 8
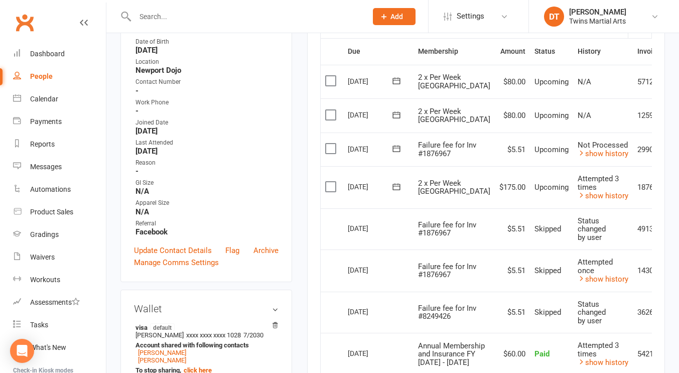
click at [395, 154] on span at bounding box center [397, 149] width 25 height 16
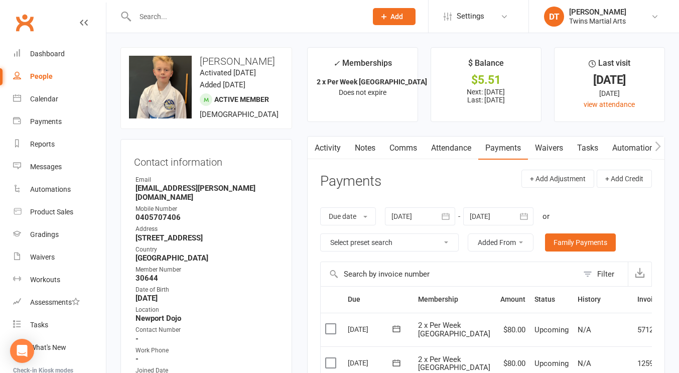
click at [397, 150] on link "Comms" at bounding box center [404, 148] width 42 height 23
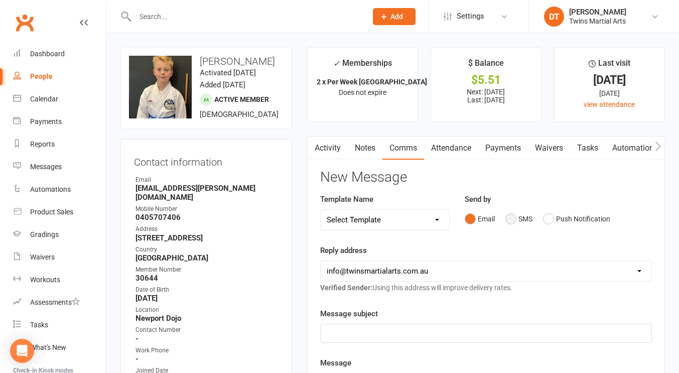
click at [512, 213] on button "SMS" at bounding box center [519, 218] width 27 height 19
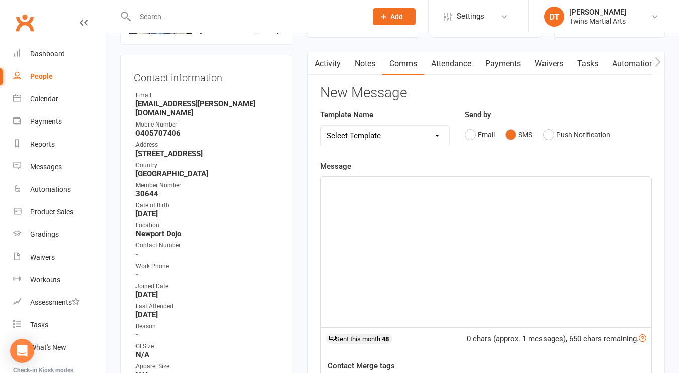
scroll to position [85, 0]
click at [479, 213] on div at bounding box center [486, 251] width 331 height 151
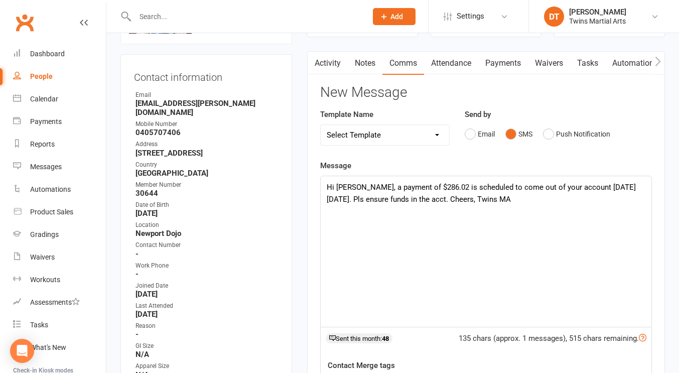
click at [492, 217] on div "Hi Emma, a payment of $286.02 is scheduled to come out of your account on Mon, …" at bounding box center [486, 251] width 331 height 151
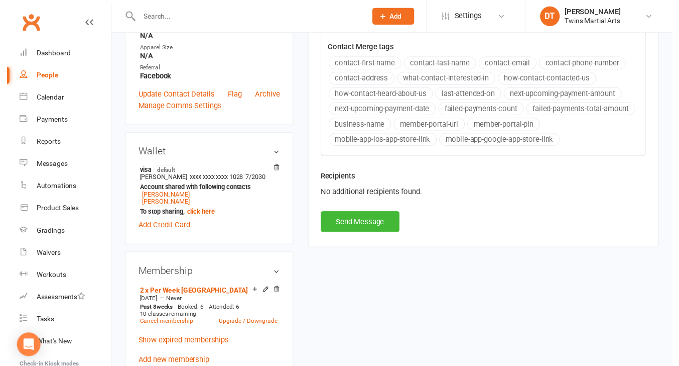
scroll to position [403, 0]
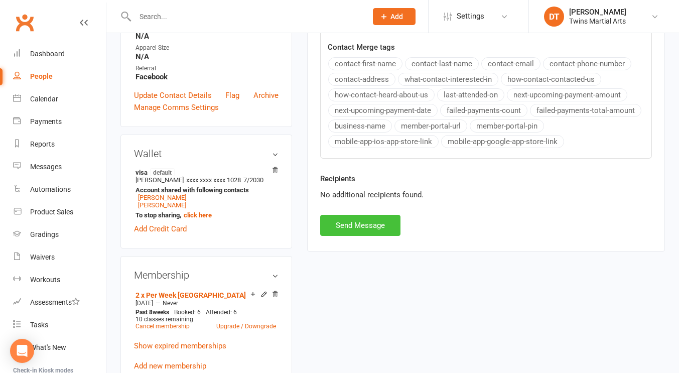
click at [388, 225] on button "Send Message" at bounding box center [360, 225] width 80 height 21
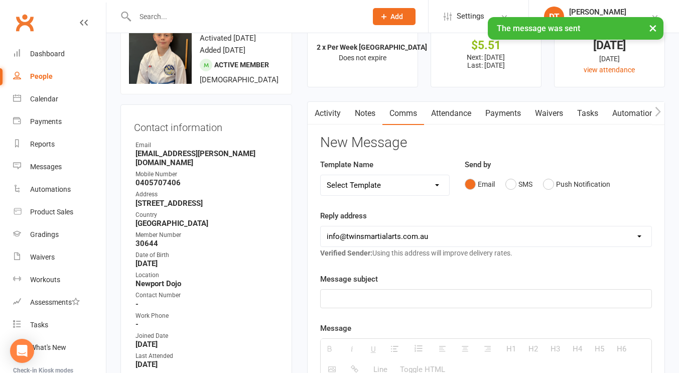
scroll to position [0, 0]
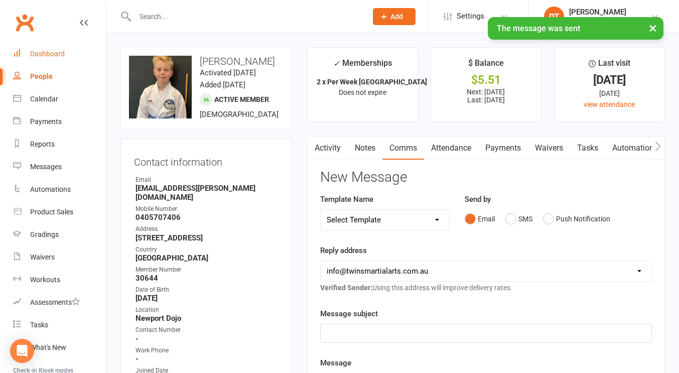
click at [53, 57] on div "Dashboard" at bounding box center [47, 54] width 35 height 8
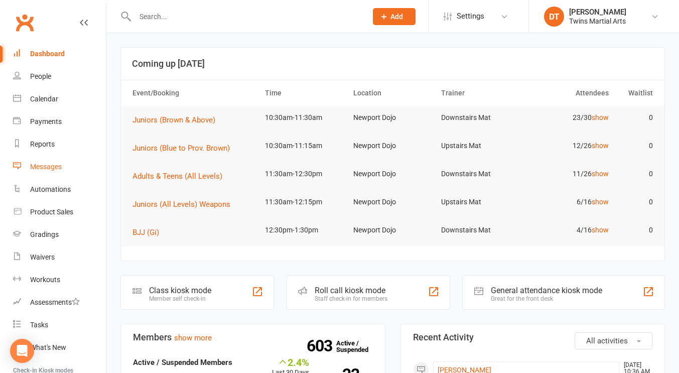
click at [53, 168] on div "Messages" at bounding box center [46, 167] width 32 height 8
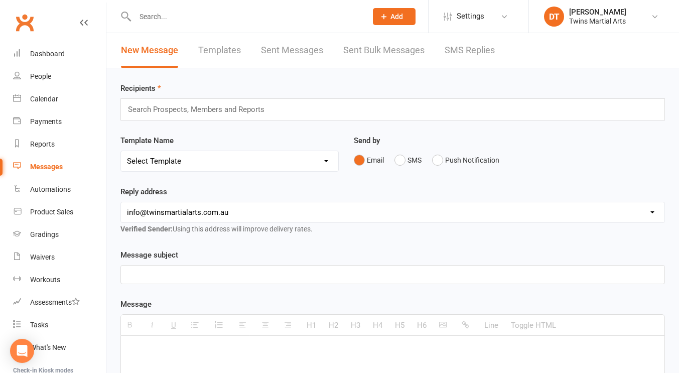
click at [249, 55] on div "New Message Templates Sent Messages Sent Bulk Messages SMS Replies" at bounding box center [307, 50] width 403 height 35
click at [215, 51] on link "Templates" at bounding box center [219, 50] width 43 height 35
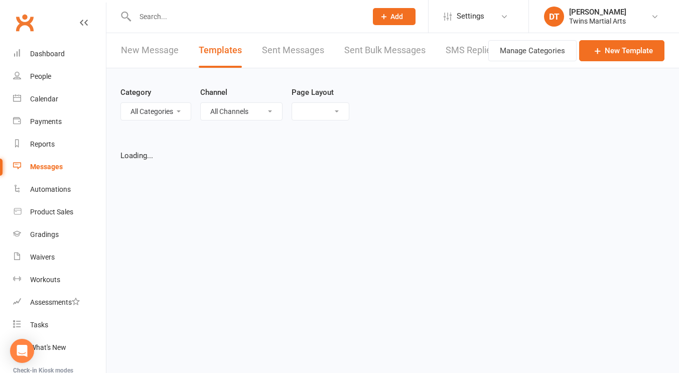
select select "grid"
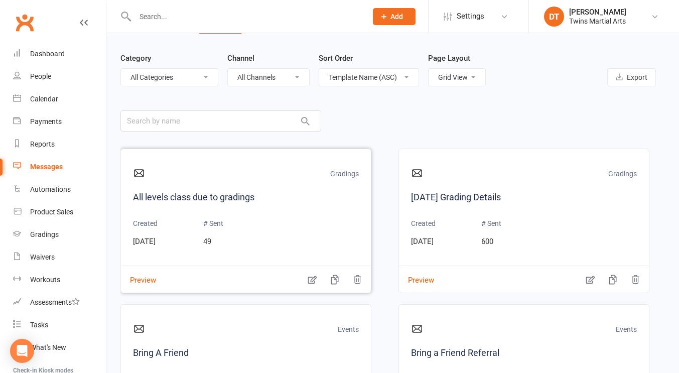
scroll to position [35, 0]
click at [253, 120] on input "text" at bounding box center [221, 120] width 201 height 21
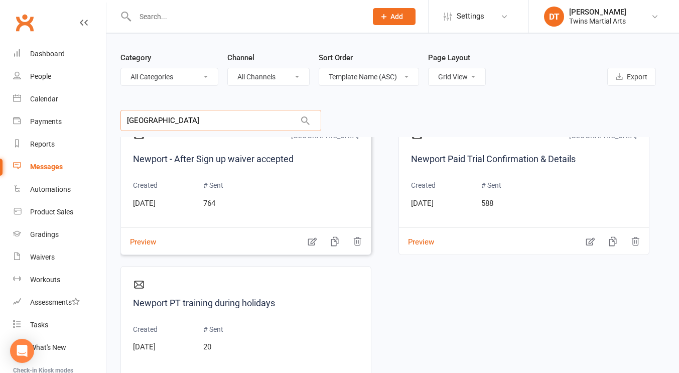
scroll to position [65, 0]
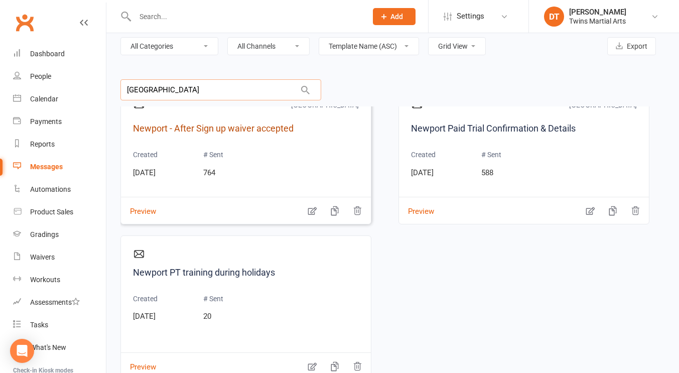
type input "newport"
click at [262, 128] on link "Newport - After Sign up waiver accepted" at bounding box center [246, 129] width 226 height 15
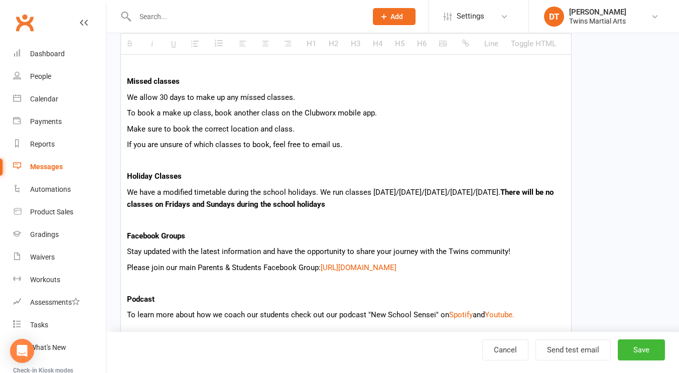
scroll to position [415, 0]
click at [384, 204] on p "We have a modified timetable during the school holidays. We run classes Monday/…" at bounding box center [346, 198] width 438 height 24
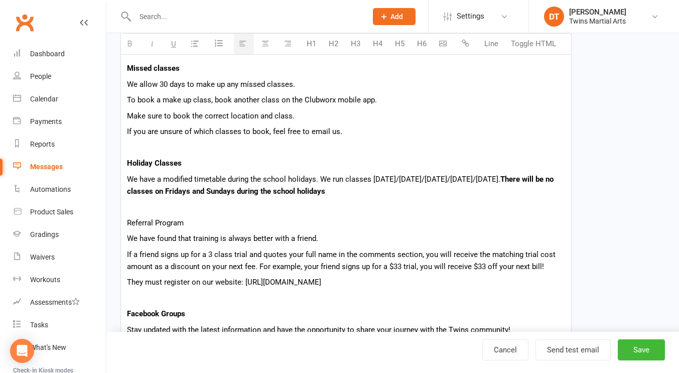
scroll to position [428, 0]
drag, startPoint x: 195, startPoint y: 223, endPoint x: 117, endPoint y: 221, distance: 77.9
click at [117, 221] on div "Template Name Newport - After Sign up waiver accepted Send by Email SMS Push No…" at bounding box center [346, 150] width 466 height 1017
click at [261, 226] on p "Referral Program" at bounding box center [346, 222] width 438 height 12
drag, startPoint x: 371, startPoint y: 284, endPoint x: 246, endPoint y: 283, distance: 125.5
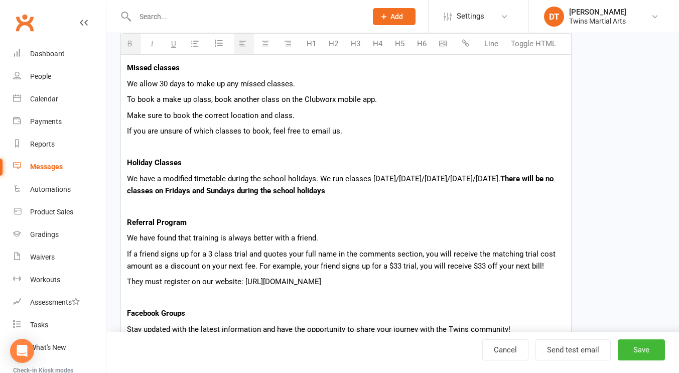
click at [246, 283] on p "They must register on our website: https://twinsmartialarts.com.au/" at bounding box center [346, 282] width 438 height 12
copy p "https://twinsmartialarts.com.au/"
click at [464, 42] on icon "button" at bounding box center [466, 44] width 8 height 8
click at [376, 164] on p "Holiday Classes" at bounding box center [346, 163] width 438 height 12
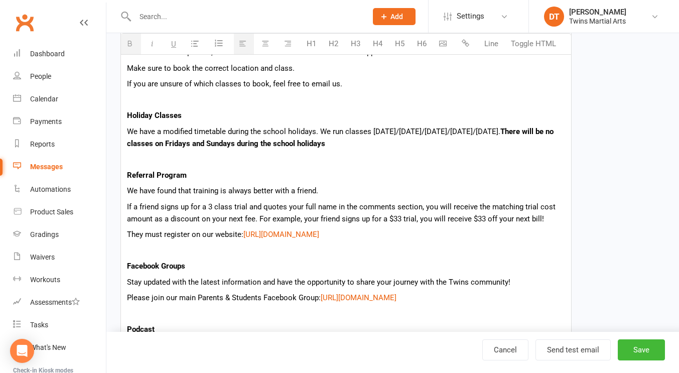
scroll to position [504, 0]
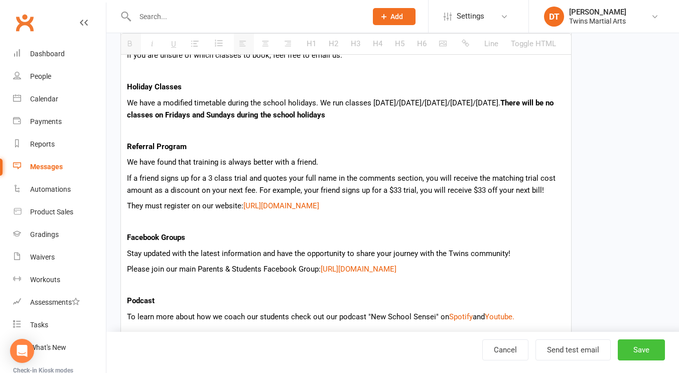
click at [631, 345] on button "Save" at bounding box center [641, 349] width 47 height 21
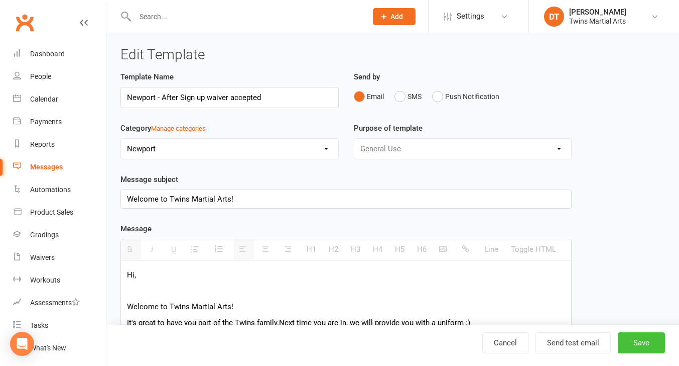
select select "grid"
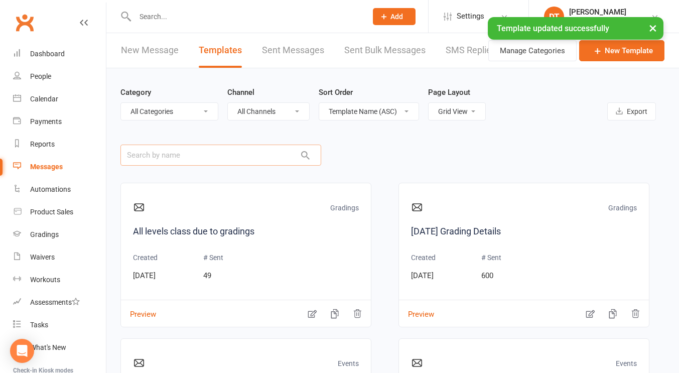
click at [228, 158] on input "text" at bounding box center [221, 155] width 201 height 21
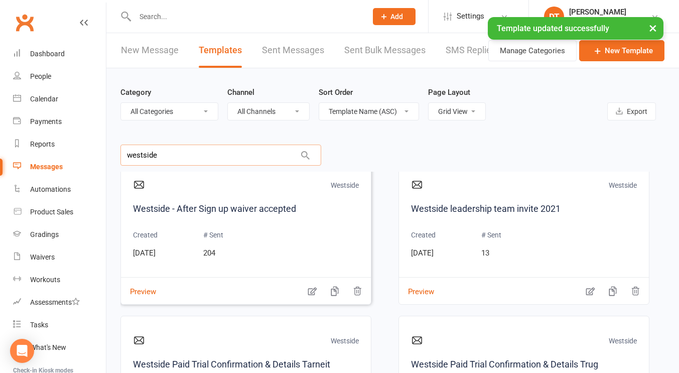
scroll to position [23, 0]
type input "westside"
click at [270, 212] on link "Westside - After Sign up waiver accepted" at bounding box center [246, 208] width 226 height 15
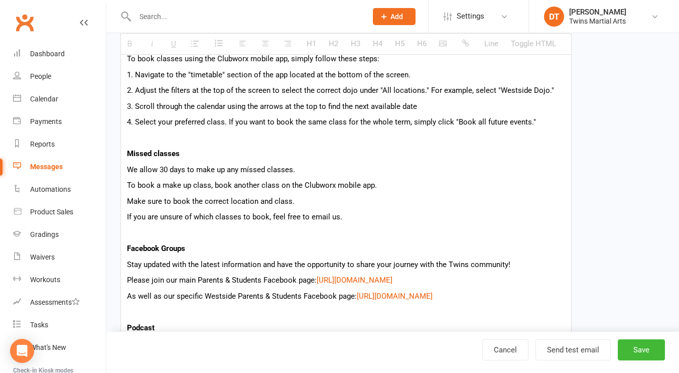
scroll to position [398, 0]
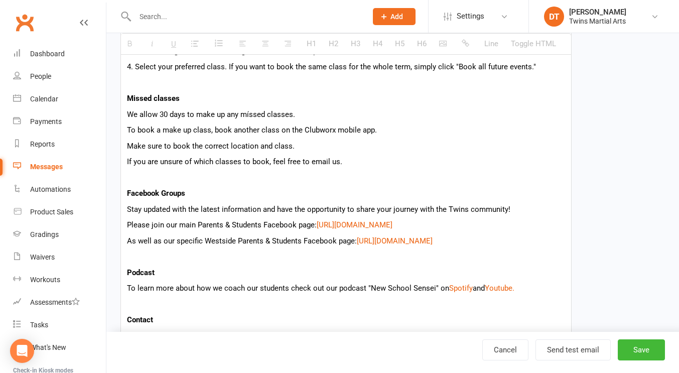
click at [393, 163] on p "If you are unsure of which classes to book, feel free to email us." at bounding box center [346, 162] width 438 height 12
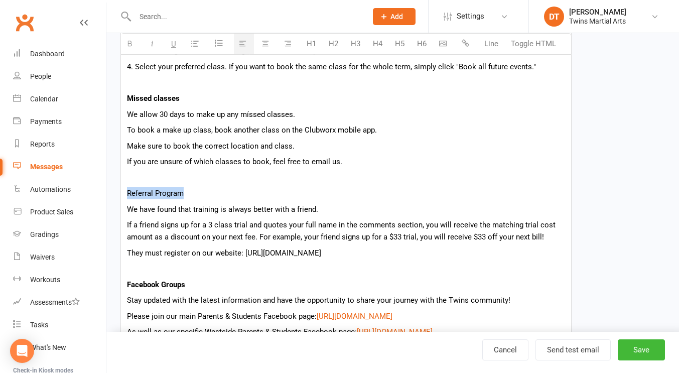
drag, startPoint x: 218, startPoint y: 194, endPoint x: 102, endPoint y: 194, distance: 116.0
click at [102, 194] on ui-view "Prospect Member Non-attending contact Class / event Appointment Grading event T…" at bounding box center [339, 129] width 679 height 1049
click at [372, 255] on p "They must register on our website: https://twinsmartialarts.com.au/" at bounding box center [346, 253] width 438 height 12
drag, startPoint x: 372, startPoint y: 255, endPoint x: 246, endPoint y: 256, distance: 126.0
click at [246, 256] on p "They must register on our website: https://twinsmartialarts.com.au/" at bounding box center [346, 253] width 438 height 12
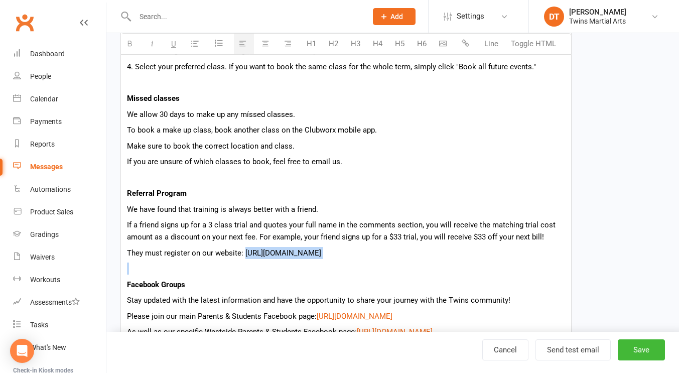
copy p "https://twinsmartialarts.com.au/"
click at [468, 45] on icon "button" at bounding box center [466, 44] width 8 height 8
click at [392, 129] on p "To book a make up class, book another class on the Clubworx mobile app." at bounding box center [346, 130] width 438 height 12
click at [652, 350] on button "Save" at bounding box center [641, 349] width 47 height 21
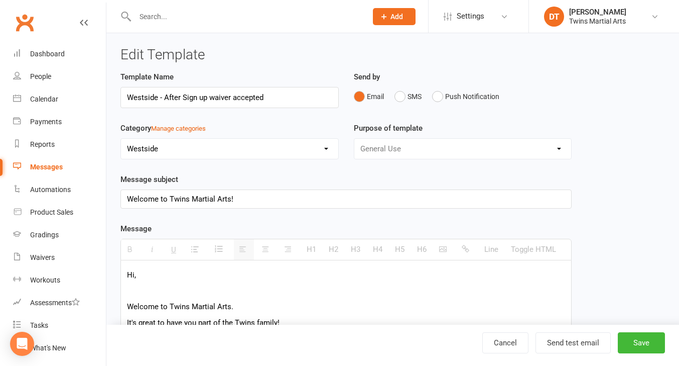
select select "grid"
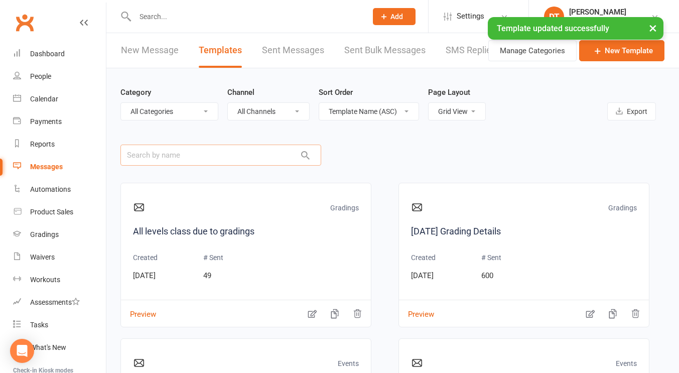
click at [195, 155] on input "text" at bounding box center [221, 155] width 201 height 21
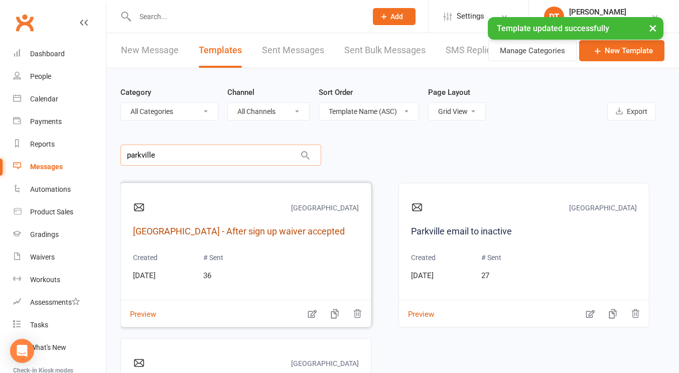
type input "parkville"
click at [234, 231] on link "Parkville - After sign up waiver accepted" at bounding box center [246, 231] width 226 height 15
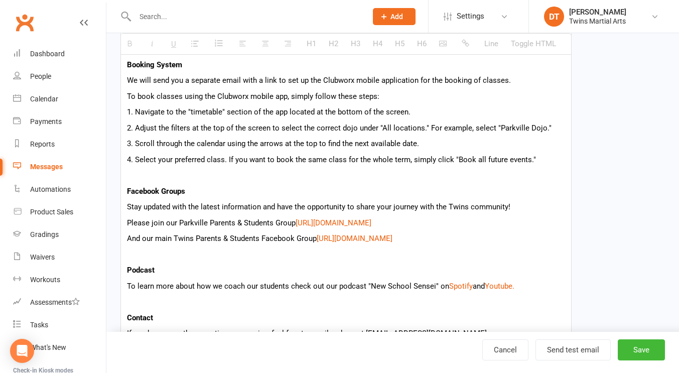
scroll to position [289, 0]
click at [272, 170] on p at bounding box center [346, 176] width 438 height 12
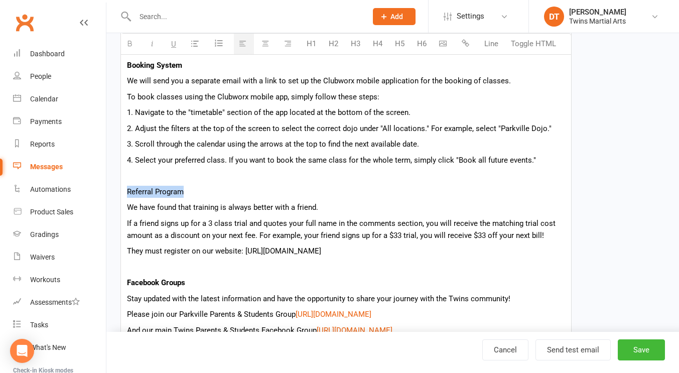
drag, startPoint x: 213, startPoint y: 193, endPoint x: 109, endPoint y: 190, distance: 103.5
click at [109, 190] on div "Edit Template Template Name Parkville - After sign up waiver accepted Send by E…" at bounding box center [392, 198] width 573 height 908
click at [245, 196] on p "Referral Program" at bounding box center [346, 192] width 438 height 12
click at [371, 242] on div "Hi, Welcome to Twins Martial Arts! It's great to have you part of the Twins fam…" at bounding box center [346, 236] width 450 height 530
drag, startPoint x: 390, startPoint y: 251, endPoint x: 245, endPoint y: 256, distance: 145.2
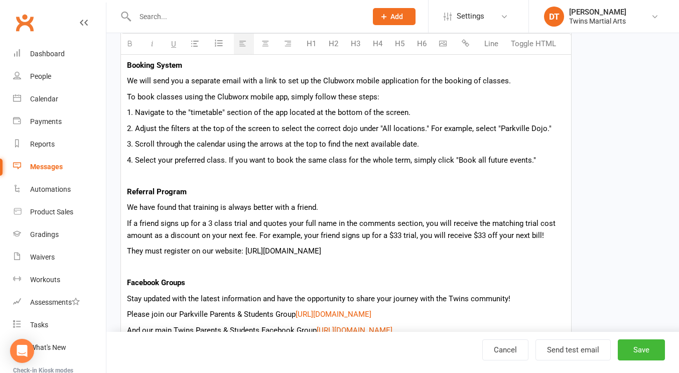
click at [245, 256] on p "They must register on our website: https://twinsmartialarts.com.au/" at bounding box center [346, 251] width 438 height 12
copy p "https://twinsmartialarts.com.au/"
click at [461, 42] on button "button" at bounding box center [467, 44] width 20 height 20
click at [462, 224] on p "If a friend signs up for a 3 class trial and quotes your full name in the comme…" at bounding box center [346, 229] width 438 height 24
click at [646, 347] on button "Save" at bounding box center [641, 349] width 47 height 21
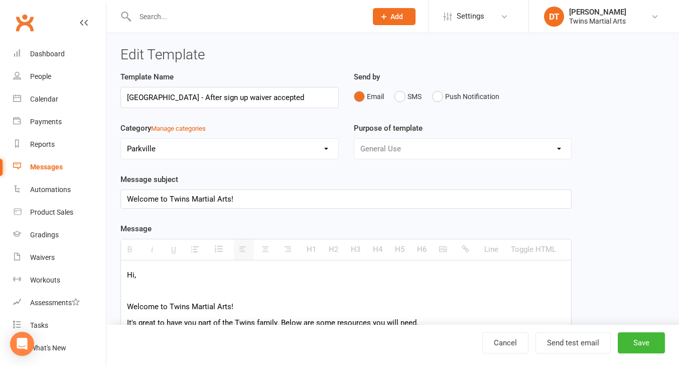
select select "grid"
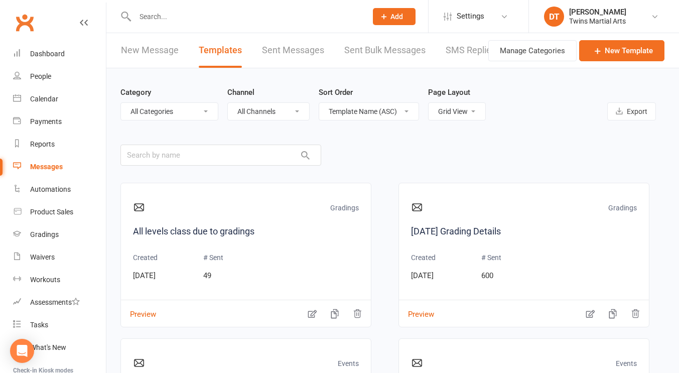
click at [53, 164] on div "Messages" at bounding box center [46, 167] width 33 height 8
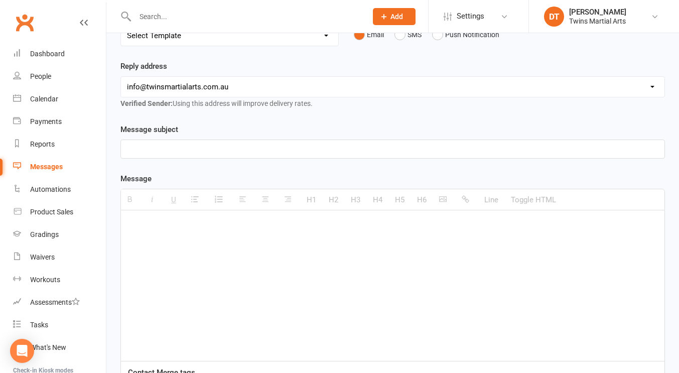
scroll to position [127, 0]
click at [259, 254] on div at bounding box center [393, 284] width 544 height 151
click at [520, 198] on button "Toggle HTML" at bounding box center [533, 199] width 55 height 20
click at [493, 217] on textarea at bounding box center [393, 284] width 545 height 151
paste textarea "<!DOCTYPE html> <html> <head> <style> body { font-family: Arial, sans-serif; li…"
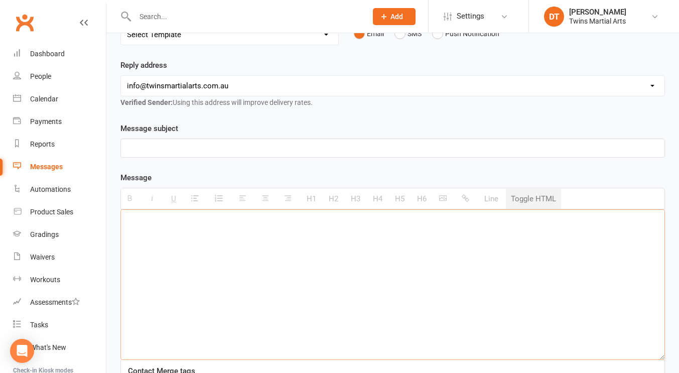
type textarea "<!DOCTYPE html> <html> <head> <style> body { font-family: Arial, sans-serif; li…"
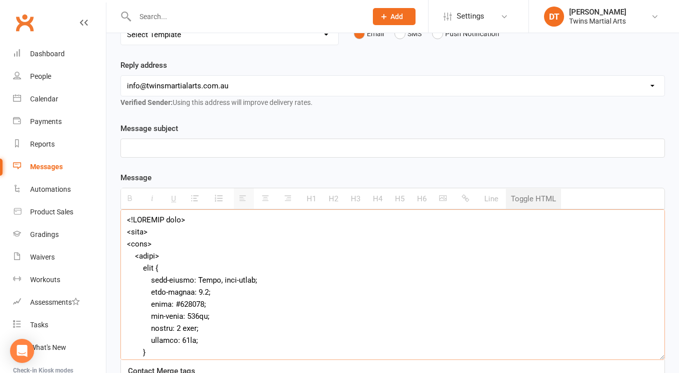
scroll to position [1444, 0]
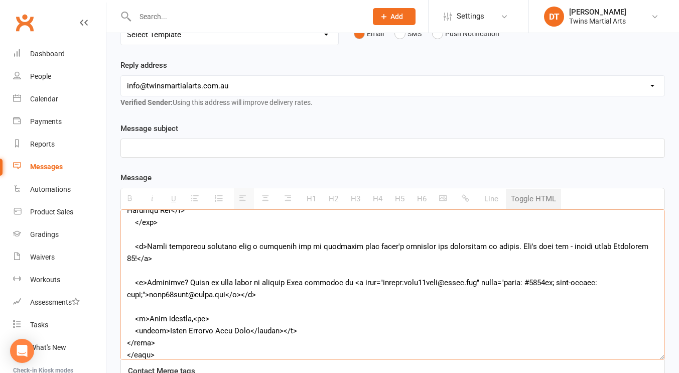
click at [551, 195] on button "Toggle HTML" at bounding box center [533, 199] width 55 height 20
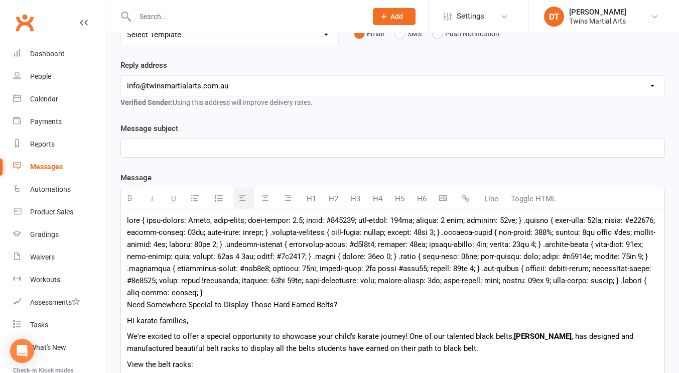
drag, startPoint x: 258, startPoint y: 293, endPoint x: 104, endPoint y: 212, distance: 173.4
click at [104, 212] on ui-view "Prospect Member Non-attending contact Class / event Appointment Grading event T…" at bounding box center [339, 370] width 679 height 988
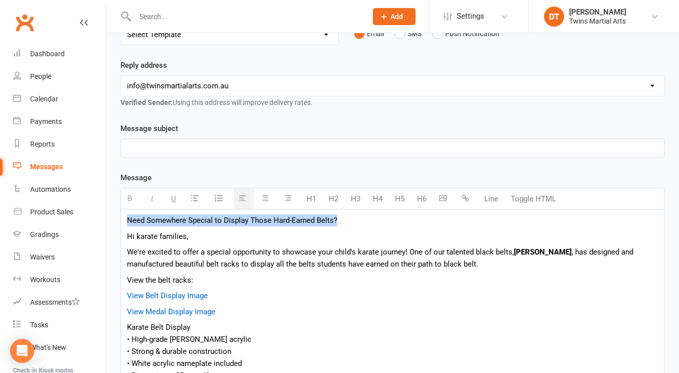
drag, startPoint x: 355, startPoint y: 217, endPoint x: 99, endPoint y: 200, distance: 256.7
click at [99, 200] on ui-view "Prospect Member Non-attending contact Class / event Appointment Grading event T…" at bounding box center [339, 327] width 679 height 903
copy div "Need Somewhere Special to Display Those Hard-Earned Belts?"
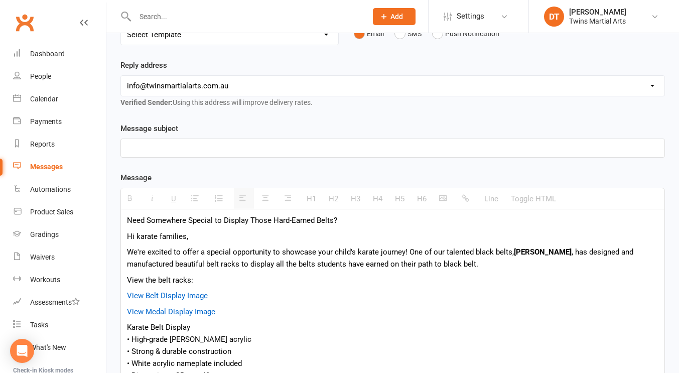
click at [187, 150] on p at bounding box center [393, 148] width 532 height 12
paste div
click at [362, 146] on p "Need Somewhere Special to Display Those Hard-Earned Belts?" at bounding box center [393, 148] width 532 height 12
drag, startPoint x: 362, startPoint y: 146, endPoint x: 0, endPoint y: 169, distance: 362.3
click at [0, 169] on ui-view "Prospect Member Non-attending contact Class / event Appointment Grading event T…" at bounding box center [339, 327] width 679 height 903
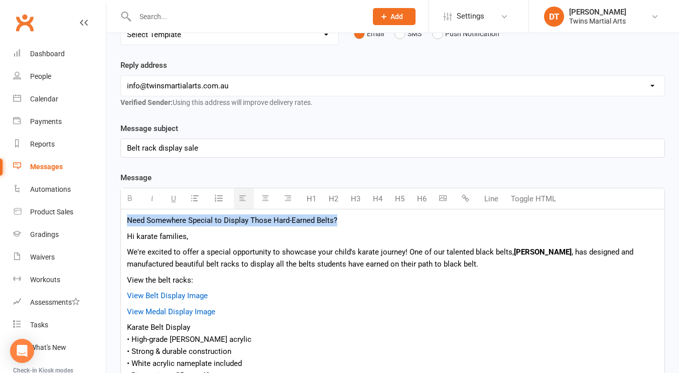
drag, startPoint x: 345, startPoint y: 220, endPoint x: 106, endPoint y: 205, distance: 240.0
click at [106, 205] on ui-view "Prospect Member Non-attending contact Class / event Appointment Grading event T…" at bounding box center [339, 327] width 679 height 903
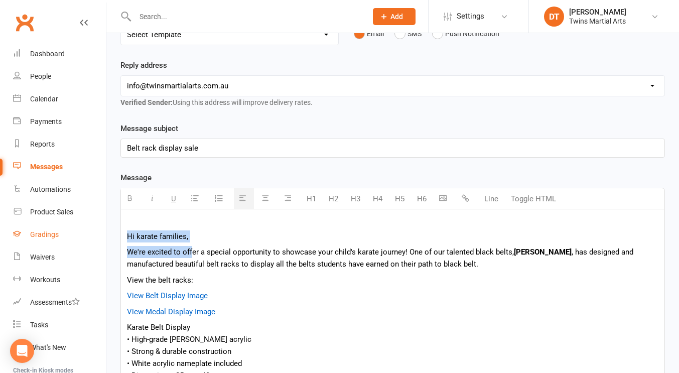
drag, startPoint x: 192, startPoint y: 243, endPoint x: 85, endPoint y: 227, distance: 107.6
click at [85, 227] on ui-view "Prospect Member Non-attending contact Class / event Appointment Grading event T…" at bounding box center [339, 327] width 679 height 903
click at [169, 234] on p "Hi karate families," at bounding box center [393, 236] width 532 height 12
drag, startPoint x: 201, startPoint y: 234, endPoint x: 95, endPoint y: 233, distance: 106.0
click at [95, 233] on ui-view "Prospect Member Non-attending contact Class / event Appointment Grading event T…" at bounding box center [339, 327] width 679 height 903
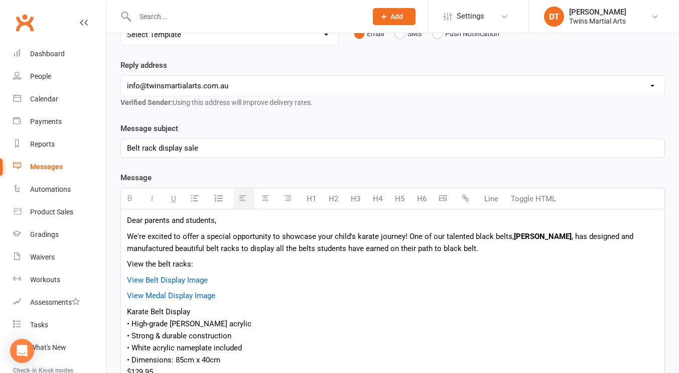
click at [150, 219] on div "Dear parents and students," at bounding box center [393, 220] width 532 height 12
click at [190, 220] on div "Dear Parents and students," at bounding box center [393, 220] width 532 height 12
click at [292, 253] on p "We're excited to offer a special opportunity to showcase your child's karate jo…" at bounding box center [393, 242] width 532 height 24
click at [339, 262] on p "View the belt racks:" at bounding box center [393, 264] width 532 height 12
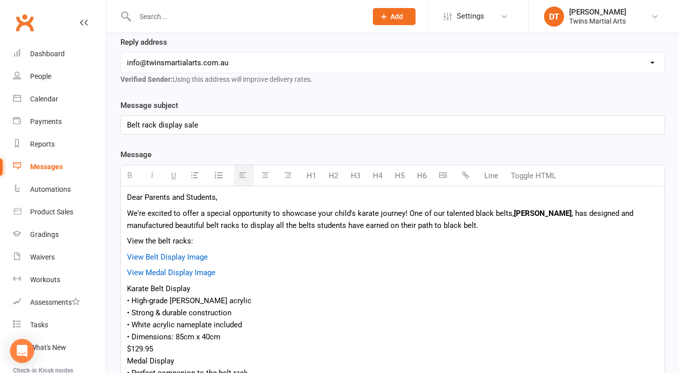
scroll to position [185, 0]
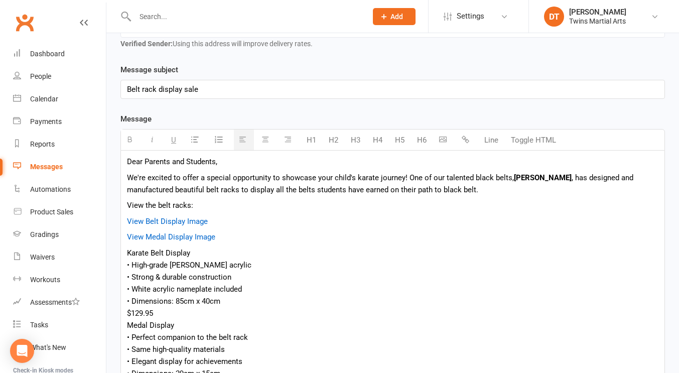
click at [387, 199] on p "View the belt racks:" at bounding box center [393, 205] width 532 height 12
click at [353, 176] on p "We're excited to offer a special opportunity to showcase your child's karate jo…" at bounding box center [393, 184] width 532 height 24
click at [399, 198] on div "Dear Parents and Students, We're excited to offer a special opportunity to show…" at bounding box center [393, 344] width 544 height 387
click at [451, 193] on p "We're excited to offer a special opportunity to showcase your Karate journey! O…" at bounding box center [393, 184] width 532 height 24
click at [469, 192] on p "We're excited to offer a special opportunity to showcase your Karate journey! O…" at bounding box center [393, 184] width 532 height 24
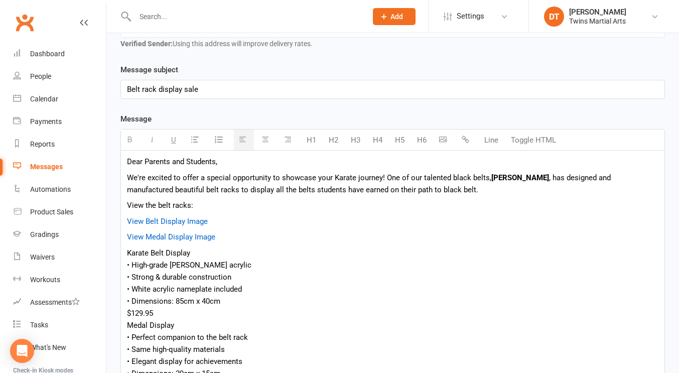
click at [369, 204] on p "View the belt racks:" at bounding box center [393, 205] width 532 height 12
click at [338, 200] on p "View the belt racks:" at bounding box center [393, 205] width 532 height 12
click at [232, 220] on p "View Belt Display Image" at bounding box center [393, 221] width 532 height 12
click at [203, 205] on p "View the belt racks:" at bounding box center [393, 205] width 532 height 12
click at [226, 234] on p "View Medal Display Image" at bounding box center [393, 237] width 532 height 12
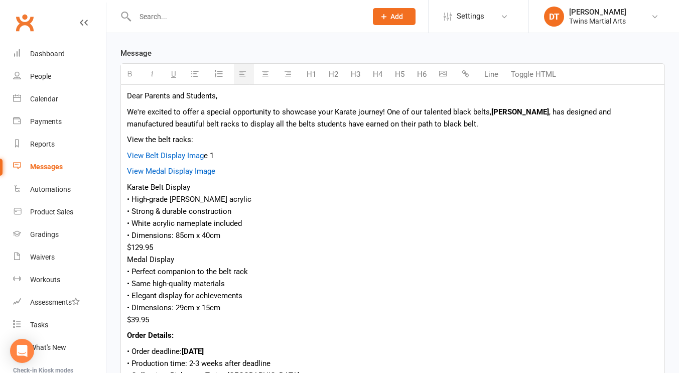
scroll to position [252, 0]
drag, startPoint x: 221, startPoint y: 159, endPoint x: 125, endPoint y: 158, distance: 96.9
click at [125, 158] on div "Dear Parents and Students, We're excited to offer a special opportunity to show…" at bounding box center [393, 277] width 544 height 387
drag, startPoint x: 339, startPoint y: 93, endPoint x: 402, endPoint y: 81, distance: 64.3
click at [402, 81] on div "Message H1 H2 H3 H4 H5 H6 Line Toggle HTML Dear Parents and Students, We're exc…" at bounding box center [393, 305] width 545 height 517
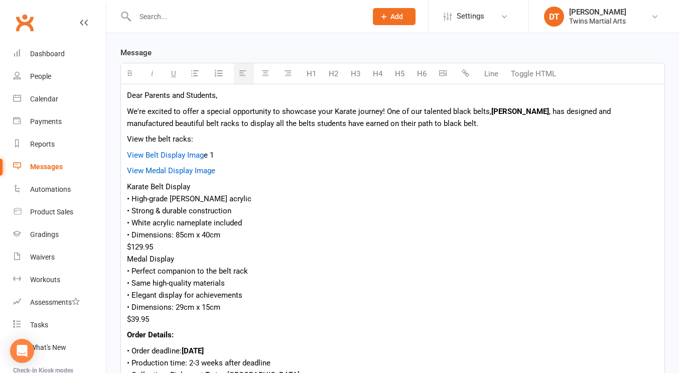
click at [330, 160] on p "View Belt Display Imag e 1" at bounding box center [393, 155] width 532 height 12
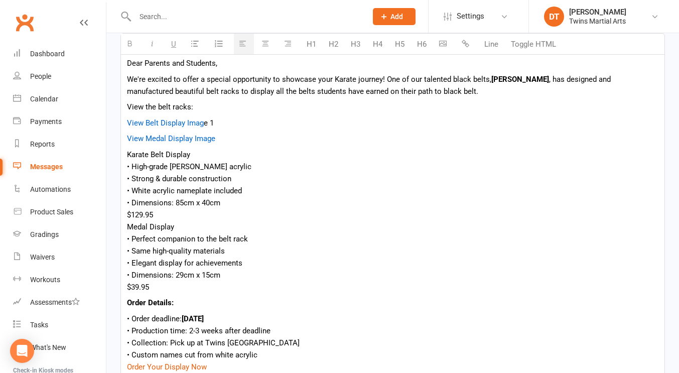
scroll to position [251, 0]
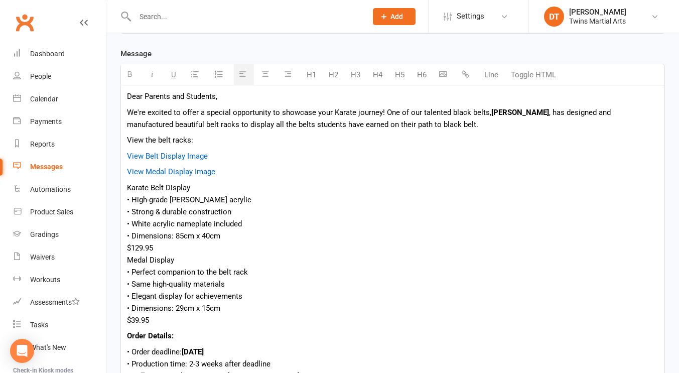
click at [229, 167] on p "View Medal Display Image" at bounding box center [393, 172] width 532 height 12
click at [230, 168] on p "View Medal Display Image" at bounding box center [393, 172] width 532 height 12
click at [219, 157] on p "View Belt Display Image" at bounding box center [393, 156] width 532 height 12
click at [542, 77] on button "Toggle HTML" at bounding box center [533, 75] width 55 height 20
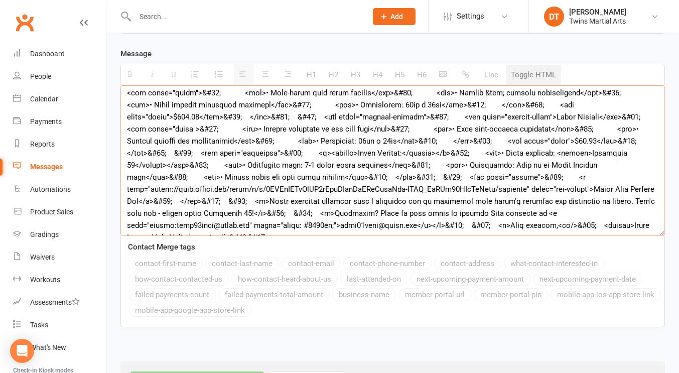
scroll to position [0, 0]
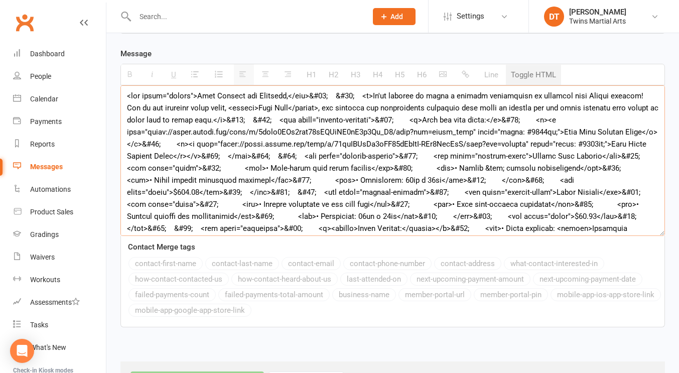
click at [624, 131] on textarea at bounding box center [393, 160] width 545 height 151
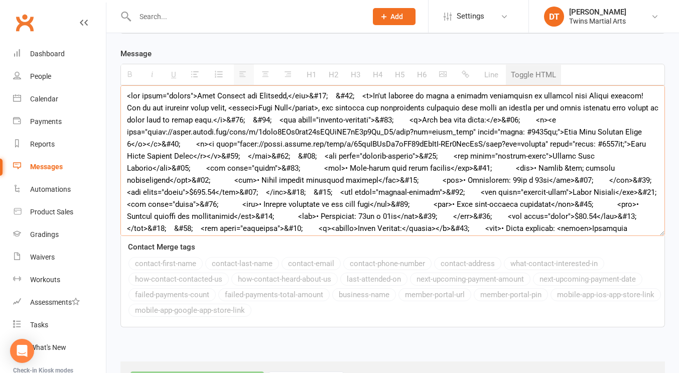
click at [646, 143] on textarea at bounding box center [393, 160] width 545 height 151
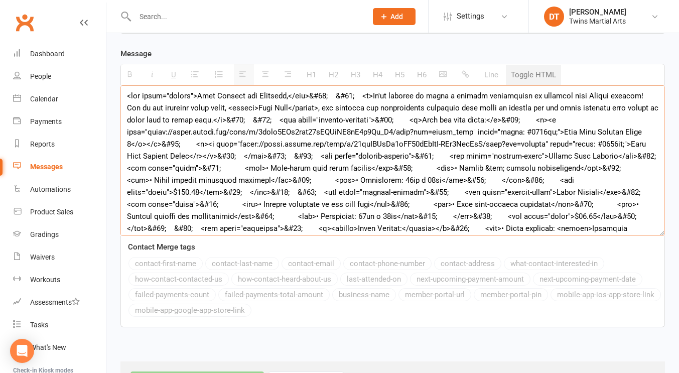
click at [173, 153] on textarea at bounding box center [393, 160] width 545 height 151
type textarea "<div class="header">Dear Parents and Students,</div>&#10; &#10; <p>We're excite…"
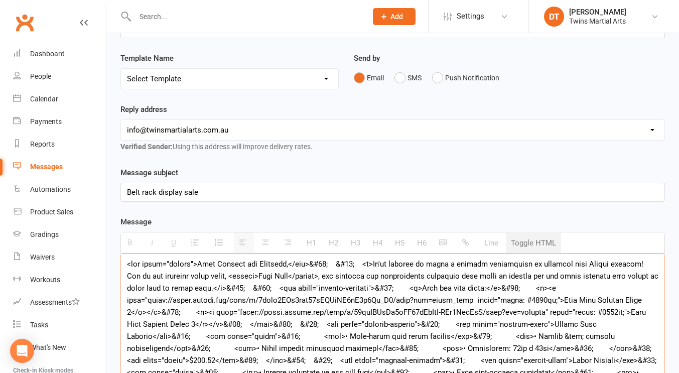
scroll to position [86, 0]
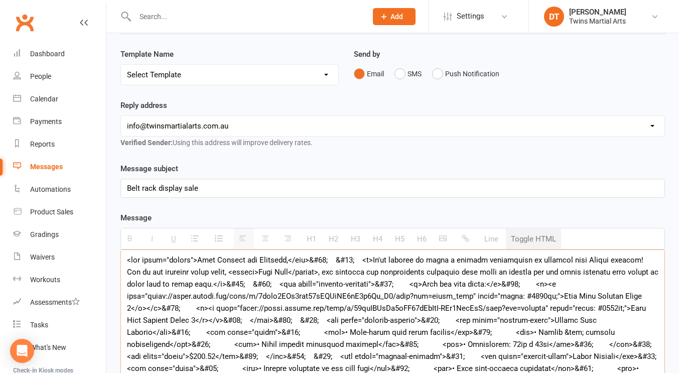
click at [531, 240] on button "Toggle HTML" at bounding box center [533, 239] width 55 height 20
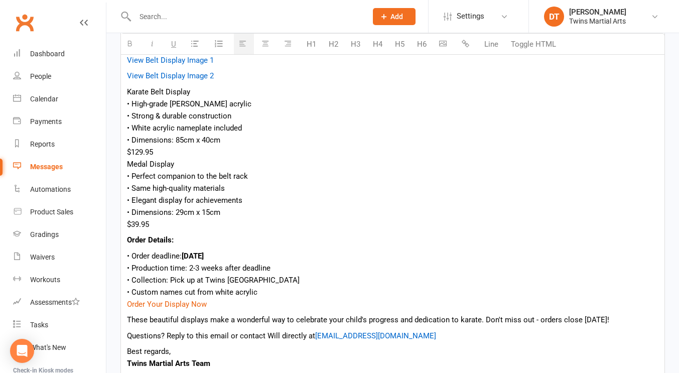
scroll to position [329, 0]
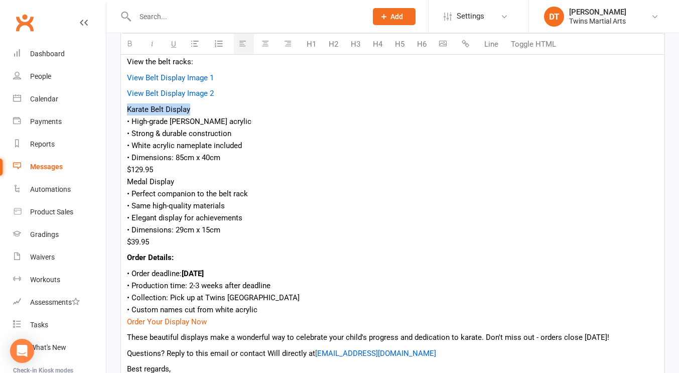
drag, startPoint x: 203, startPoint y: 109, endPoint x: 127, endPoint y: 110, distance: 76.8
click at [127, 110] on div "Dear Parents and Students, We're excited to offer a special opportunity to show…" at bounding box center [393, 200] width 544 height 387
click at [232, 145] on div "• White acrylic nameplate included" at bounding box center [393, 146] width 532 height 12
drag, startPoint x: 191, startPoint y: 181, endPoint x: 108, endPoint y: 179, distance: 82.4
click at [108, 179] on div "Recipients Search Prospects, Members and Reports Template Name Select Template …" at bounding box center [392, 150] width 573 height 822
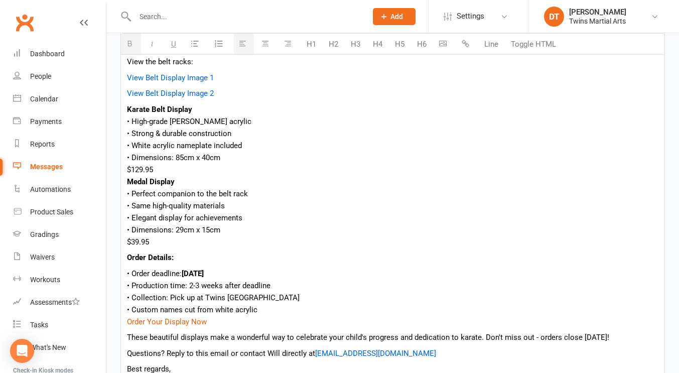
click at [200, 174] on div "$129.95" at bounding box center [393, 170] width 532 height 12
click at [225, 214] on div "• Elegant display for achievements" at bounding box center [393, 218] width 532 height 12
click at [260, 221] on div "• Elegant display for achievements" at bounding box center [393, 218] width 532 height 12
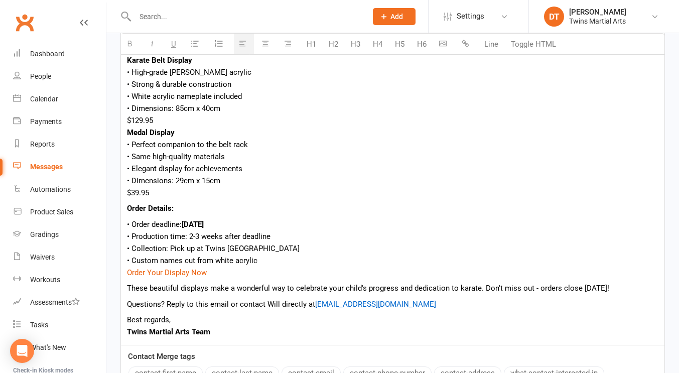
scroll to position [407, 0]
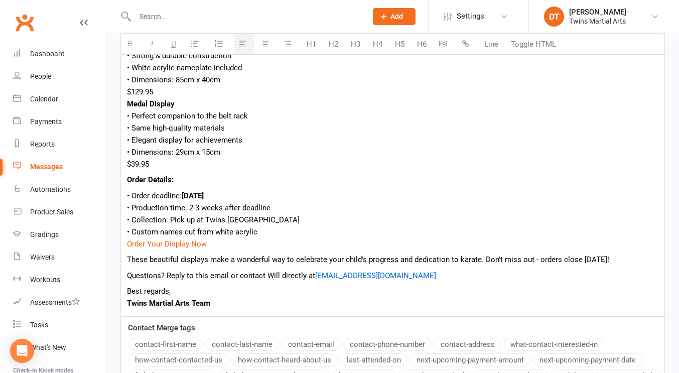
click at [280, 215] on div "• Collection: Pick up at Twins [GEOGRAPHIC_DATA]" at bounding box center [393, 220] width 532 height 12
drag, startPoint x: 191, startPoint y: 245, endPoint x: 181, endPoint y: 219, distance: 28.0
click at [181, 219] on div "• Collection: Pick up at Twins [GEOGRAPHIC_DATA]" at bounding box center [393, 220] width 532 height 12
click at [211, 244] on div "Order Your Display Now" at bounding box center [393, 244] width 532 height 12
click at [275, 234] on div "• Custom names cut from white acrylic" at bounding box center [393, 232] width 532 height 12
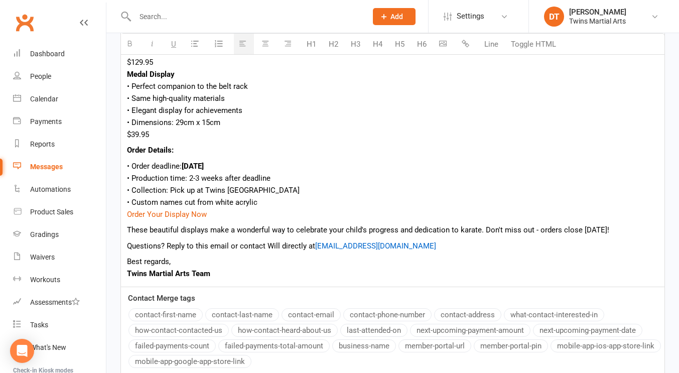
scroll to position [479, 0]
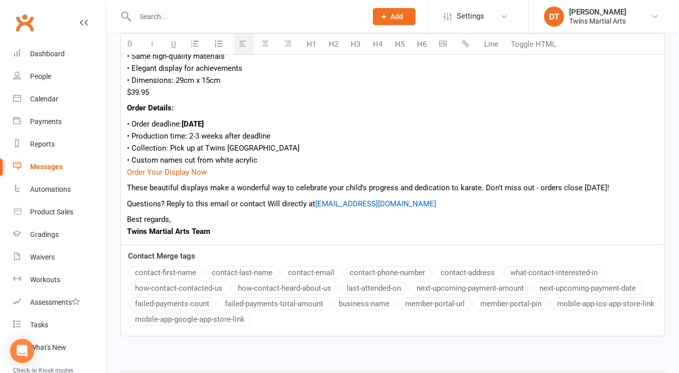
click at [282, 212] on div "Dear Parents and Students, We're excited to offer a special opportunity to show…" at bounding box center [393, 50] width 544 height 387
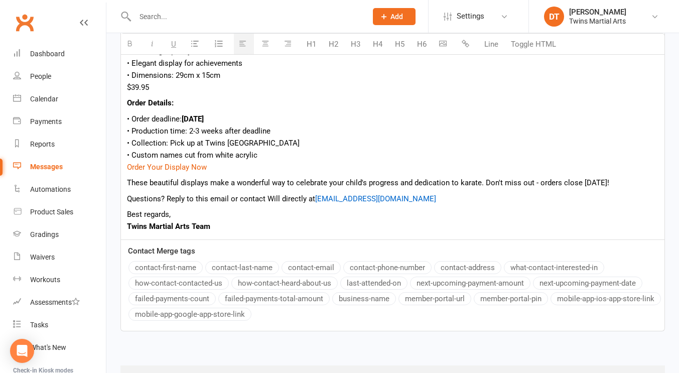
scroll to position [483, 0]
drag, startPoint x: 235, startPoint y: 231, endPoint x: 120, endPoint y: 214, distance: 116.7
click at [120, 214] on div "Template Name Send by Email SMS Push Notification Message subject Belt rack dis…" at bounding box center [393, 56] width 560 height 580
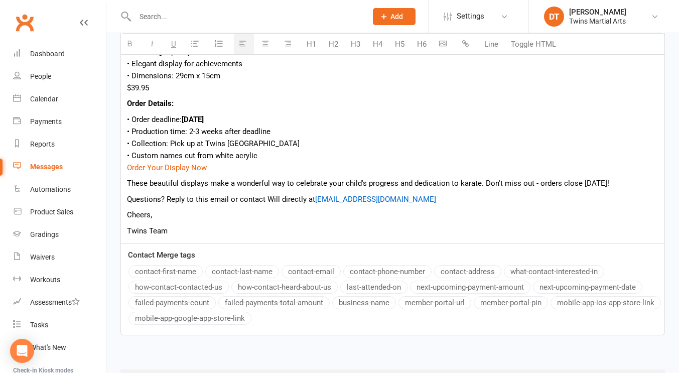
scroll to position [465, 0]
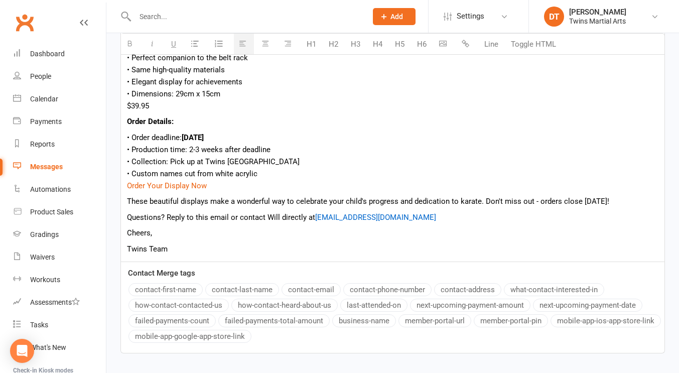
click at [266, 222] on p "Questions? Reply to this email or contact Will directly at will09hart@gmail.com" at bounding box center [393, 217] width 532 height 12
click at [239, 235] on p "Cheers," at bounding box center [393, 233] width 532 height 12
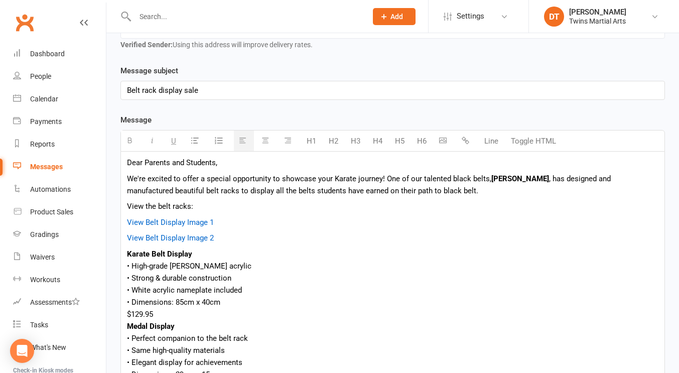
scroll to position [144, 0]
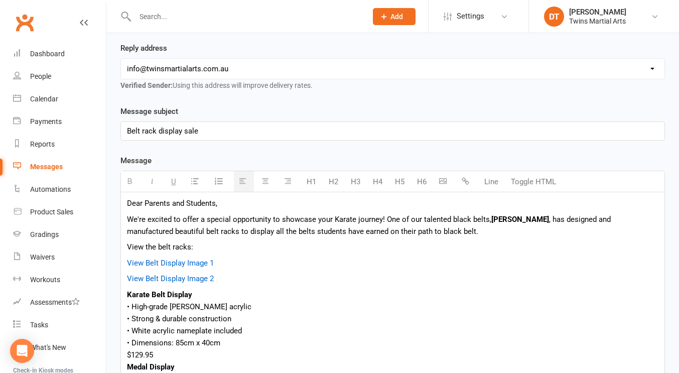
click at [298, 228] on p "We're excited to offer a special opportunity to showcase your Karate journey! O…" at bounding box center [393, 225] width 532 height 24
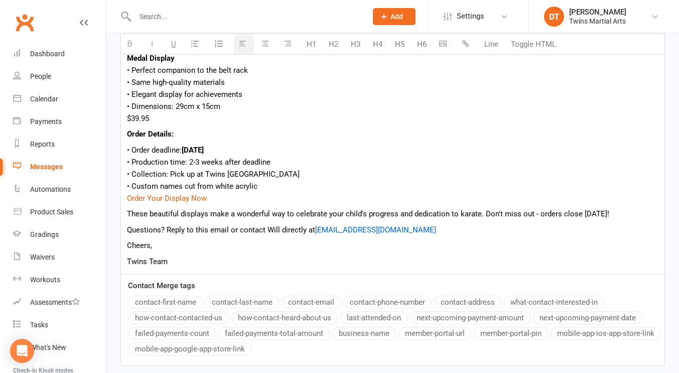
scroll to position [490, 0]
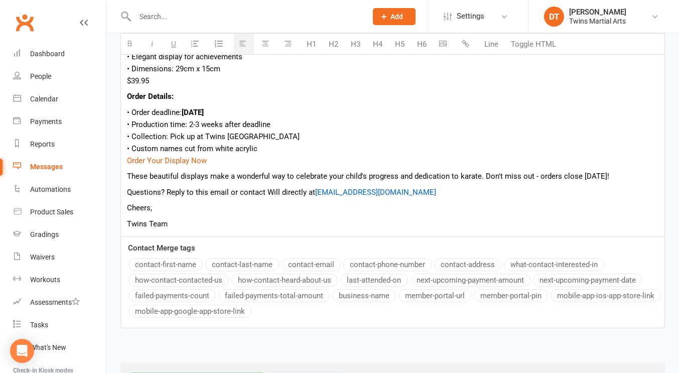
click at [288, 192] on p "Questions? Reply to this email or contact Will directly at will09hart@gmail.com" at bounding box center [393, 192] width 532 height 12
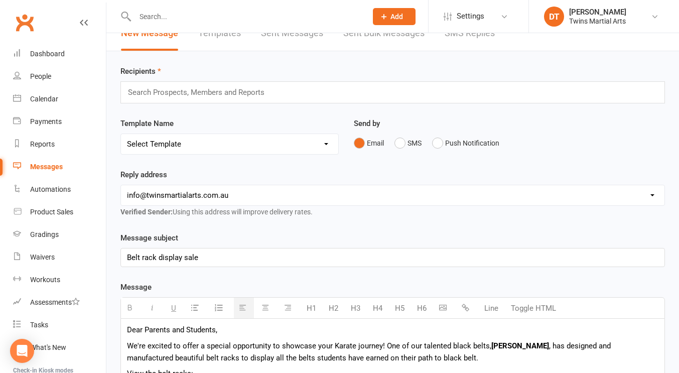
scroll to position [0, 0]
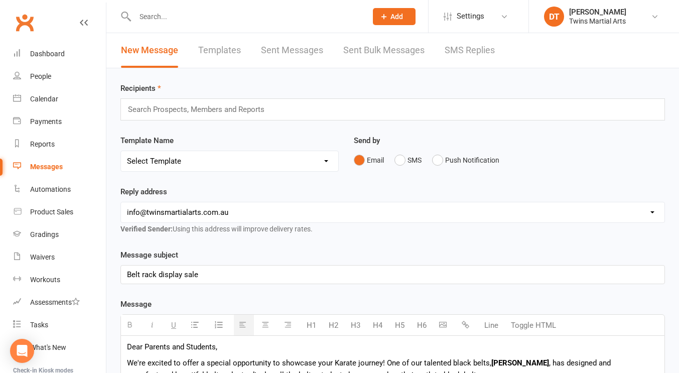
click at [261, 111] on input "text" at bounding box center [201, 109] width 148 height 13
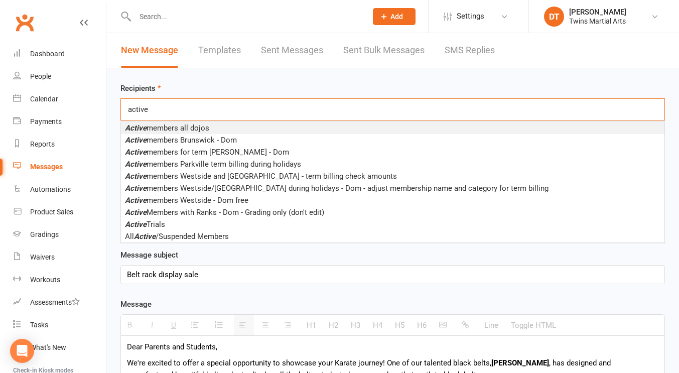
type input "active"
click at [249, 126] on li "Active members all dojos" at bounding box center [393, 128] width 544 height 12
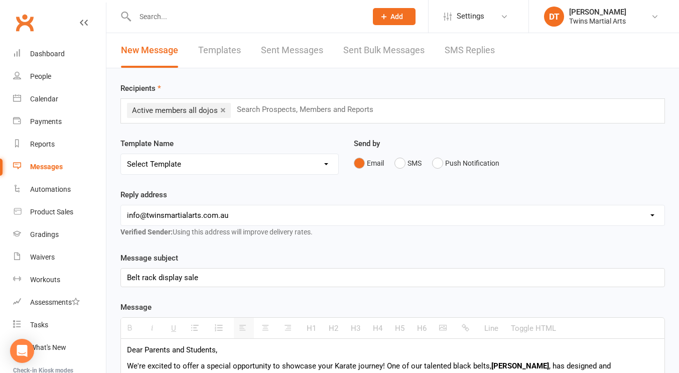
click at [392, 196] on div "Reply address hello@clubworx.com info@twinsmartialarts.com.au lance@twinsmartia…" at bounding box center [393, 213] width 545 height 49
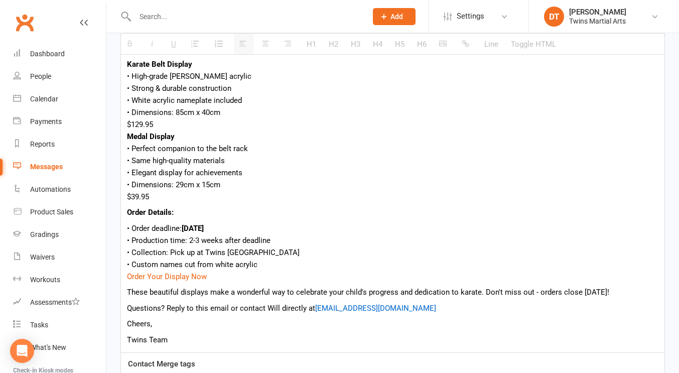
scroll to position [427, 0]
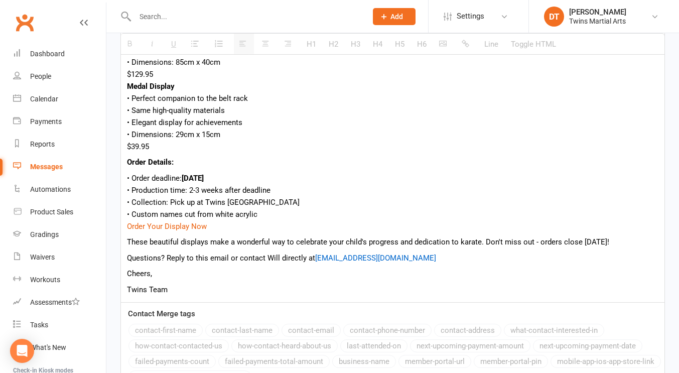
click at [352, 223] on div "Order Your Display Now" at bounding box center [393, 226] width 532 height 12
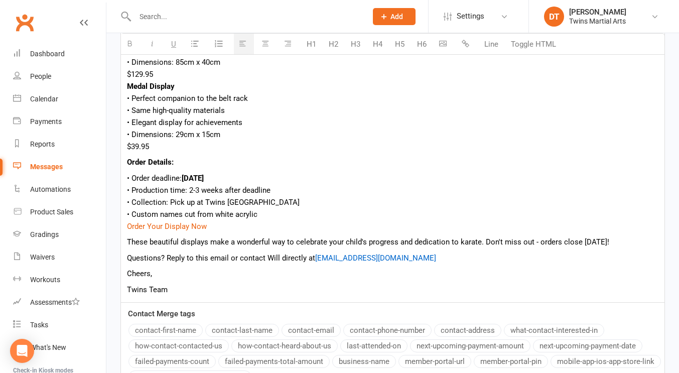
click at [341, 205] on div "• Collection: Pick up at Twins [GEOGRAPHIC_DATA]" at bounding box center [393, 202] width 532 height 12
click at [276, 220] on div "Order Your Display Now" at bounding box center [393, 226] width 532 height 12
click at [271, 214] on div "• Custom names cut from white acrylic" at bounding box center [393, 214] width 532 height 12
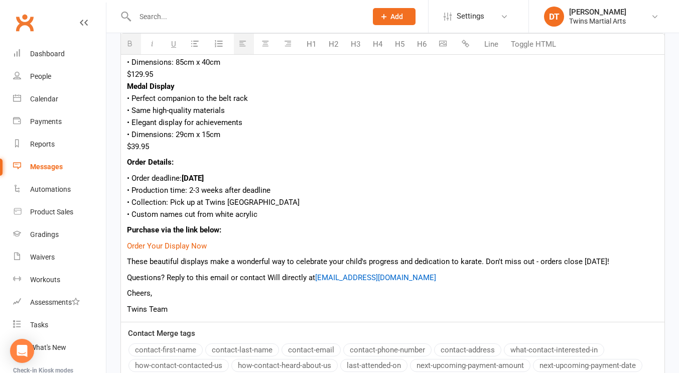
click at [264, 249] on div "Order Your Display Now" at bounding box center [393, 246] width 532 height 12
click at [275, 258] on p "These beautiful displays make a wonderful way to celebrate your child's progres…" at bounding box center [393, 262] width 532 height 12
click at [268, 274] on p "Questions? Reply to this email or contact Will directly at will09hart@gmail.com" at bounding box center [393, 278] width 532 height 12
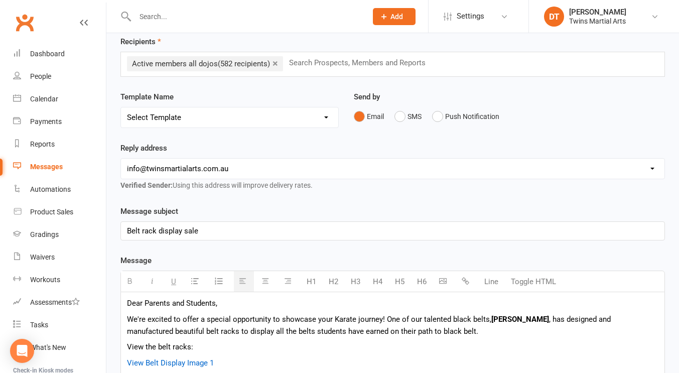
scroll to position [0, 0]
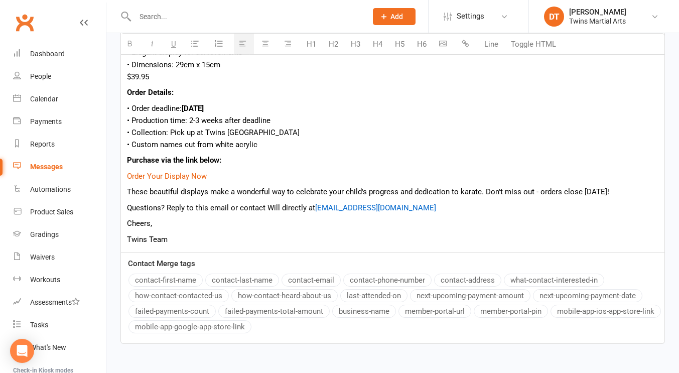
click at [257, 249] on div "Dear Parents and Students, We're excited to offer a special opportunity to show…" at bounding box center [393, 47] width 544 height 410
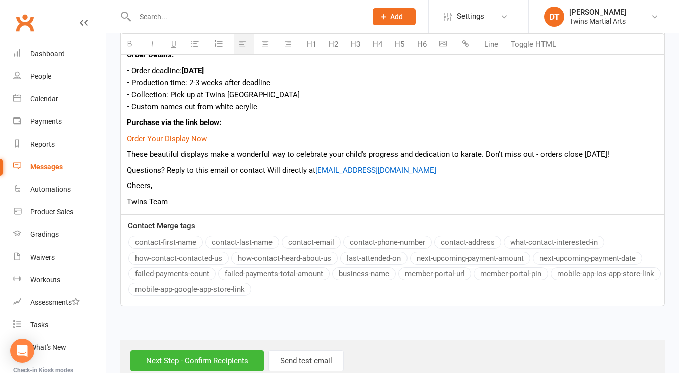
scroll to position [558, 0]
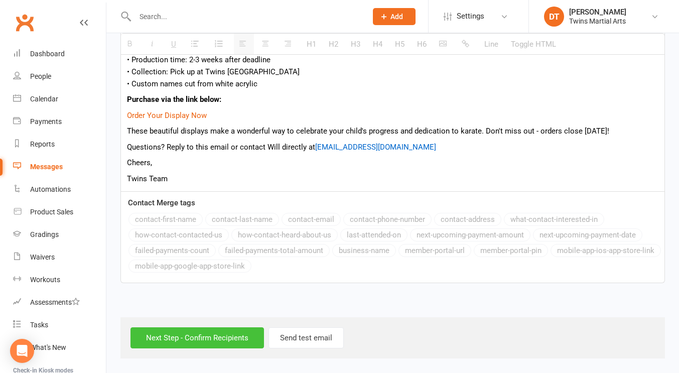
click at [209, 338] on input "Next Step - Confirm Recipients" at bounding box center [198, 337] width 134 height 21
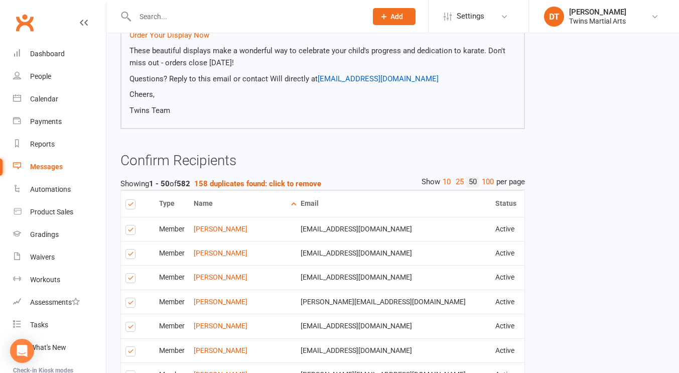
scroll to position [515, 0]
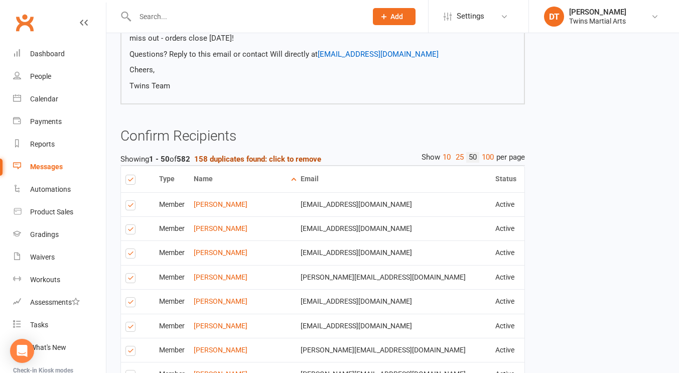
click at [264, 162] on strong "158 duplicates found: click to remove" at bounding box center [257, 159] width 127 height 9
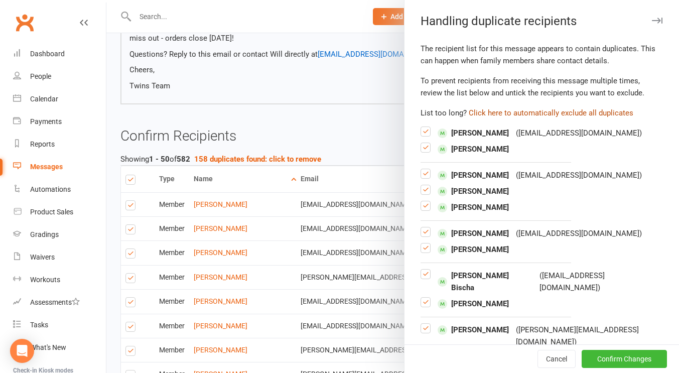
click at [535, 114] on button "Click here to automatically exclude all duplicates" at bounding box center [551, 113] width 165 height 12
click at [598, 366] on button "Confirm Changes" at bounding box center [624, 359] width 85 height 18
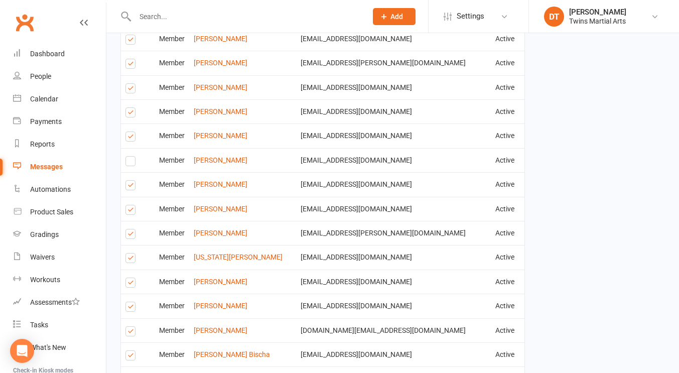
scroll to position [1648, 0]
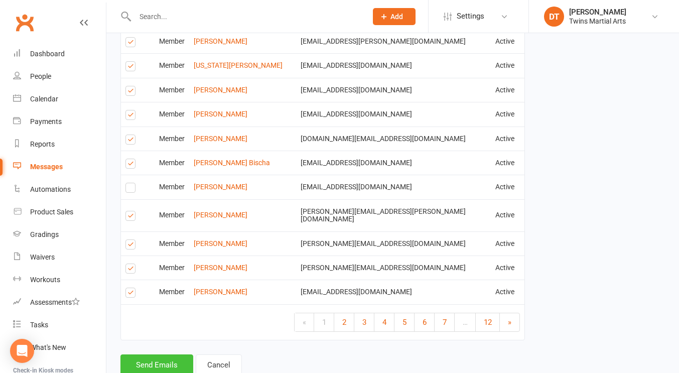
click at [158, 354] on button "Send Emails" at bounding box center [157, 364] width 73 height 21
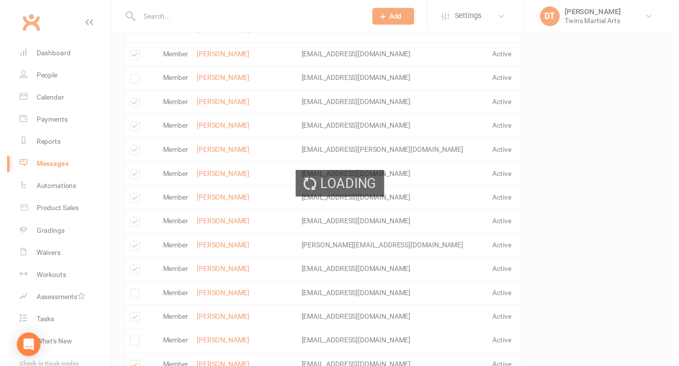
scroll to position [2254, 0]
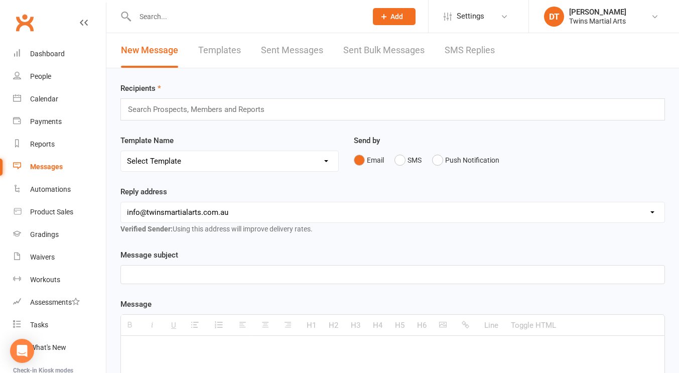
click at [206, 13] on input "text" at bounding box center [246, 17] width 228 height 14
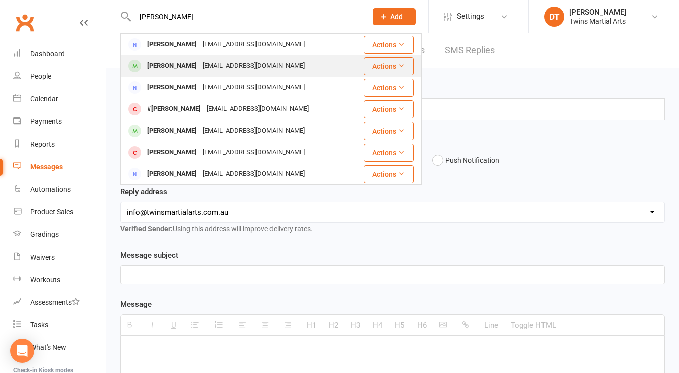
type input "sid ilett"
click at [225, 66] on div "jillandpaul77@gmail.com" at bounding box center [254, 66] width 108 height 15
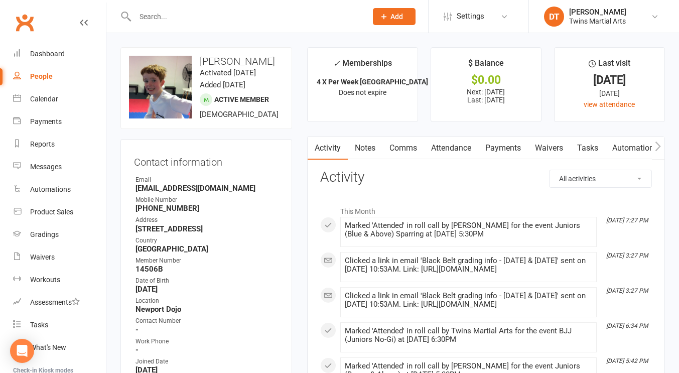
click at [510, 141] on link "Payments" at bounding box center [504, 148] width 50 height 23
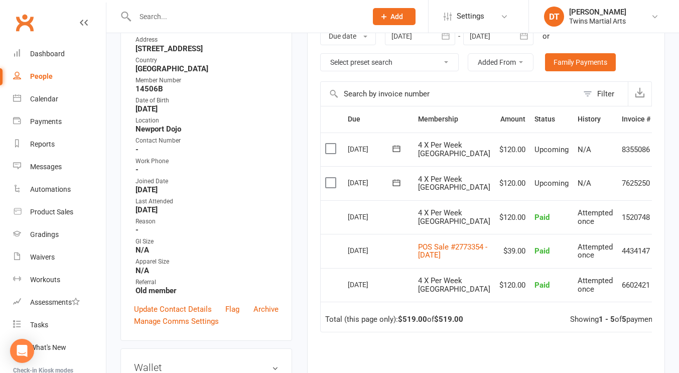
scroll to position [181, 0]
click at [574, 263] on td "Attempted once" at bounding box center [595, 250] width 44 height 34
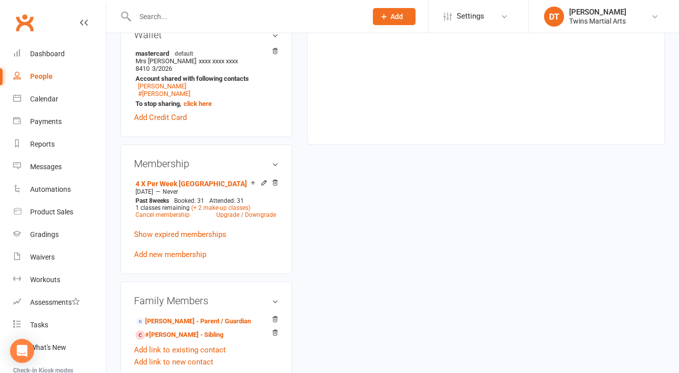
scroll to position [514, 0]
click at [268, 218] on link "Upgrade / Downgrade" at bounding box center [246, 214] width 60 height 7
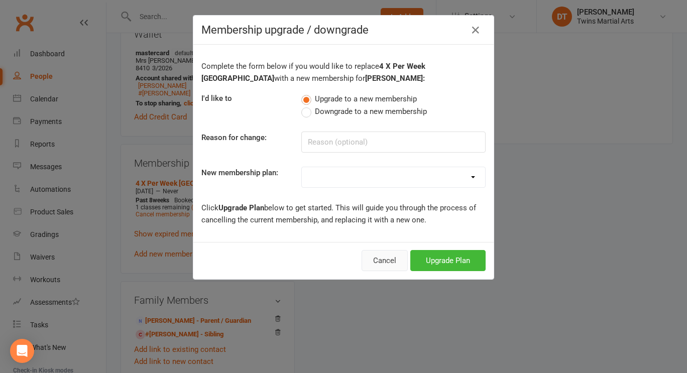
click at [377, 253] on button "Cancel" at bounding box center [385, 260] width 46 height 21
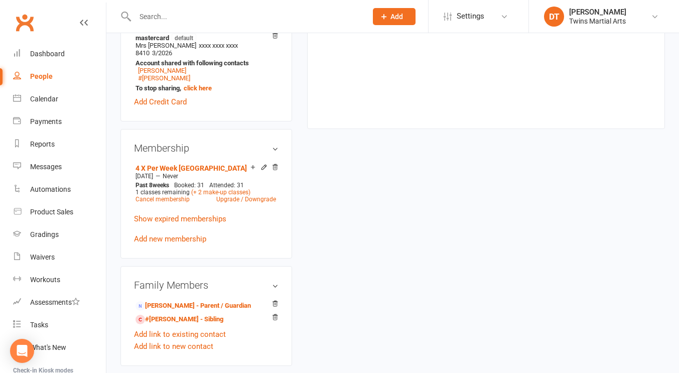
scroll to position [530, 0]
click at [265, 202] on link "Upgrade / Downgrade" at bounding box center [246, 198] width 60 height 7
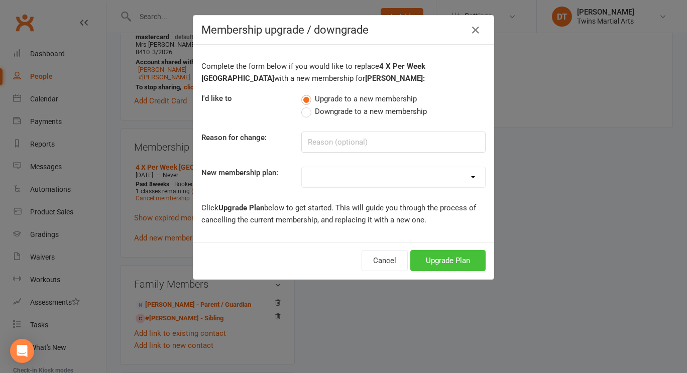
click at [439, 262] on button "Upgrade Plan" at bounding box center [447, 260] width 75 height 21
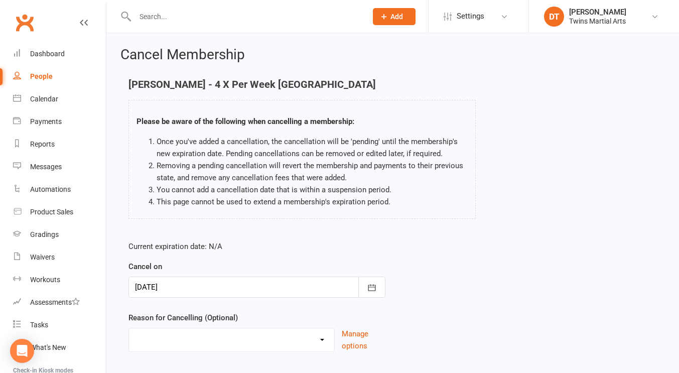
click at [312, 284] on div at bounding box center [257, 287] width 257 height 21
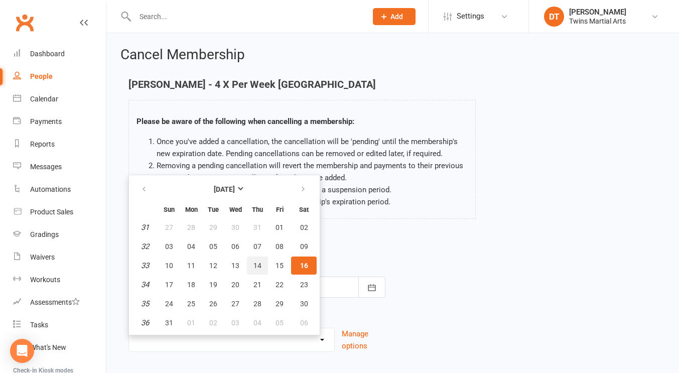
scroll to position [21, 0]
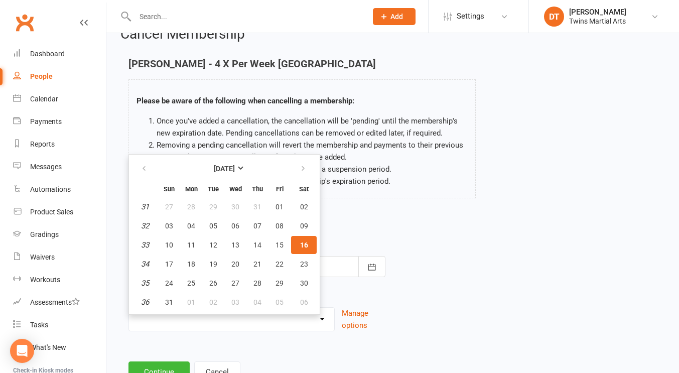
click at [437, 188] on div "Please be aware of the following when cancelling a membership: Once you've adde…" at bounding box center [302, 138] width 347 height 119
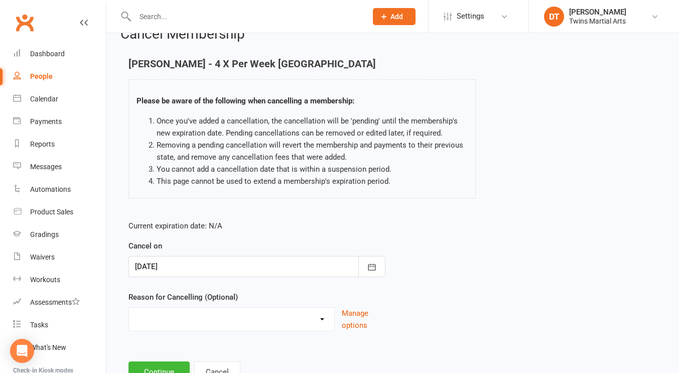
scroll to position [61, 0]
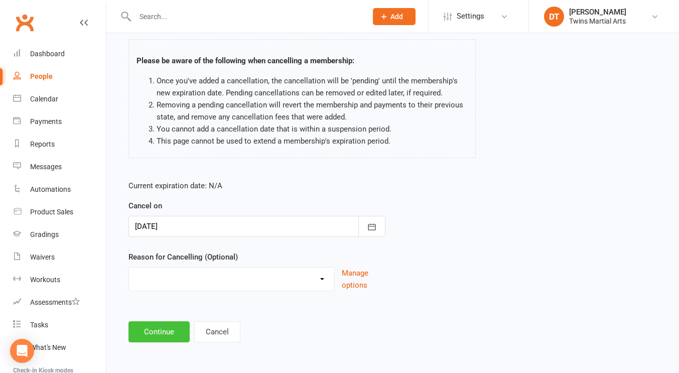
click at [171, 329] on button "Continue" at bounding box center [159, 331] width 61 height 21
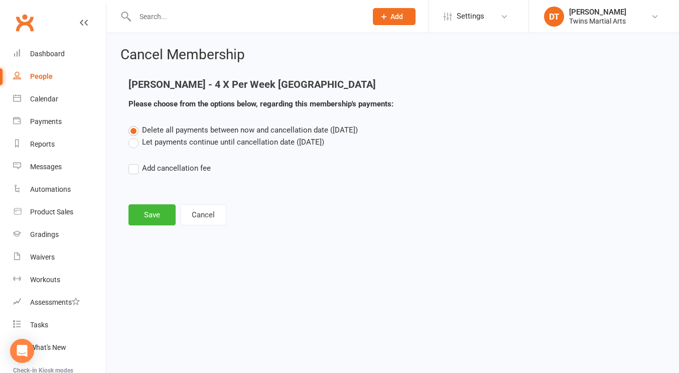
scroll to position [0, 0]
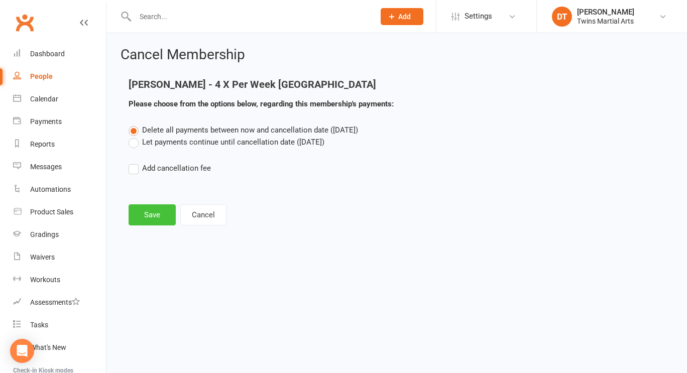
click at [165, 211] on button "Save" at bounding box center [152, 214] width 47 height 21
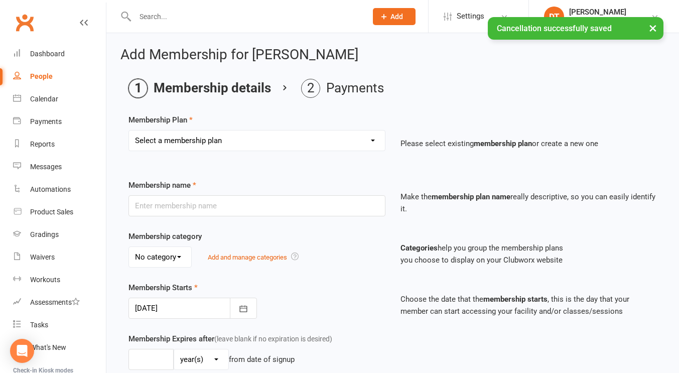
click at [244, 136] on select "Select a membership plan Create new Membership Plan 1 x Per Week Tiny Ninjas/Li…" at bounding box center [257, 141] width 256 height 20
select select "6"
click at [129, 131] on select "Select a membership plan Create new Membership Plan 1 x Per Week Tiny Ninjas/Li…" at bounding box center [257, 141] width 256 height 20
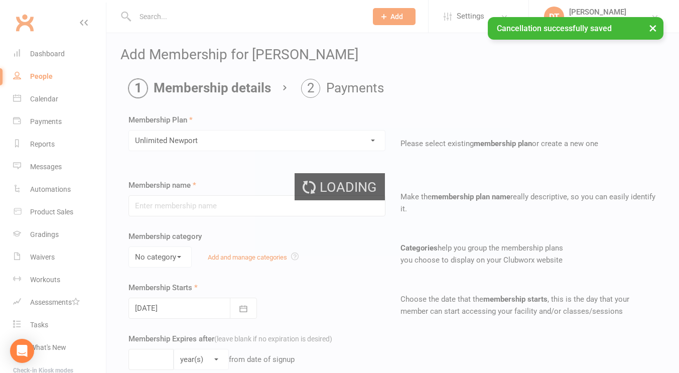
type input "Unlimited Newport"
select select "3"
type input "0"
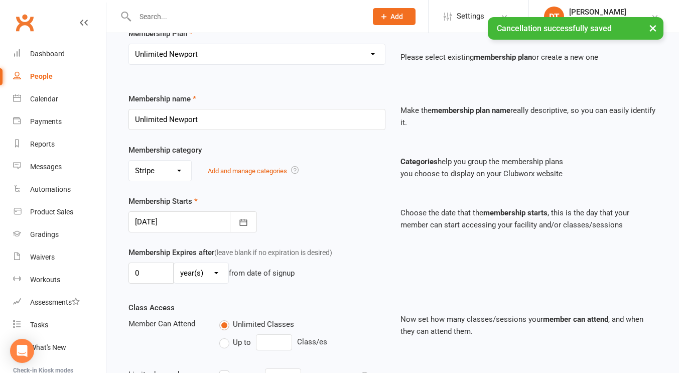
scroll to position [87, 0]
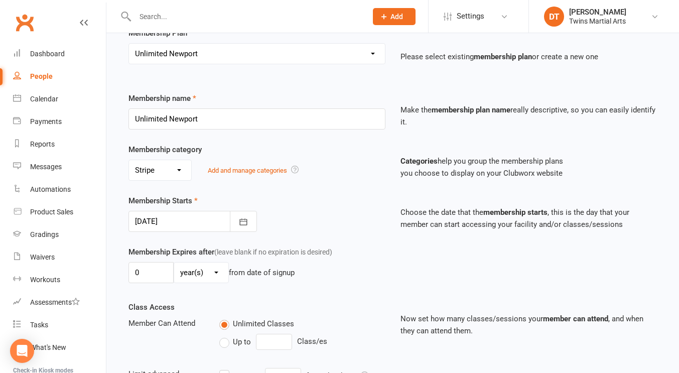
click at [213, 226] on div at bounding box center [193, 221] width 129 height 21
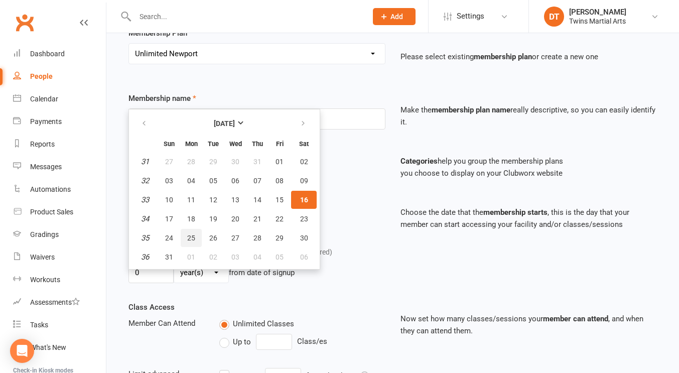
click at [195, 235] on button "25" at bounding box center [191, 238] width 21 height 18
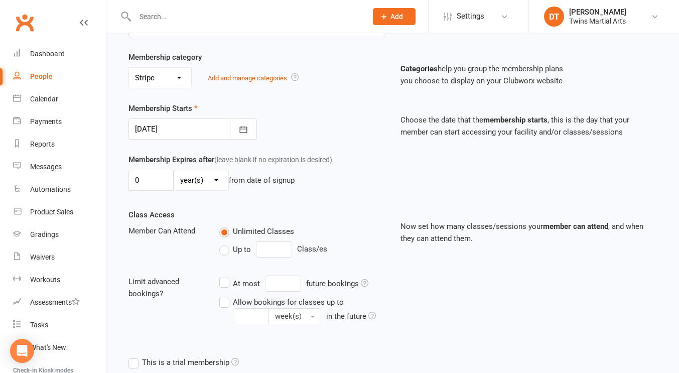
scroll to position [179, 0]
click at [234, 129] on button "button" at bounding box center [243, 129] width 27 height 21
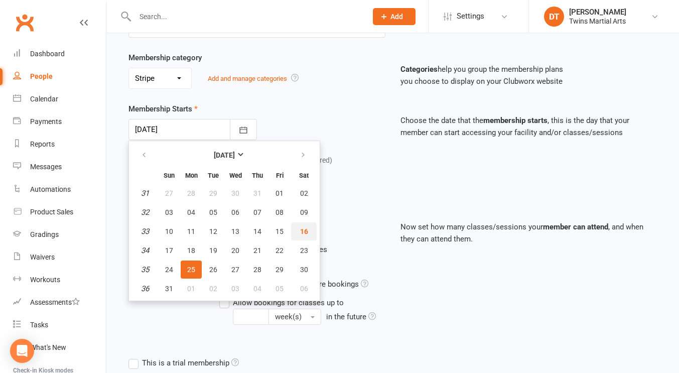
click at [301, 233] on span "16" at bounding box center [304, 231] width 8 height 8
type input "[DATE]"
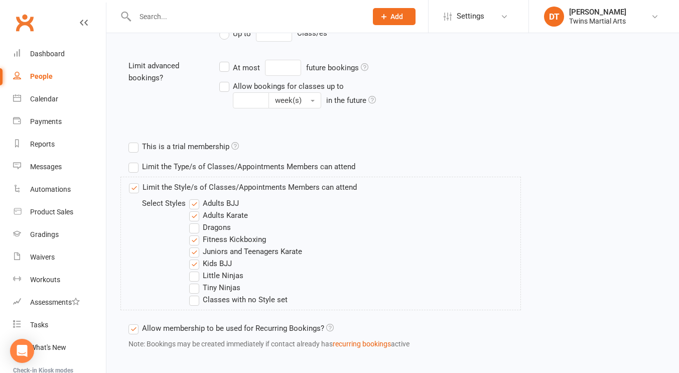
scroll to position [446, 0]
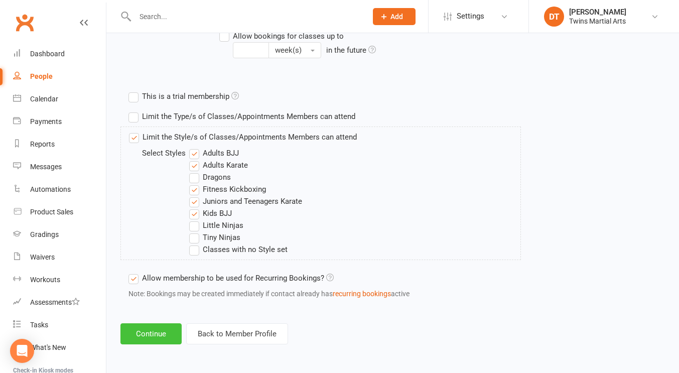
click at [160, 332] on button "Continue" at bounding box center [151, 333] width 61 height 21
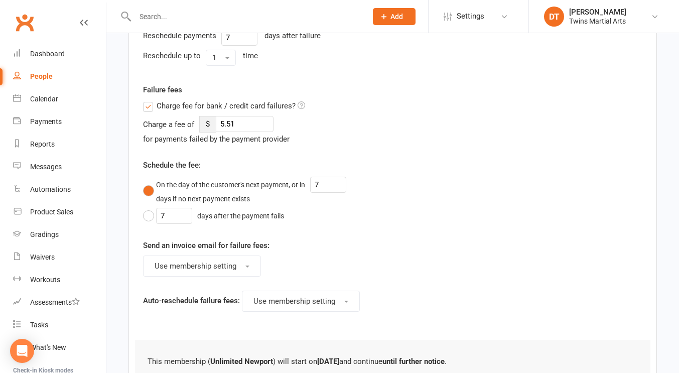
scroll to position [0, 0]
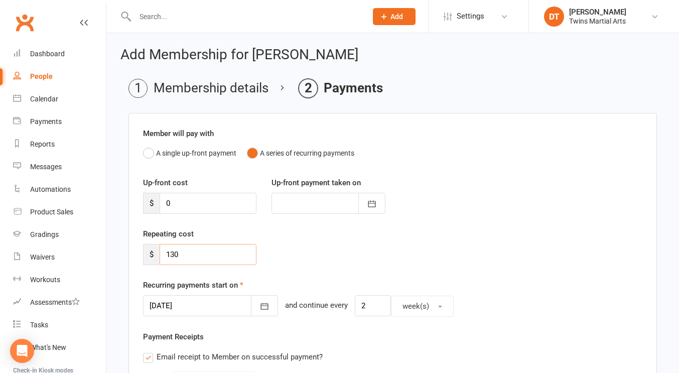
click at [213, 255] on input "130" at bounding box center [208, 254] width 97 height 21
click at [217, 302] on div at bounding box center [210, 305] width 135 height 21
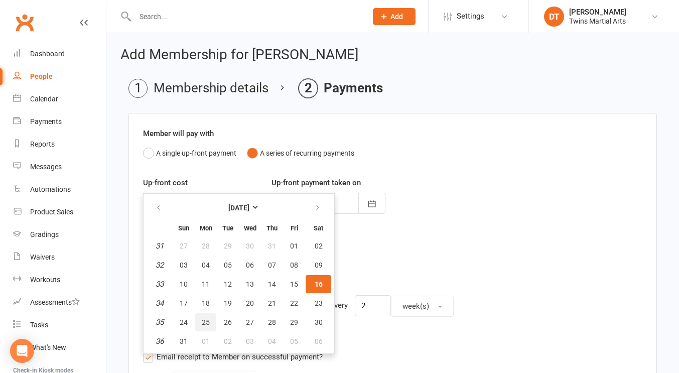
click at [210, 319] on button "25" at bounding box center [205, 322] width 21 height 18
type input "25 Aug 2025"
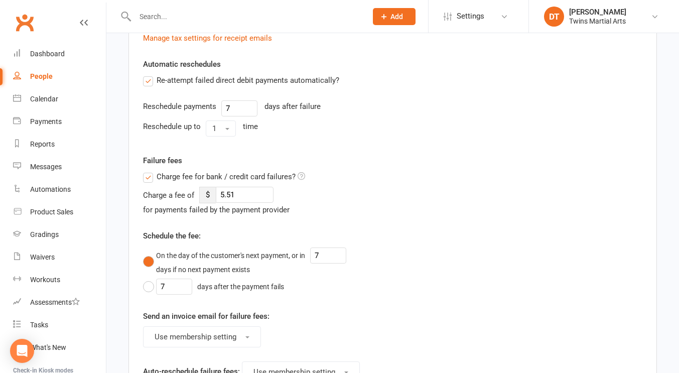
scroll to position [571, 0]
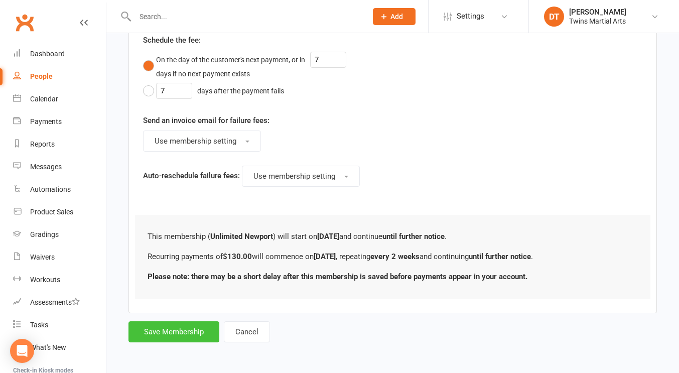
click at [185, 334] on button "Save Membership" at bounding box center [174, 331] width 91 height 21
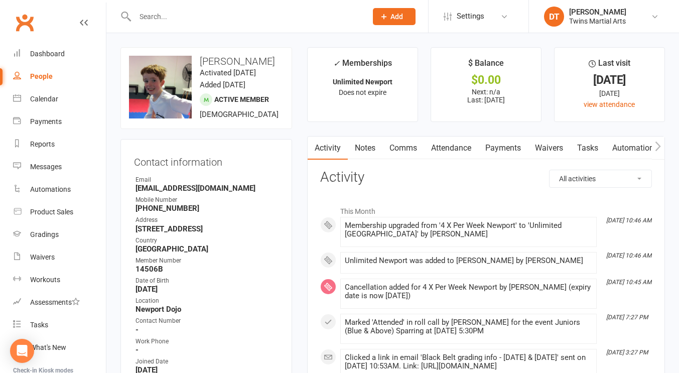
click at [292, 154] on contact-information "upload photo change photo Sidney Ilett Activated 15 January, 2021 Added 17 Dece…" at bounding box center [207, 284] width 172 height 474
click at [72, 49] on link "Dashboard" at bounding box center [59, 54] width 93 height 23
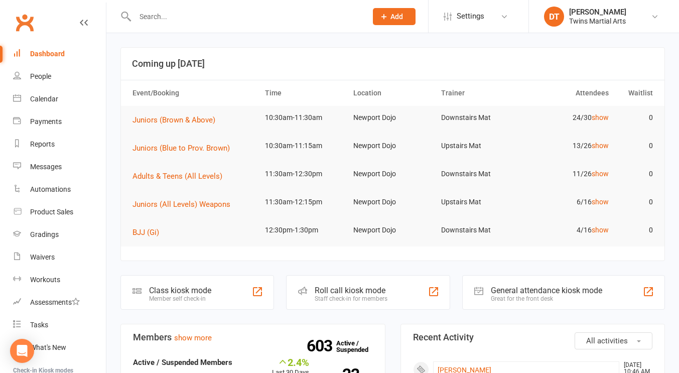
click at [389, 71] on header "Coming up [DATE]" at bounding box center [393, 64] width 544 height 32
click at [603, 174] on link "show" at bounding box center [600, 174] width 17 height 8
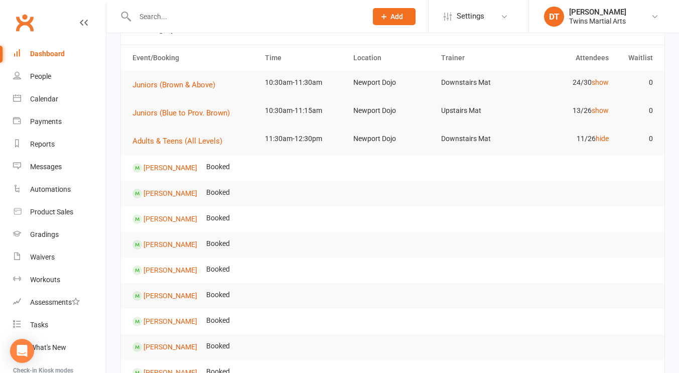
scroll to position [34, 0]
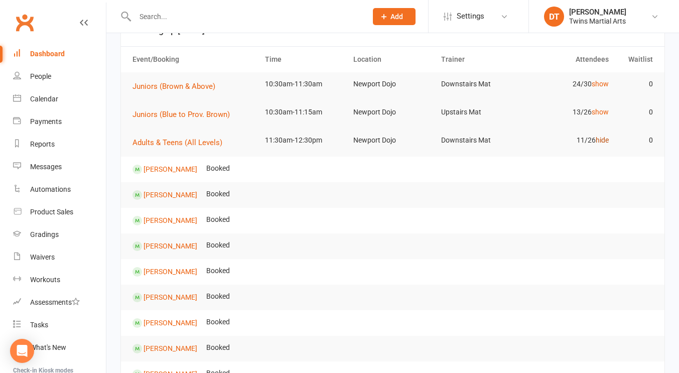
click at [600, 139] on link "hide" at bounding box center [602, 140] width 13 height 8
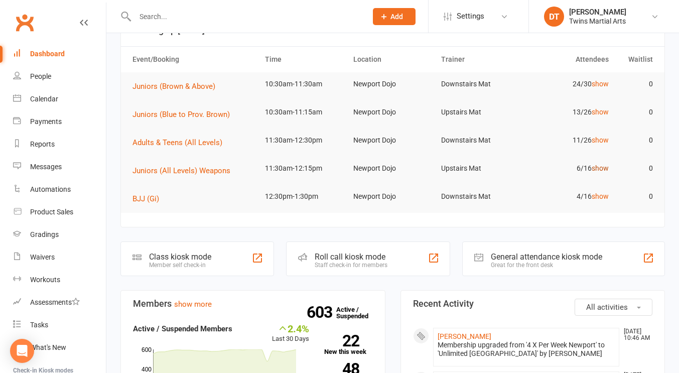
click at [601, 168] on link "show" at bounding box center [600, 168] width 17 height 8
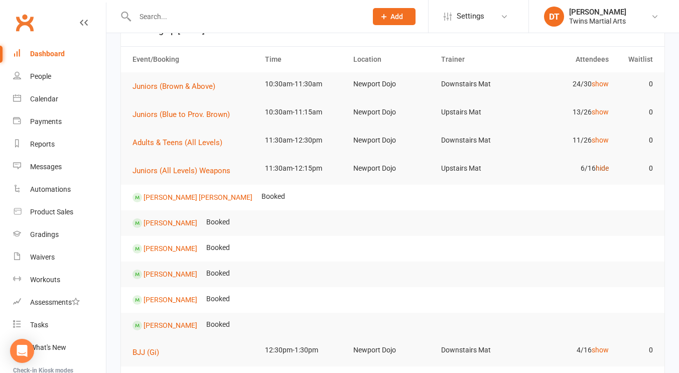
click at [607, 168] on link "hide" at bounding box center [602, 168] width 13 height 8
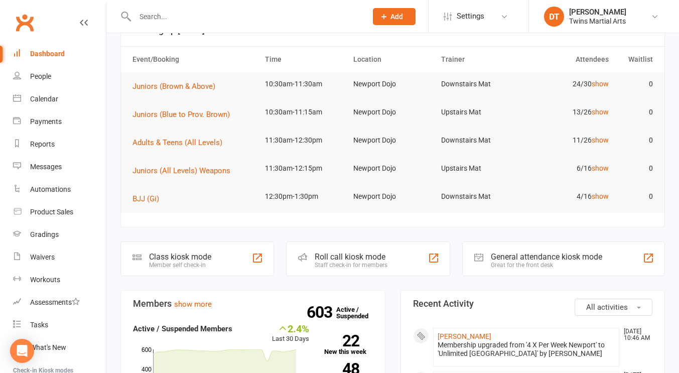
scroll to position [0, 0]
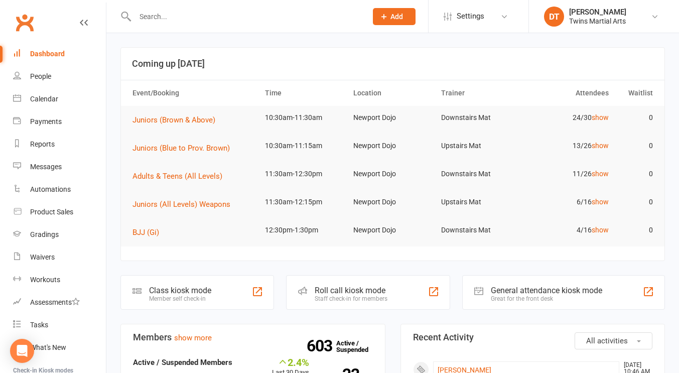
click at [398, 63] on h3 "Coming up [DATE]" at bounding box center [393, 64] width 522 height 10
click at [239, 14] on input "text" at bounding box center [246, 17] width 228 height 14
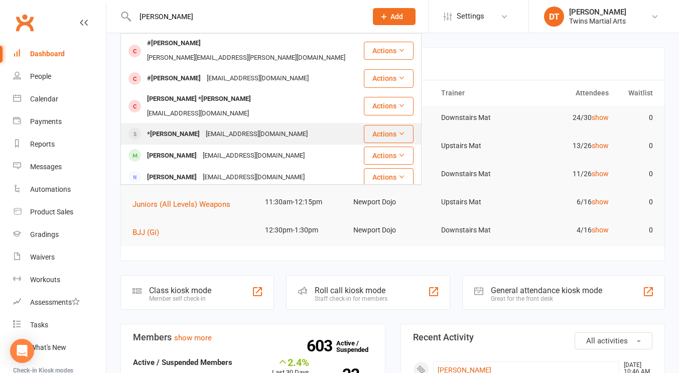
type input "elliot l"
click at [234, 127] on div "lthomson1030@gmail.com" at bounding box center [257, 134] width 108 height 15
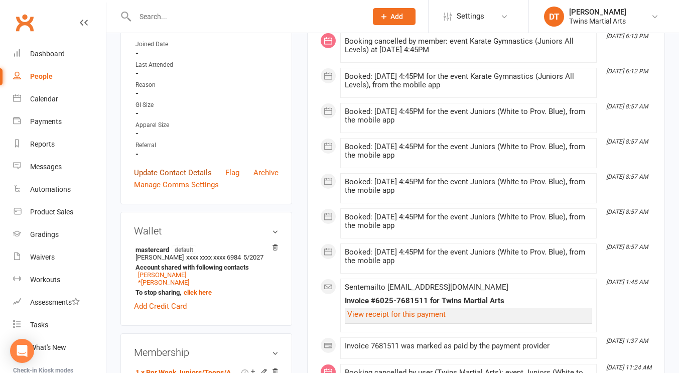
click at [200, 179] on link "Update Contact Details" at bounding box center [173, 173] width 78 height 12
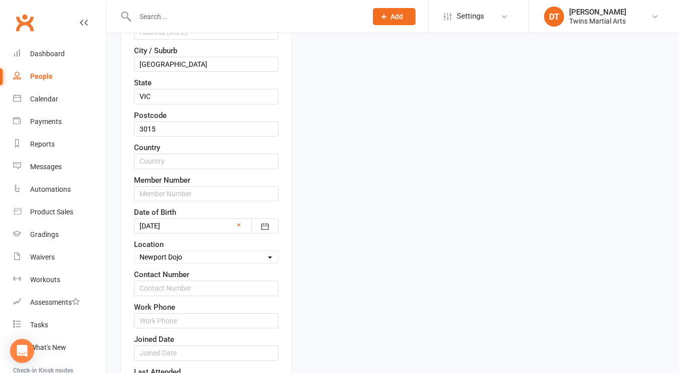
scroll to position [47, 0]
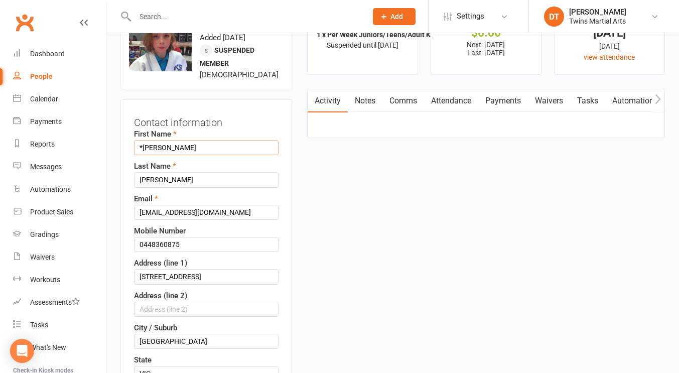
click at [143, 155] on input "*Elliott" at bounding box center [206, 147] width 145 height 15
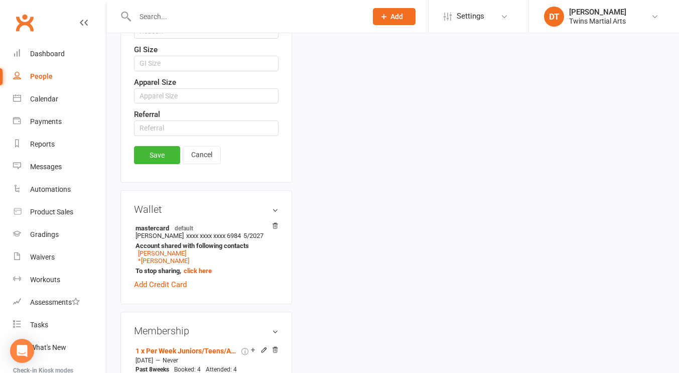
scroll to position [712, 0]
type input "Elliott"
click at [153, 168] on div "Save Cancel" at bounding box center [206, 156] width 145 height 23
click at [158, 163] on link "Save" at bounding box center [157, 154] width 46 height 18
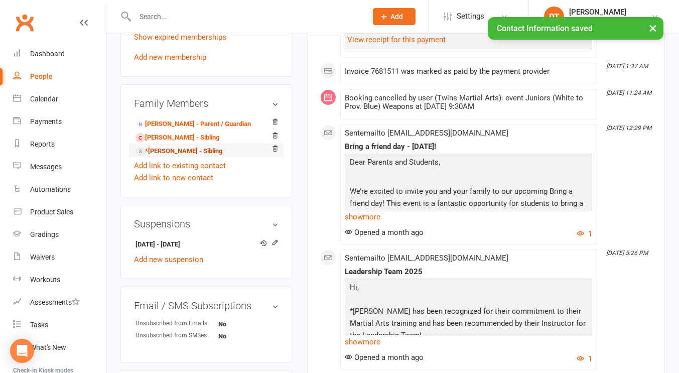
click at [182, 157] on link "*Rupert Lowe - Sibling" at bounding box center [179, 151] width 87 height 11
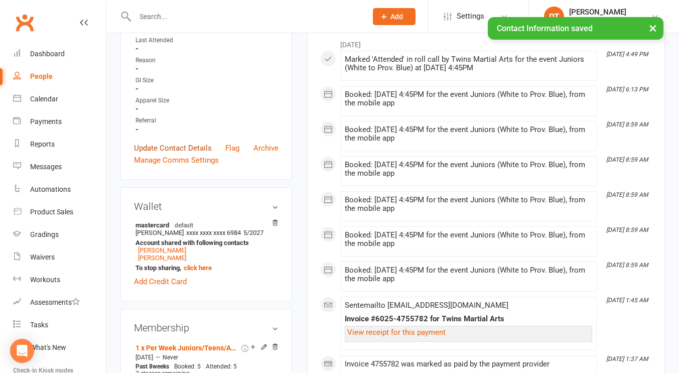
click at [194, 154] on link "Update Contact Details" at bounding box center [173, 148] width 78 height 12
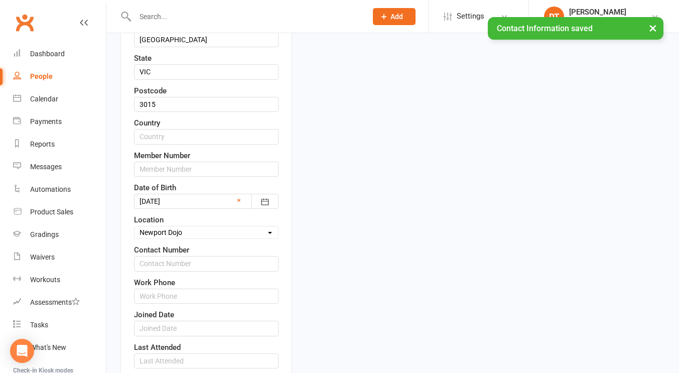
scroll to position [47, 0]
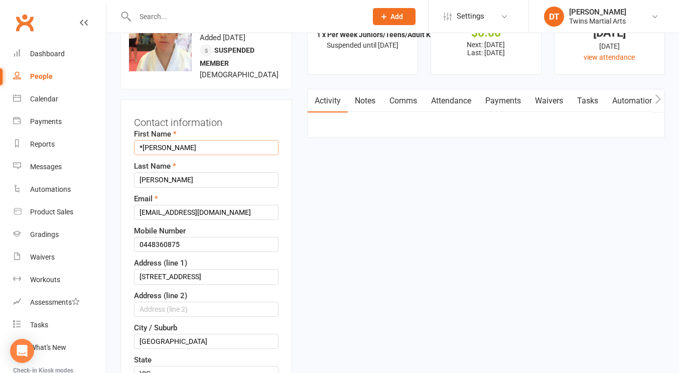
click at [144, 155] on input "*Rupert" at bounding box center [206, 147] width 145 height 15
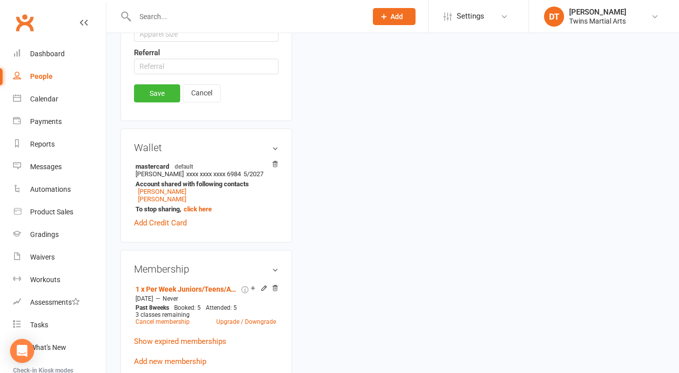
scroll to position [772, 0]
type input "Rupert"
click at [172, 103] on link "Save" at bounding box center [157, 94] width 46 height 18
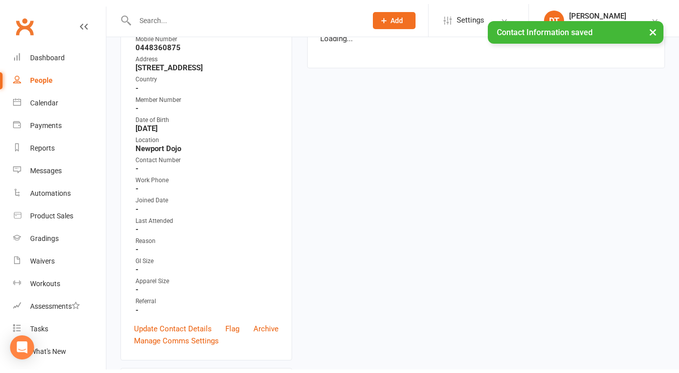
scroll to position [0, 0]
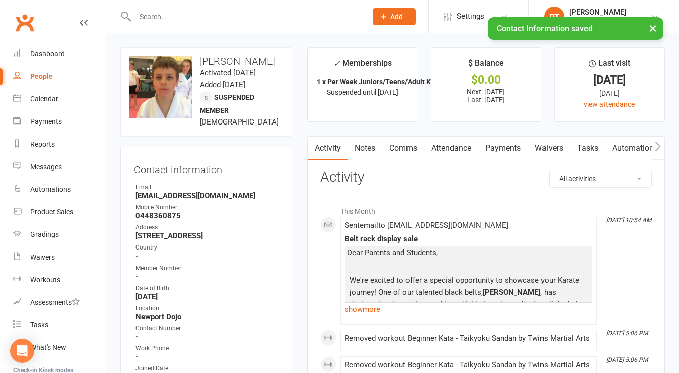
click at [502, 143] on link "Payments" at bounding box center [504, 148] width 50 height 23
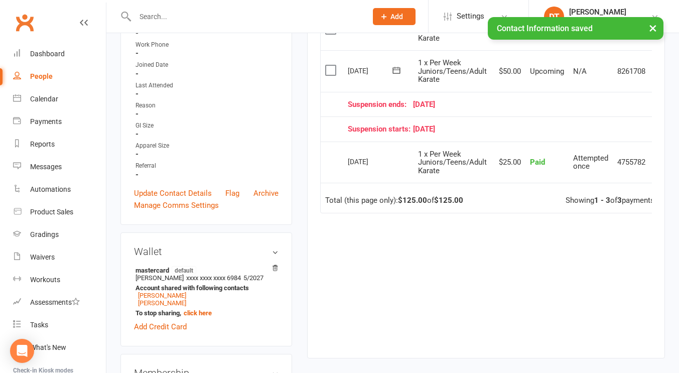
scroll to position [305, 0]
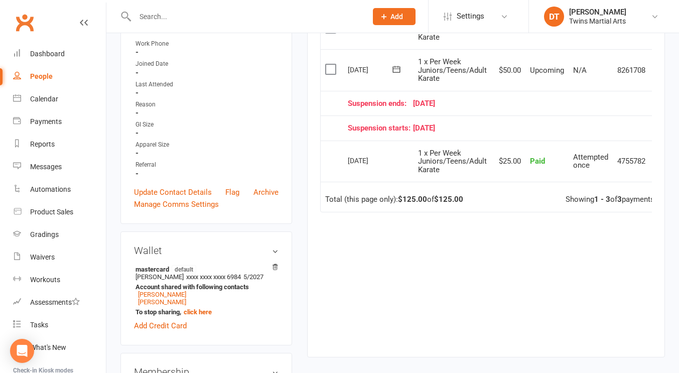
click at [202, 13] on input "text" at bounding box center [246, 17] width 228 height 14
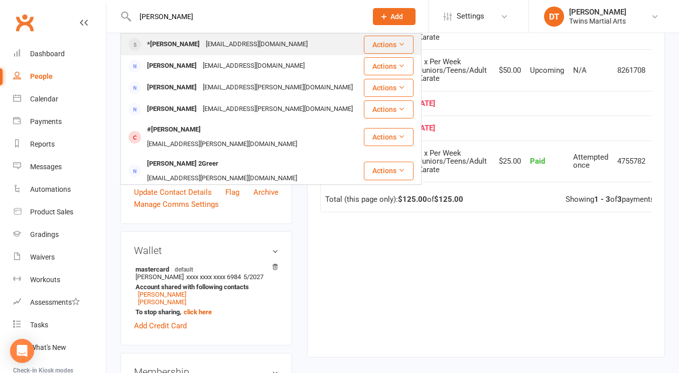
type input "georgie woodburn"
click at [199, 46] on div "*Georgie Woodburn" at bounding box center [173, 44] width 59 height 15
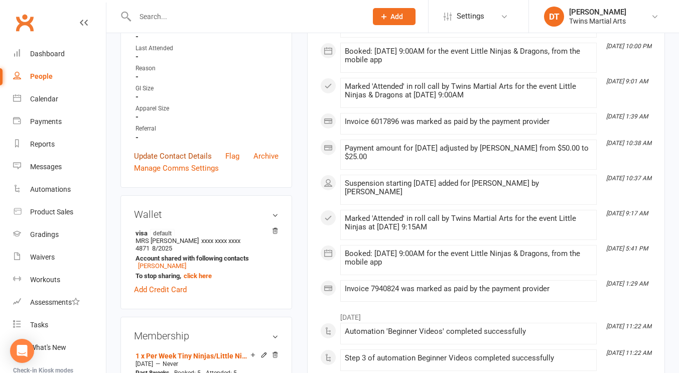
click at [196, 162] on link "Update Contact Details" at bounding box center [173, 156] width 78 height 12
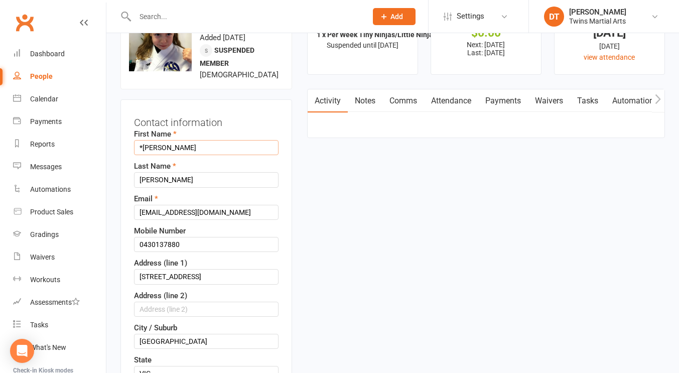
click at [145, 155] on input "*Georgie" at bounding box center [206, 147] width 145 height 15
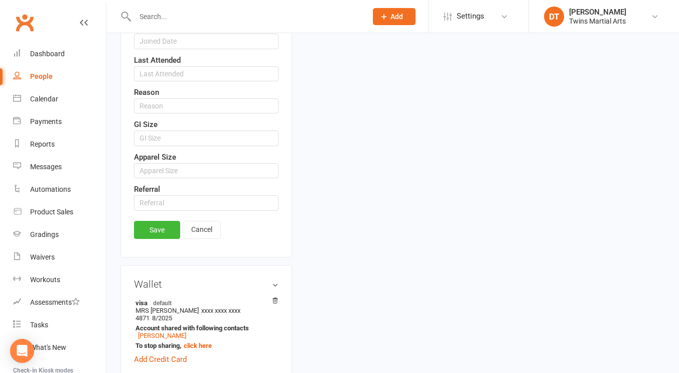
scroll to position [637, 0]
type input "Georgie"
click at [162, 239] on link "Save" at bounding box center [157, 229] width 46 height 18
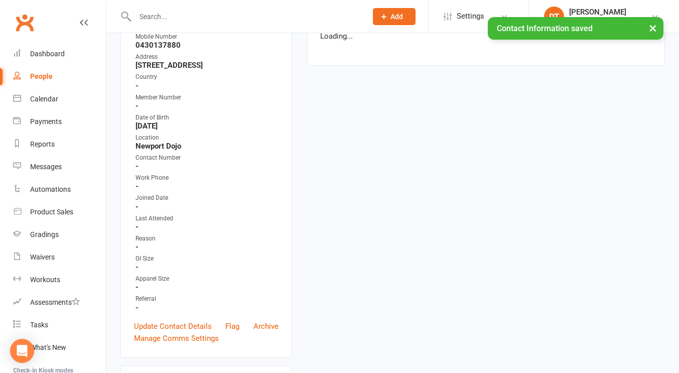
scroll to position [0, 0]
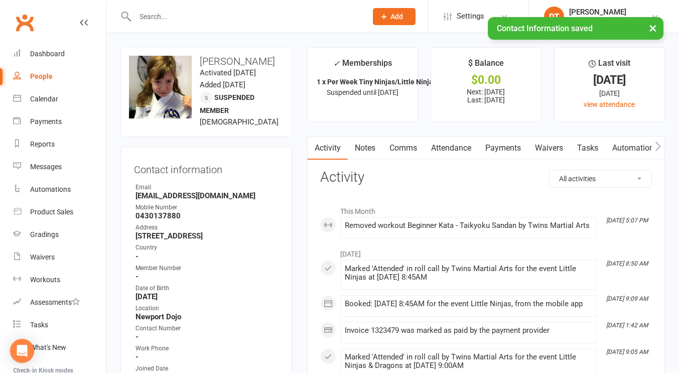
click at [502, 148] on link "Payments" at bounding box center [504, 148] width 50 height 23
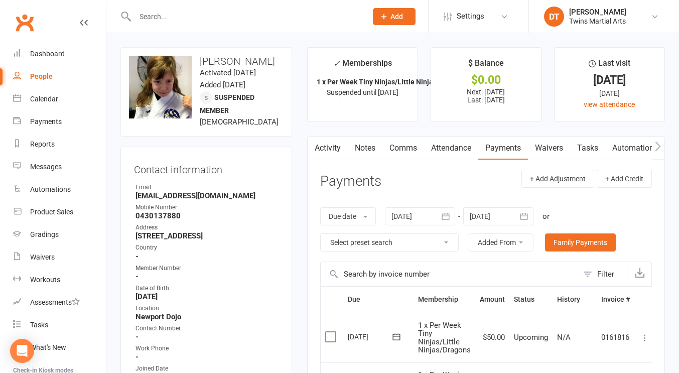
click at [227, 11] on input "text" at bounding box center [246, 17] width 228 height 14
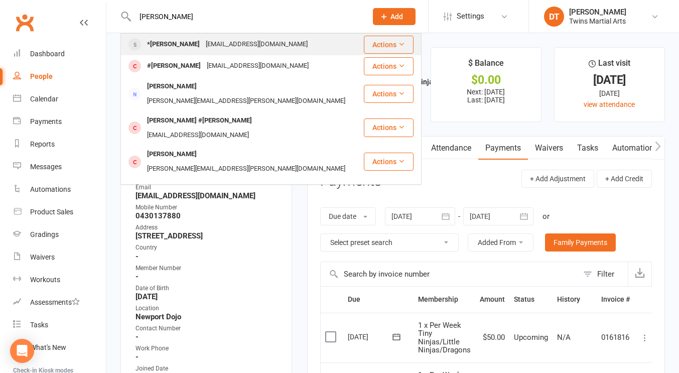
type input "edward mlad"
click at [234, 46] on div "ilcemladenovski@yahoo.com" at bounding box center [257, 44] width 108 height 15
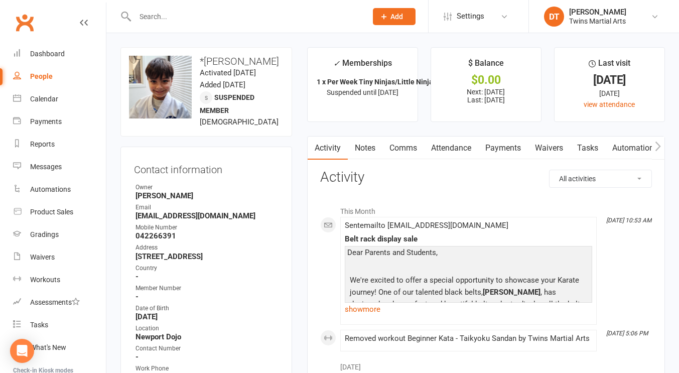
click at [499, 141] on link "Payments" at bounding box center [504, 148] width 50 height 23
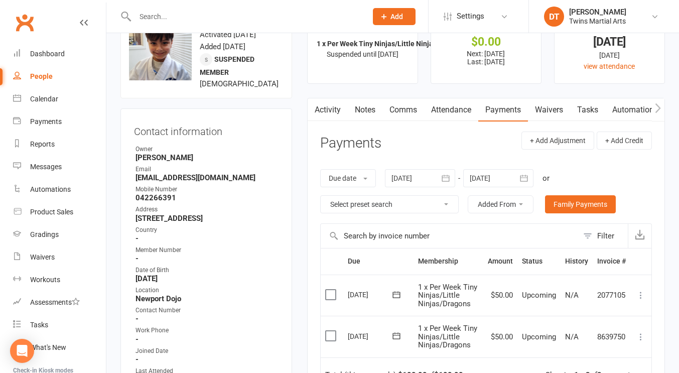
scroll to position [6, 0]
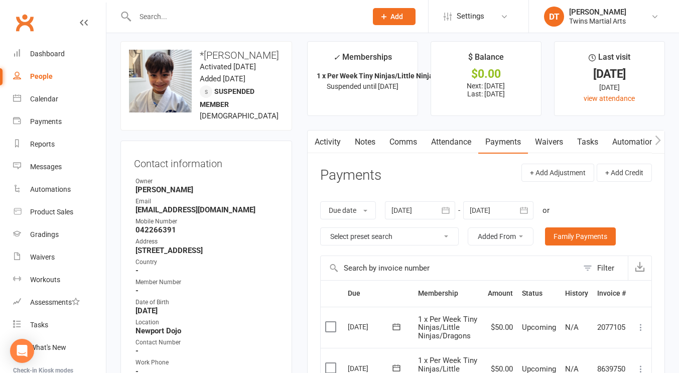
click at [330, 134] on link "Activity" at bounding box center [328, 142] width 40 height 23
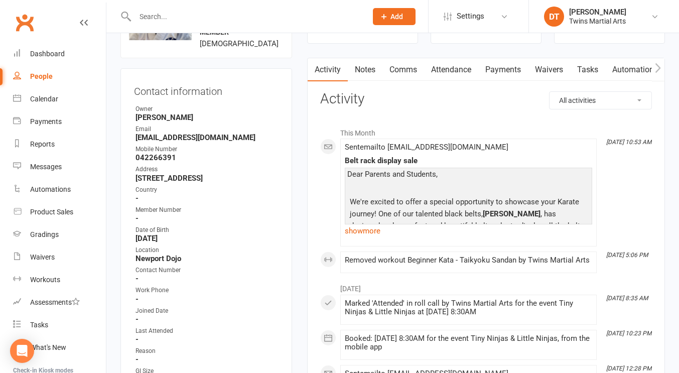
scroll to position [80, 0]
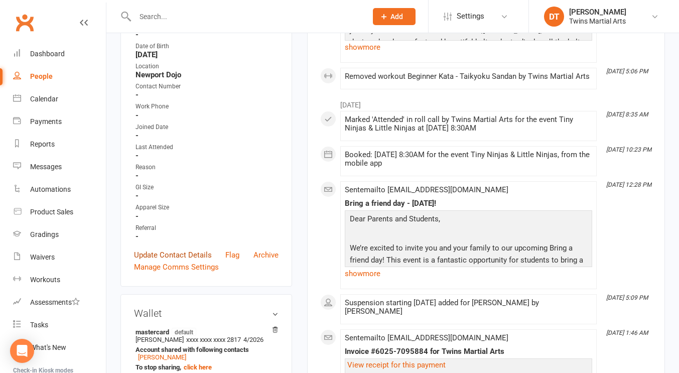
click at [189, 261] on link "Update Contact Details" at bounding box center [173, 255] width 78 height 12
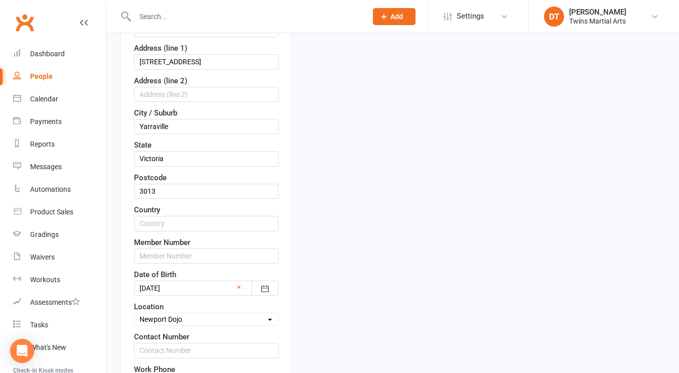
scroll to position [47, 0]
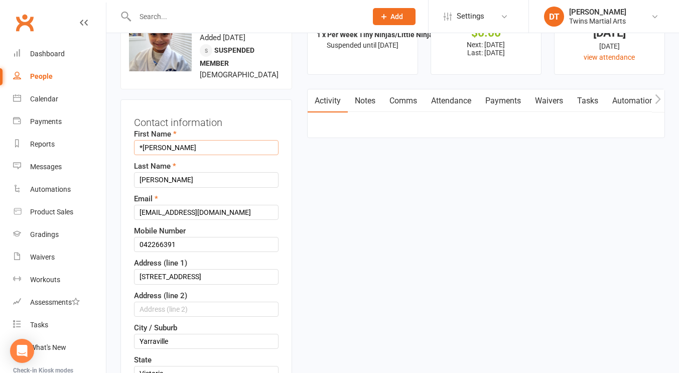
click at [143, 155] on input "*Edward" at bounding box center [206, 147] width 145 height 15
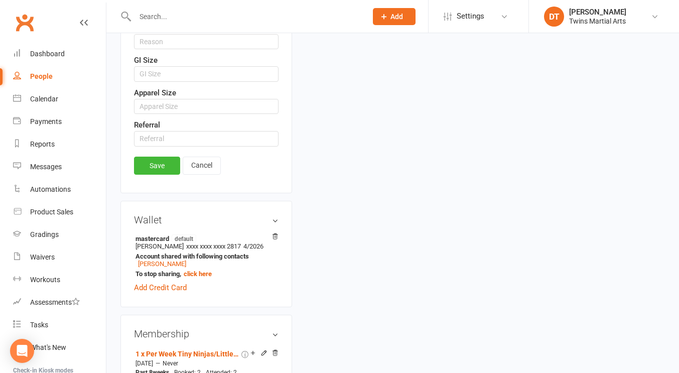
scroll to position [705, 0]
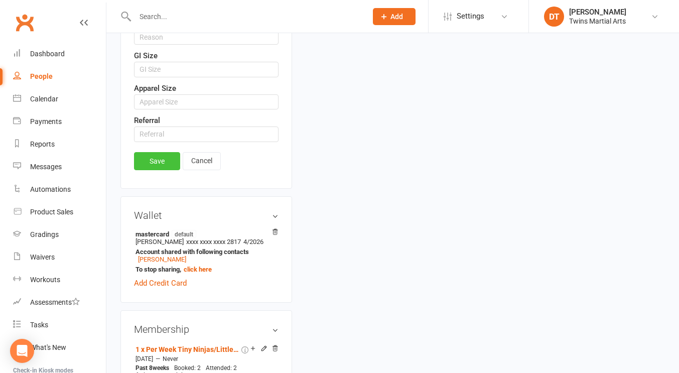
type input "Edward"
click at [163, 170] on link "Save" at bounding box center [157, 161] width 46 height 18
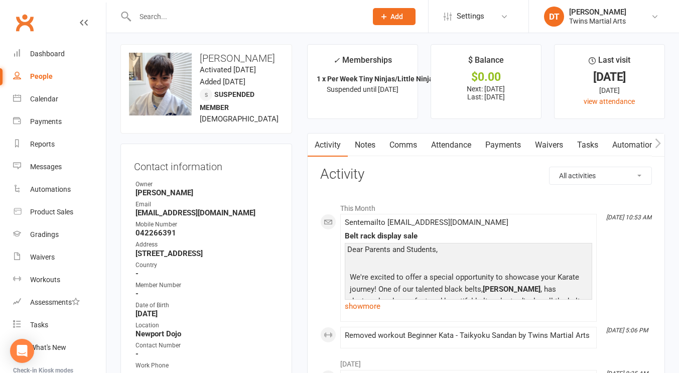
scroll to position [0, 0]
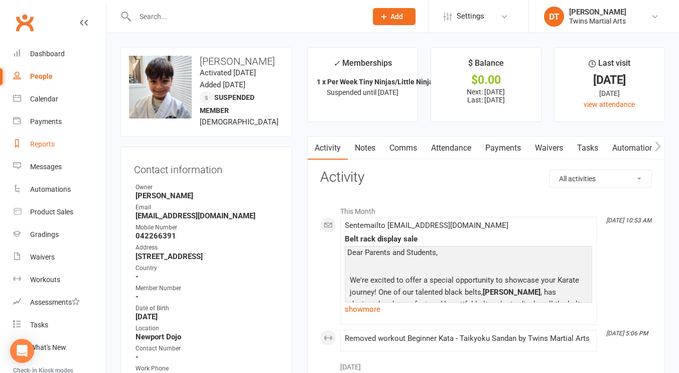
click at [51, 144] on div "Reports" at bounding box center [42, 144] width 25 height 8
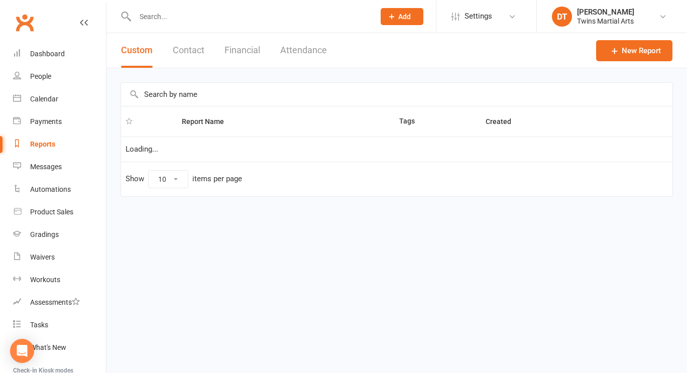
select select "100"
click at [233, 92] on input "text" at bounding box center [396, 94] width 551 height 23
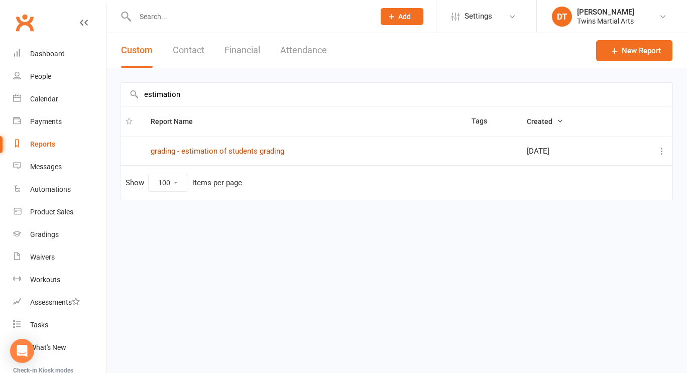
type input "estimation"
click at [253, 149] on link "grading - estimation of students grading" at bounding box center [218, 151] width 134 height 9
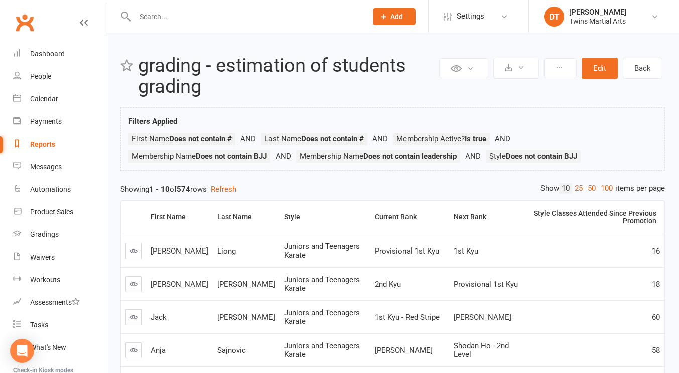
click at [462, 194] on div "Showing 1 - 10 of 574 rows Refresh" at bounding box center [393, 189] width 545 height 12
click at [521, 67] on icon at bounding box center [522, 68] width 8 height 8
click at [507, 90] on link "Export to CSV" at bounding box center [485, 92] width 105 height 20
click at [63, 60] on link "Dashboard" at bounding box center [59, 54] width 93 height 23
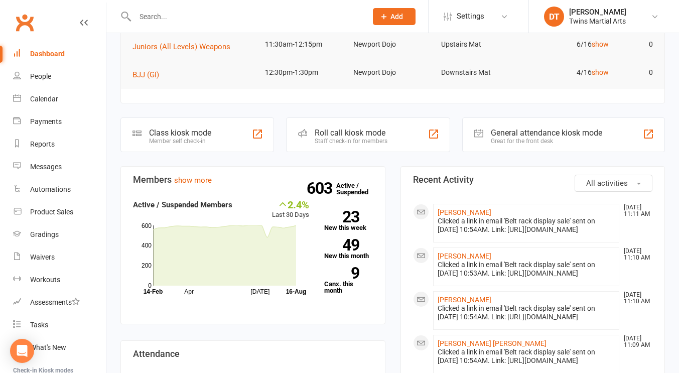
scroll to position [158, 0]
click at [456, 213] on link "[PERSON_NAME]" at bounding box center [465, 212] width 54 height 8
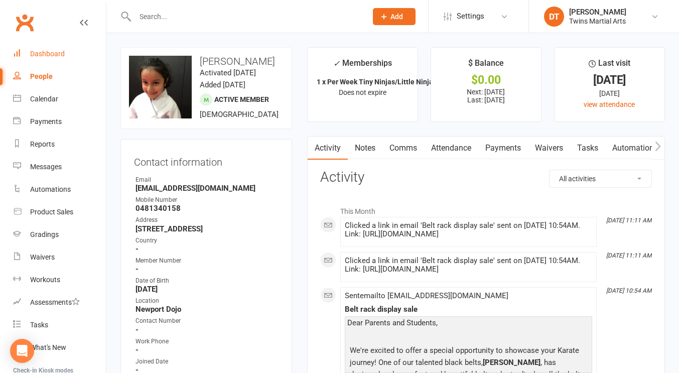
click at [67, 54] on link "Dashboard" at bounding box center [59, 54] width 93 height 23
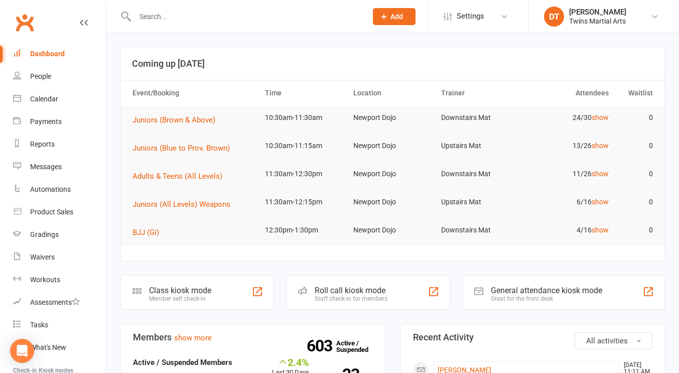
click at [348, 301] on div "Staff check-in for members" at bounding box center [351, 298] width 73 height 7
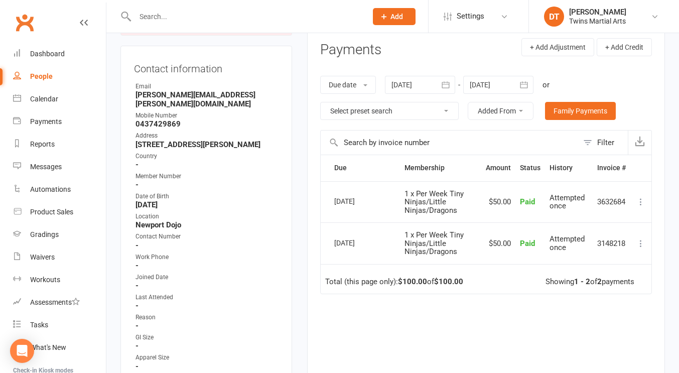
click at [463, 234] on td "1 x Per Week Tiny Ninjas/Little Ninjas/Dragons" at bounding box center [440, 243] width 81 height 42
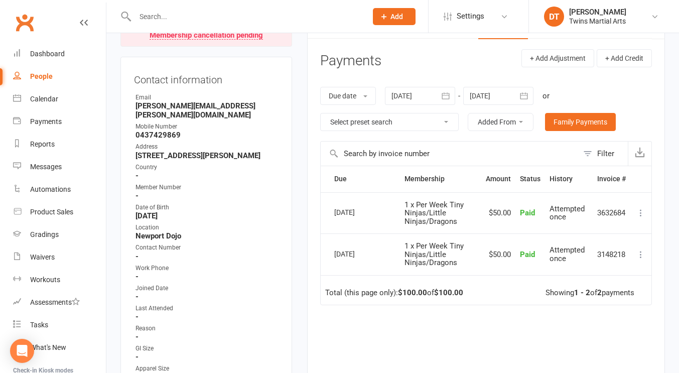
click at [469, 326] on div "Due Contact Membership Amount Status History Invoice # Select this [DATE] #[PER…" at bounding box center [486, 300] width 332 height 269
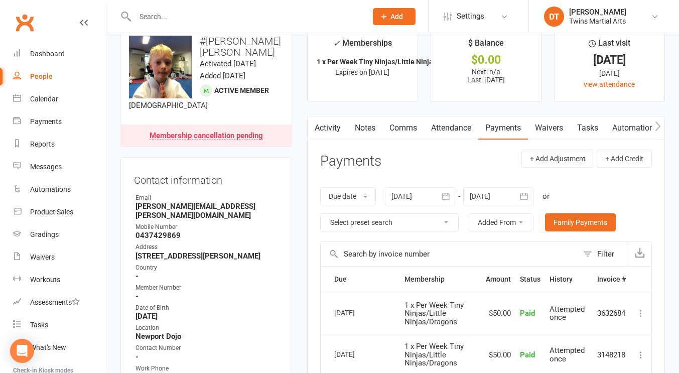
scroll to position [0, 0]
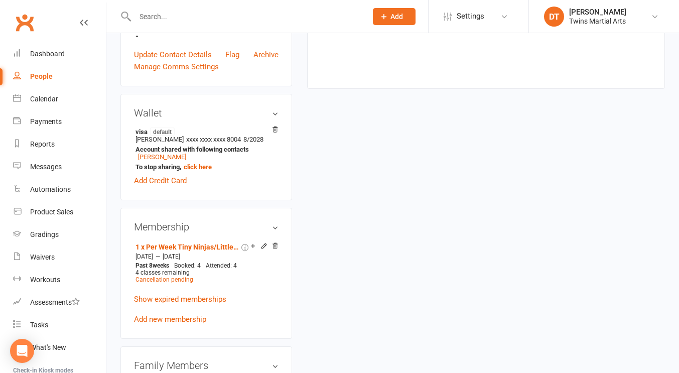
scroll to position [483, 0]
click at [178, 279] on span "Cancellation pending" at bounding box center [165, 279] width 58 height 7
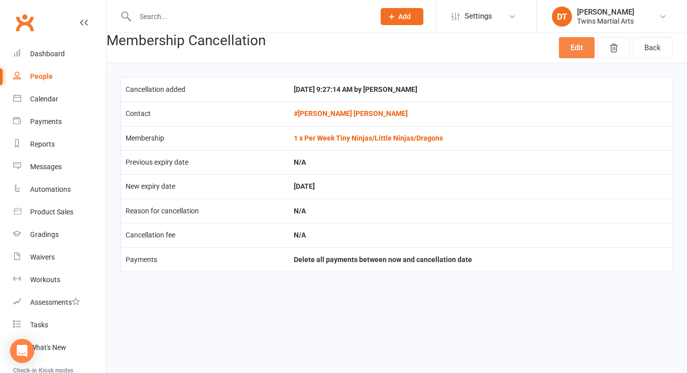
click at [587, 47] on link "Edit" at bounding box center [577, 47] width 36 height 21
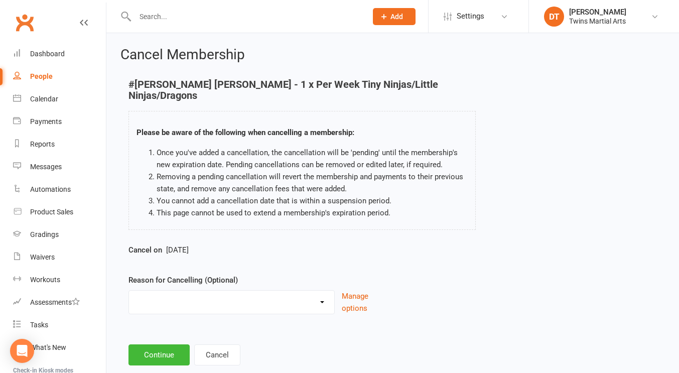
scroll to position [12, 0]
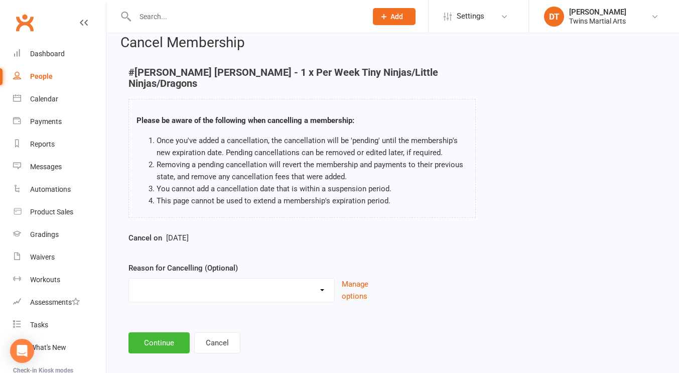
click at [264, 288] on div "Holiday Injury Other reason" at bounding box center [232, 290] width 206 height 24
click at [175, 332] on button "Continue" at bounding box center [159, 342] width 61 height 21
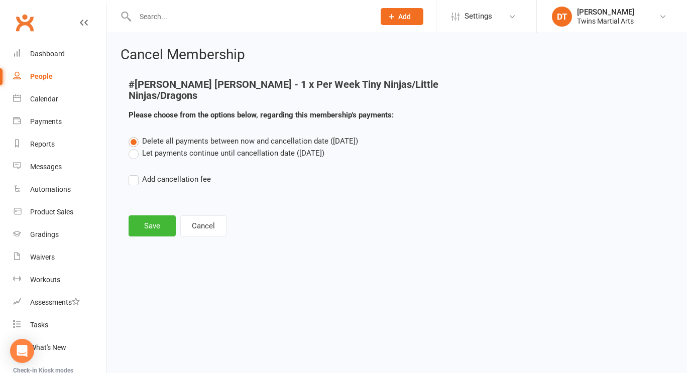
click at [194, 147] on label "Let payments continue until cancellation date ([DATE])" at bounding box center [227, 153] width 196 height 12
click at [135, 147] on input "Let payments continue until cancellation date ([DATE])" at bounding box center [132, 147] width 7 height 0
click at [155, 215] on button "Save" at bounding box center [152, 225] width 47 height 21
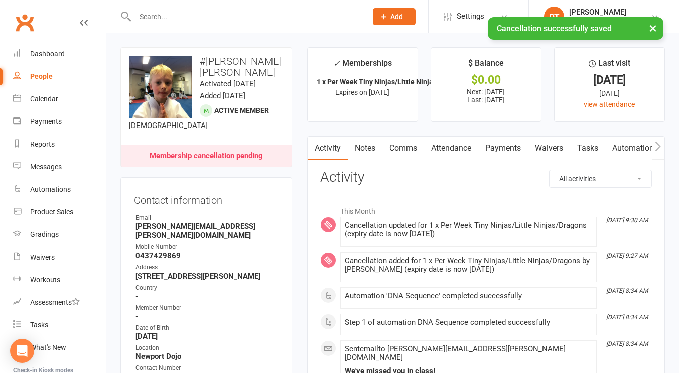
click at [508, 144] on link "Payments" at bounding box center [504, 148] width 50 height 23
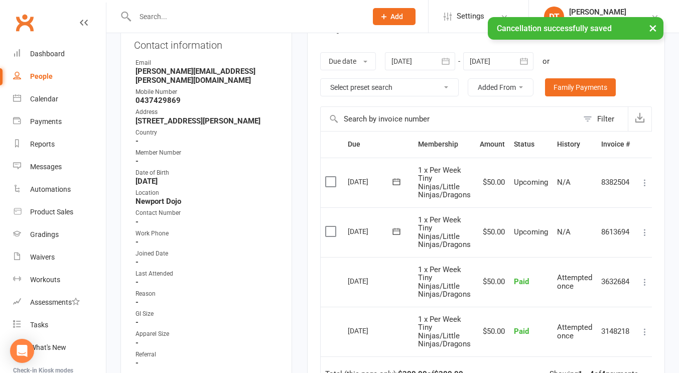
scroll to position [176, 0]
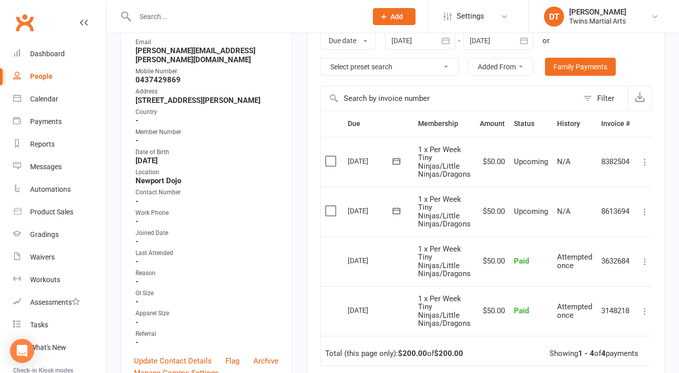
click at [462, 198] on td "1 x Per Week Tiny Ninjas/Little Ninjas/Dragons" at bounding box center [445, 212] width 62 height 50
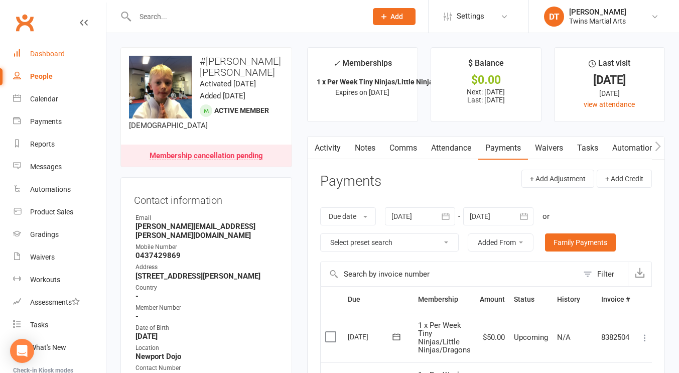
click at [68, 46] on link "Dashboard" at bounding box center [59, 54] width 93 height 23
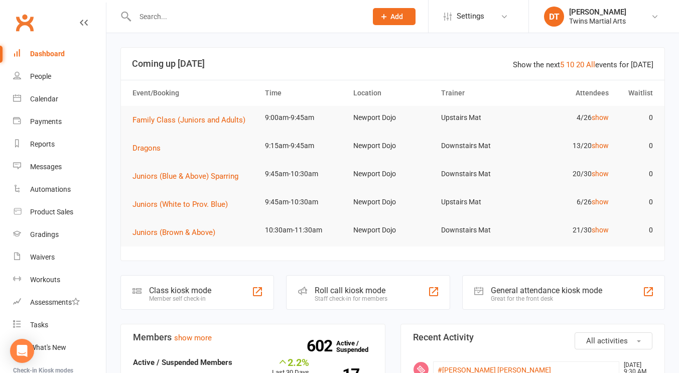
click at [225, 16] on input "text" at bounding box center [246, 17] width 228 height 14
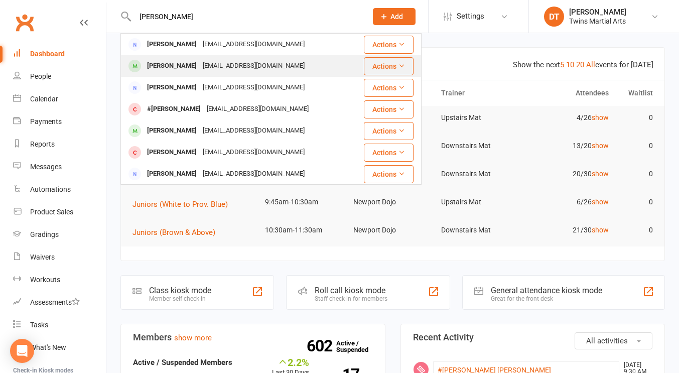
type input "[PERSON_NAME]"
click at [218, 63] on div "[EMAIL_ADDRESS][DOMAIN_NAME]" at bounding box center [254, 66] width 108 height 15
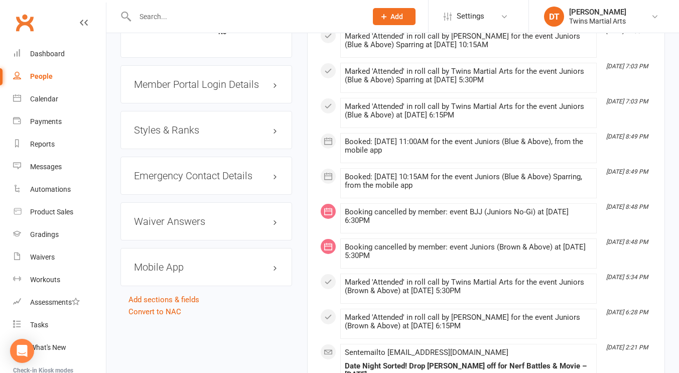
scroll to position [1005, 0]
click at [203, 136] on h3 "Styles & Ranks" at bounding box center [206, 130] width 145 height 11
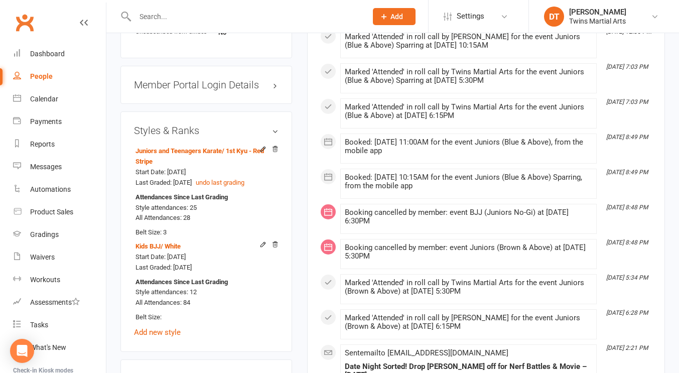
click at [303, 214] on main "✓ Memberships 4 X Per Week Newport Does not expire $ Balance $0.00 Next: [DATE]…" at bounding box center [486, 356] width 373 height 2629
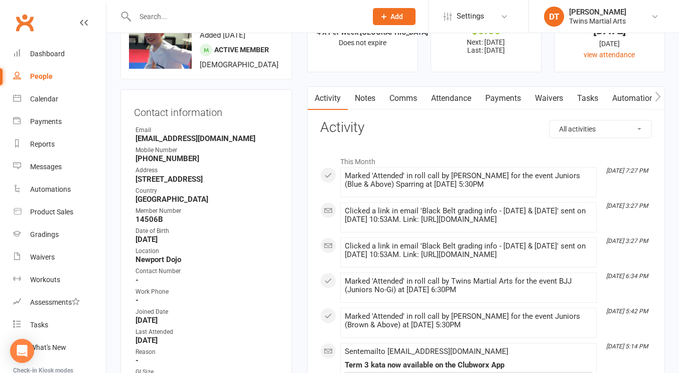
scroll to position [0, 0]
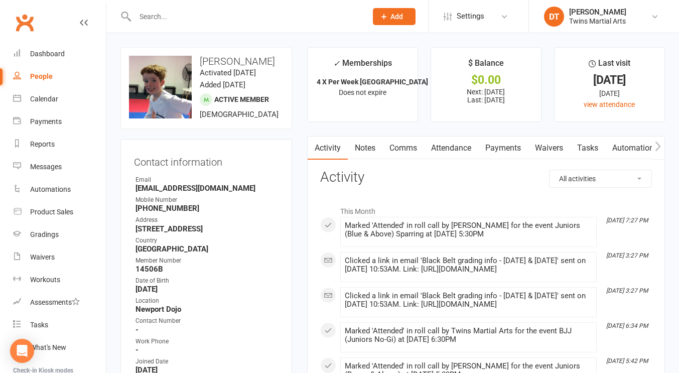
click at [226, 17] on input "text" at bounding box center [246, 17] width 228 height 14
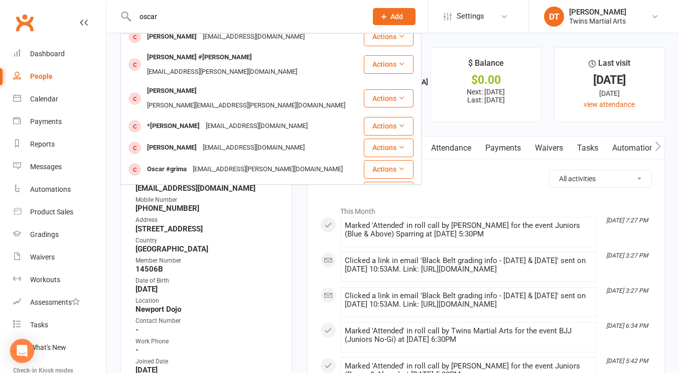
scroll to position [281, 0]
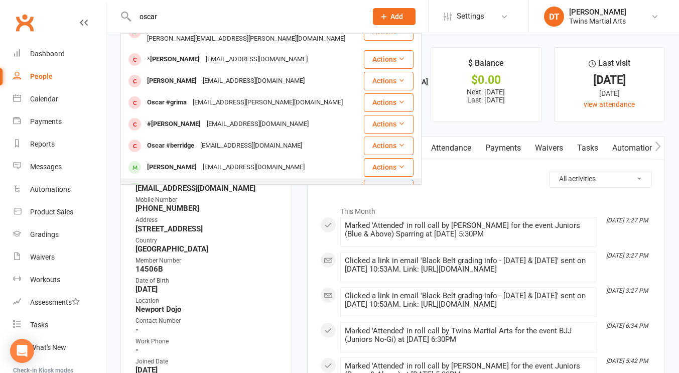
type input "oscar"
click at [378, 180] on button "Actions" at bounding box center [389, 189] width 50 height 18
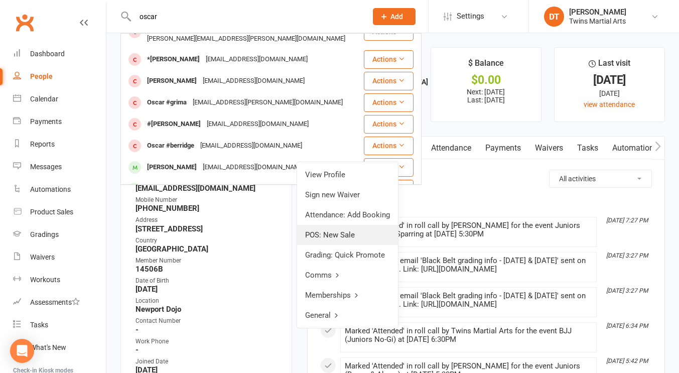
click at [357, 233] on link "POS: New Sale" at bounding box center [347, 235] width 101 height 20
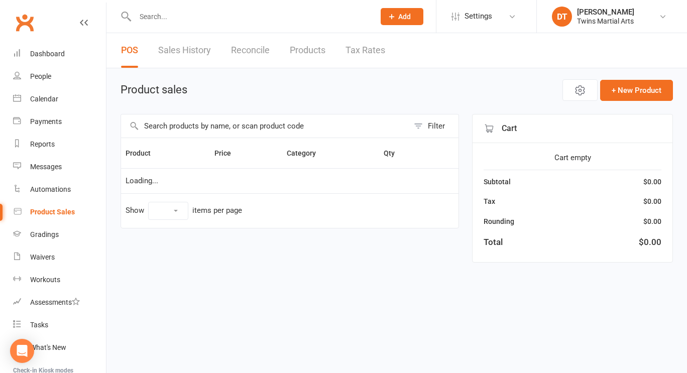
select select "100"
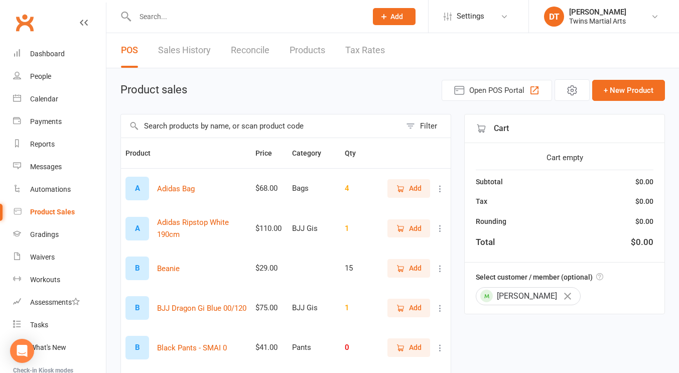
click at [327, 123] on input "text" at bounding box center [261, 125] width 280 height 23
type input "oscar"
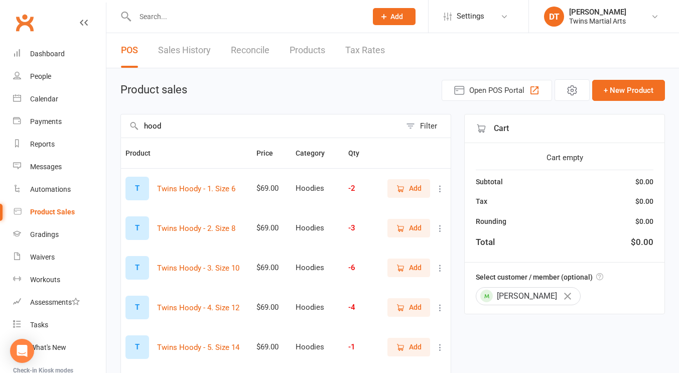
scroll to position [51, 0]
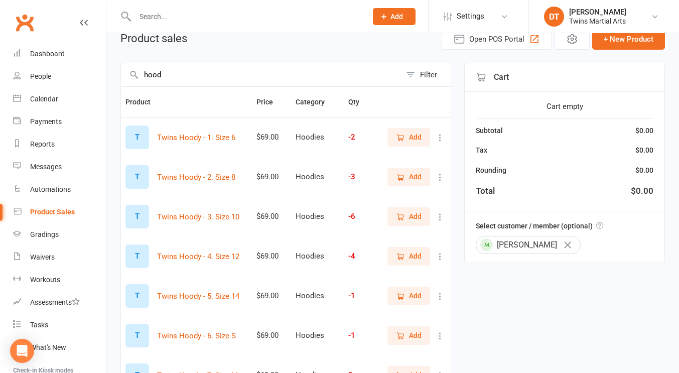
type input "hood"
click at [411, 220] on span "Add" at bounding box center [415, 216] width 13 height 11
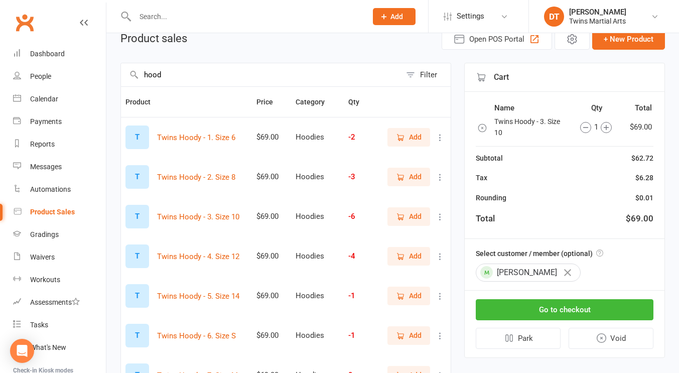
click at [327, 84] on input "hood" at bounding box center [261, 74] width 280 height 23
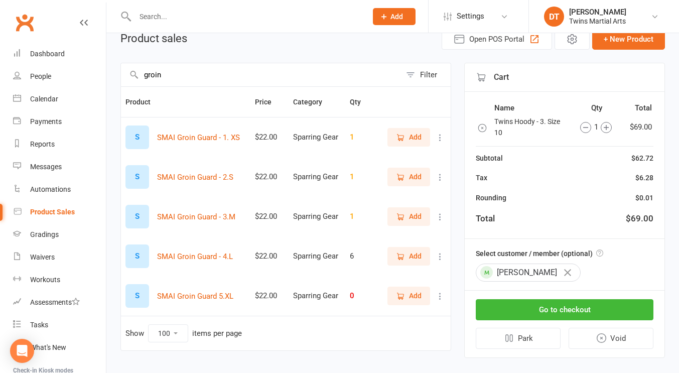
type input "groin"
click at [413, 178] on span "Add" at bounding box center [415, 176] width 13 height 11
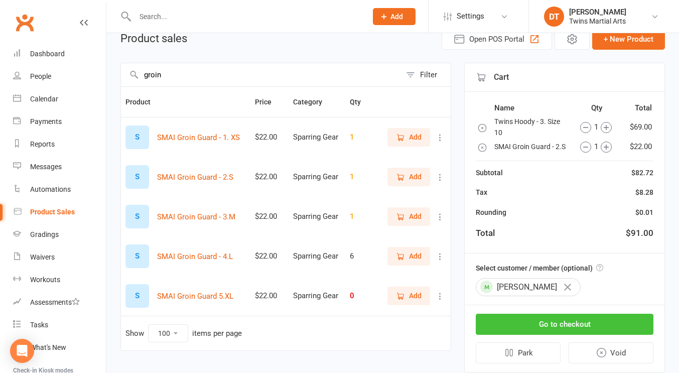
click at [587, 327] on button "Go to checkout" at bounding box center [565, 324] width 178 height 21
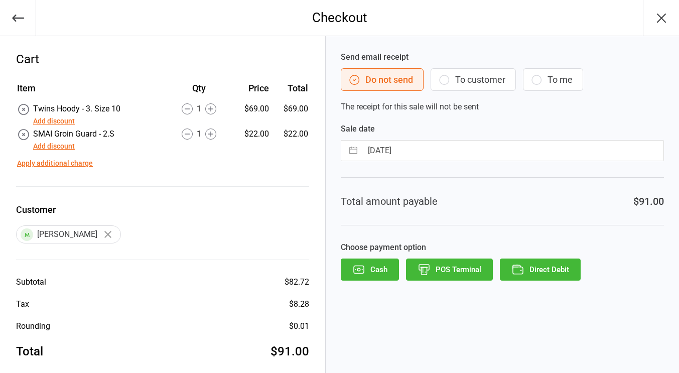
click at [462, 267] on button "POS Terminal" at bounding box center [449, 270] width 87 height 22
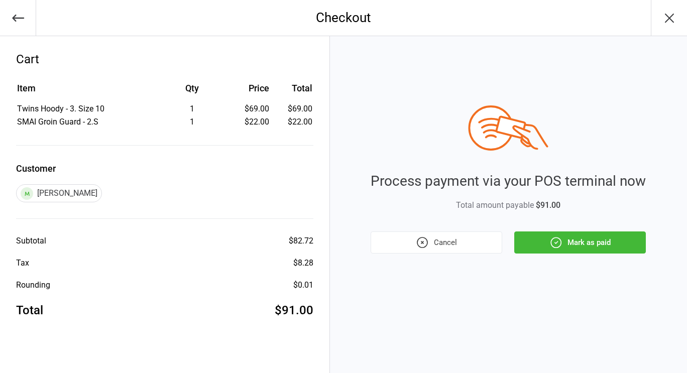
click at [562, 239] on icon "button" at bounding box center [555, 242] width 13 height 13
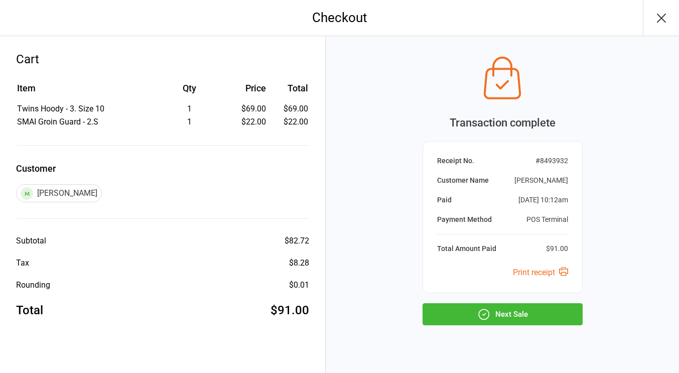
click at [506, 306] on button "Next Sale" at bounding box center [503, 314] width 160 height 22
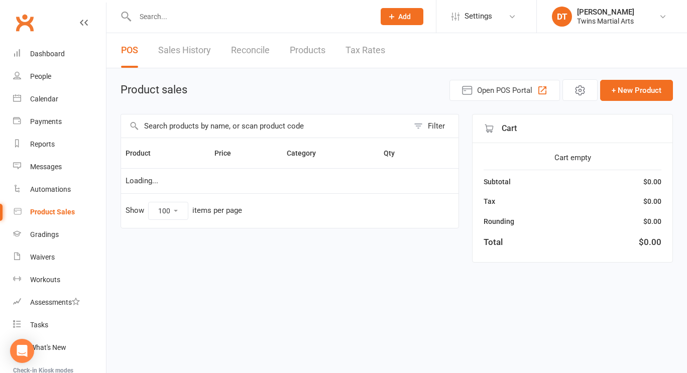
select select "100"
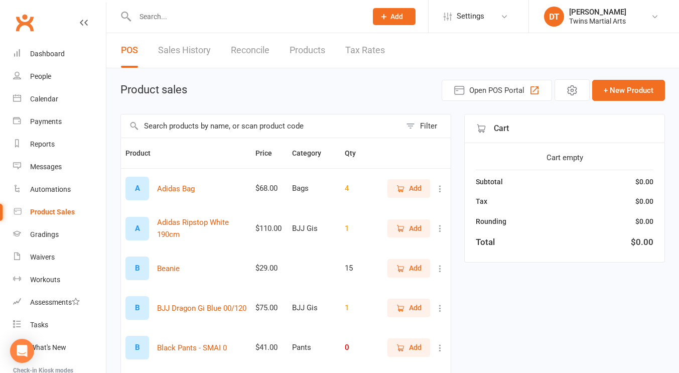
click at [228, 11] on input "text" at bounding box center [246, 17] width 228 height 14
click at [213, 16] on input "prajul" at bounding box center [246, 17] width 228 height 14
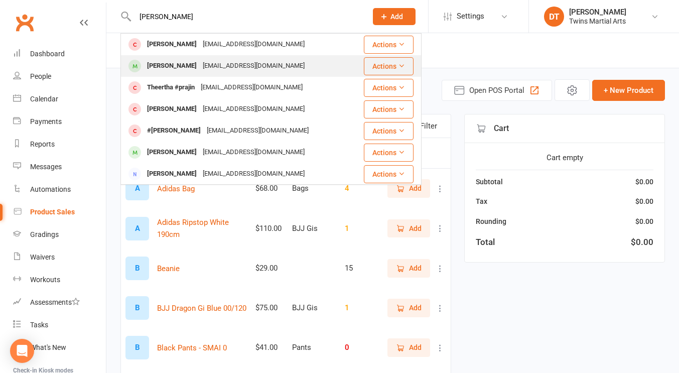
type input "prajul"
click at [200, 66] on div "erpahulgupta@gmail.com" at bounding box center [254, 66] width 108 height 15
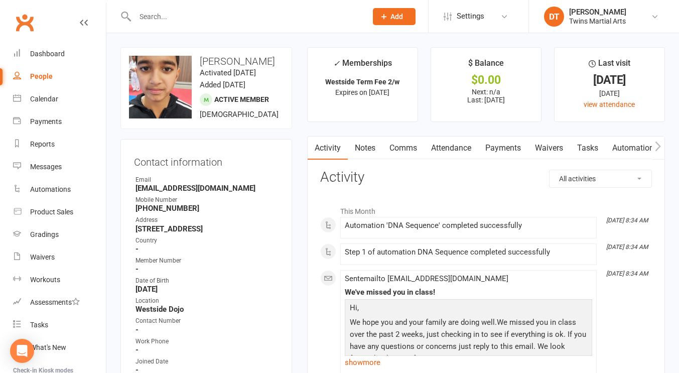
click at [515, 146] on link "Payments" at bounding box center [504, 148] width 50 height 23
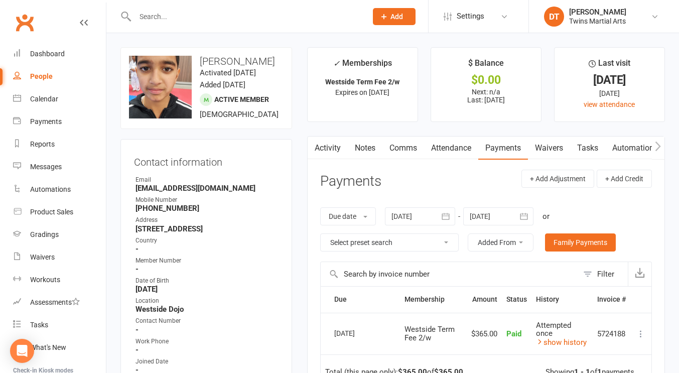
click at [251, 13] on input "text" at bounding box center [246, 17] width 228 height 14
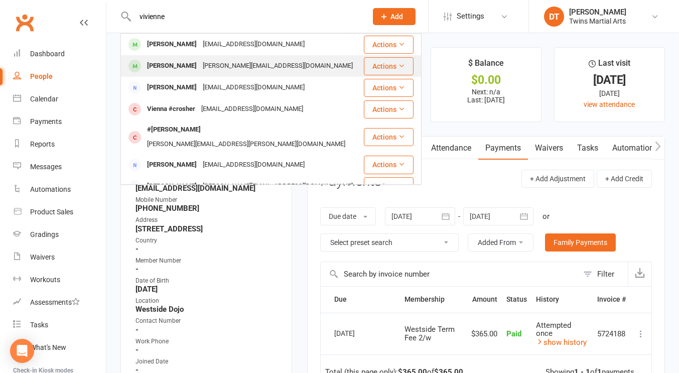
type input "vivienne"
click at [266, 65] on div "Gabrielle.shone@gmail.com" at bounding box center [278, 66] width 156 height 15
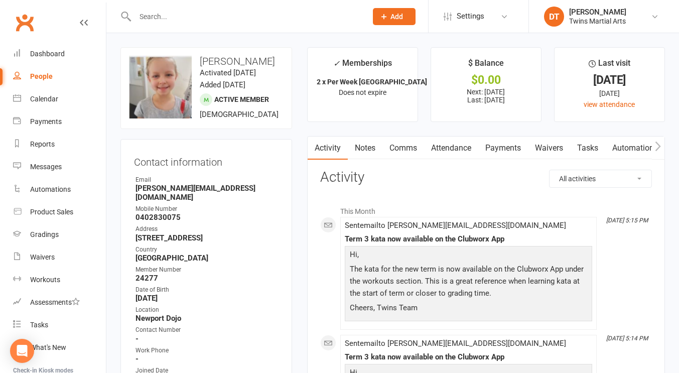
click at [452, 152] on link "Attendance" at bounding box center [451, 148] width 54 height 23
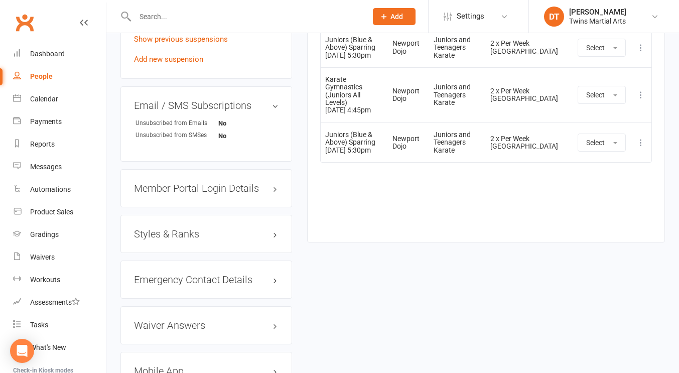
scroll to position [966, 0]
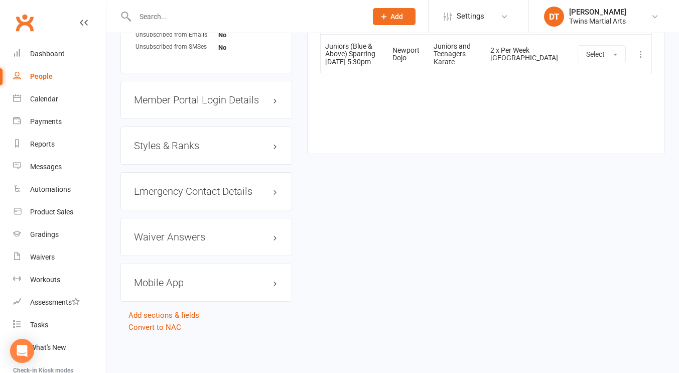
click at [224, 146] on h3 "Styles & Ranks" at bounding box center [206, 145] width 145 height 11
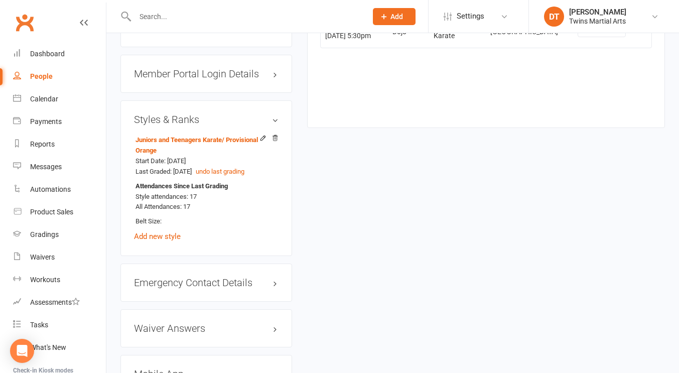
click at [245, 19] on input "text" at bounding box center [246, 17] width 228 height 14
paste input "deaanesalter@gmail.com"
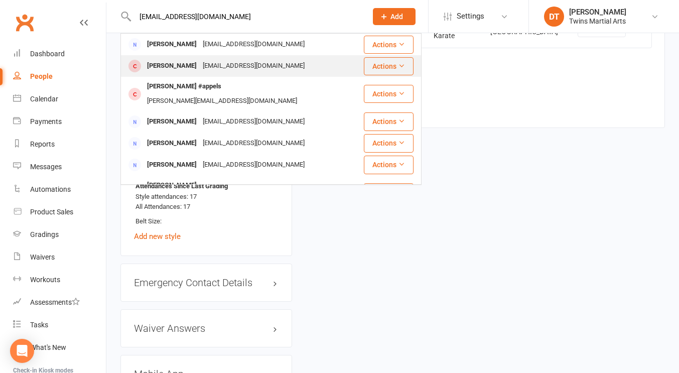
type input "deaanesalter@gmail.com"
click at [253, 69] on div "Deaanesalter@gmail.com" at bounding box center [254, 66] width 108 height 15
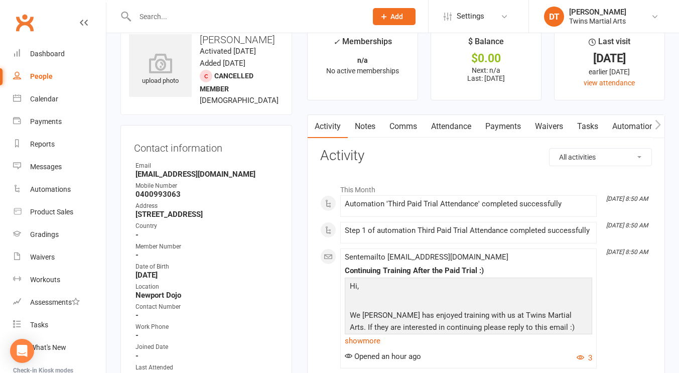
click at [443, 124] on link "Attendance" at bounding box center [451, 126] width 54 height 23
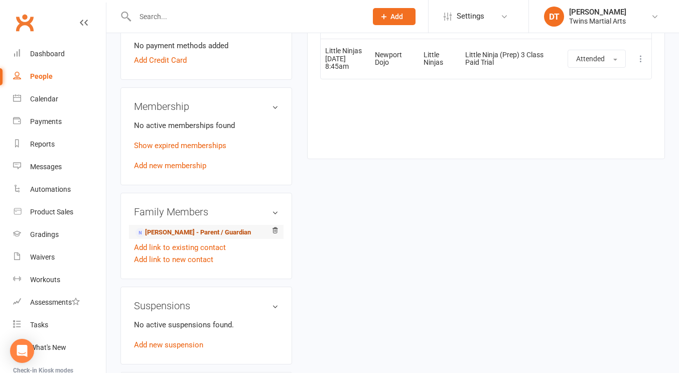
scroll to position [530, 0]
click at [210, 230] on link "Deaane Gilham - Parent / Guardian" at bounding box center [193, 231] width 115 height 11
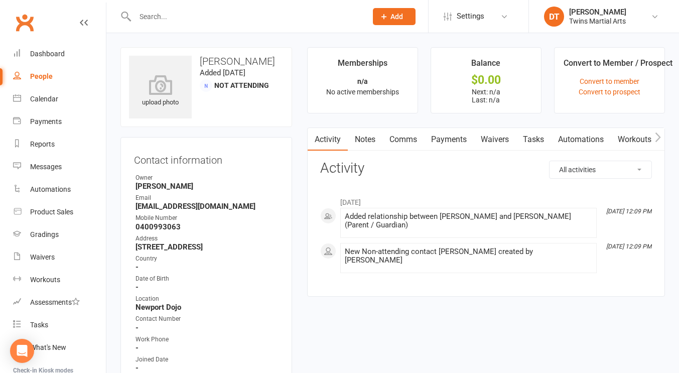
click at [501, 134] on link "Waivers" at bounding box center [495, 139] width 42 height 23
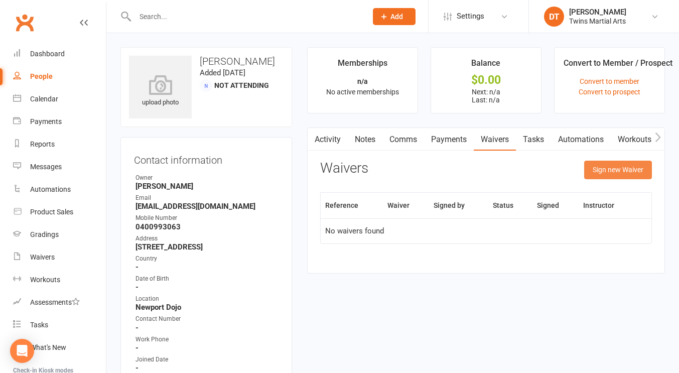
click at [609, 177] on button "Sign new Waiver" at bounding box center [618, 170] width 68 height 18
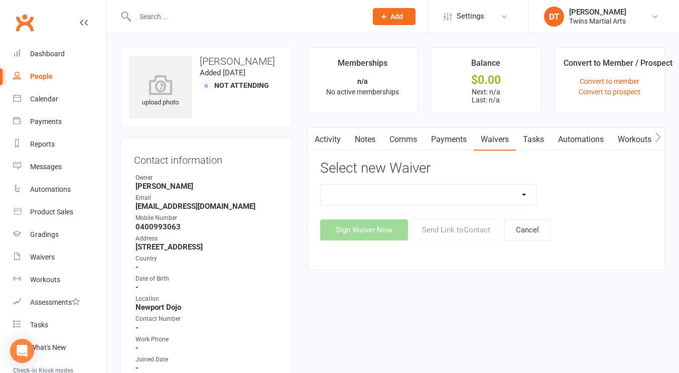
click at [465, 192] on select "Newport Paid Trial (waiver only) Paid Trial Newport Paid Trial Parkville Paid T…" at bounding box center [428, 195] width 215 height 20
select select "5584"
click at [321, 185] on select "Newport Paid Trial (waiver only) Paid Trial Newport Paid Trial Parkville Paid T…" at bounding box center [428, 195] width 215 height 20
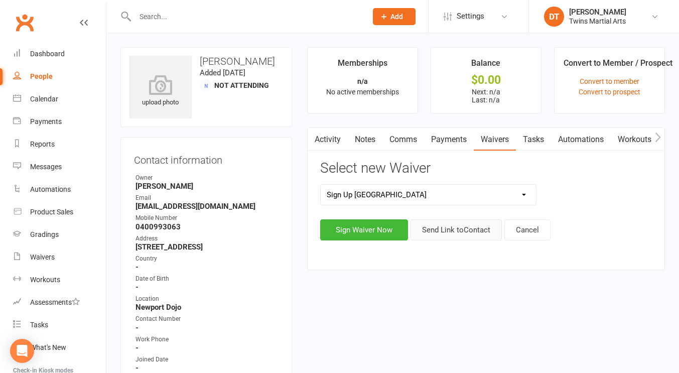
click at [440, 234] on button "Send Link to Contact" at bounding box center [456, 229] width 91 height 21
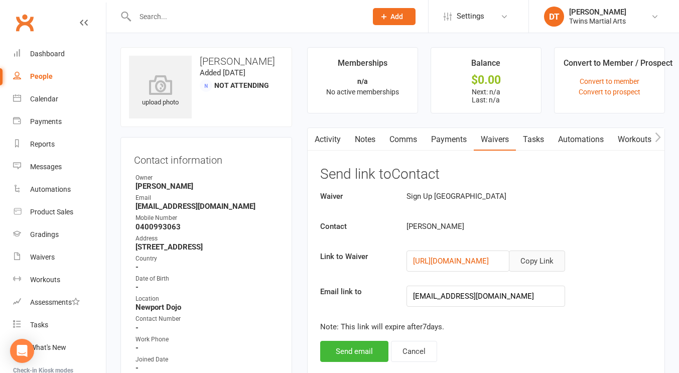
click at [534, 269] on button "Copy Link" at bounding box center [537, 261] width 56 height 21
click at [245, 22] on input "text" at bounding box center [246, 17] width 228 height 14
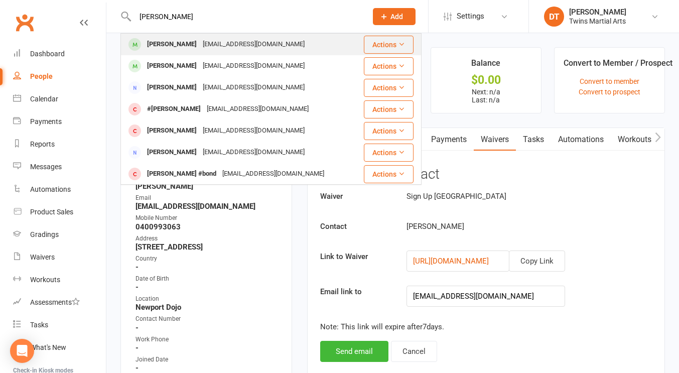
type input "max freis"
click at [240, 42] on div "antonfreischmidt@yahoo.com.au" at bounding box center [254, 44] width 108 height 15
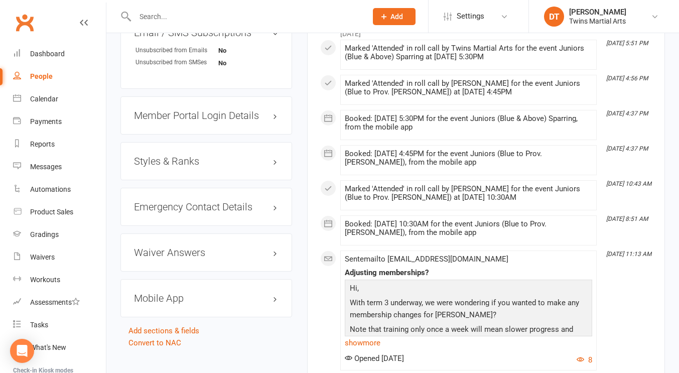
scroll to position [967, 0]
click at [225, 166] on h3 "Styles & Ranks" at bounding box center [206, 160] width 145 height 11
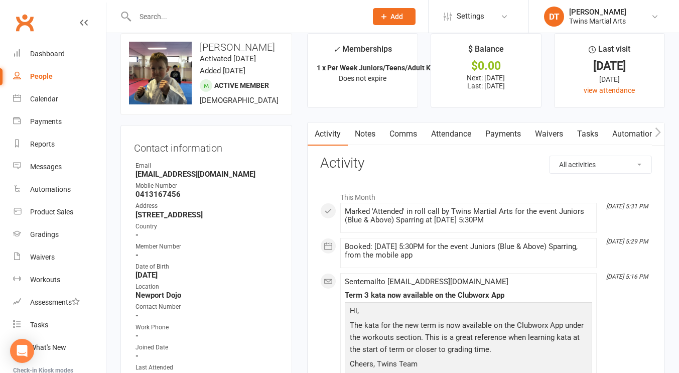
scroll to position [0, 0]
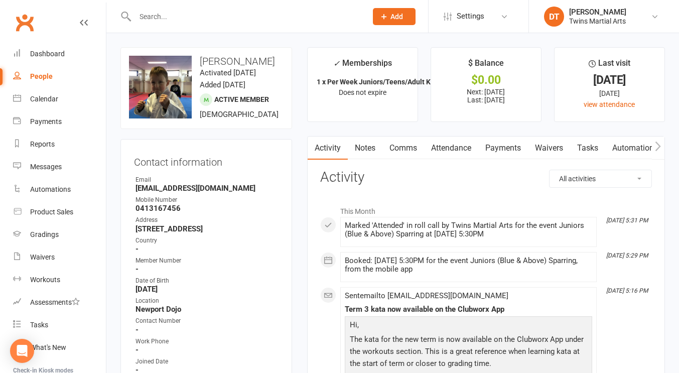
click at [501, 139] on link "Payments" at bounding box center [504, 148] width 50 height 23
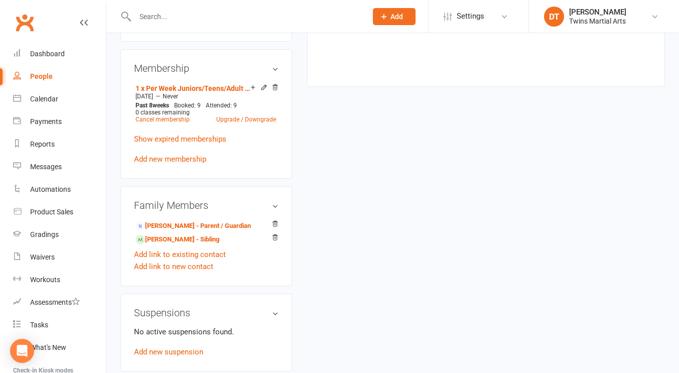
scroll to position [601, 0]
click at [259, 124] on link "Upgrade / Downgrade" at bounding box center [246, 119] width 60 height 7
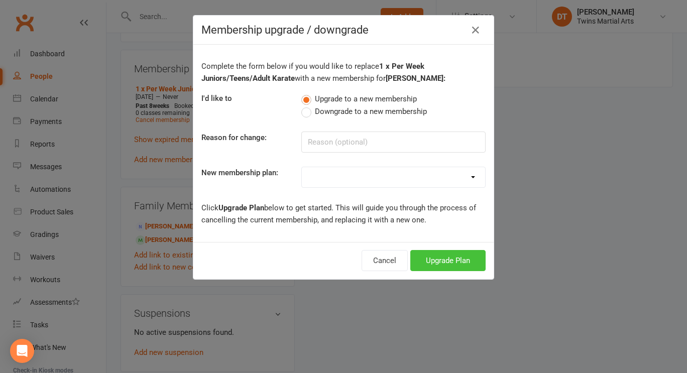
click at [429, 264] on button "Upgrade Plan" at bounding box center [447, 260] width 75 height 21
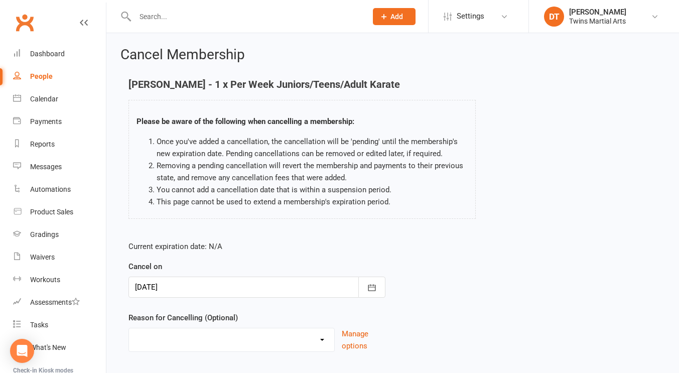
scroll to position [61, 0]
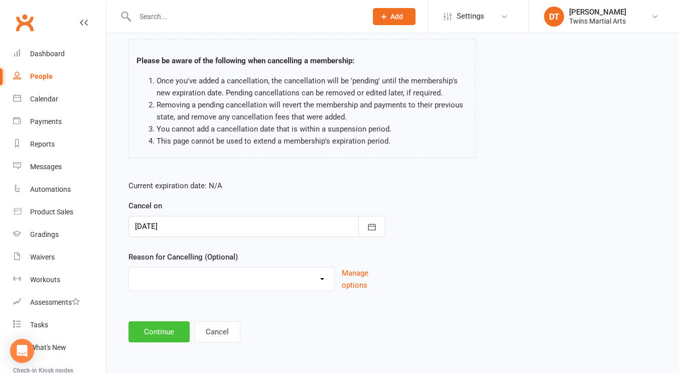
click at [162, 330] on button "Continue" at bounding box center [159, 331] width 61 height 21
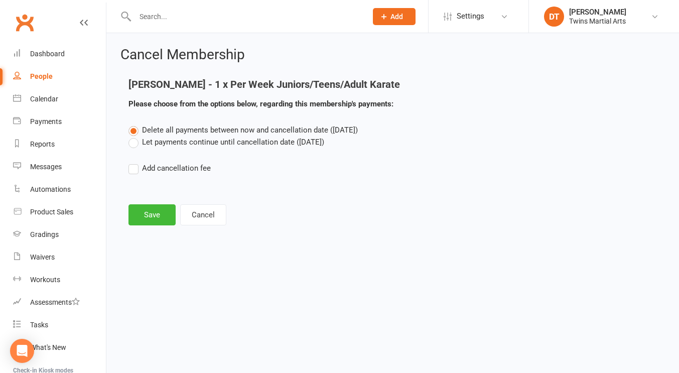
scroll to position [0, 0]
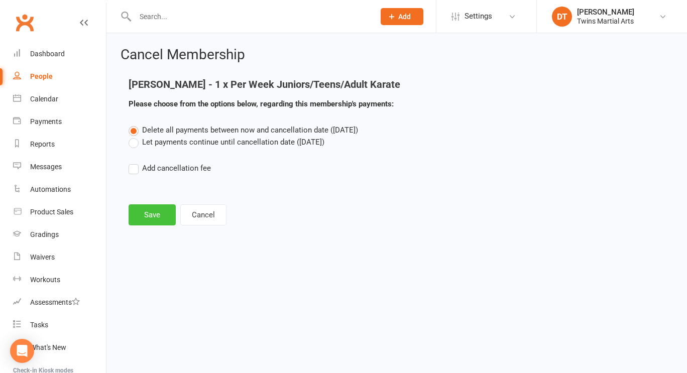
click at [151, 217] on button "Save" at bounding box center [152, 214] width 47 height 21
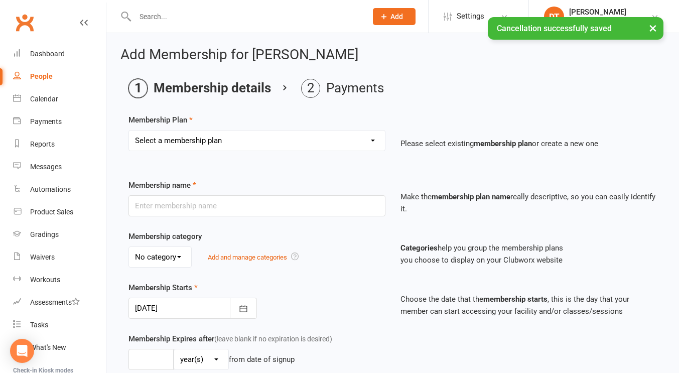
click at [237, 140] on select "Select a membership plan Create new Membership Plan 1 x Per Week Tiny Ninjas/Li…" at bounding box center [257, 141] width 256 height 20
select select "3"
click at [129, 131] on select "Select a membership plan Create new Membership Plan 1 x Per Week Tiny Ninjas/Li…" at bounding box center [257, 141] width 256 height 20
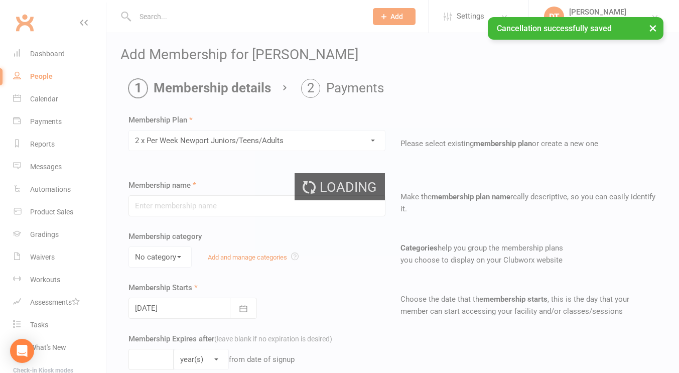
type input "2 x Per Week Newport Juniors/Teens/Adults"
select select "3"
type input "0"
type input "16"
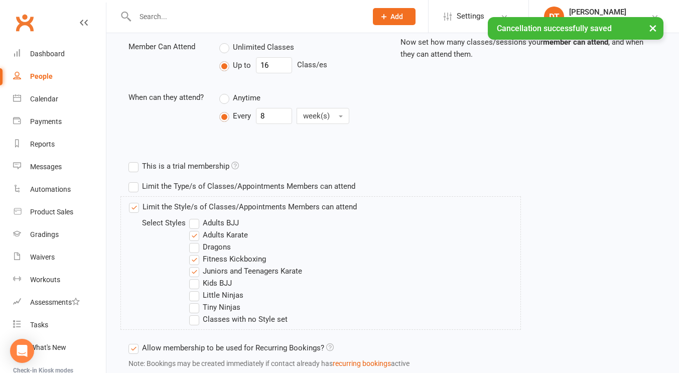
scroll to position [434, 0]
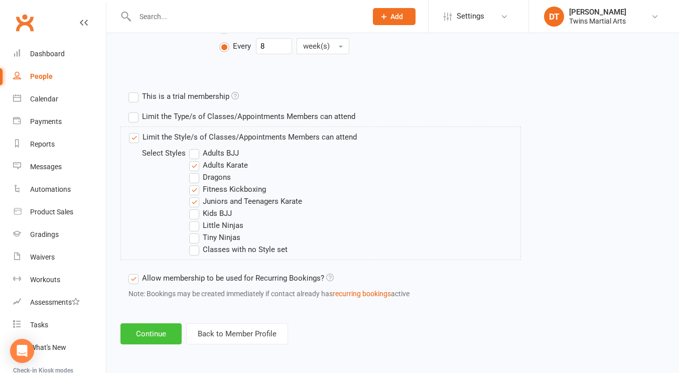
click at [164, 329] on button "Continue" at bounding box center [151, 333] width 61 height 21
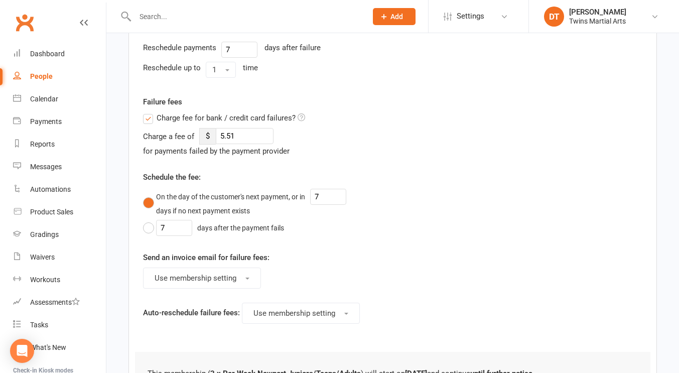
scroll to position [0, 0]
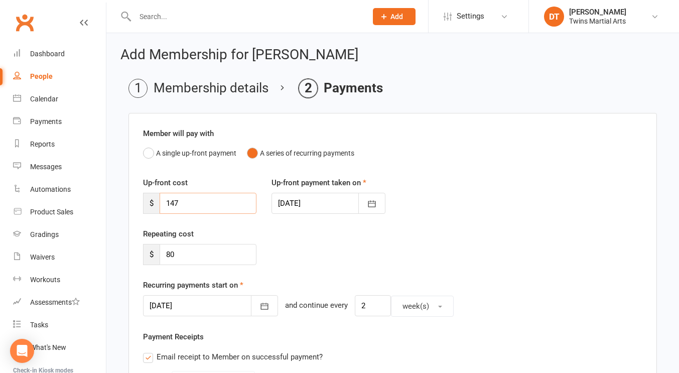
drag, startPoint x: 219, startPoint y: 208, endPoint x: 129, endPoint y: 211, distance: 90.4
click at [193, 304] on div at bounding box center [210, 305] width 135 height 21
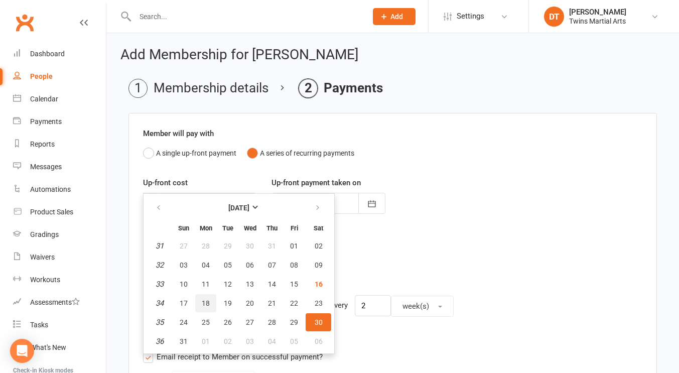
click at [210, 305] on button "18" at bounding box center [205, 303] width 21 height 18
type input "18 Aug 2025"
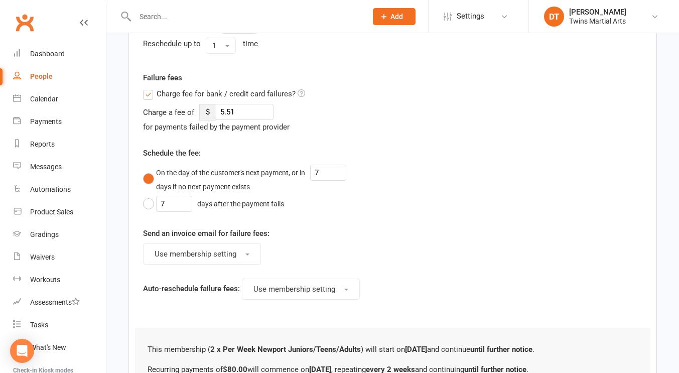
scroll to position [571, 0]
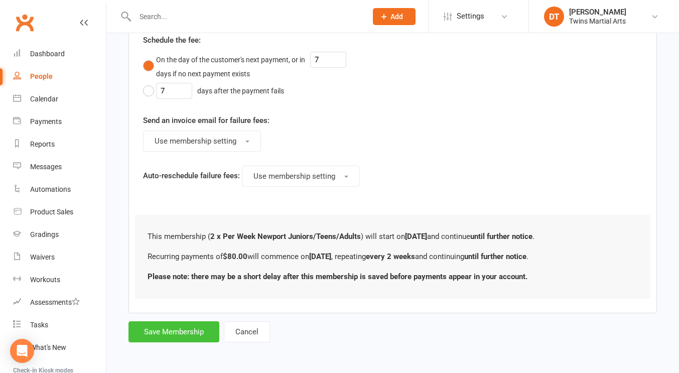
click at [186, 339] on button "Save Membership" at bounding box center [174, 331] width 91 height 21
type input "0"
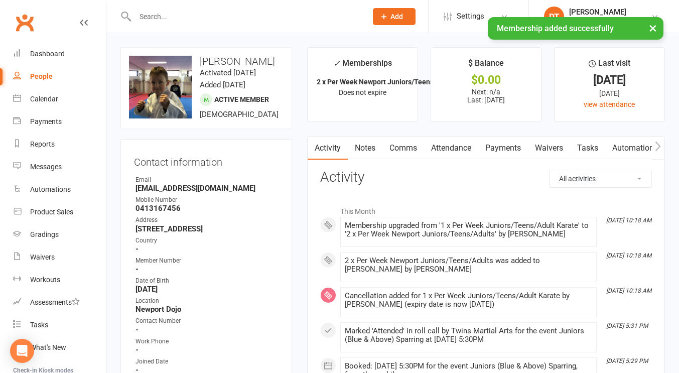
click at [502, 151] on link "Payments" at bounding box center [504, 148] width 50 height 23
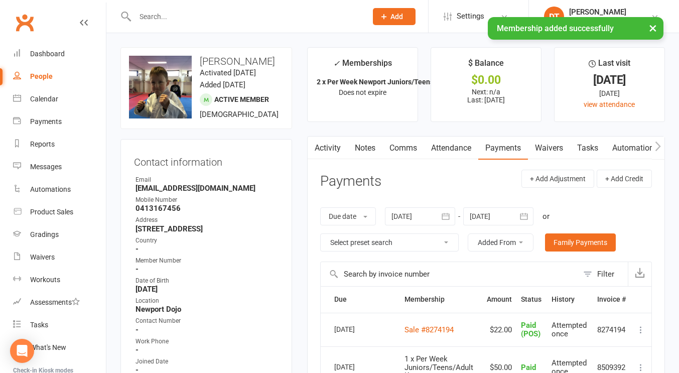
scroll to position [98, 0]
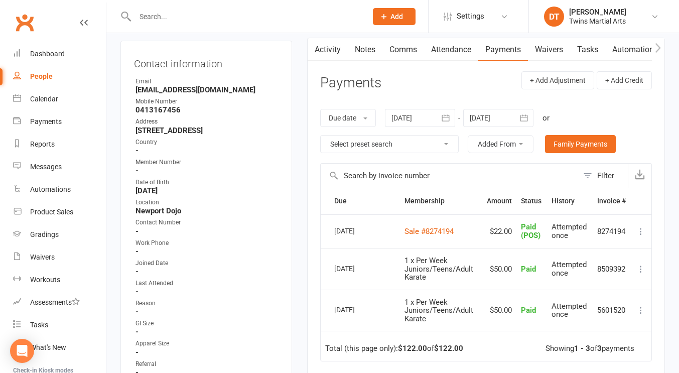
click at [262, 12] on input "text" at bounding box center [246, 17] width 228 height 14
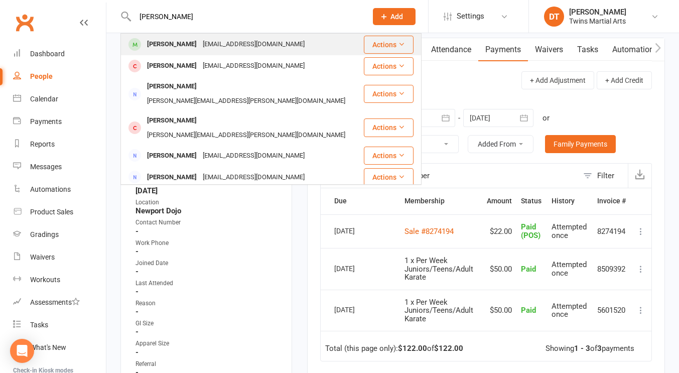
type input "dthan young"
click at [242, 44] on div "nicolejmccann@hotmail.com" at bounding box center [254, 44] width 108 height 15
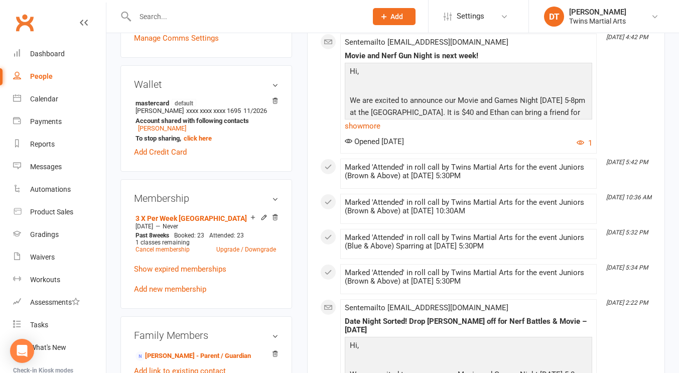
scroll to position [514, 0]
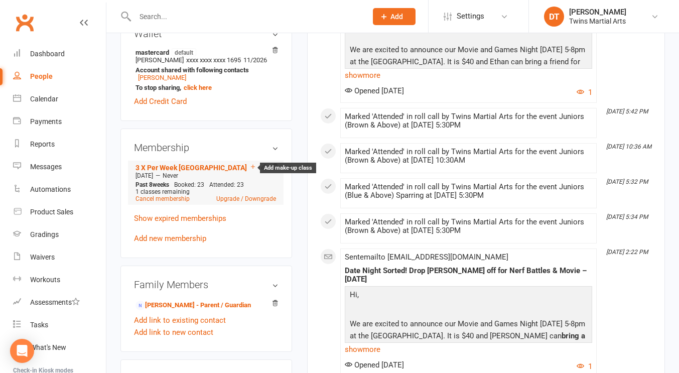
click at [250, 170] on icon at bounding box center [253, 166] width 7 height 7
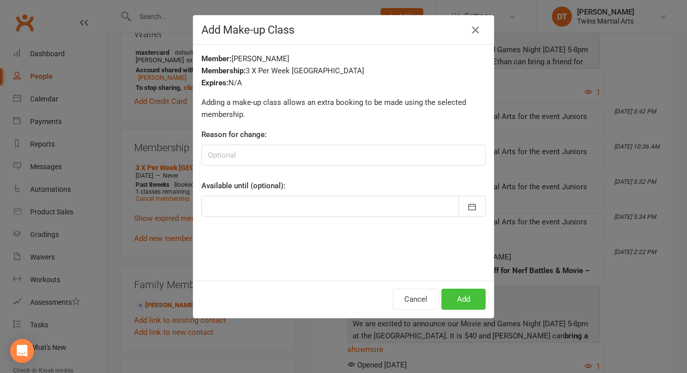
click at [472, 300] on button "Add" at bounding box center [463, 299] width 44 height 21
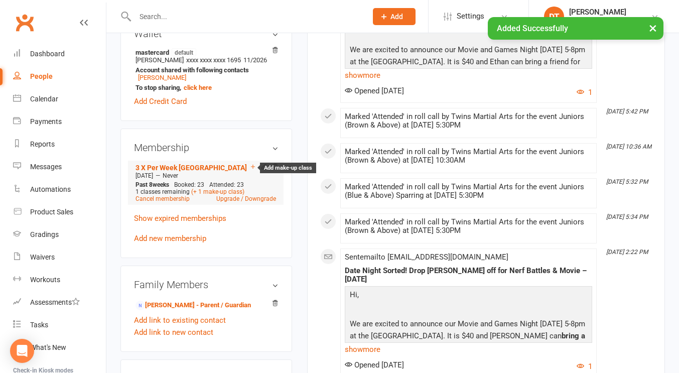
click at [253, 170] on icon at bounding box center [253, 166] width 7 height 7
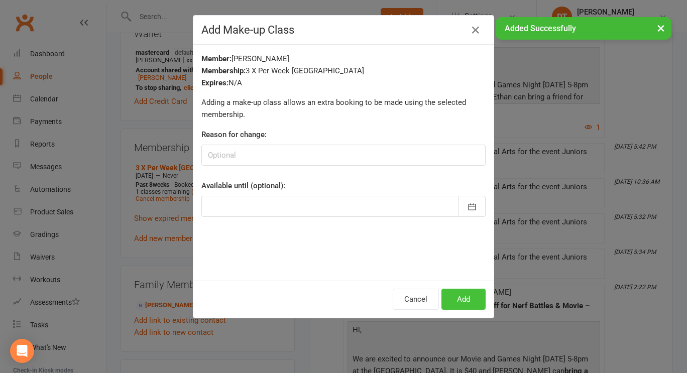
click at [469, 298] on button "Add" at bounding box center [463, 299] width 44 height 21
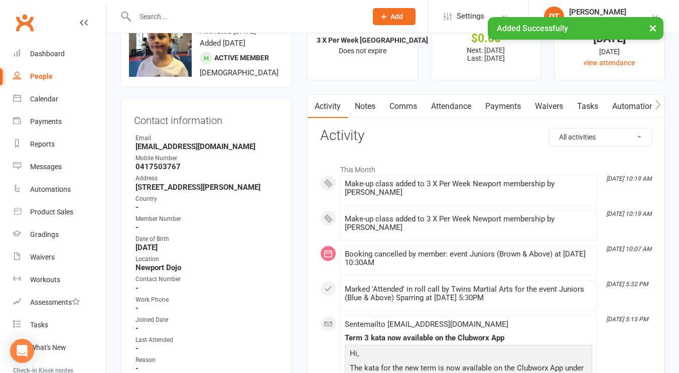
scroll to position [0, 0]
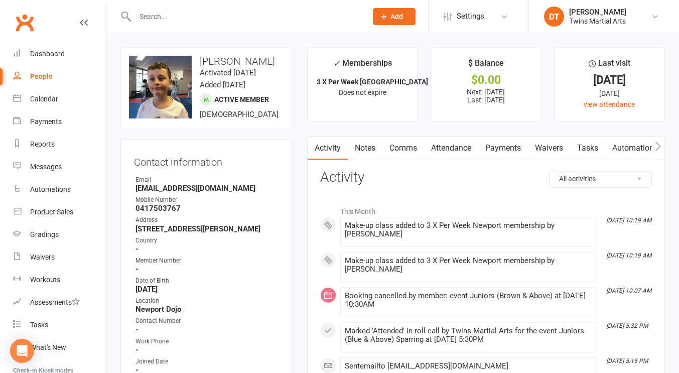
click at [450, 151] on link "Attendance" at bounding box center [451, 148] width 54 height 23
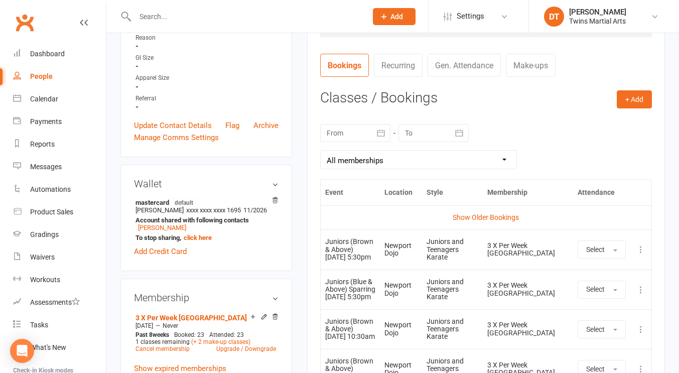
scroll to position [365, 0]
click at [630, 103] on button "+ Add" at bounding box center [634, 98] width 35 height 18
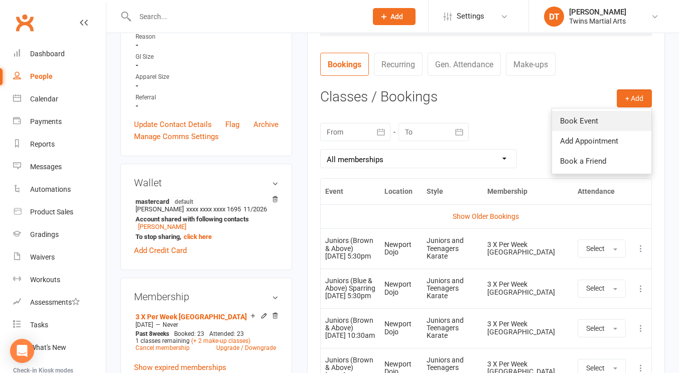
click at [608, 119] on link "Book Event" at bounding box center [601, 121] width 99 height 20
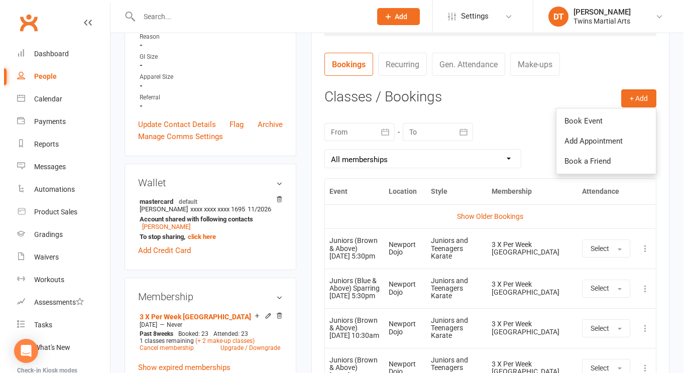
scroll to position [86, 0]
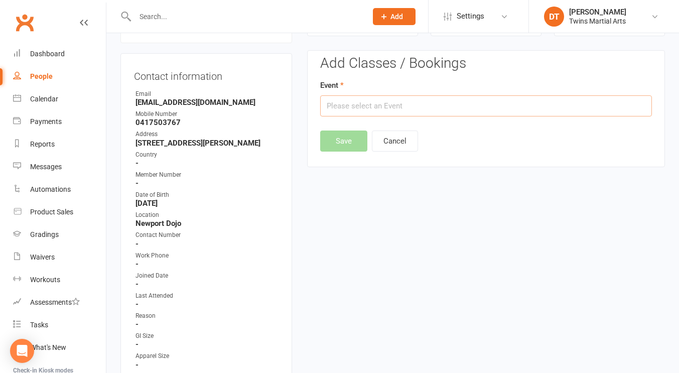
click at [460, 109] on input "text" at bounding box center [486, 105] width 332 height 21
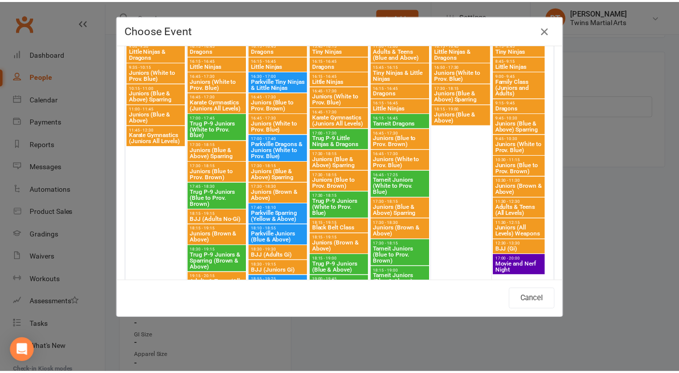
scroll to position [1173, 0]
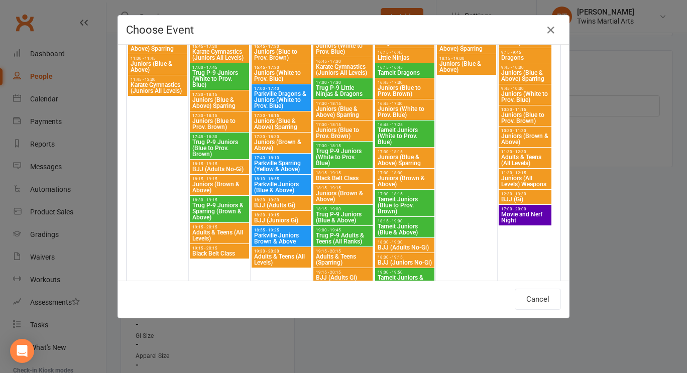
click at [218, 181] on span "Juniors (Brown & Above)" at bounding box center [219, 187] width 55 height 12
type input "Juniors (Brown & Above) - Aug 18, 2025 6:15:00 PM"
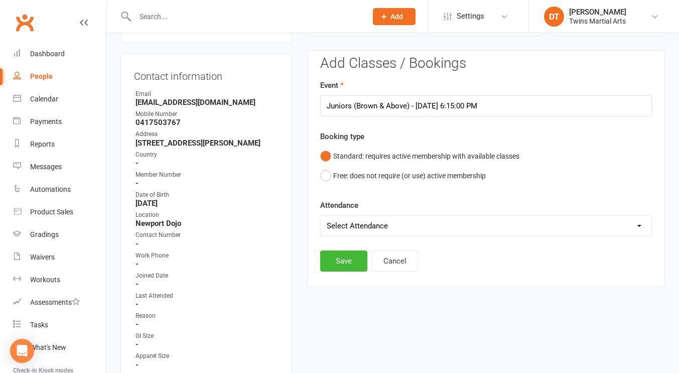
scroll to position [153, 0]
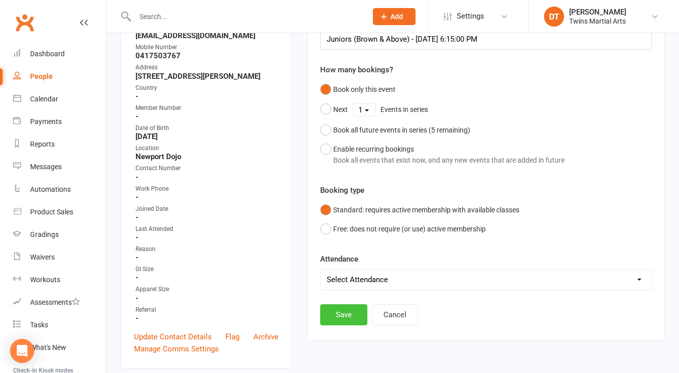
click at [353, 315] on button "Save" at bounding box center [343, 314] width 47 height 21
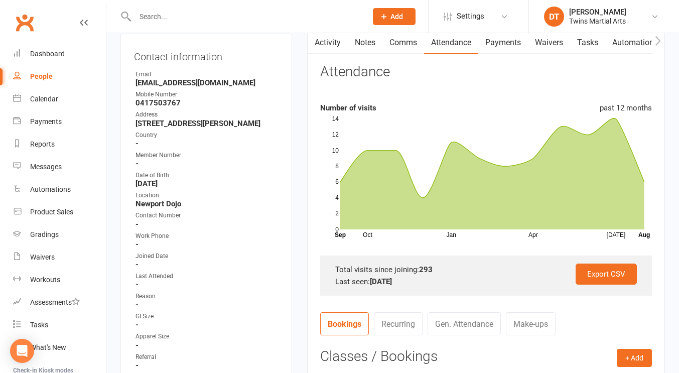
scroll to position [0, 0]
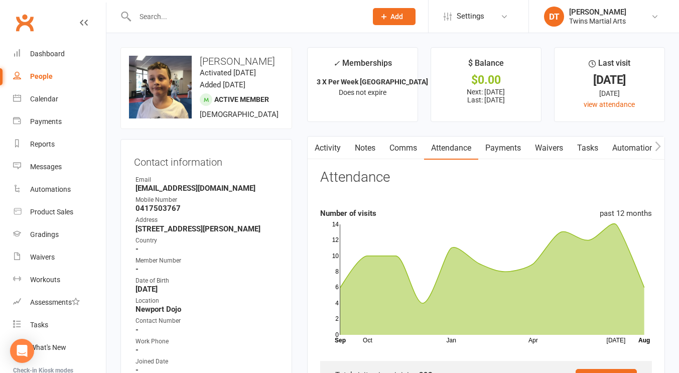
click at [503, 17] on icon at bounding box center [505, 17] width 8 height 8
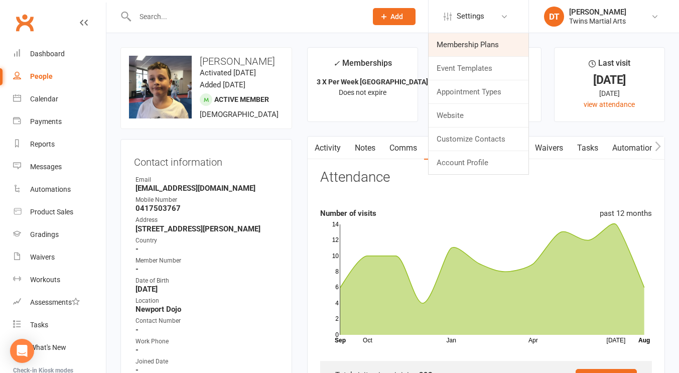
click at [497, 51] on link "Membership Plans" at bounding box center [479, 44] width 100 height 23
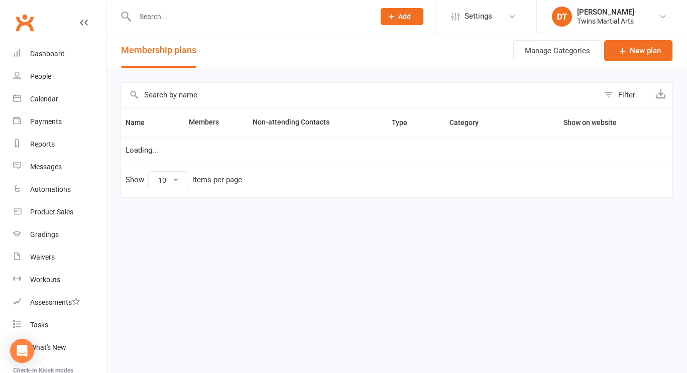
select select "100"
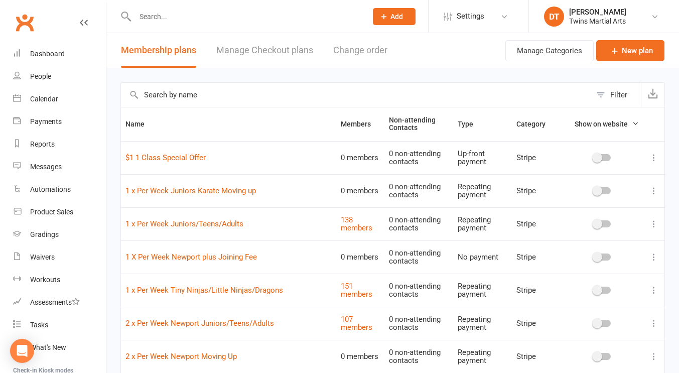
click at [609, 127] on span "Show on website" at bounding box center [601, 124] width 53 height 8
drag, startPoint x: 616, startPoint y: 93, endPoint x: 565, endPoint y: 82, distance: 52.3
click at [565, 82] on div "Filter" at bounding box center [393, 94] width 545 height 25
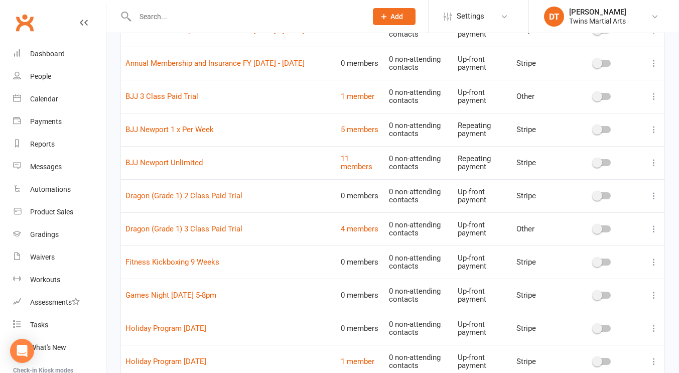
scroll to position [558, 0]
click at [267, 194] on td "Dragon (Grade 1) 2 Class Paid Trial" at bounding box center [228, 196] width 215 height 33
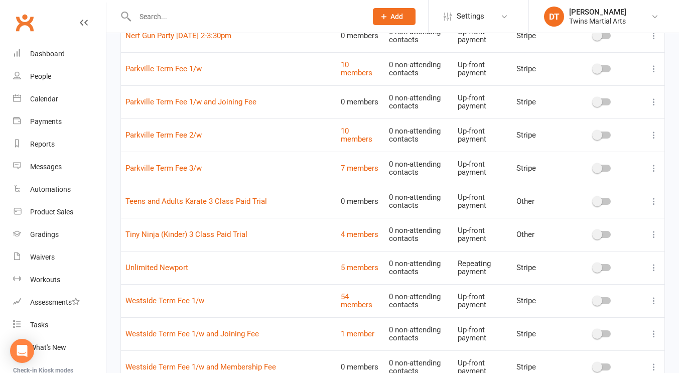
scroll to position [1679, 0]
click at [299, 89] on td "Parkville Term Fee 1/w and Joining Fee" at bounding box center [228, 102] width 215 height 33
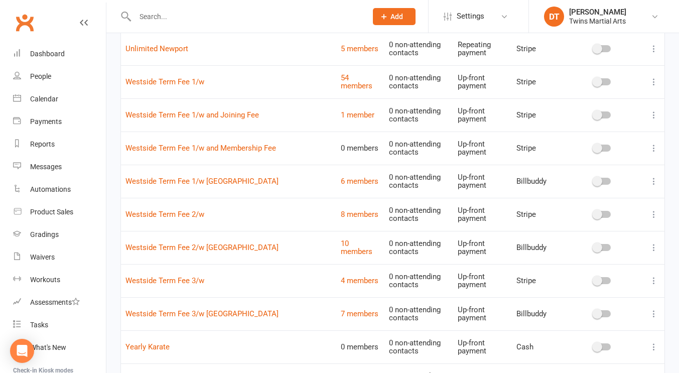
scroll to position [1898, 0]
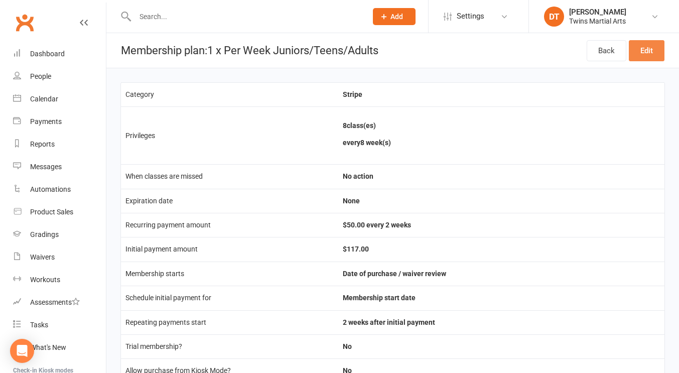
click at [642, 50] on link "Edit" at bounding box center [647, 50] width 36 height 21
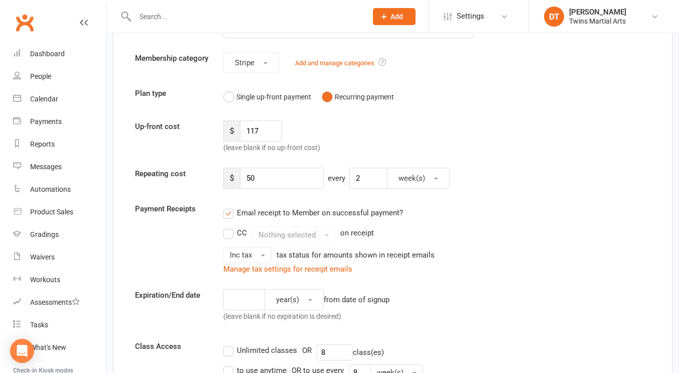
scroll to position [76, 0]
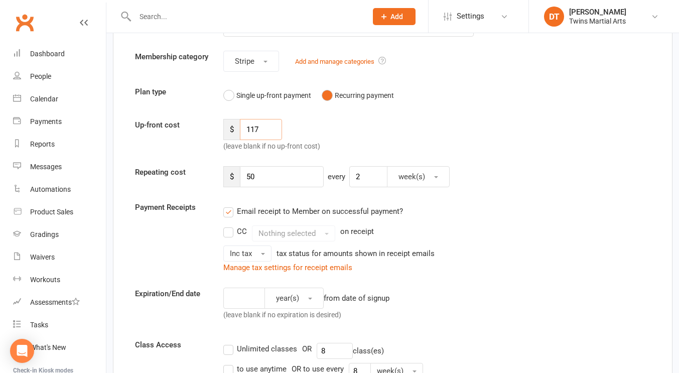
click at [278, 134] on input "117" at bounding box center [261, 129] width 42 height 21
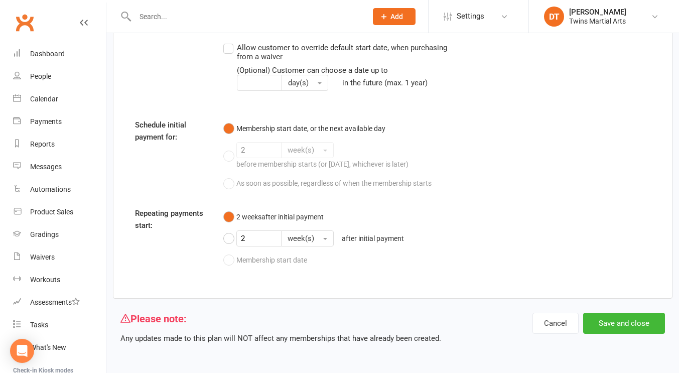
scroll to position [1484, 0]
type input "116.99"
click at [607, 327] on button "Save and close" at bounding box center [624, 323] width 82 height 21
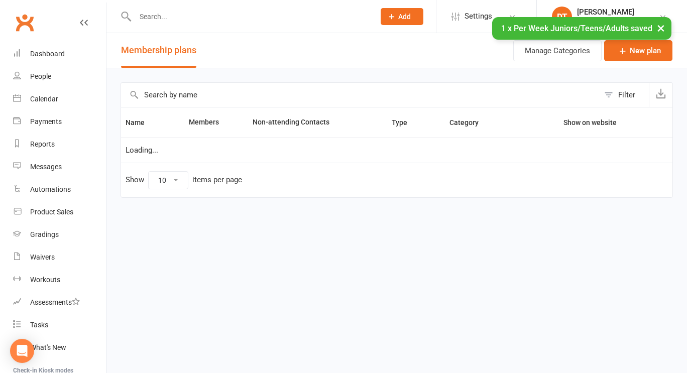
select select "100"
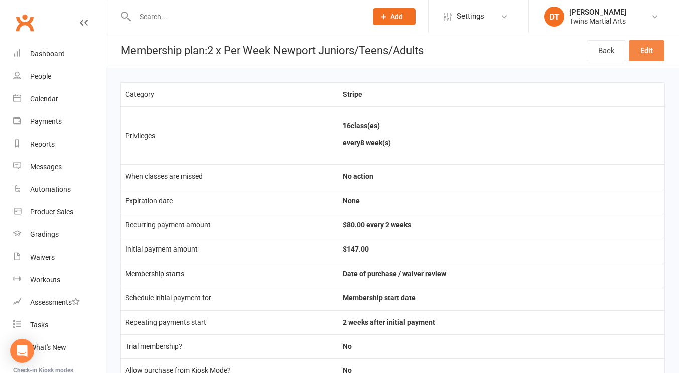
click at [645, 53] on link "Edit" at bounding box center [647, 50] width 36 height 21
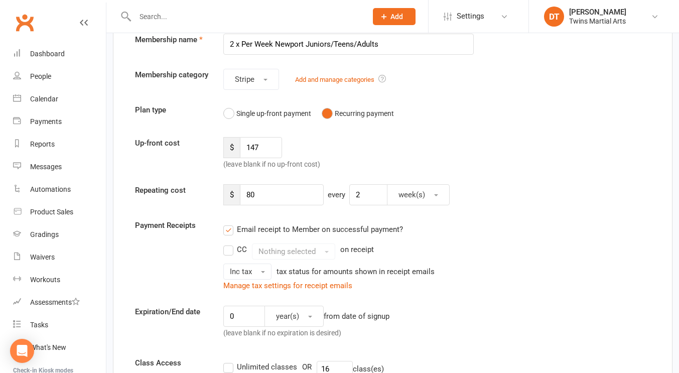
scroll to position [93, 0]
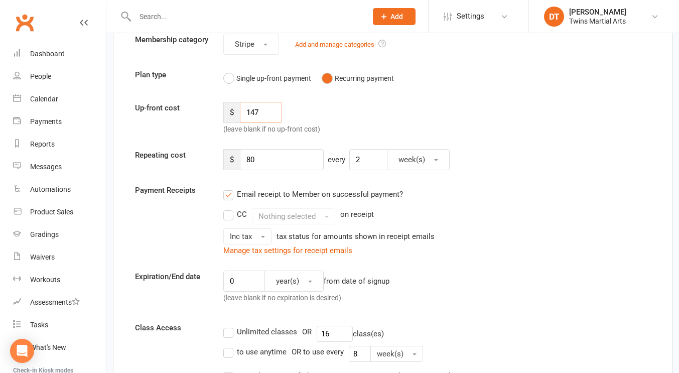
click at [280, 119] on input "147" at bounding box center [261, 112] width 42 height 21
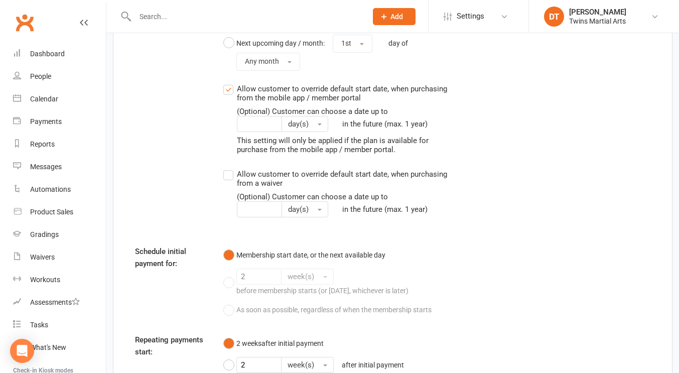
scroll to position [1484, 0]
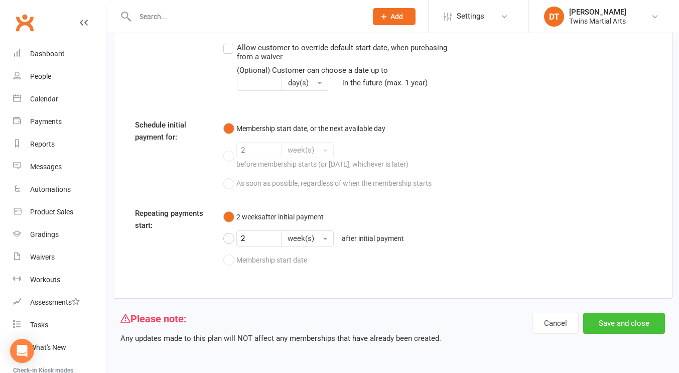
type input "146.99"
click at [606, 324] on button "Save and close" at bounding box center [624, 323] width 82 height 21
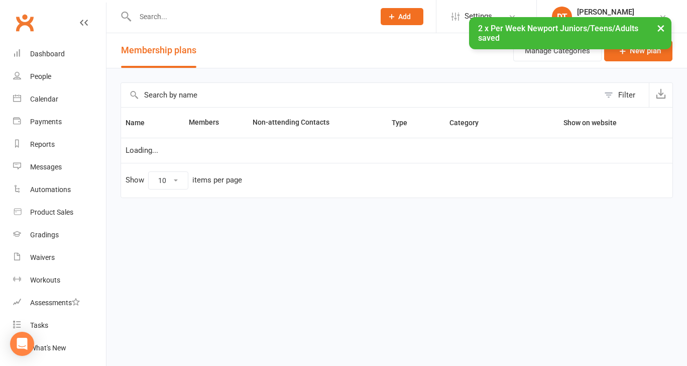
select select "100"
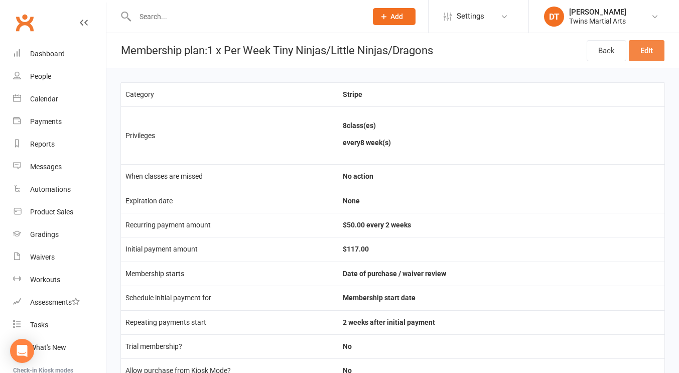
click at [636, 53] on link "Edit" at bounding box center [647, 50] width 36 height 21
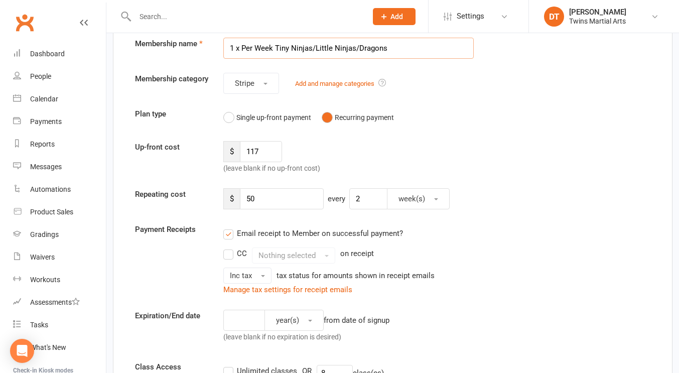
scroll to position [53, 0]
click at [276, 160] on input "117" at bounding box center [261, 152] width 42 height 21
type input "116.99"
click at [352, 149] on div "Up-front cost $ 116.99 (leave blank if no up-front cost)" at bounding box center [393, 158] width 531 height 33
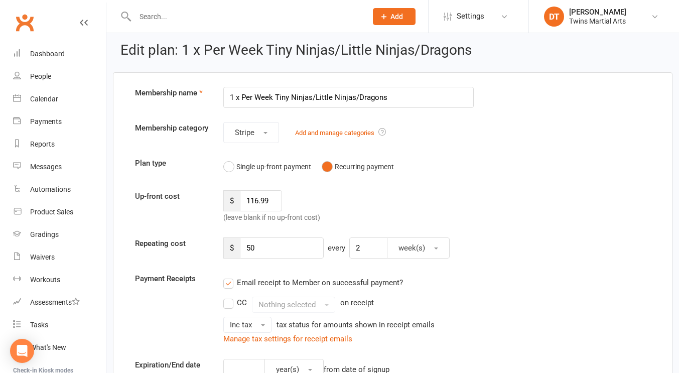
scroll to position [0, 0]
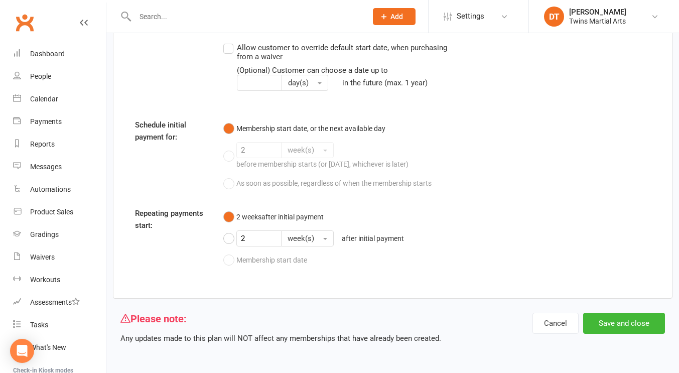
scroll to position [1484, 0]
click at [613, 327] on button "Save and close" at bounding box center [624, 323] width 82 height 21
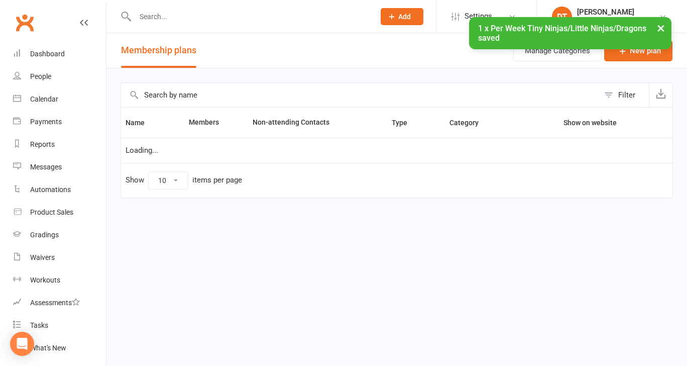
select select "100"
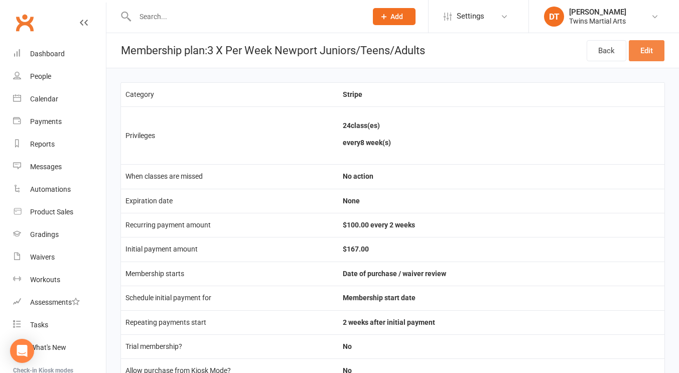
click at [650, 51] on link "Edit" at bounding box center [647, 50] width 36 height 21
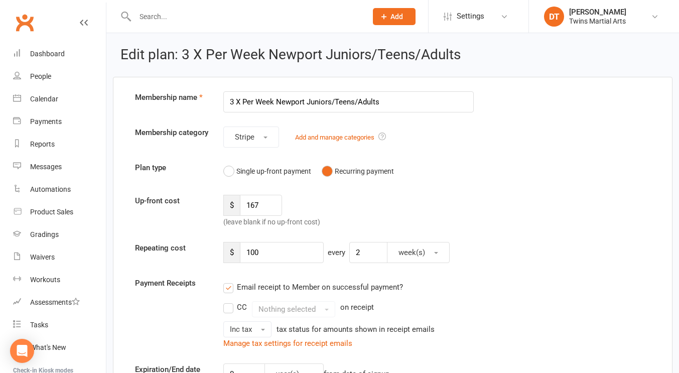
scroll to position [10, 0]
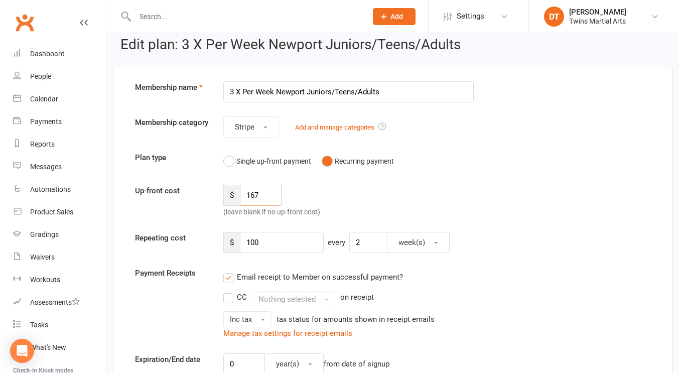
click at [270, 201] on input "167" at bounding box center [261, 195] width 42 height 21
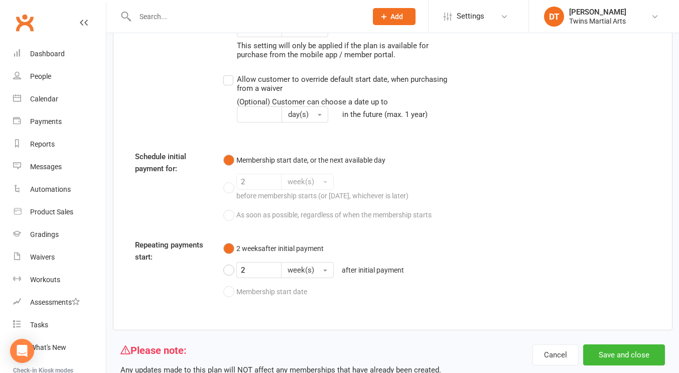
scroll to position [1484, 0]
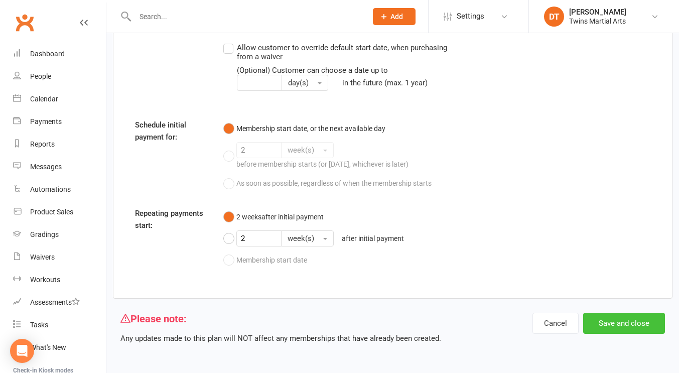
type input "166.99"
click at [640, 318] on button "Save and close" at bounding box center [624, 323] width 82 height 21
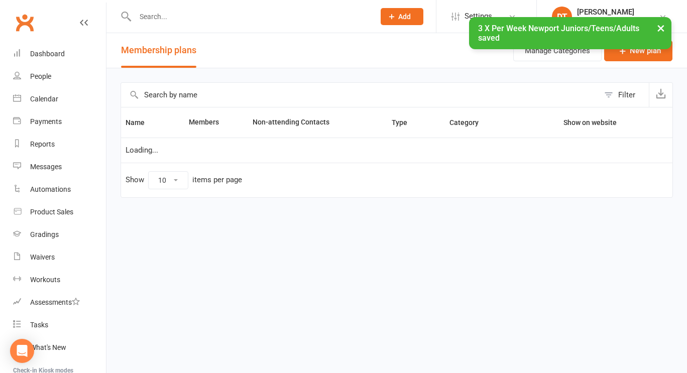
select select "100"
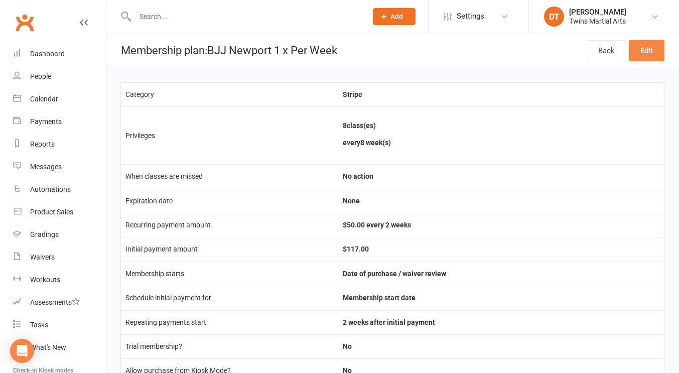
click at [647, 54] on link "Edit" at bounding box center [647, 50] width 36 height 21
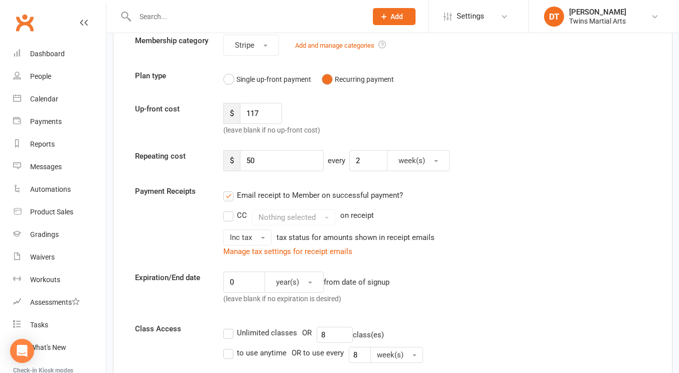
scroll to position [97, 0]
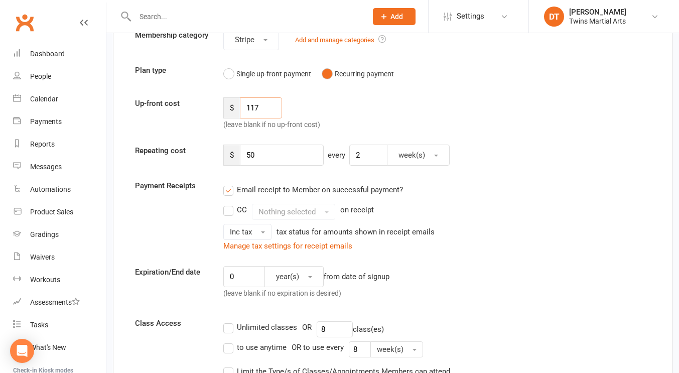
click at [272, 112] on input "117" at bounding box center [261, 107] width 42 height 21
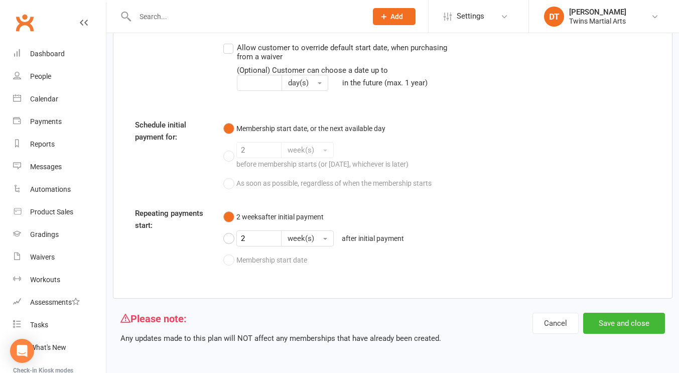
scroll to position [1484, 0]
type input "116.99"
click at [604, 320] on button "Save and close" at bounding box center [624, 323] width 82 height 21
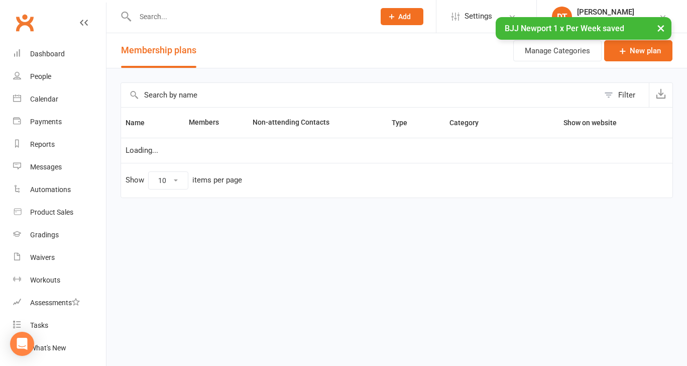
select select "100"
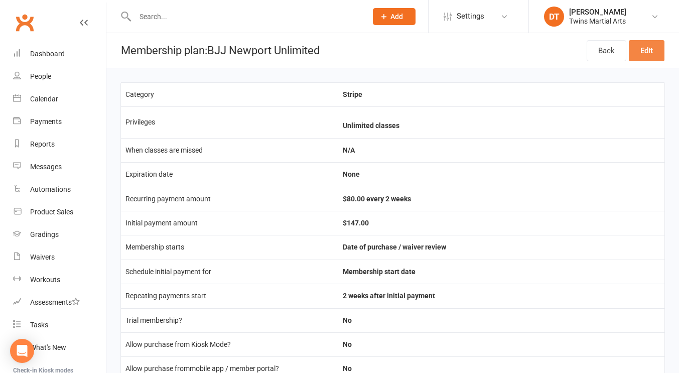
click at [645, 51] on link "Edit" at bounding box center [647, 50] width 36 height 21
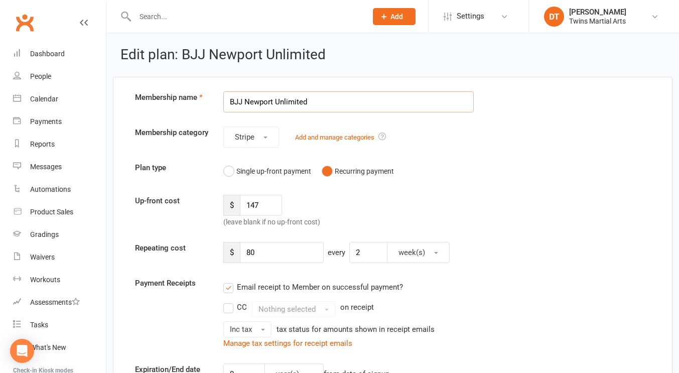
scroll to position [60, 0]
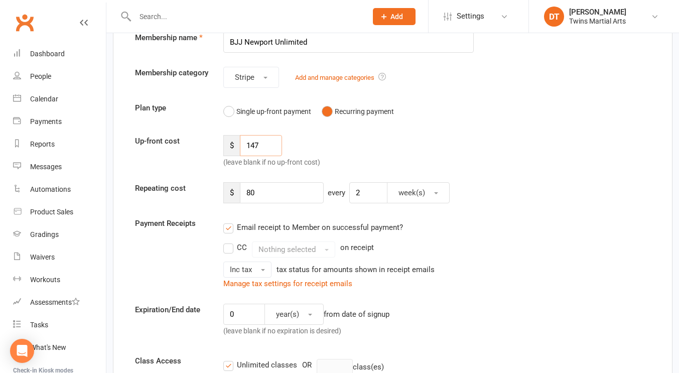
click at [270, 156] on input "147" at bounding box center [261, 145] width 42 height 21
type input "146.99"
click at [487, 191] on div "$ 80 every 2 week(s)" at bounding box center [415, 192] width 398 height 21
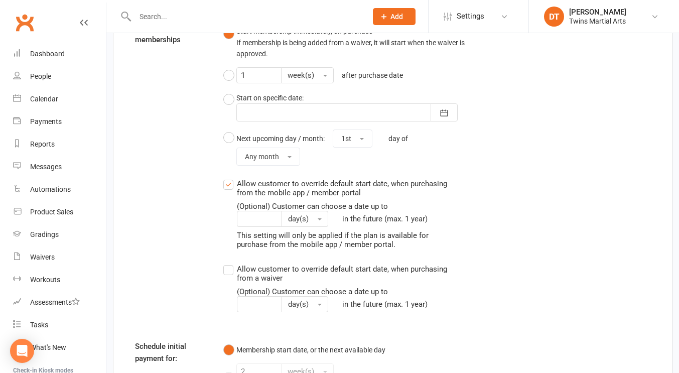
scroll to position [1542, 0]
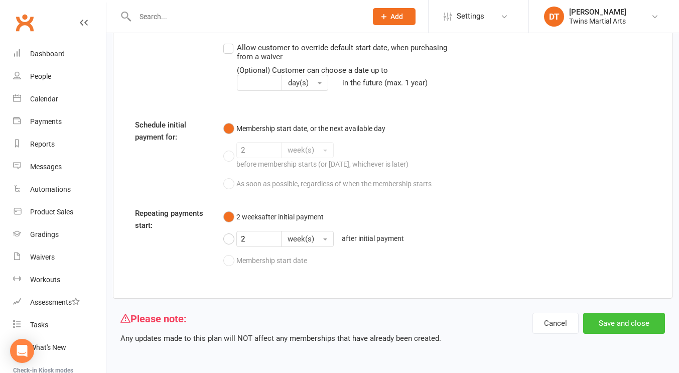
click at [646, 326] on button "Save and close" at bounding box center [624, 323] width 82 height 21
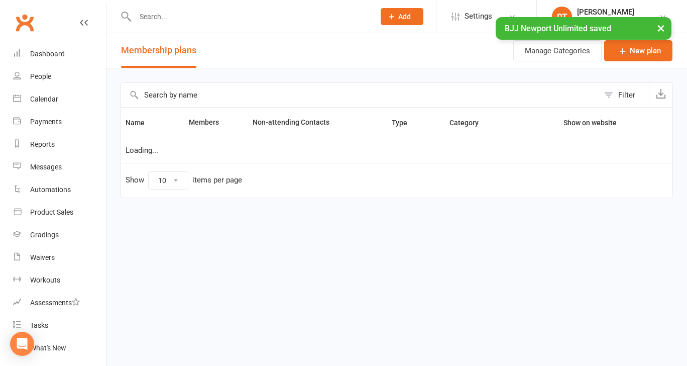
select select "100"
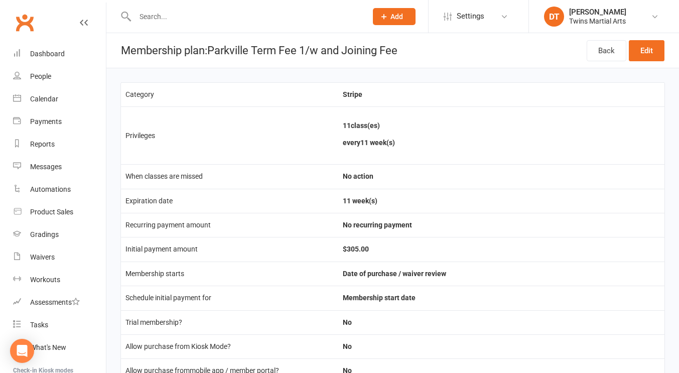
click at [535, 152] on td "11 class(es) every 11 week(s)" at bounding box center [501, 135] width 326 height 58
click at [647, 52] on link "Edit" at bounding box center [647, 50] width 36 height 21
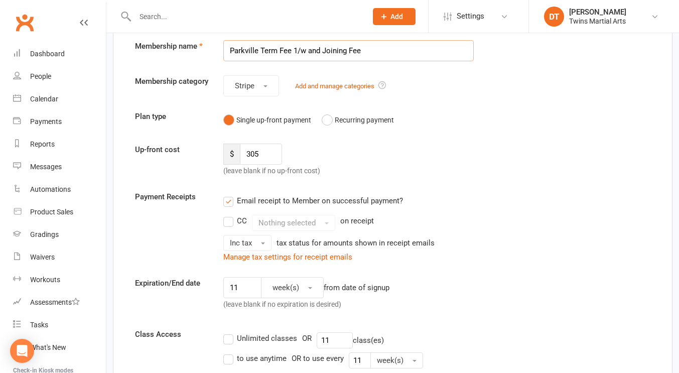
scroll to position [51, 0]
click at [272, 162] on input "305" at bounding box center [261, 154] width 42 height 21
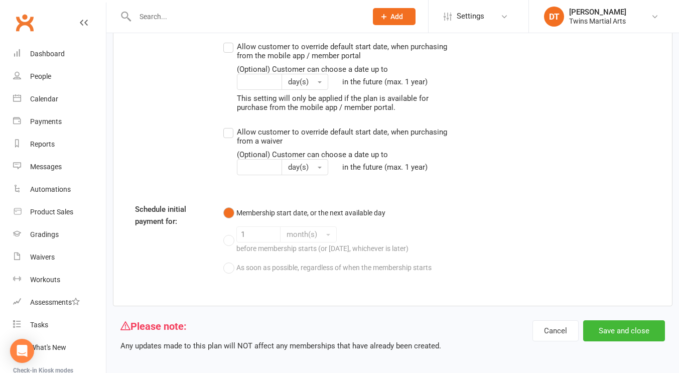
scroll to position [1360, 0]
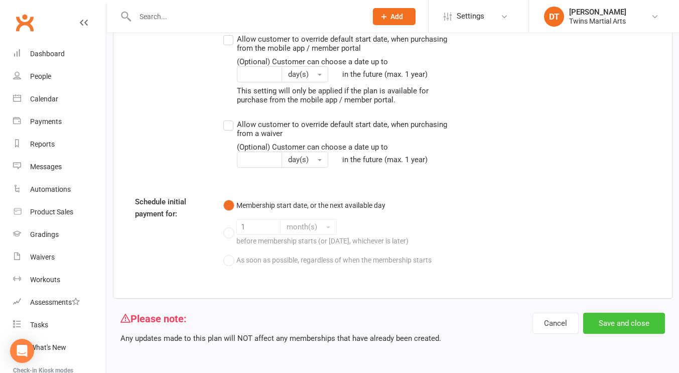
type input "304.99"
click at [584, 323] on button "Save and close" at bounding box center [624, 323] width 82 height 21
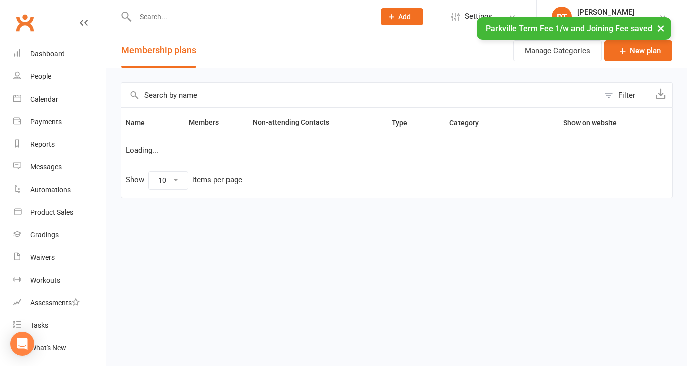
select select "100"
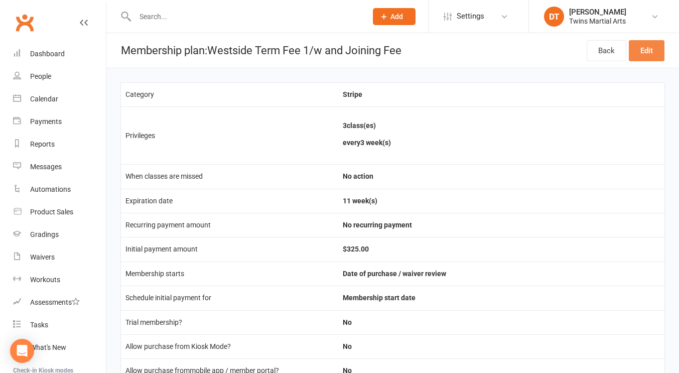
click at [658, 47] on link "Edit" at bounding box center [647, 50] width 36 height 21
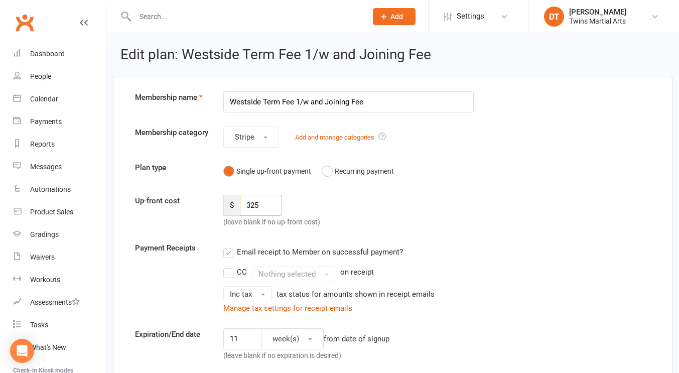
click at [279, 212] on input "325" at bounding box center [261, 205] width 42 height 21
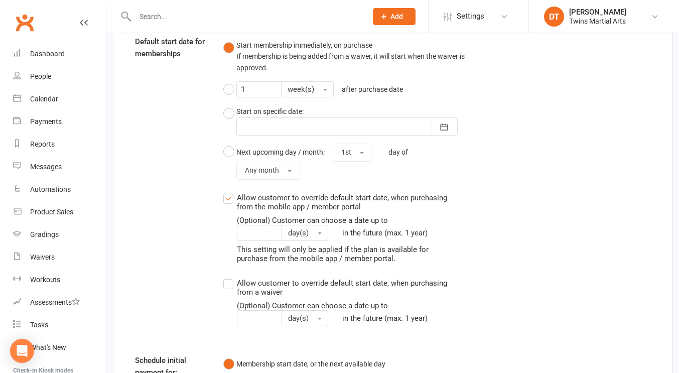
scroll to position [1360, 0]
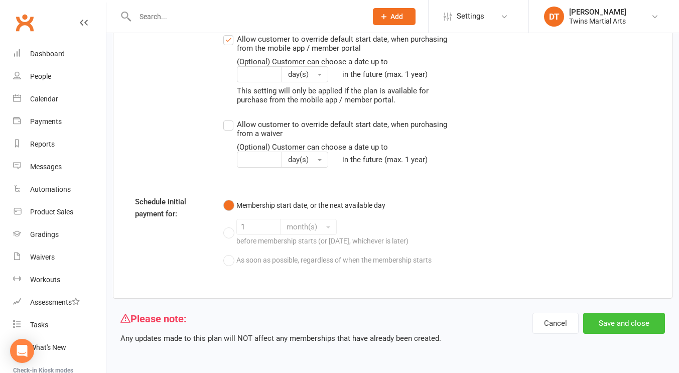
type input "324.99"
click at [617, 318] on button "Save and close" at bounding box center [624, 323] width 82 height 21
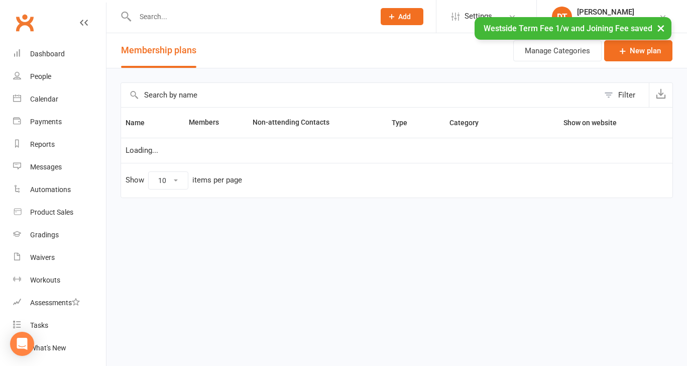
select select "100"
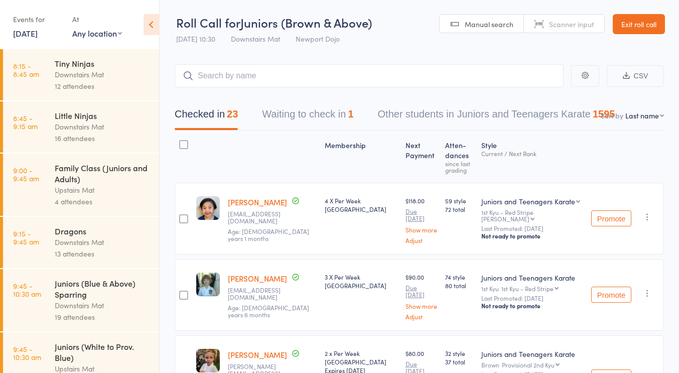
click at [93, 68] on div "Tiny Ninjas" at bounding box center [103, 63] width 96 height 11
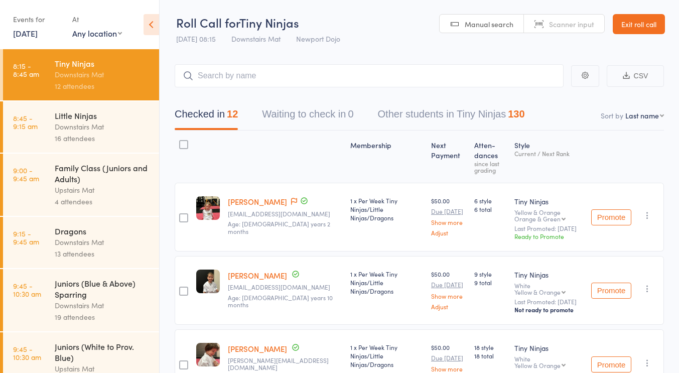
click at [122, 121] on div "Little Ninjas" at bounding box center [103, 115] width 96 height 11
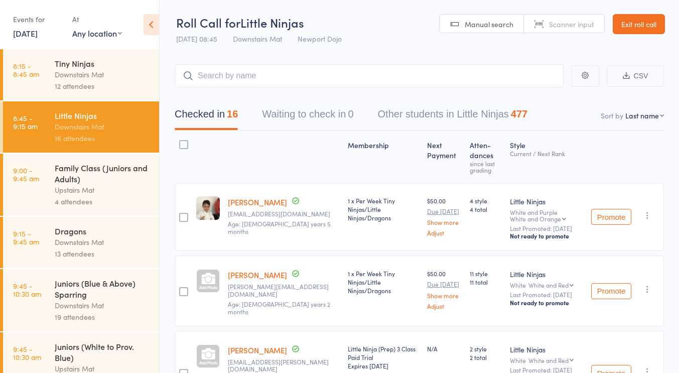
click at [112, 184] on div "Family Class (Juniors and Adults)" at bounding box center [103, 173] width 96 height 22
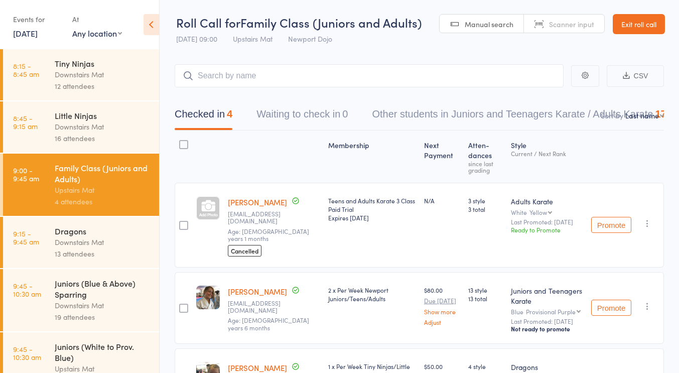
click at [115, 237] on div "Dragons" at bounding box center [103, 230] width 96 height 11
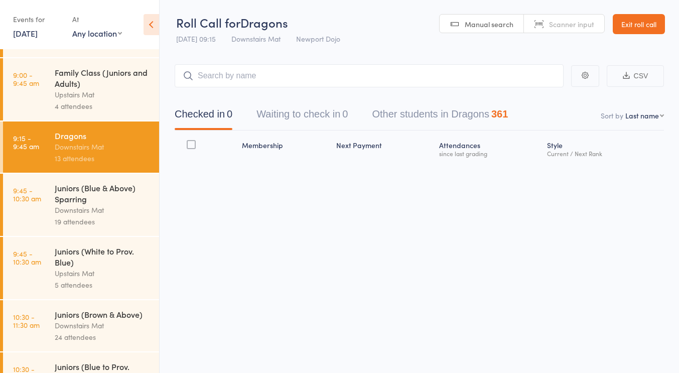
scroll to position [96, 0]
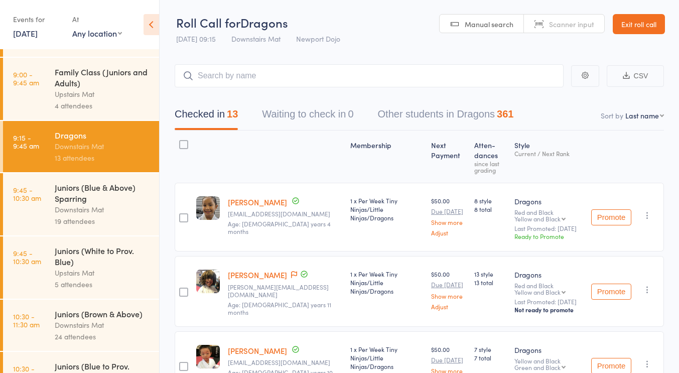
click at [117, 196] on div "Juniors (Blue & Above) Sparring" at bounding box center [103, 193] width 96 height 22
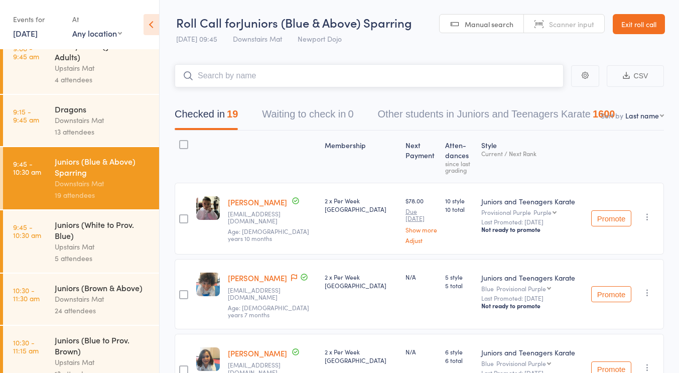
scroll to position [197, 0]
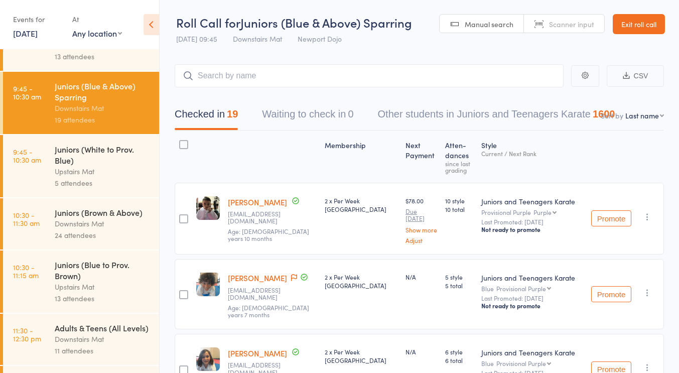
click at [87, 193] on div "Juniors (White to Prov. Blue) Upstairs Mat 5 attendees" at bounding box center [107, 166] width 104 height 62
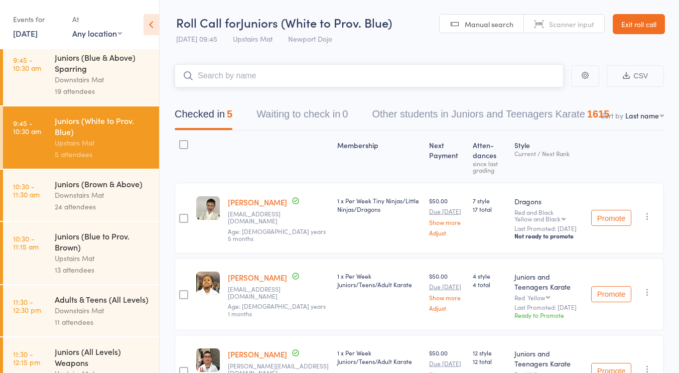
scroll to position [230, 0]
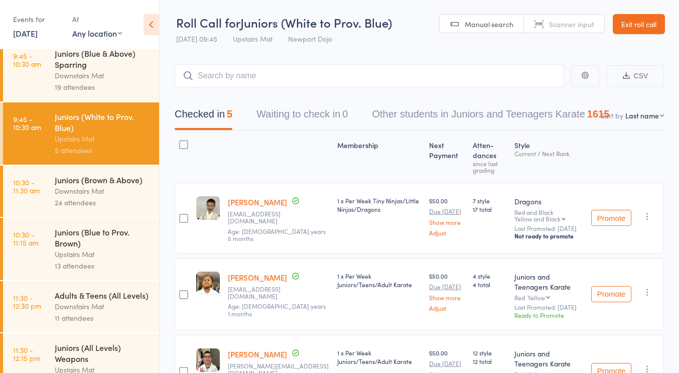
click at [87, 194] on div "Downstairs Mat" at bounding box center [103, 191] width 96 height 12
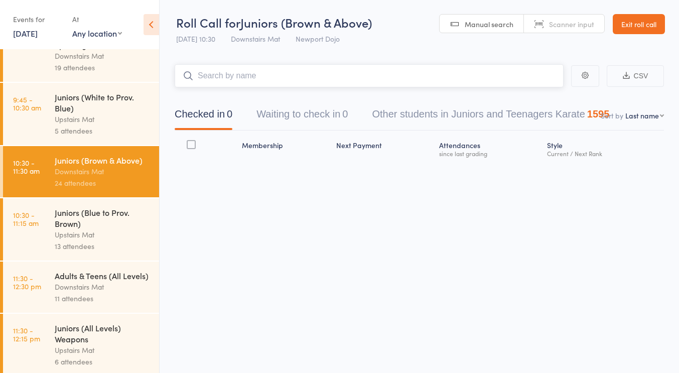
scroll to position [250, 0]
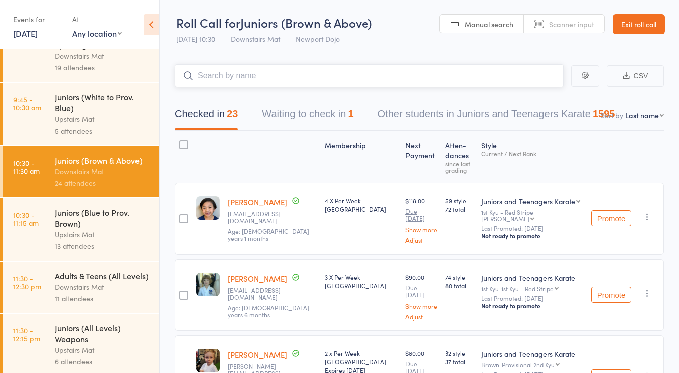
click at [291, 122] on button "Waiting to check in 1" at bounding box center [307, 116] width 91 height 27
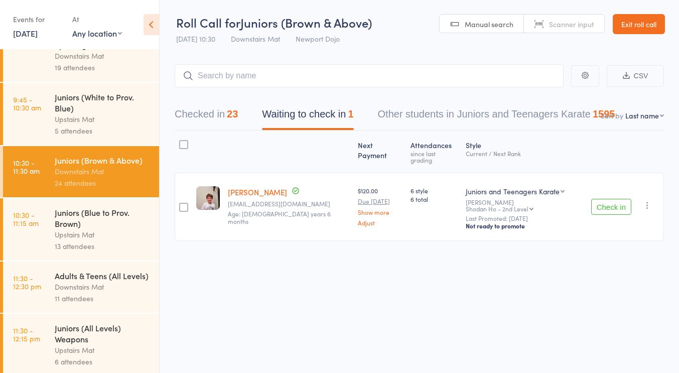
click at [643, 200] on icon "button" at bounding box center [648, 205] width 10 height 10
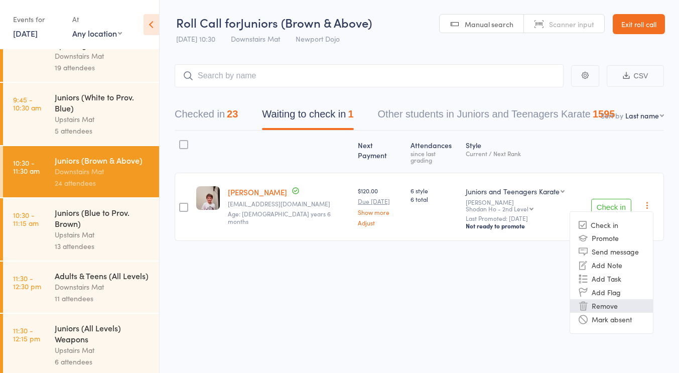
click at [623, 299] on li "Remove" at bounding box center [611, 306] width 83 height 14
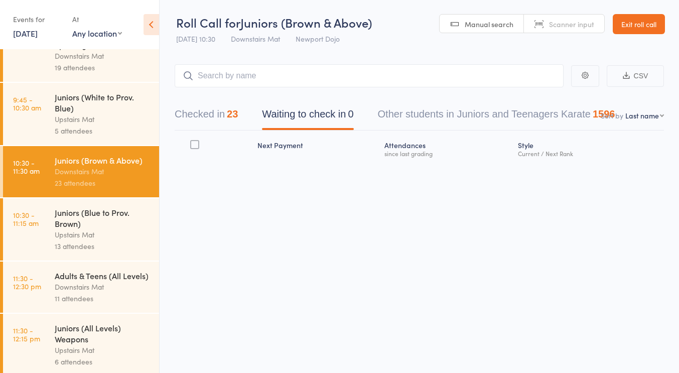
click at [132, 237] on div "Upstairs Mat" at bounding box center [103, 235] width 96 height 12
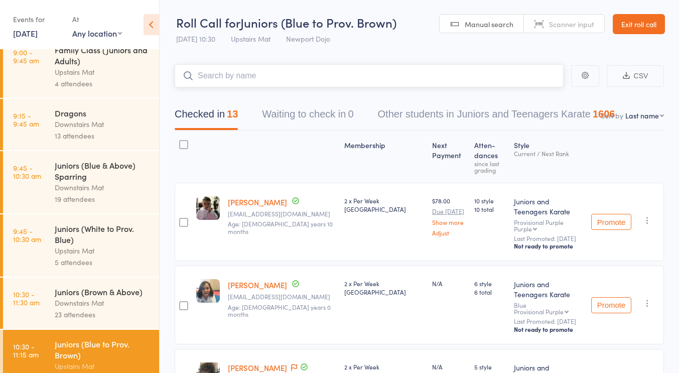
scroll to position [119, 0]
click at [122, 245] on div "Juniors (White to Prov. Blue)" at bounding box center [103, 233] width 96 height 22
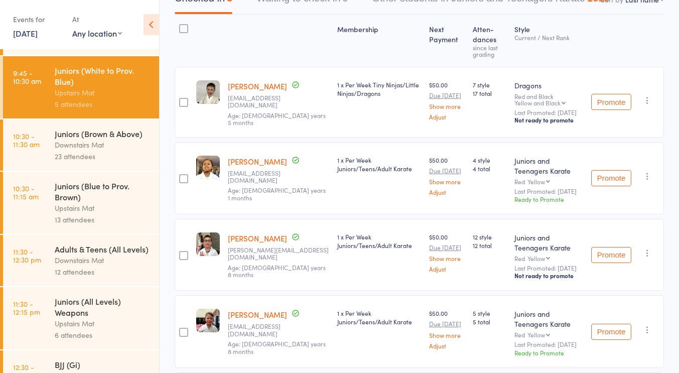
scroll to position [280, 0]
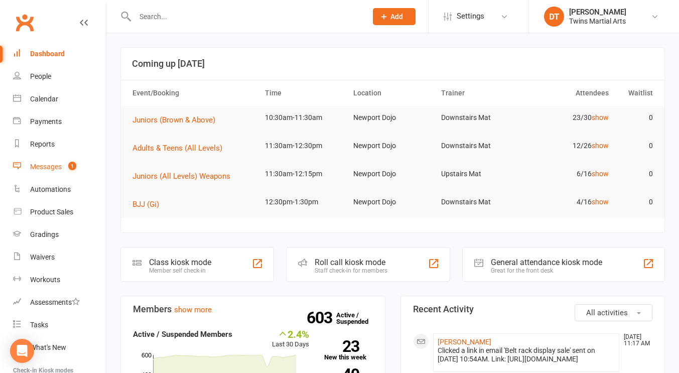
click at [37, 167] on div "Messages" at bounding box center [46, 167] width 32 height 8
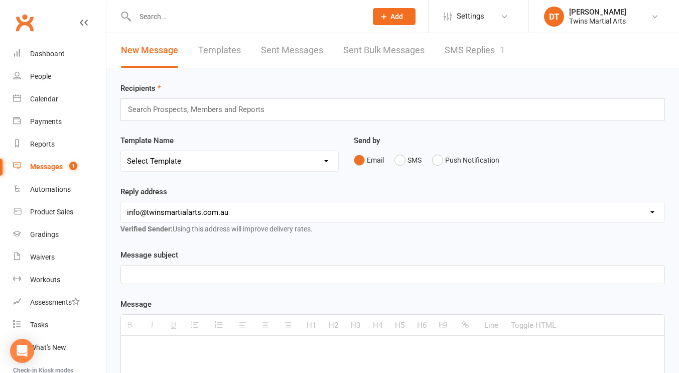
click at [482, 45] on link "SMS Replies 1" at bounding box center [475, 50] width 60 height 35
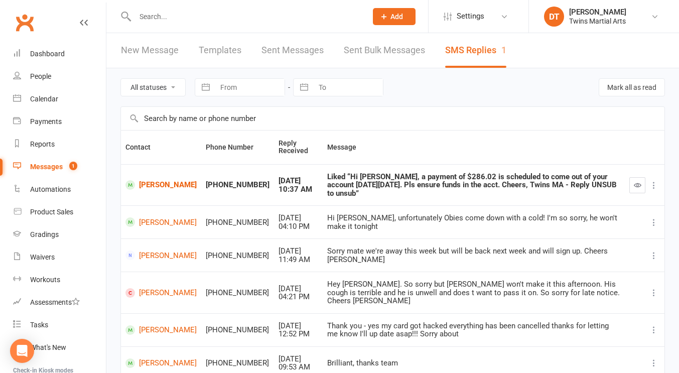
click at [408, 127] on input "text" at bounding box center [393, 118] width 544 height 23
click at [634, 185] on button "button" at bounding box center [638, 185] width 16 height 16
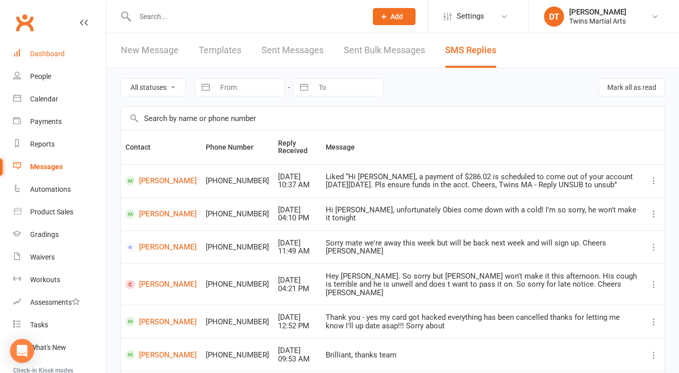
click at [49, 53] on div "Dashboard" at bounding box center [47, 54] width 35 height 8
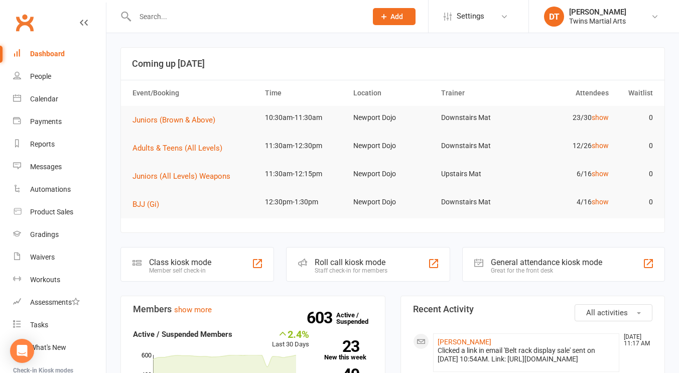
click at [280, 18] on input "text" at bounding box center [246, 17] width 228 height 14
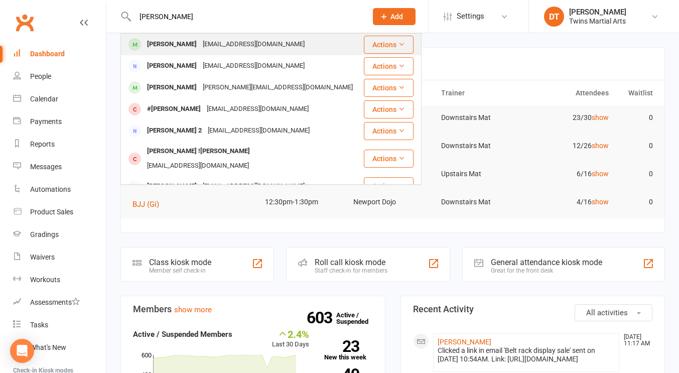
type input "[PERSON_NAME]"
click at [276, 40] on div "[PERSON_NAME] [EMAIL_ADDRESS][DOMAIN_NAME]" at bounding box center [243, 44] width 242 height 21
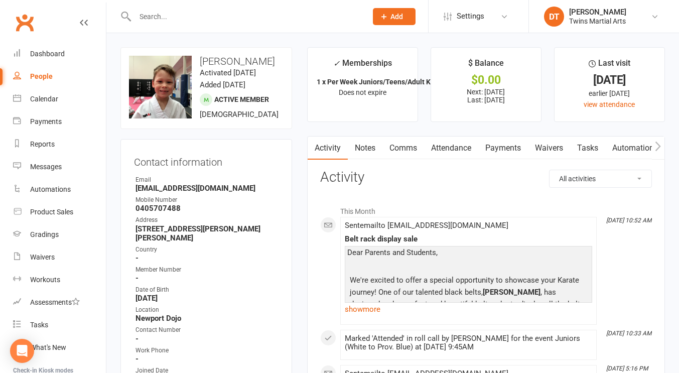
click at [404, 146] on link "Comms" at bounding box center [404, 148] width 42 height 23
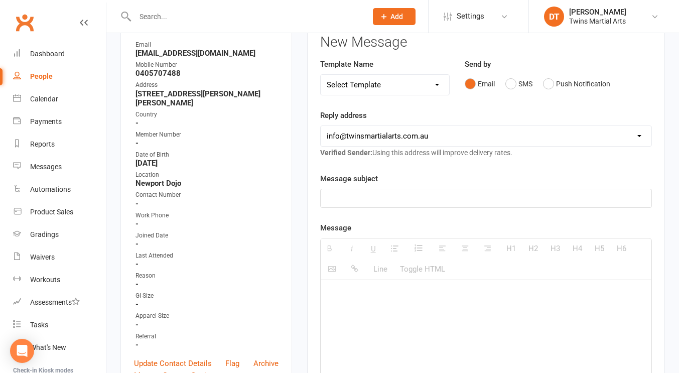
scroll to position [136, 0]
click at [468, 196] on p at bounding box center [486, 197] width 319 height 12
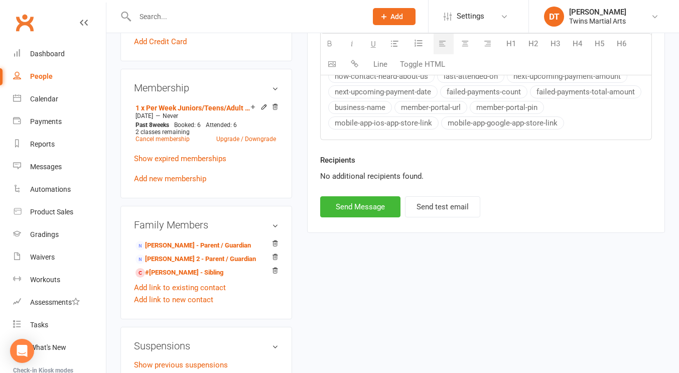
scroll to position [549, 0]
click at [382, 205] on button "Send Message" at bounding box center [360, 206] width 80 height 21
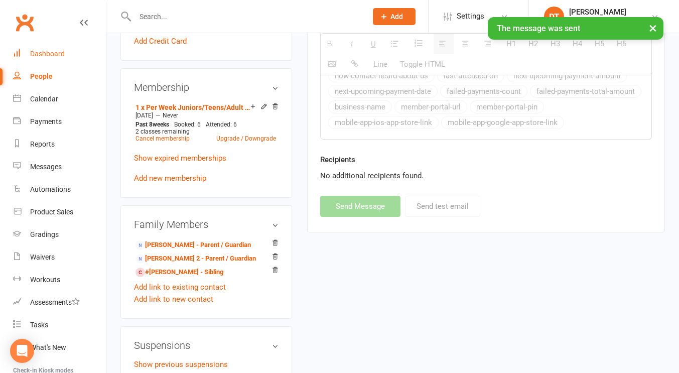
click at [57, 55] on div "Dashboard" at bounding box center [47, 54] width 35 height 8
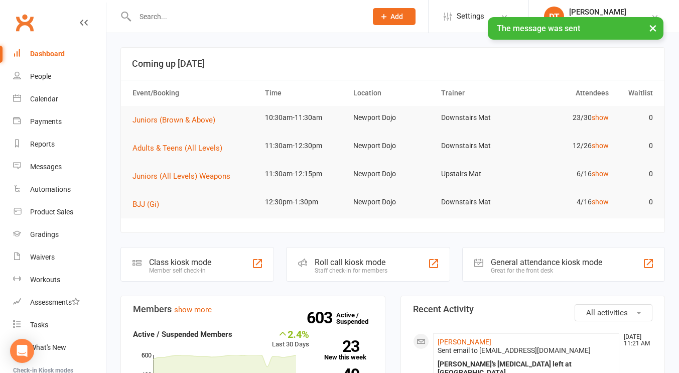
click at [472, 181] on td "Upstairs Mat" at bounding box center [481, 174] width 88 height 24
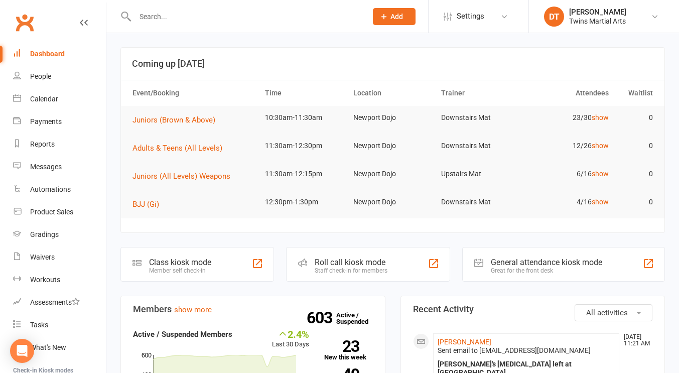
click at [235, 16] on input "text" at bounding box center [246, 17] width 228 height 14
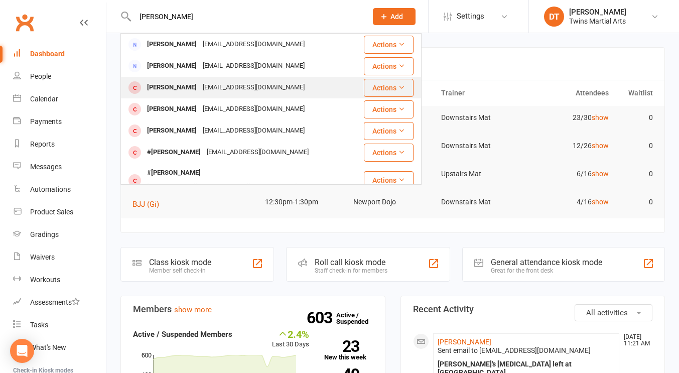
type input "[PERSON_NAME]"
click at [224, 96] on div "[PERSON_NAME] [EMAIL_ADDRESS][DOMAIN_NAME]" at bounding box center [243, 87] width 242 height 21
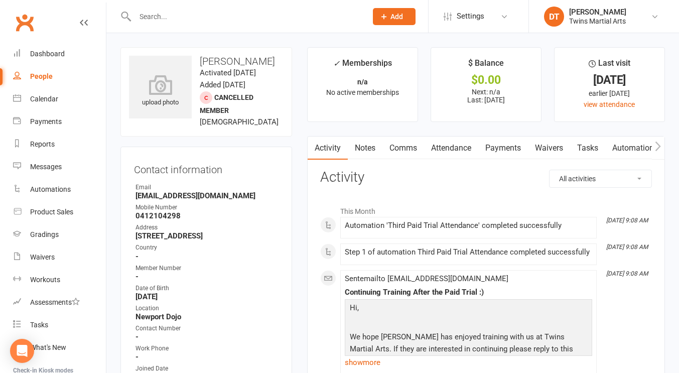
click at [414, 181] on h3 "Activity" at bounding box center [486, 178] width 332 height 16
click at [408, 148] on link "Comms" at bounding box center [404, 148] width 42 height 23
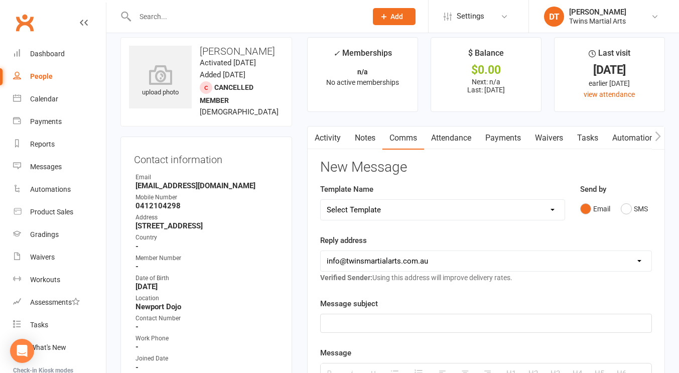
click at [332, 129] on link "Activity" at bounding box center [328, 138] width 40 height 23
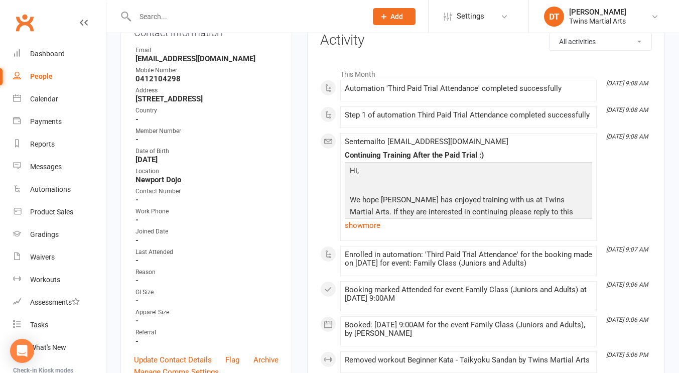
scroll to position [136, 0]
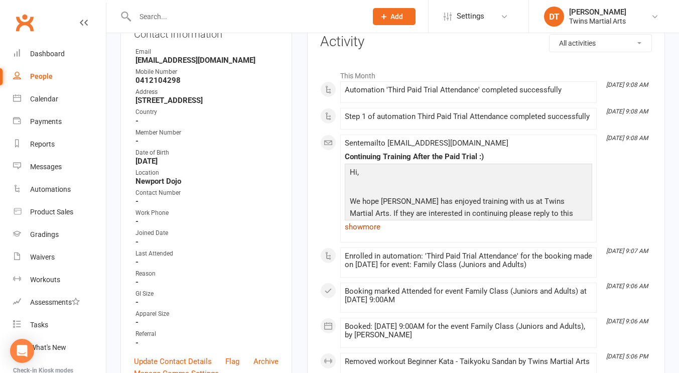
click at [370, 226] on link "show more" at bounding box center [469, 227] width 248 height 14
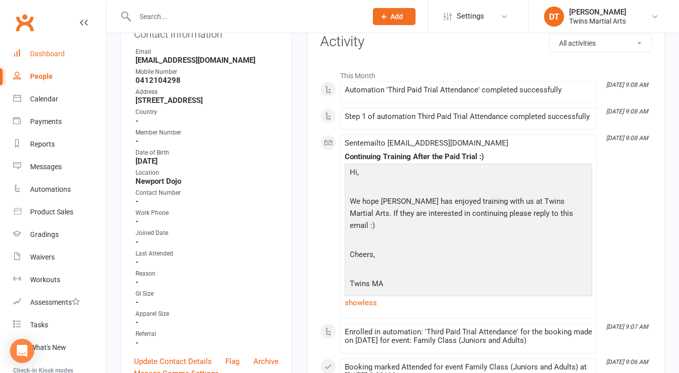
click at [65, 56] on link "Dashboard" at bounding box center [59, 54] width 93 height 23
